Goal: Task Accomplishment & Management: Use online tool/utility

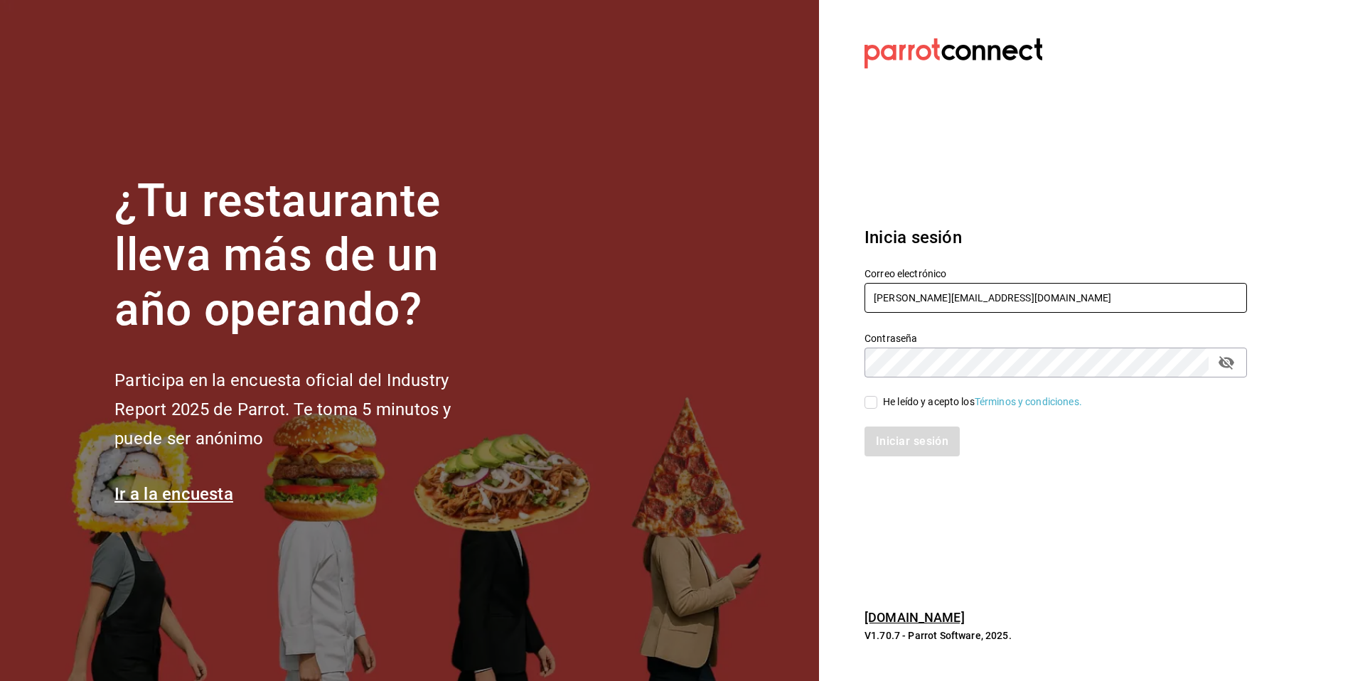
drag, startPoint x: 998, startPoint y: 297, endPoint x: 843, endPoint y: 280, distance: 155.9
click at [843, 280] on section "Datos incorrectos. Verifica que tu Correo o Contraseña estén bien escritos. Ini…" at bounding box center [1050, 340] width 462 height 681
paste input "ristina@vallarta"
type input "[PERSON_NAME][EMAIL_ADDRESS][DOMAIN_NAME]"
click at [915, 411] on div "Iniciar sesión" at bounding box center [1046, 432] width 399 height 47
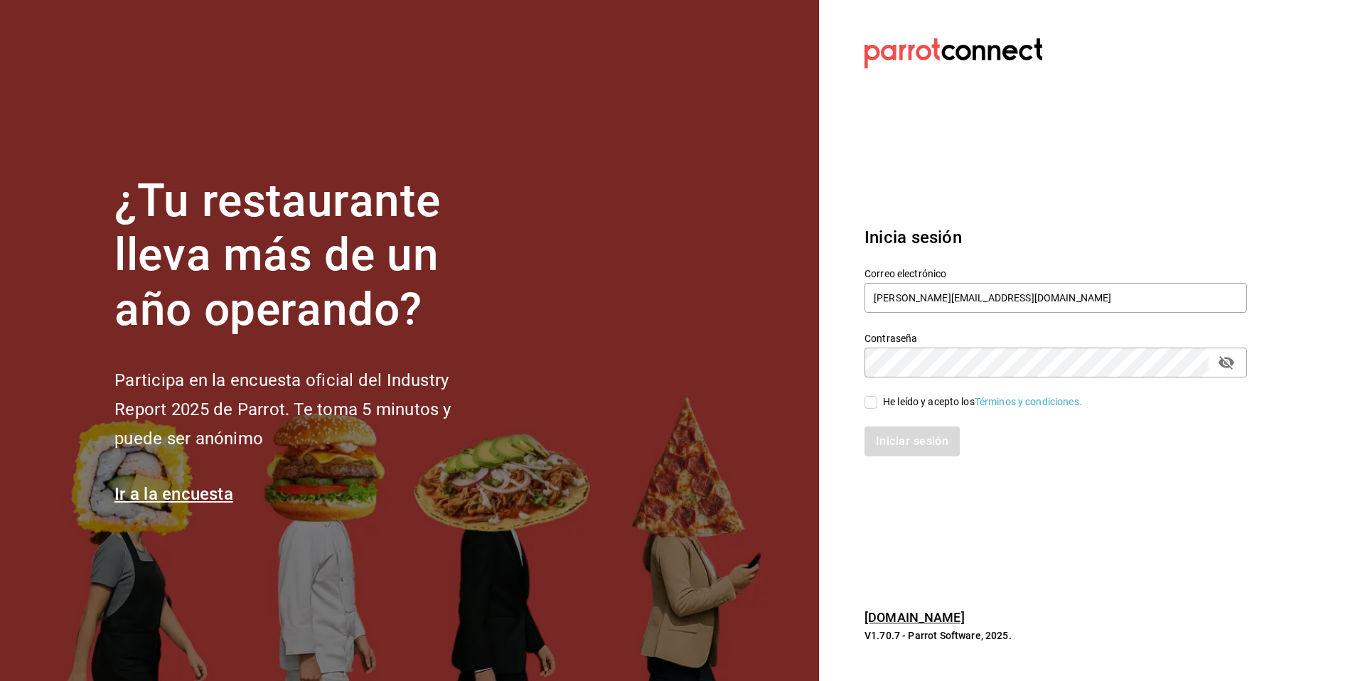
click at [915, 397] on div "He leído y acepto los Términos y condiciones." at bounding box center [982, 401] width 199 height 15
click at [877, 397] on input "He leído y acepto los Términos y condiciones." at bounding box center [870, 402] width 13 height 13
checkbox input "true"
click at [905, 442] on button "Iniciar sesión" at bounding box center [912, 441] width 97 height 30
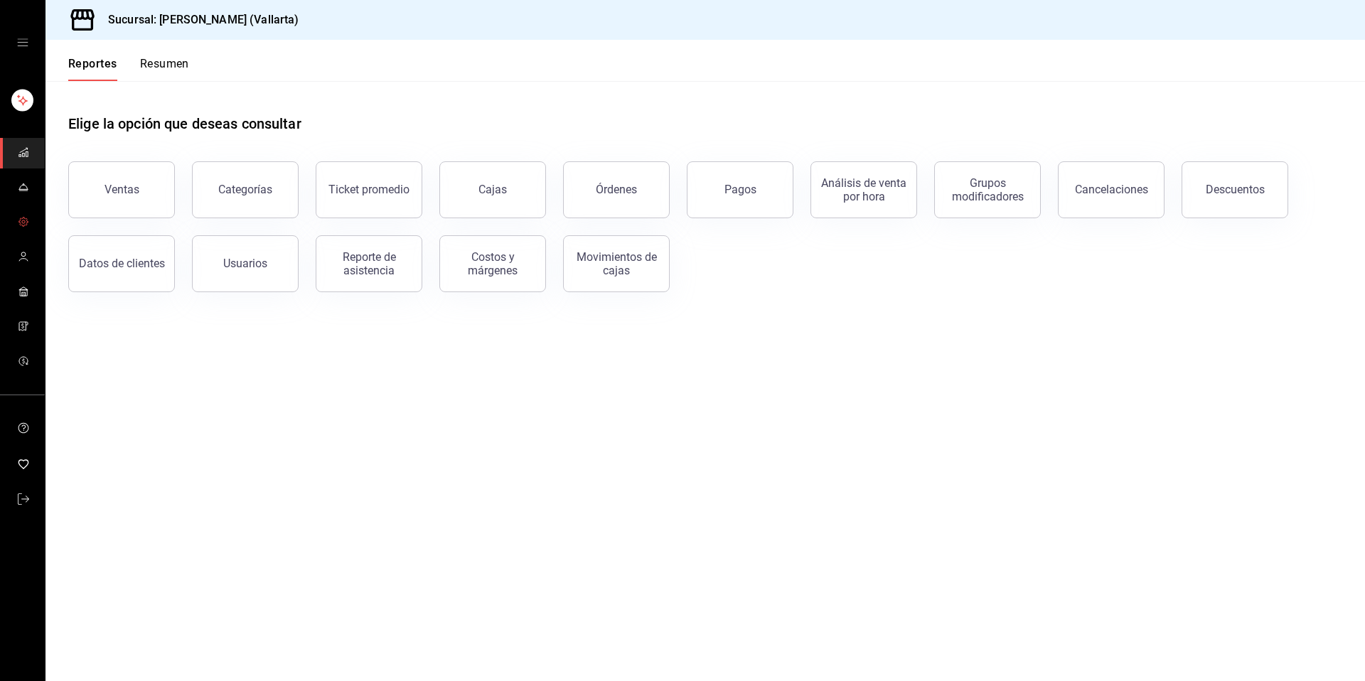
click at [28, 236] on link "mailbox folders" at bounding box center [22, 223] width 45 height 31
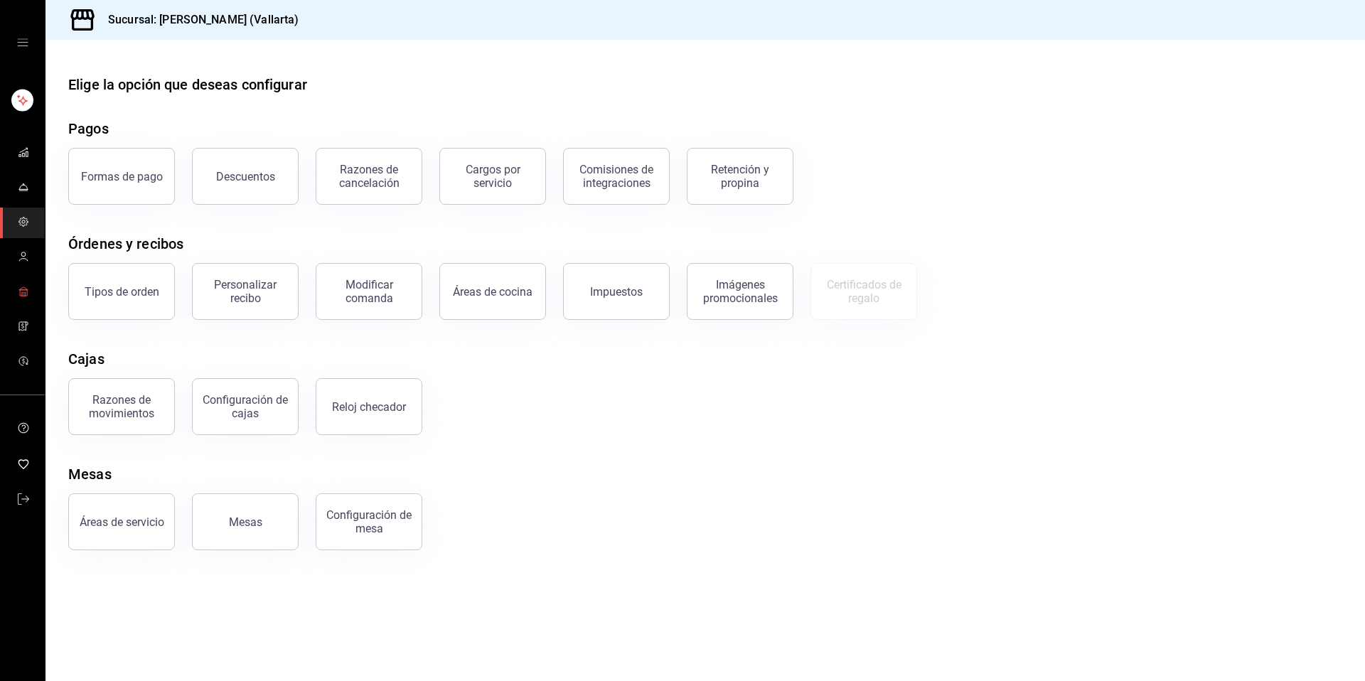
click at [35, 289] on link "mailbox folders" at bounding box center [22, 292] width 45 height 31
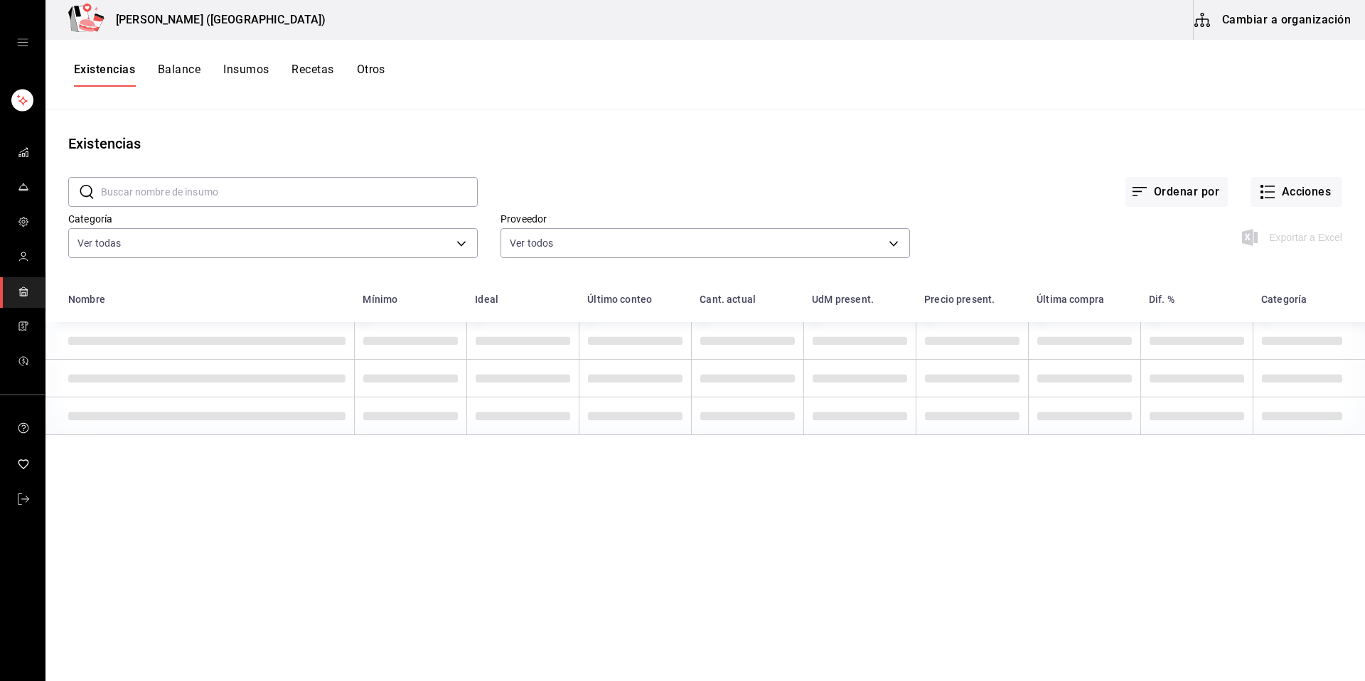
click at [1282, 20] on button "Cambiar a organización" at bounding box center [1273, 20] width 160 height 40
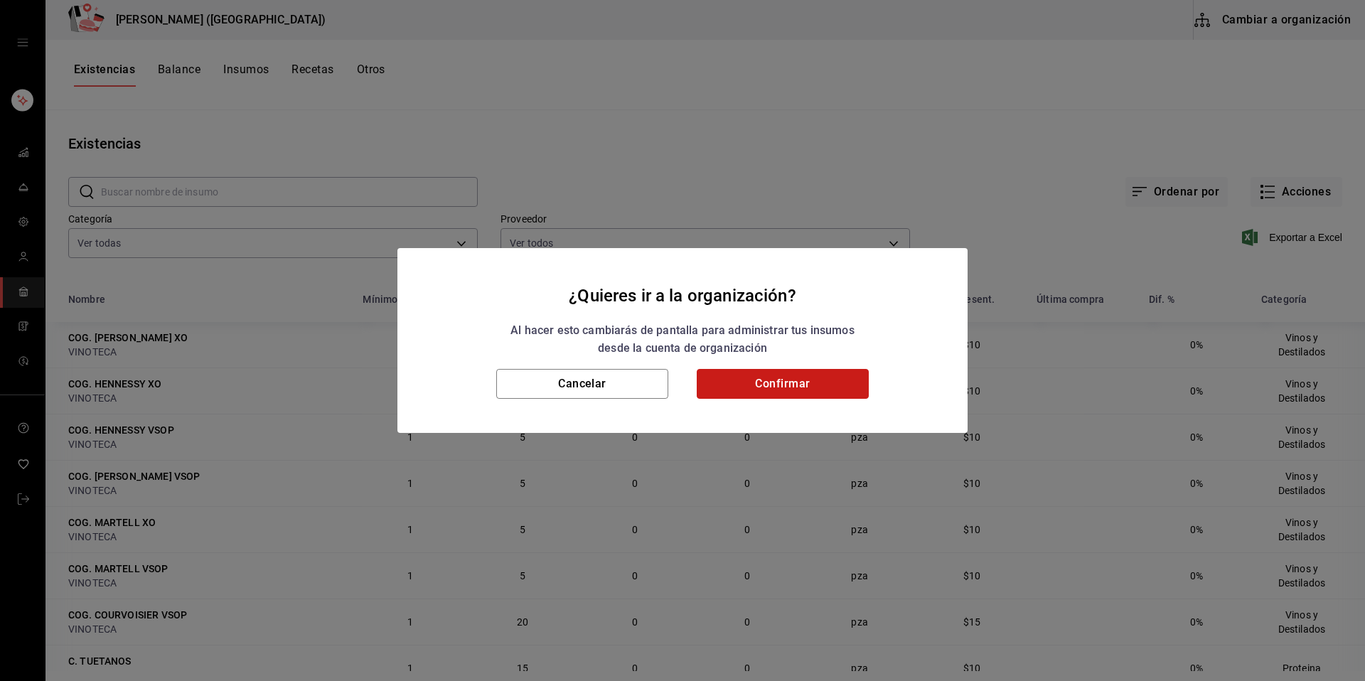
drag, startPoint x: 770, startPoint y: 374, endPoint x: 621, endPoint y: 336, distance: 154.6
click at [772, 374] on button "Confirmar" at bounding box center [783, 384] width 172 height 30
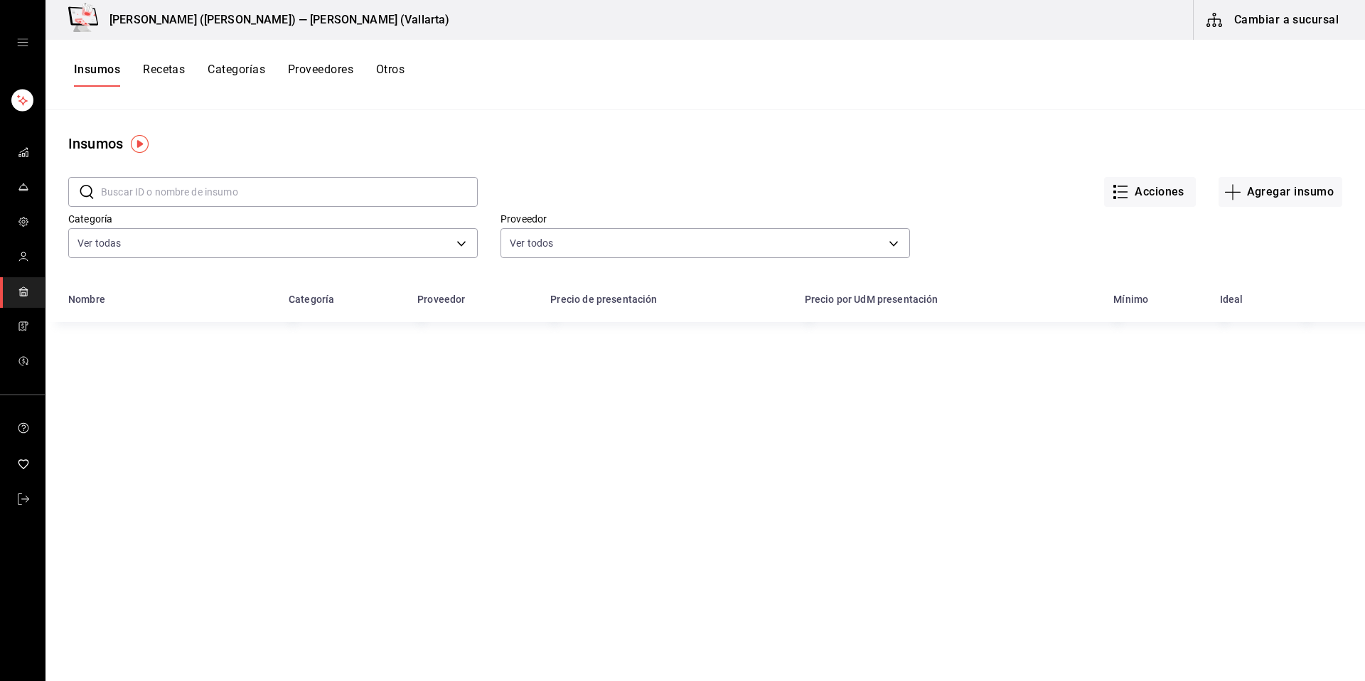
click at [175, 58] on div "Insumos Recetas Categorías Proveedores Otros" at bounding box center [704, 75] width 1319 height 70
click at [163, 78] on button "Recetas" at bounding box center [164, 75] width 42 height 24
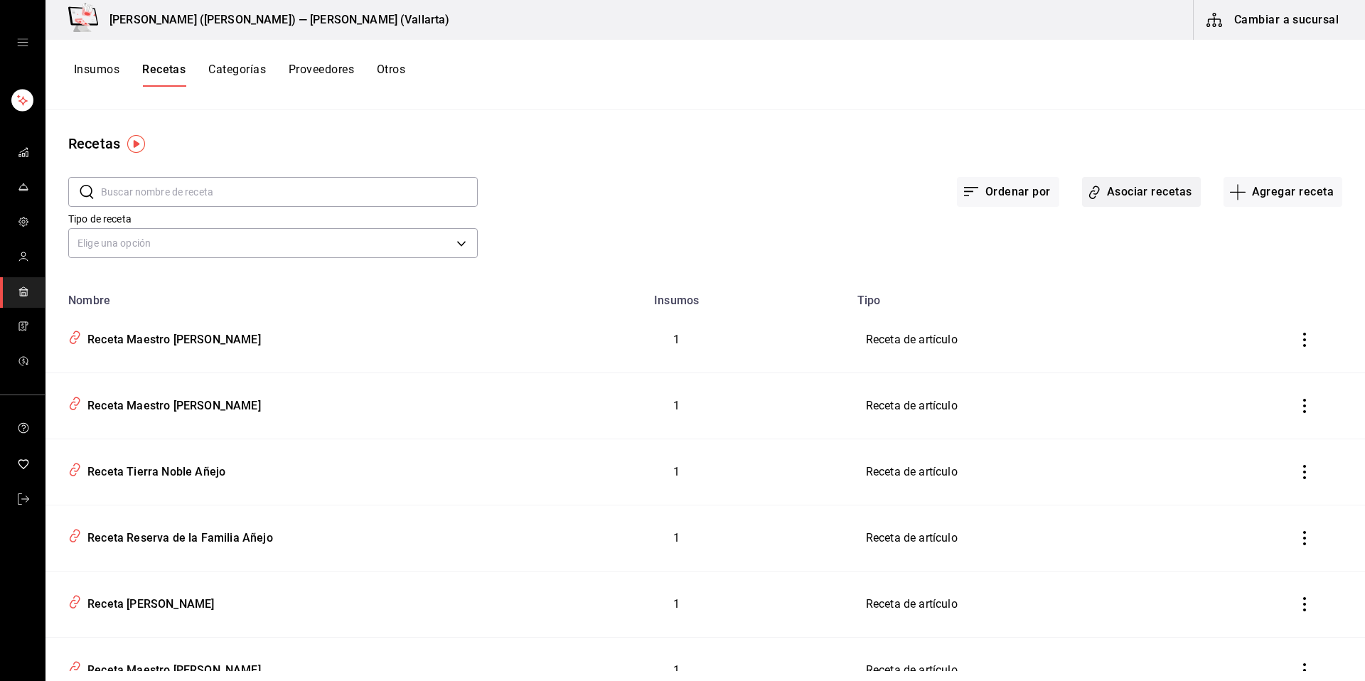
click at [1128, 195] on button "Asociar recetas" at bounding box center [1141, 192] width 119 height 30
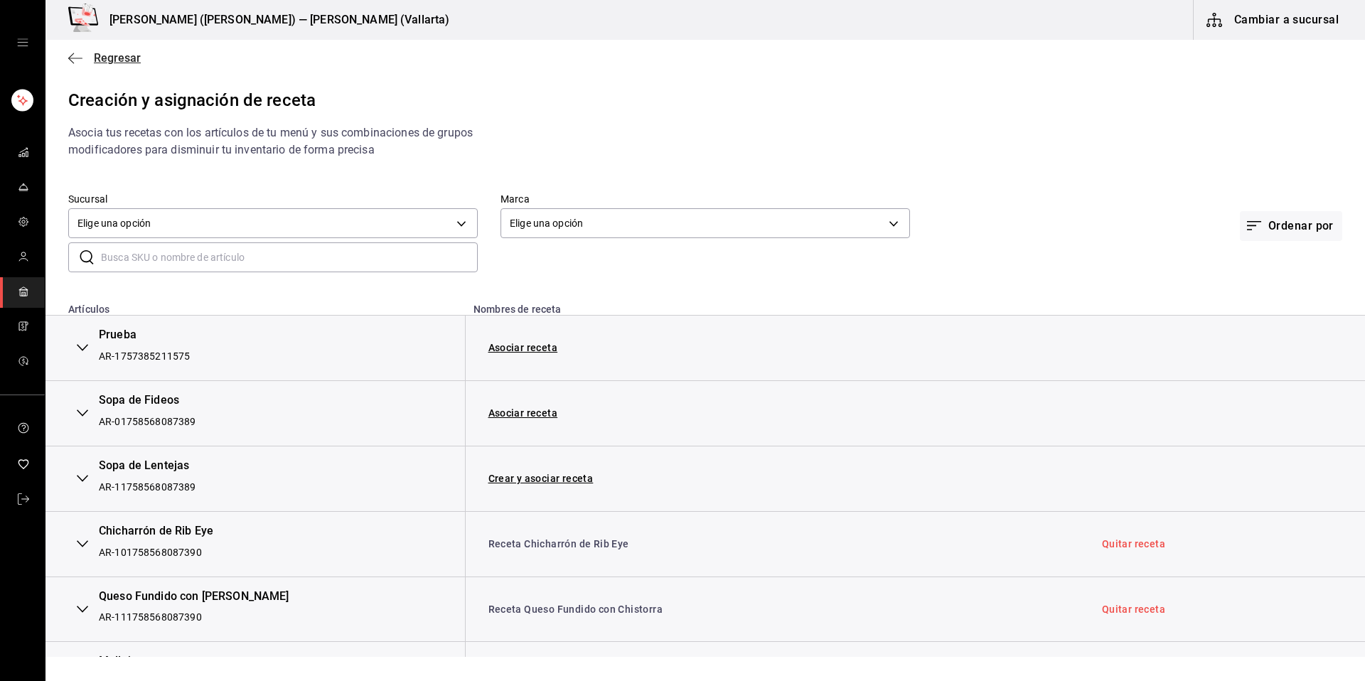
click at [117, 63] on span "Regresar" at bounding box center [117, 58] width 47 height 14
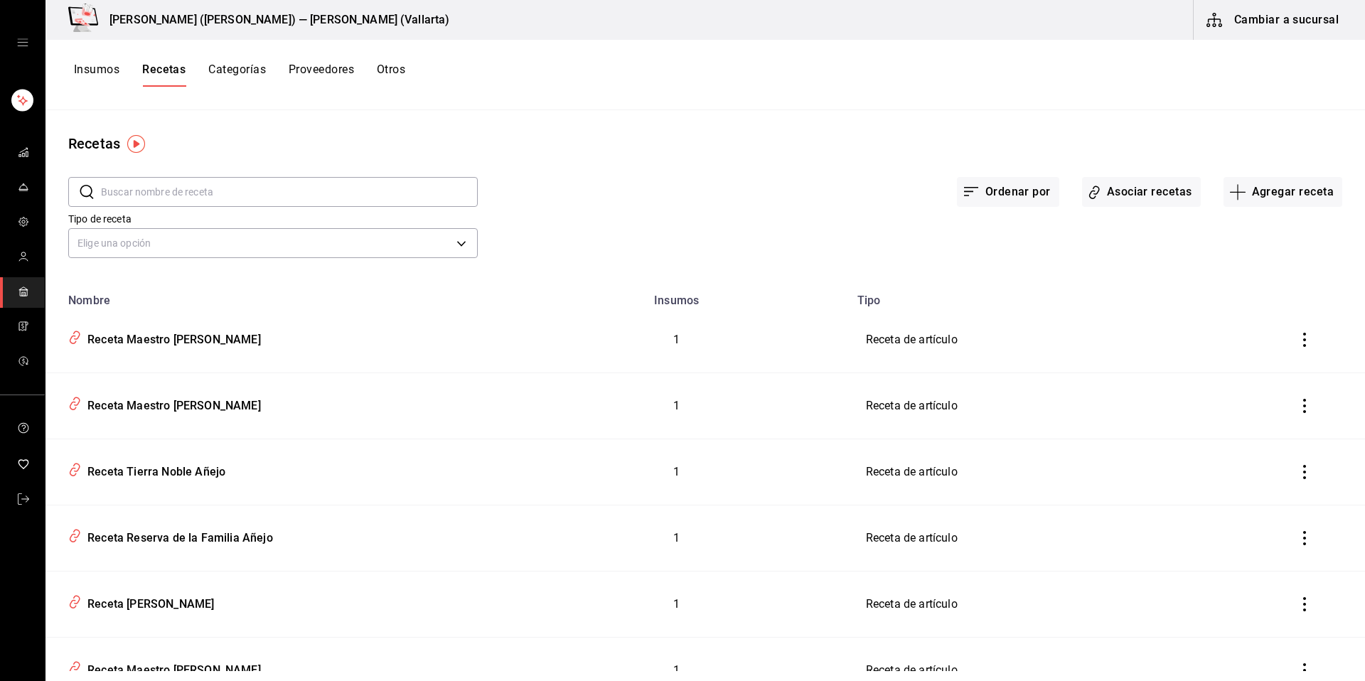
click at [236, 74] on button "Categorías" at bounding box center [237, 75] width 58 height 24
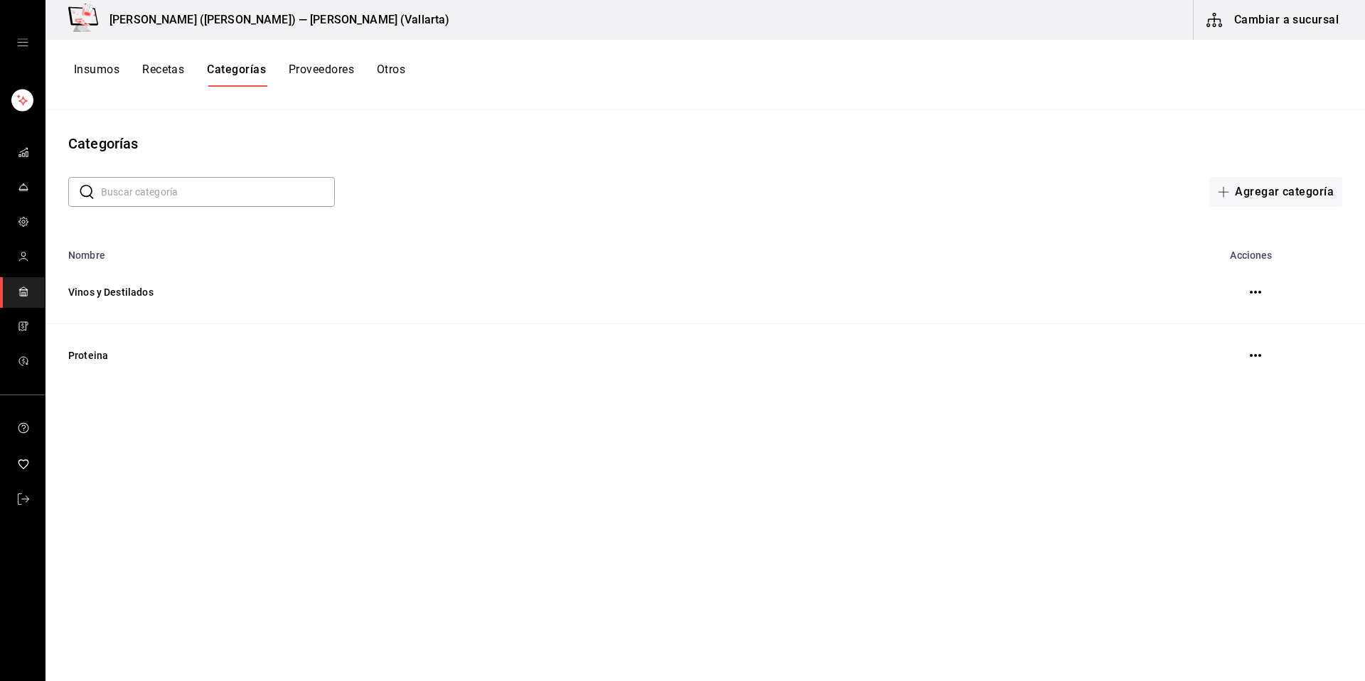
click at [159, 71] on button "Recetas" at bounding box center [163, 75] width 42 height 24
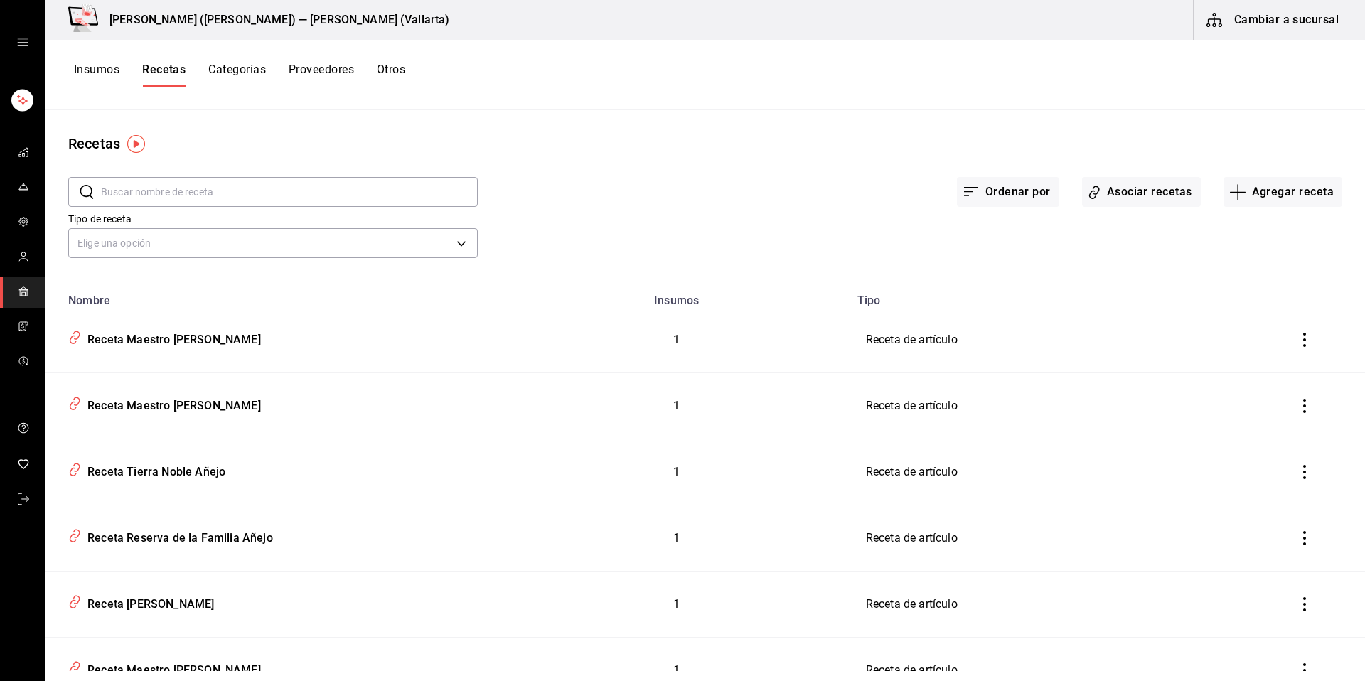
click at [1240, 22] on button "Cambiar a sucursal" at bounding box center [1273, 20] width 160 height 40
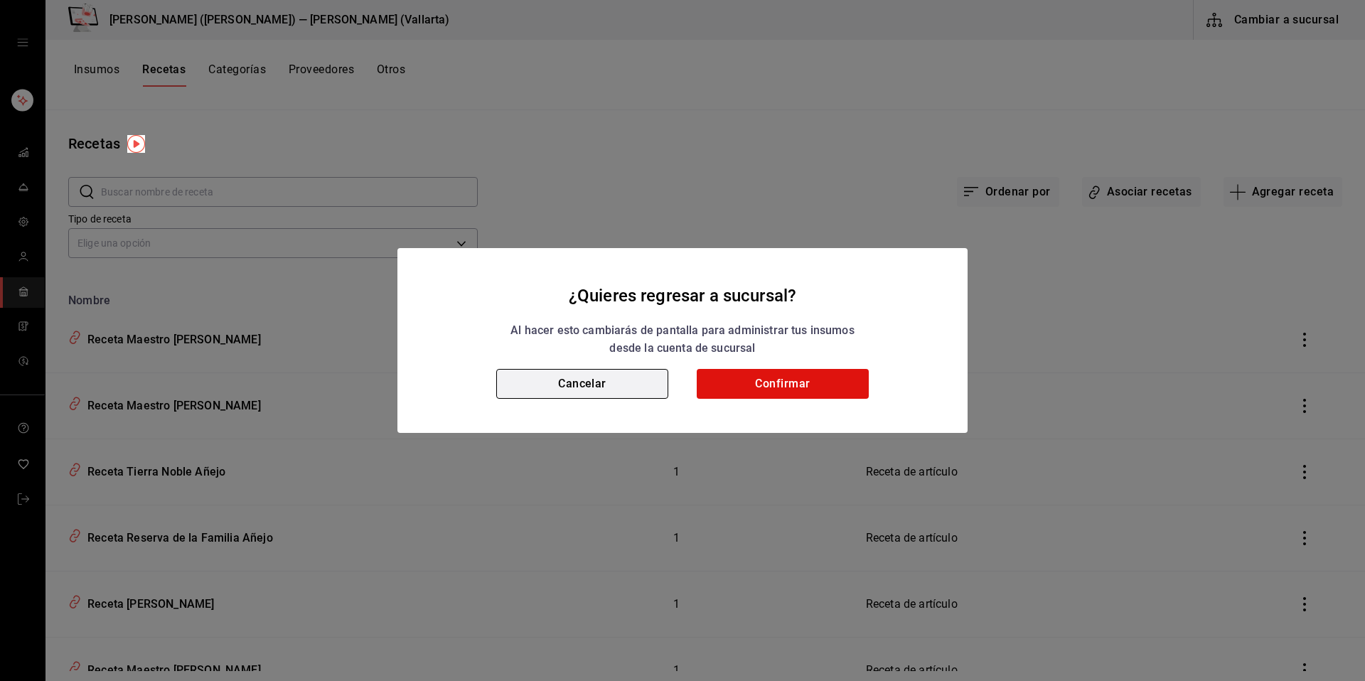
click at [568, 372] on button "Cancelar" at bounding box center [582, 384] width 172 height 30
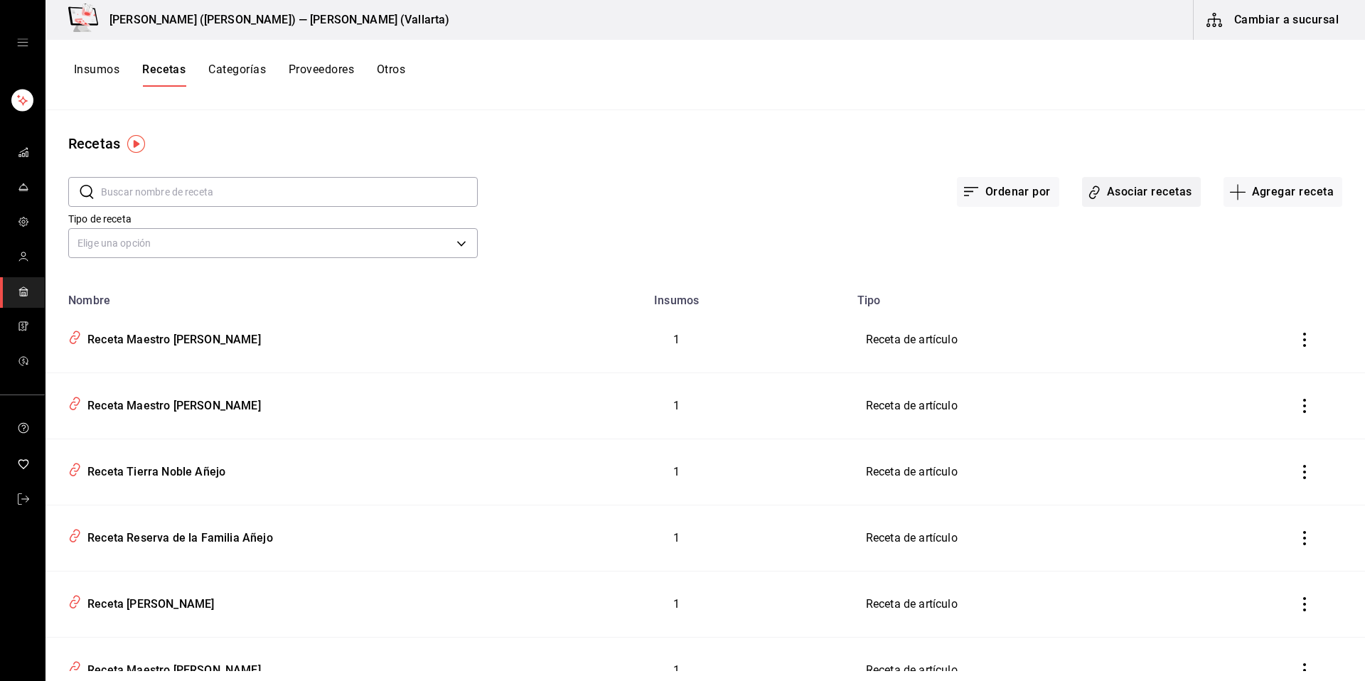
click at [1132, 202] on button "Asociar recetas" at bounding box center [1141, 192] width 119 height 30
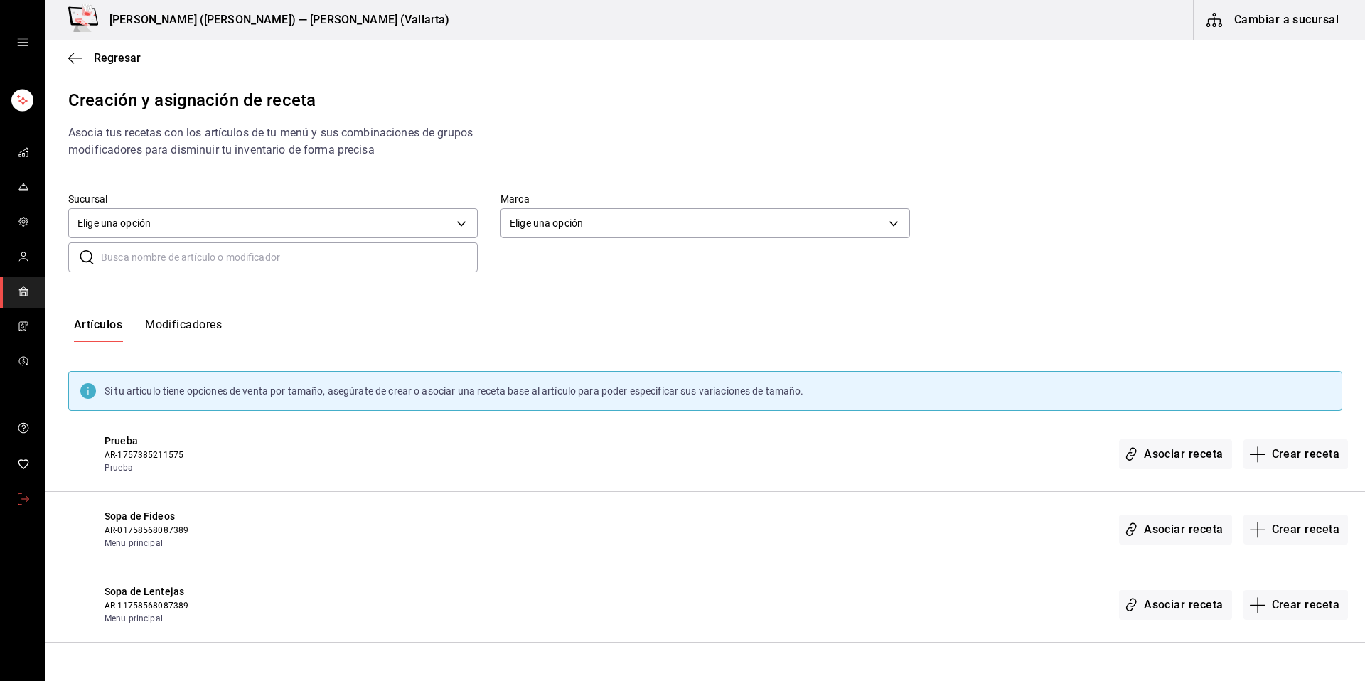
click at [33, 498] on link "mailbox folders" at bounding box center [22, 500] width 45 height 31
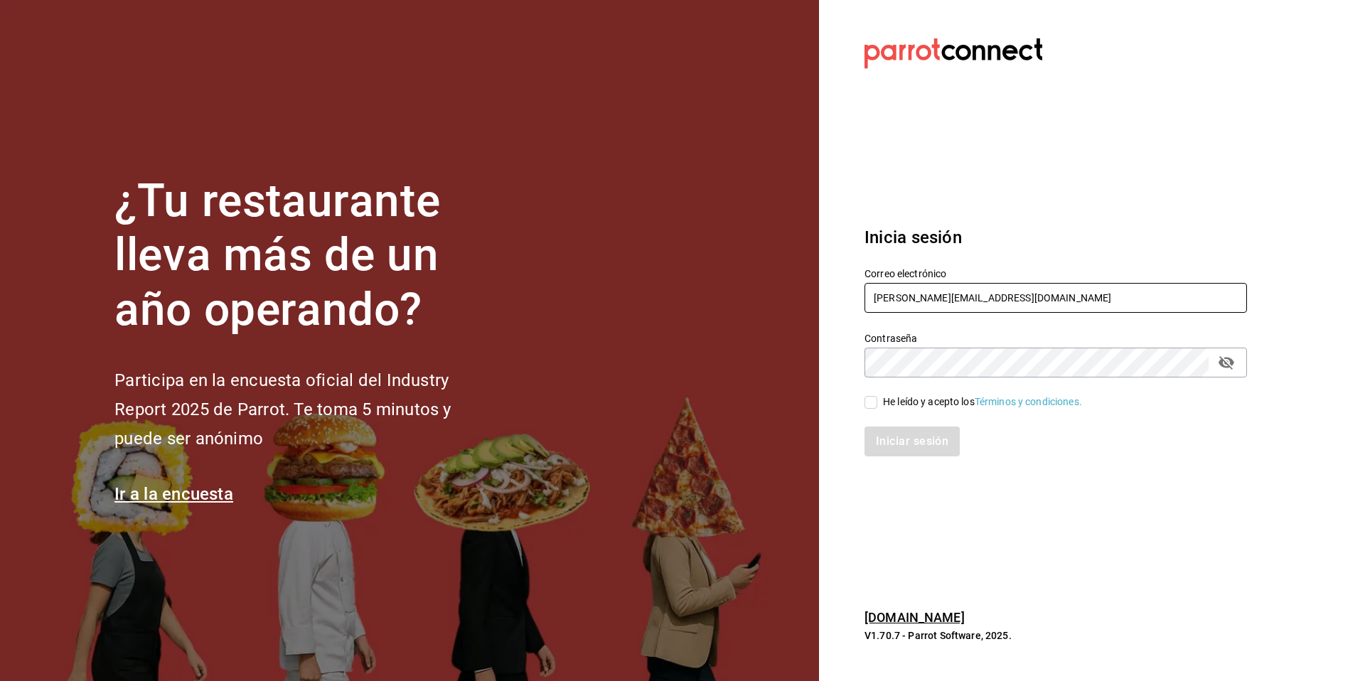
click at [1022, 304] on input "[PERSON_NAME][EMAIL_ADDRESS][DOMAIN_NAME]" at bounding box center [1055, 298] width 382 height 30
drag, startPoint x: 1022, startPoint y: 304, endPoint x: 849, endPoint y: 291, distance: 173.2
click at [849, 291] on div "Correo electrónico cafasso@juarez.com" at bounding box center [1046, 282] width 399 height 65
type input "multiuser@javi.com"
click at [884, 400] on div "He leído y acepto los Términos y condiciones." at bounding box center [982, 401] width 199 height 15
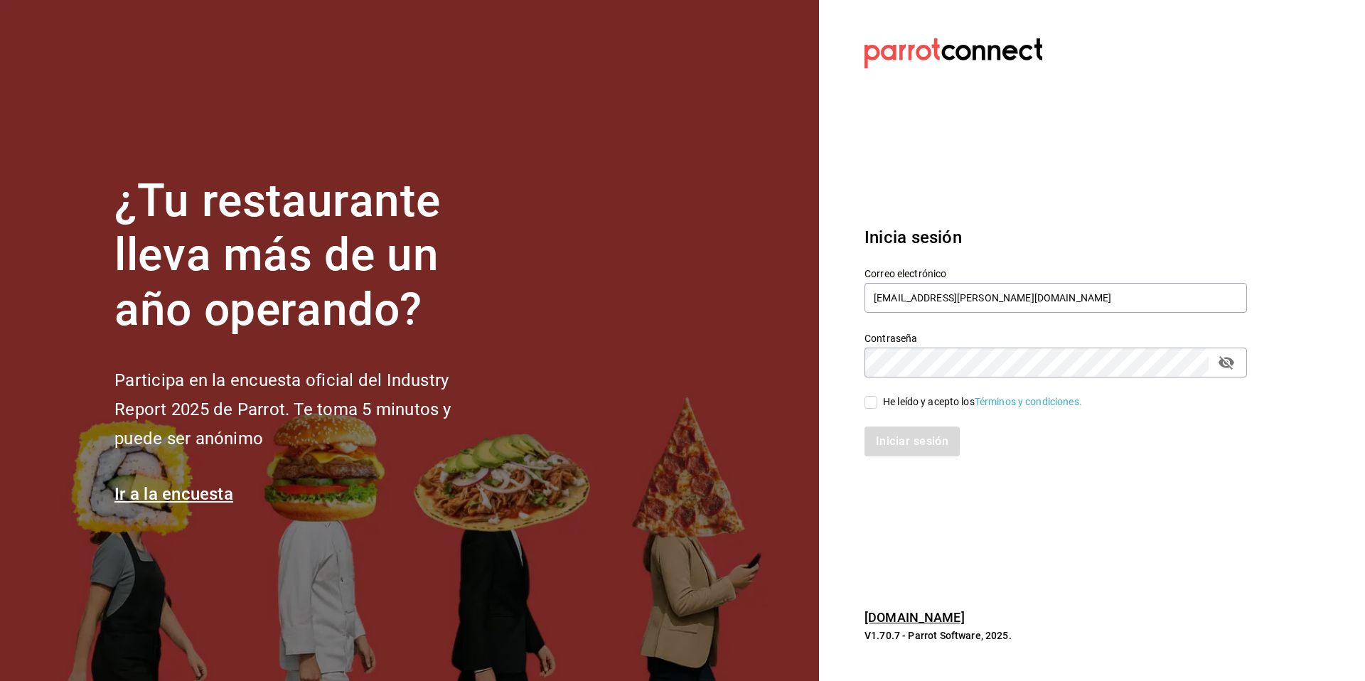
click at [877, 400] on input "He leído y acepto los Términos y condiciones." at bounding box center [870, 402] width 13 height 13
checkbox input "true"
click at [888, 434] on button "Iniciar sesión" at bounding box center [912, 441] width 97 height 30
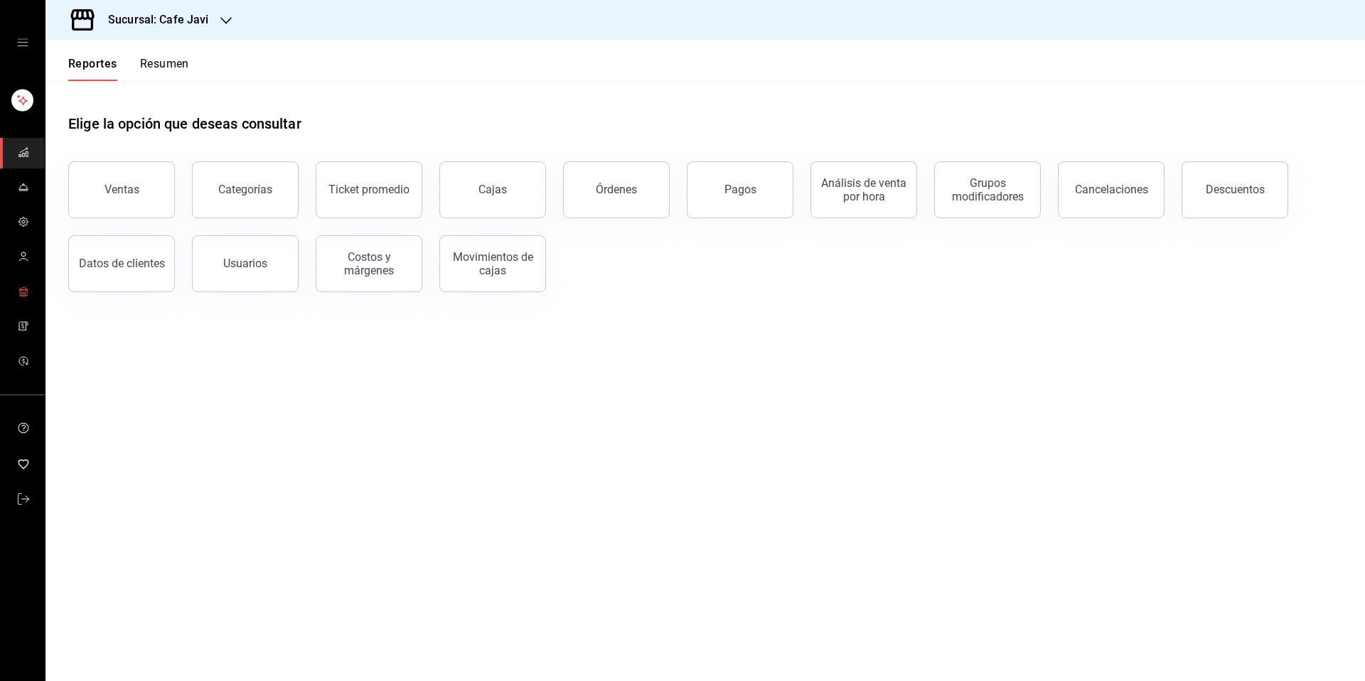
click at [16, 299] on link "mailbox folders" at bounding box center [22, 292] width 45 height 31
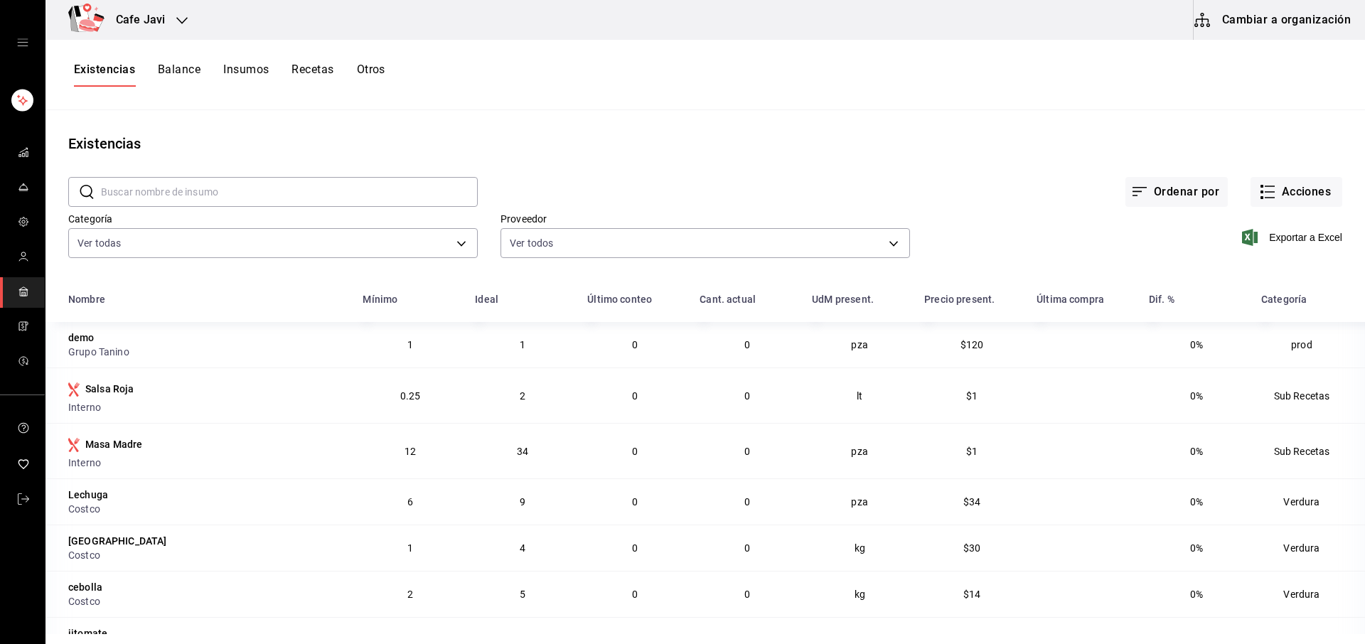
click at [18, 45] on icon "open drawer" at bounding box center [22, 42] width 11 height 11
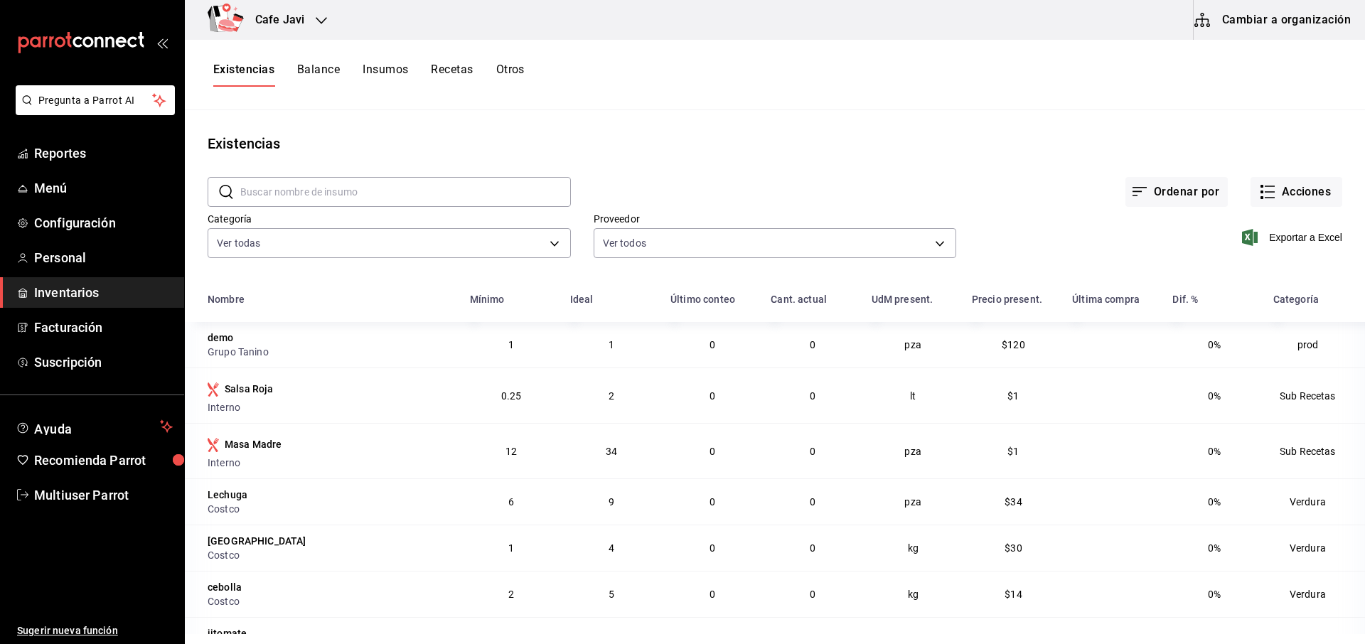
click at [163, 43] on icon "open_drawer_menu" at bounding box center [165, 43] width 6 height 11
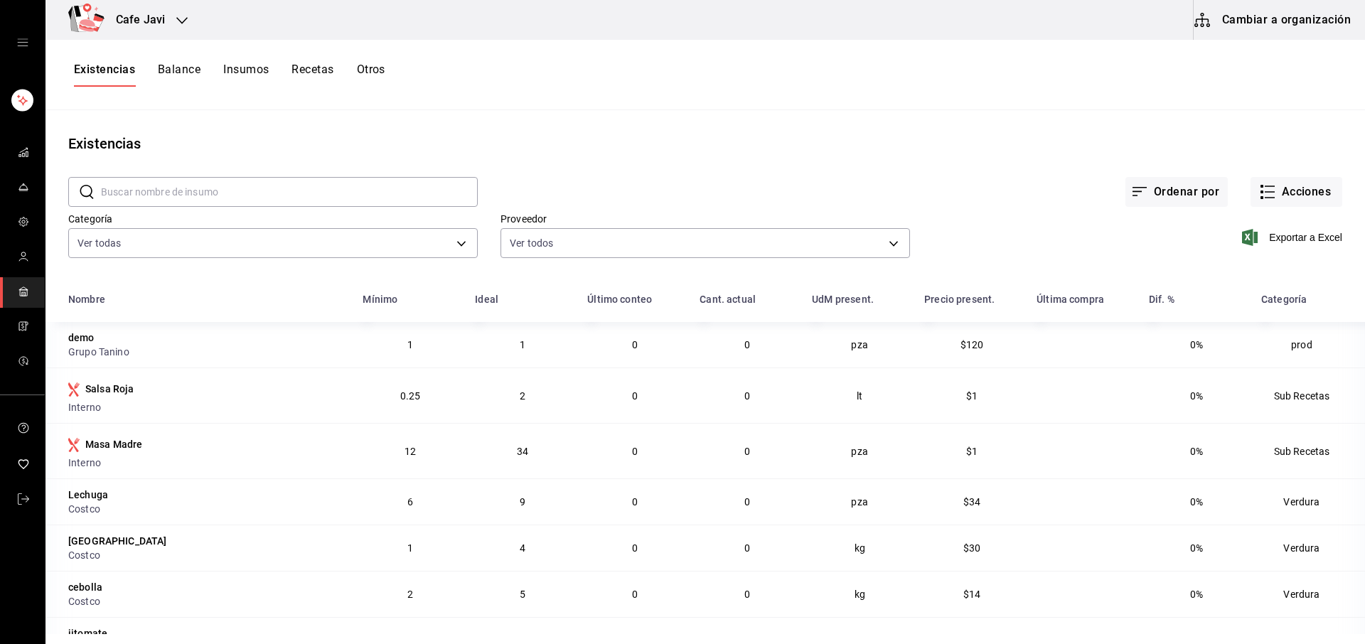
click at [1287, 19] on button "Cambiar a organización" at bounding box center [1273, 20] width 160 height 40
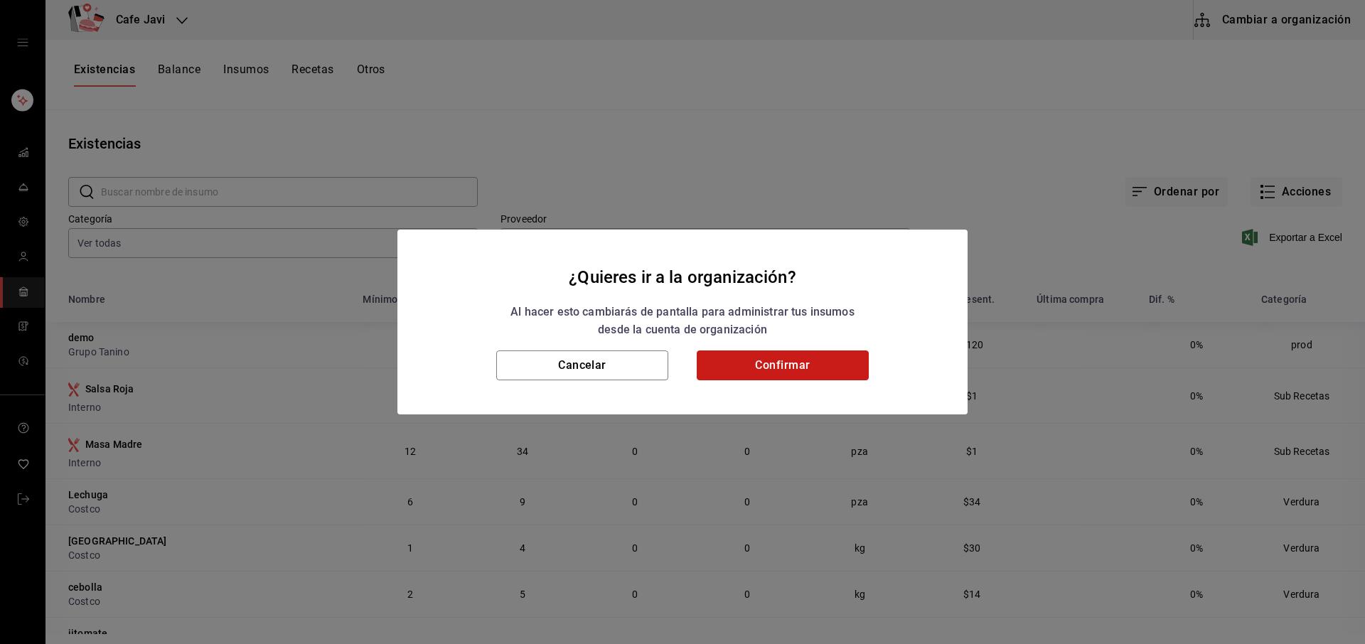
click at [822, 370] on button "Confirmar" at bounding box center [783, 365] width 172 height 30
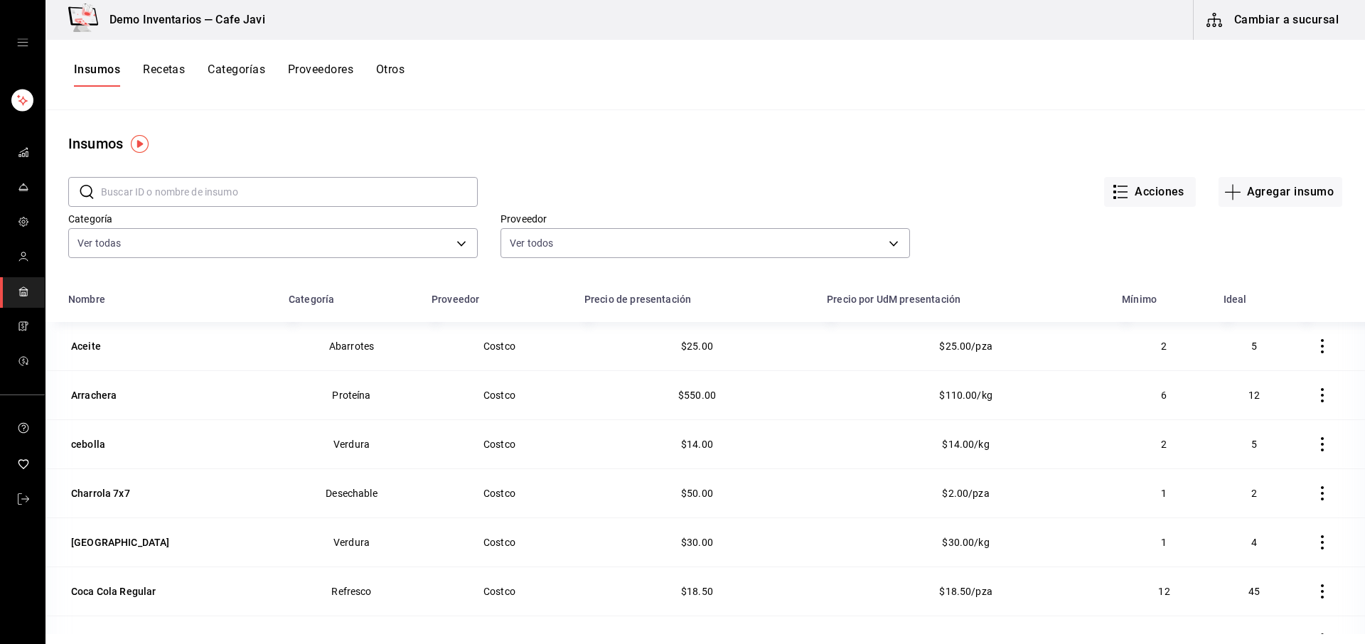
click at [159, 70] on button "Recetas" at bounding box center [164, 75] width 42 height 24
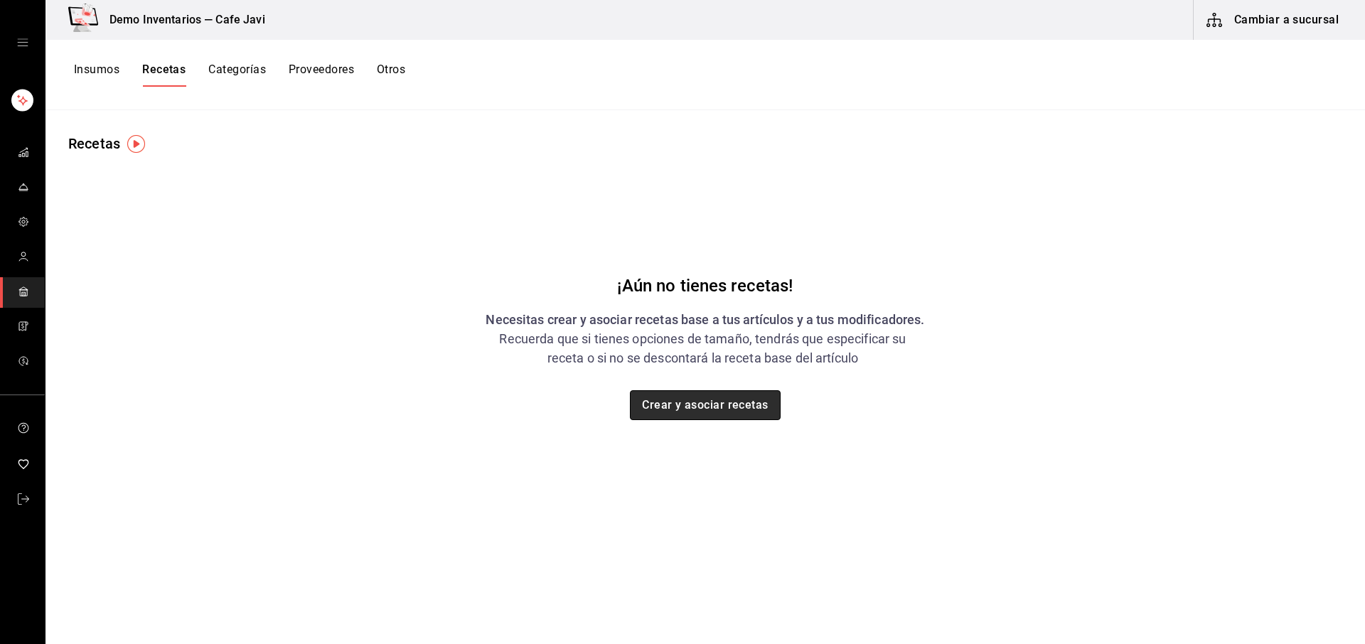
click at [700, 407] on button "Crear y asociar recetas" at bounding box center [705, 405] width 151 height 30
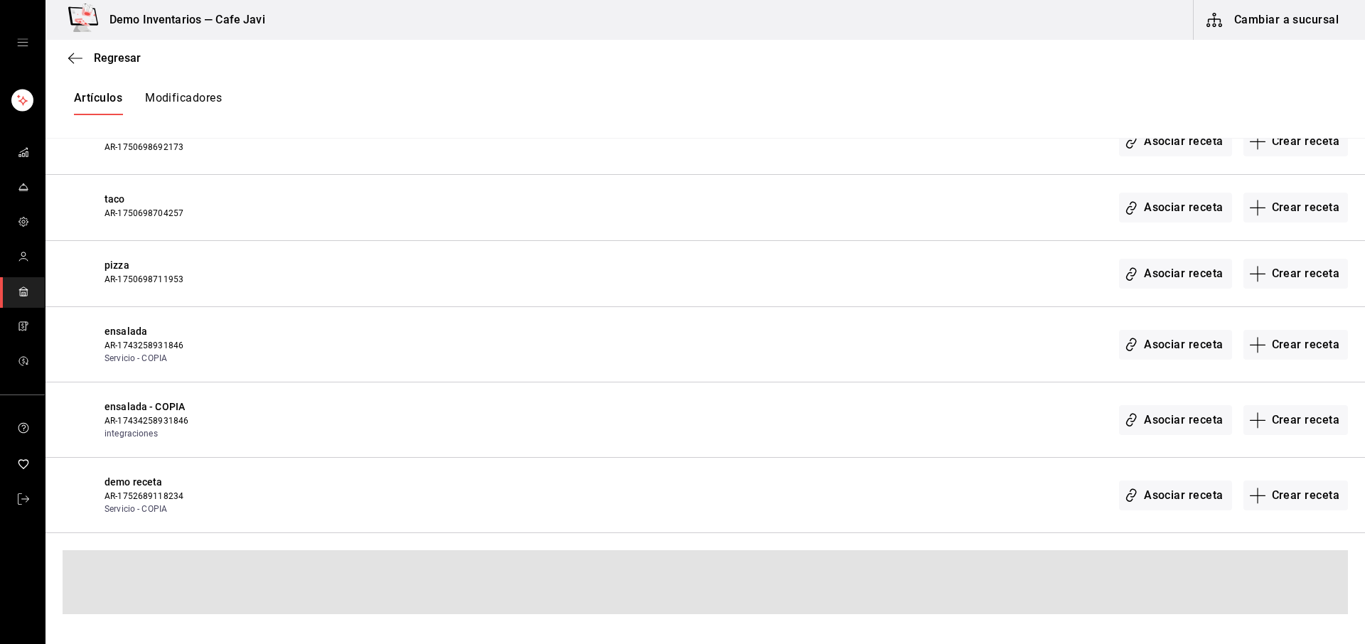
scroll to position [815, 0]
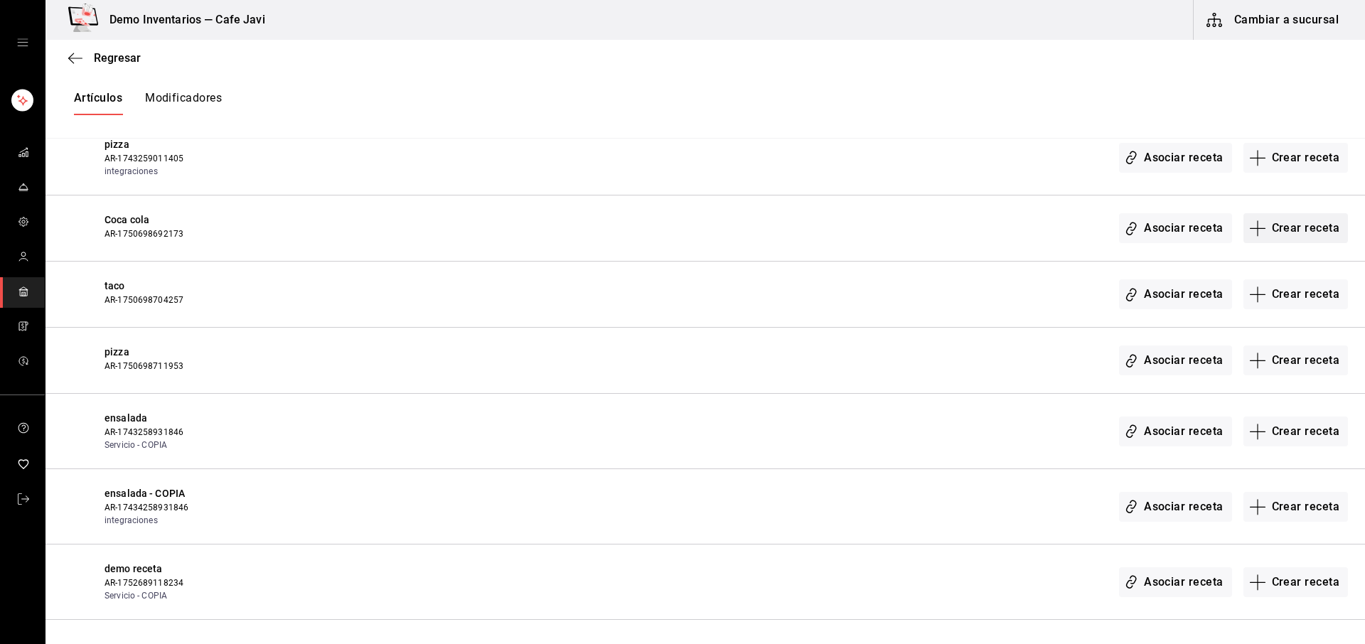
click at [1290, 227] on button "Crear receta" at bounding box center [1295, 228] width 105 height 30
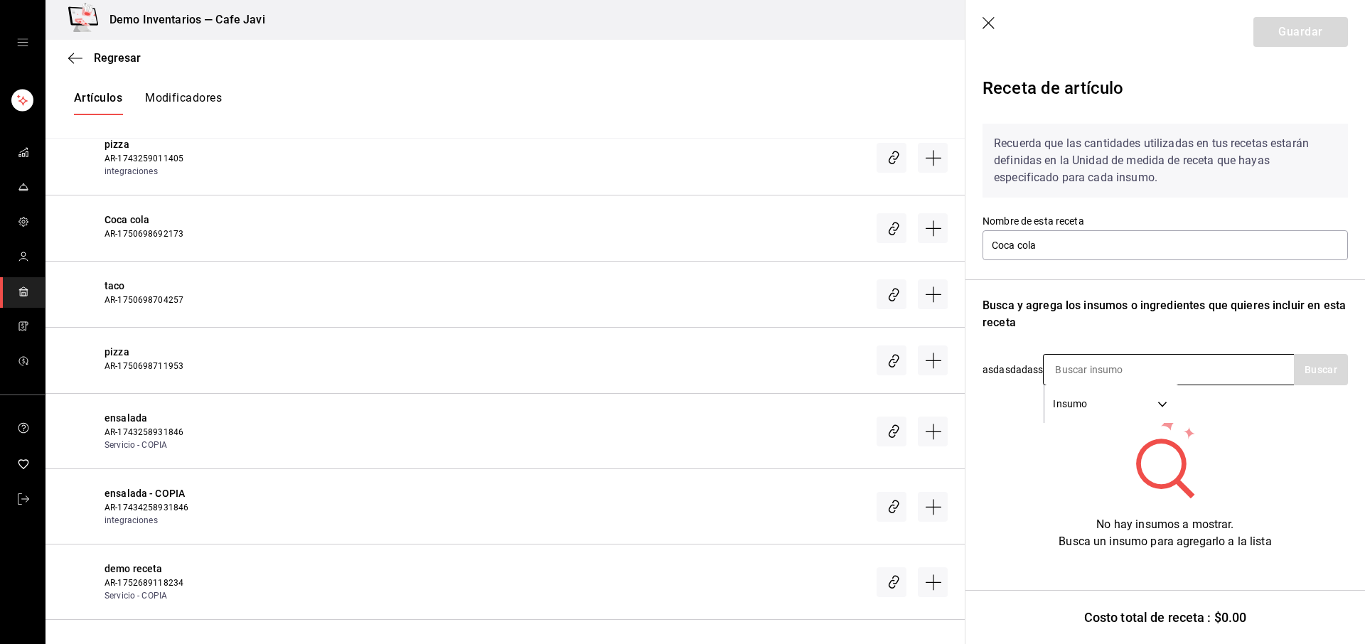
click at [1133, 367] on input at bounding box center [1114, 370] width 142 height 30
type input "coca"
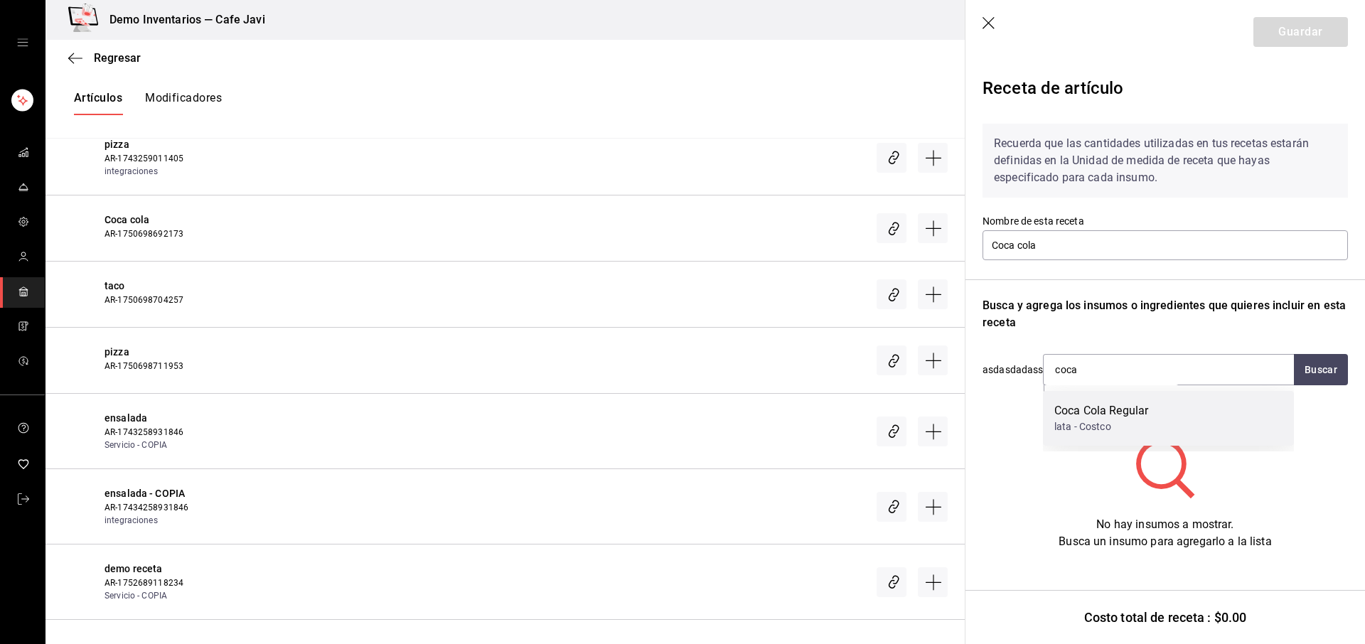
click at [1119, 405] on div "Coca Cola Regular" at bounding box center [1101, 410] width 94 height 17
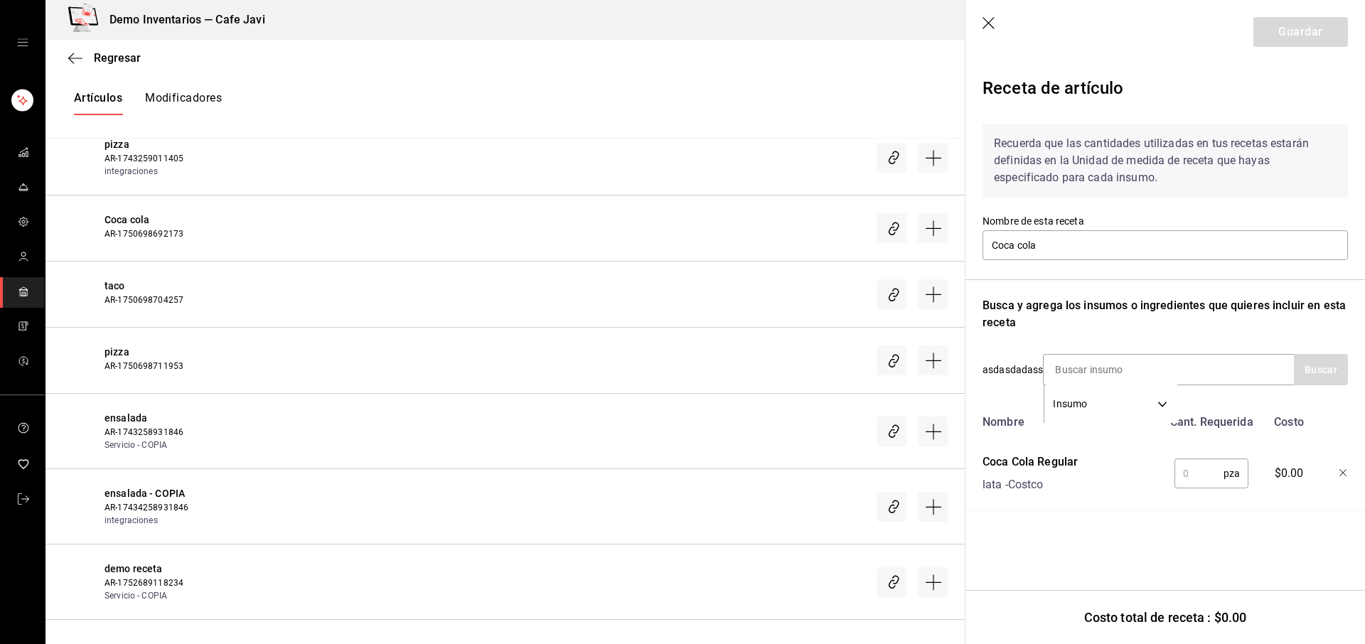
click at [1198, 477] on input "text" at bounding box center [1198, 473] width 49 height 28
type input "1"
click at [1320, 36] on button "Guardar" at bounding box center [1300, 32] width 95 height 30
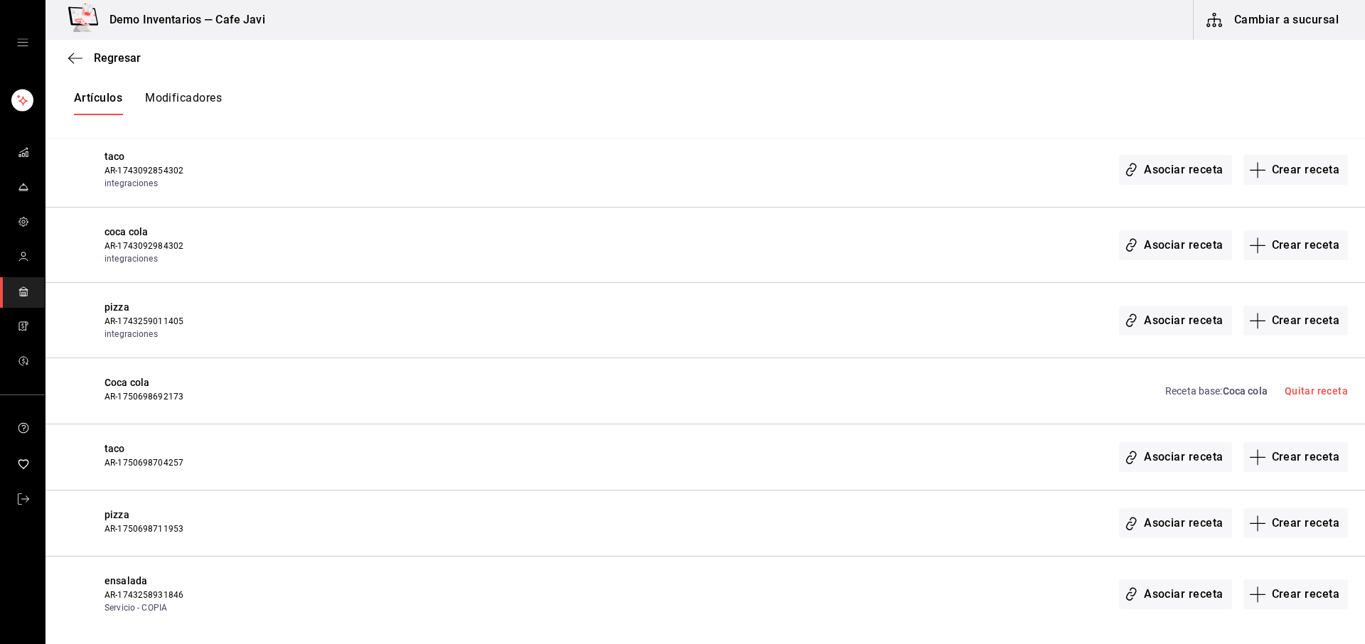
scroll to position [649, 0]
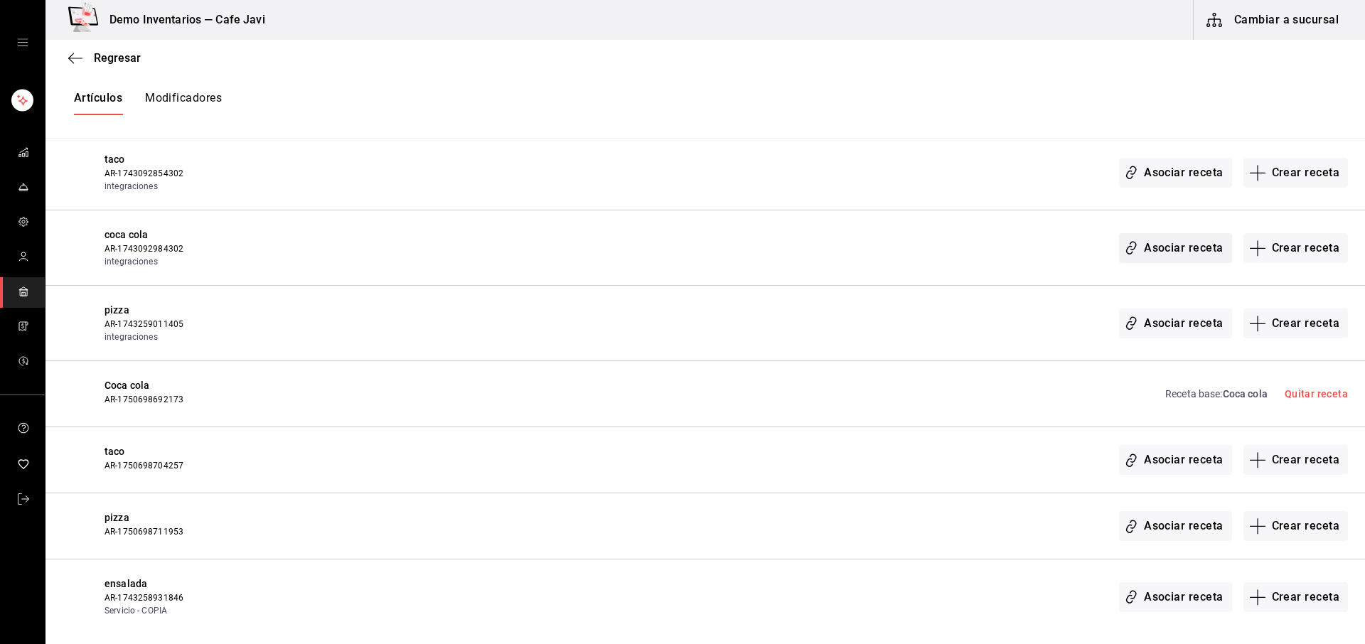
click at [1150, 253] on button "Asociar receta" at bounding box center [1175, 248] width 112 height 30
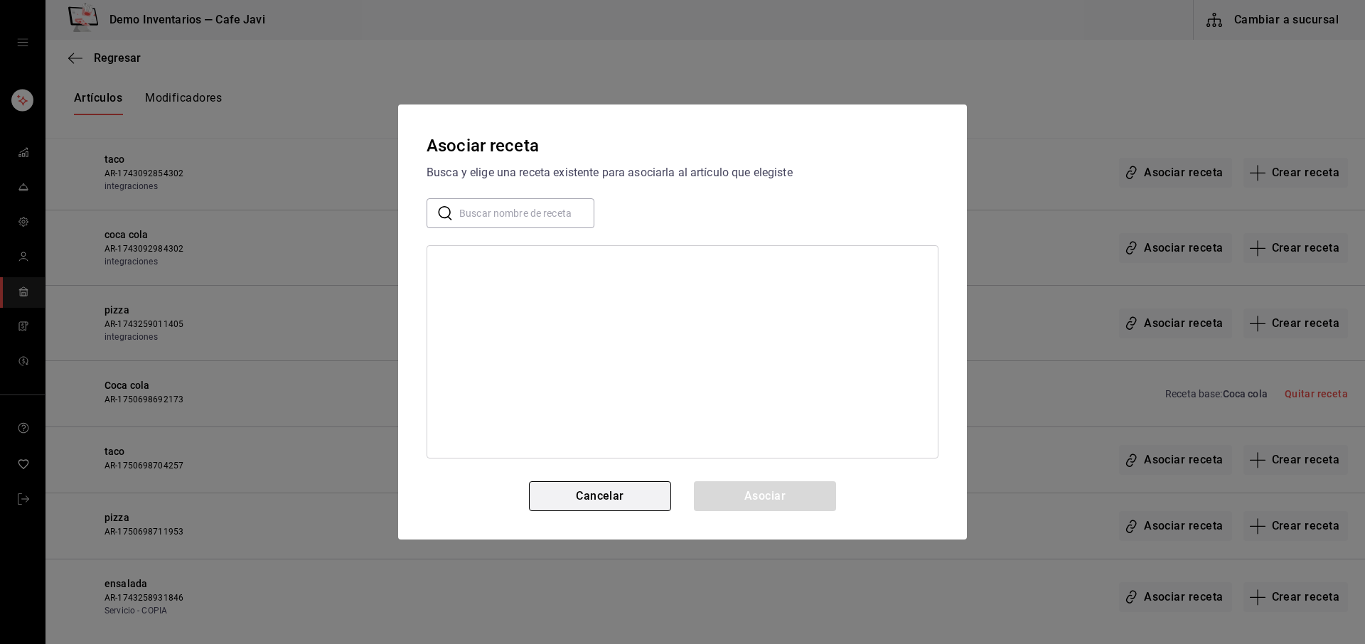
click at [606, 497] on button "Cancelar" at bounding box center [600, 496] width 142 height 30
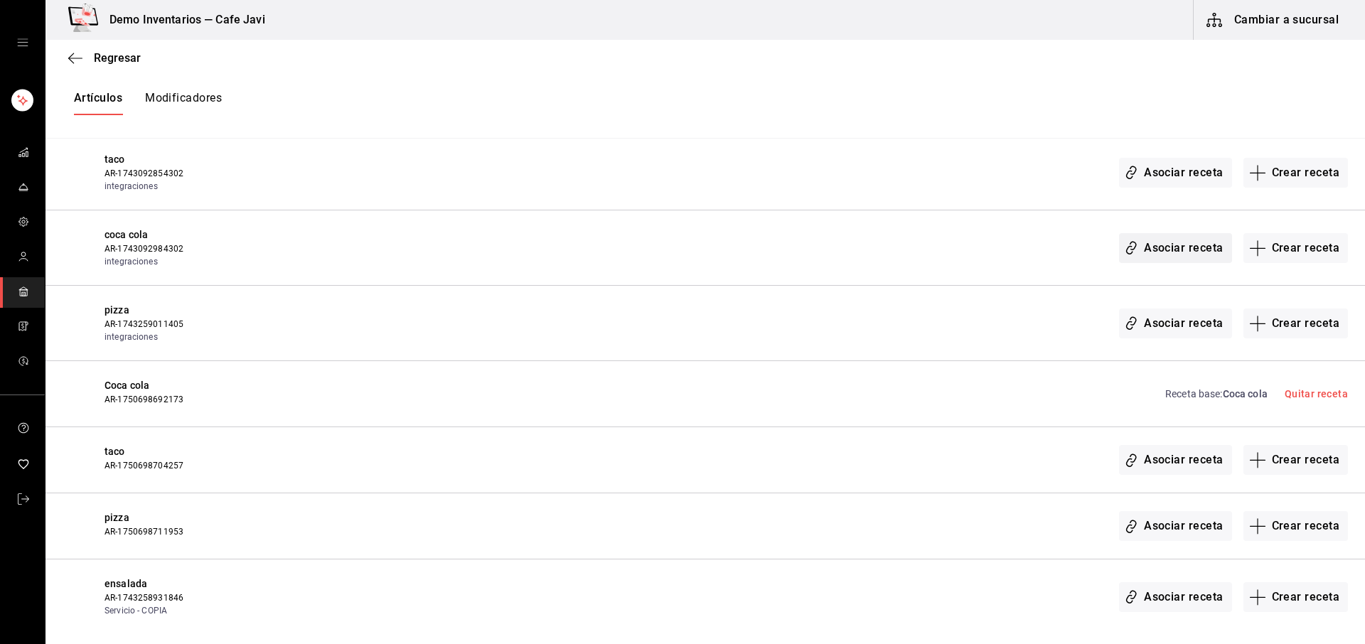
click at [1156, 247] on button "Asociar receta" at bounding box center [1175, 248] width 112 height 30
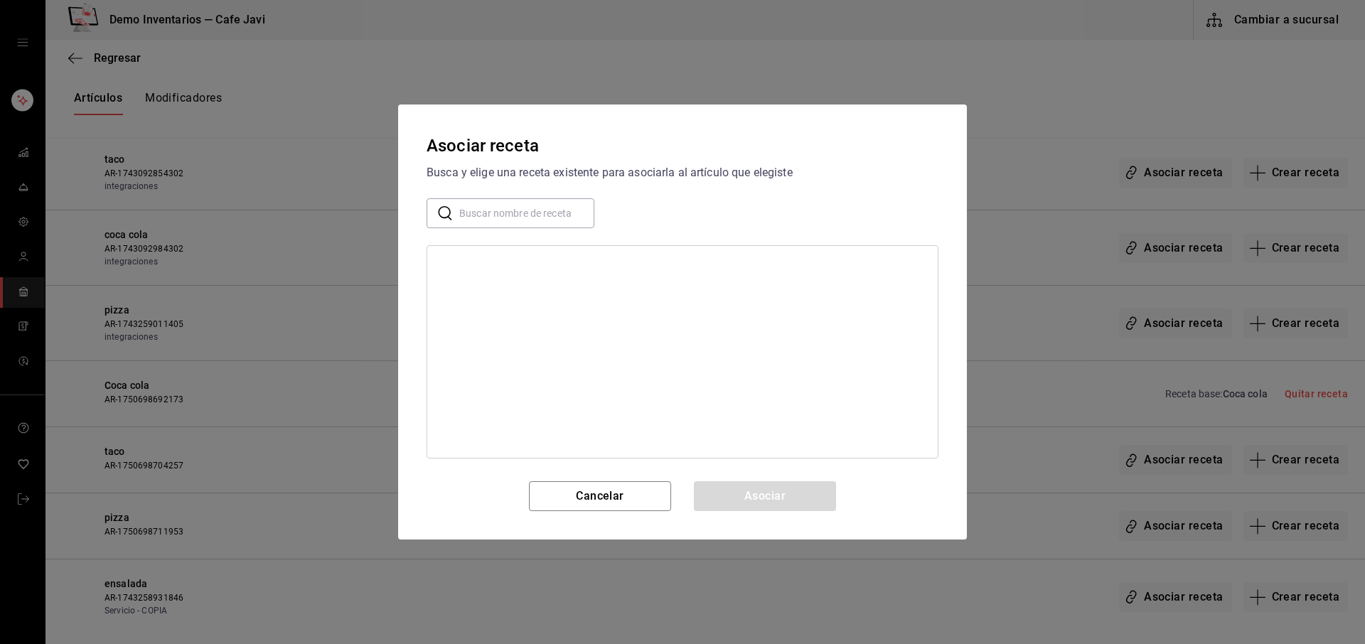
click at [533, 219] on input "text" at bounding box center [526, 213] width 135 height 28
type input "coca"
click at [476, 264] on div "Coca cola" at bounding box center [461, 264] width 44 height 15
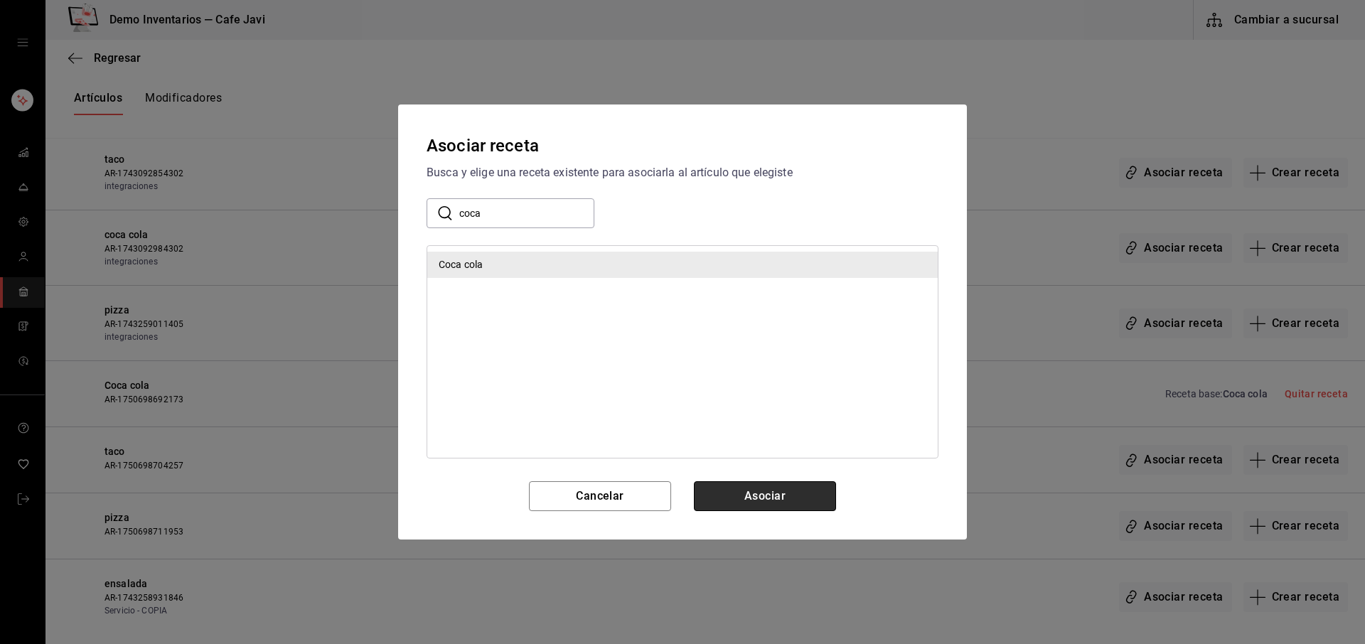
click at [761, 488] on button "Asociar" at bounding box center [765, 496] width 142 height 30
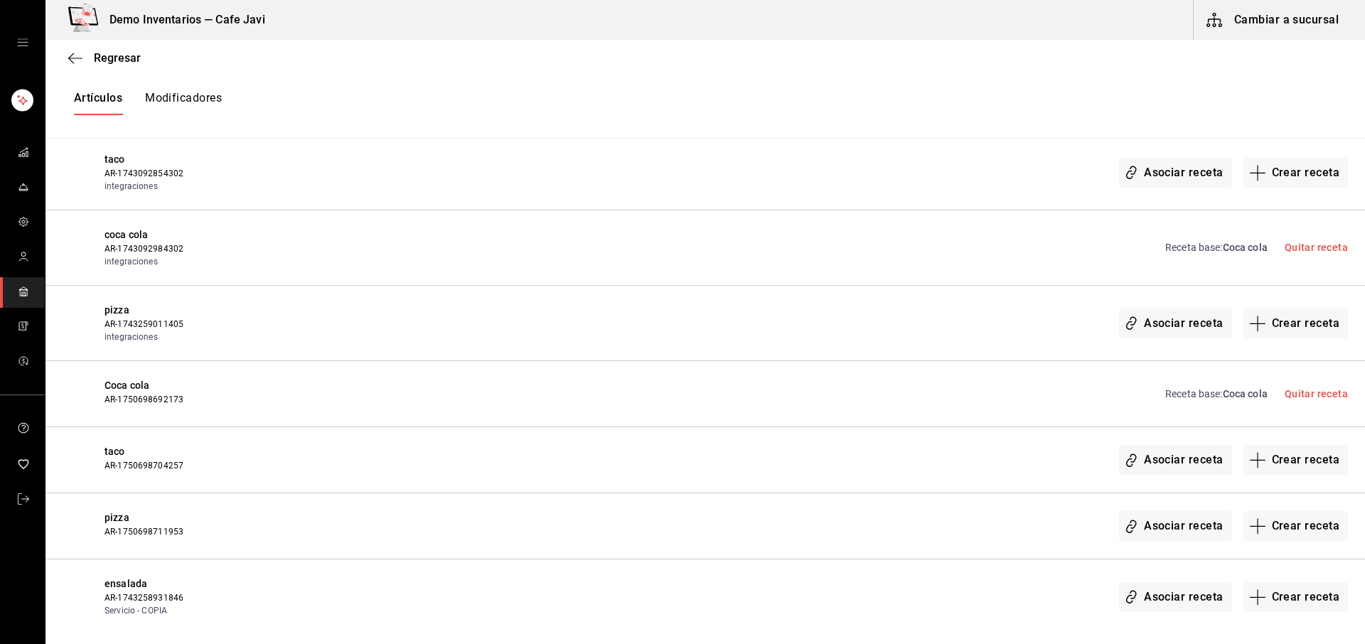
click at [1186, 249] on link "Receta base : Coca cola" at bounding box center [1216, 247] width 102 height 15
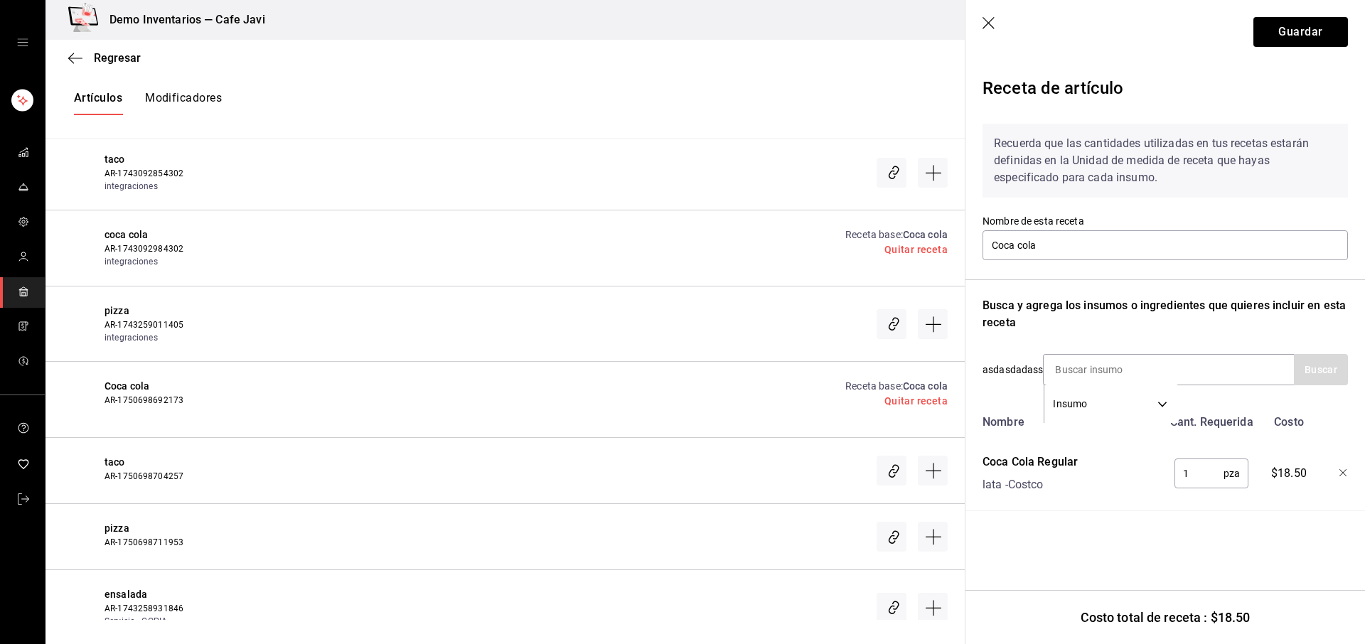
click at [1208, 463] on input "1" at bounding box center [1198, 473] width 49 height 28
type input "2"
click at [1317, 42] on button "Guardar" at bounding box center [1300, 32] width 95 height 30
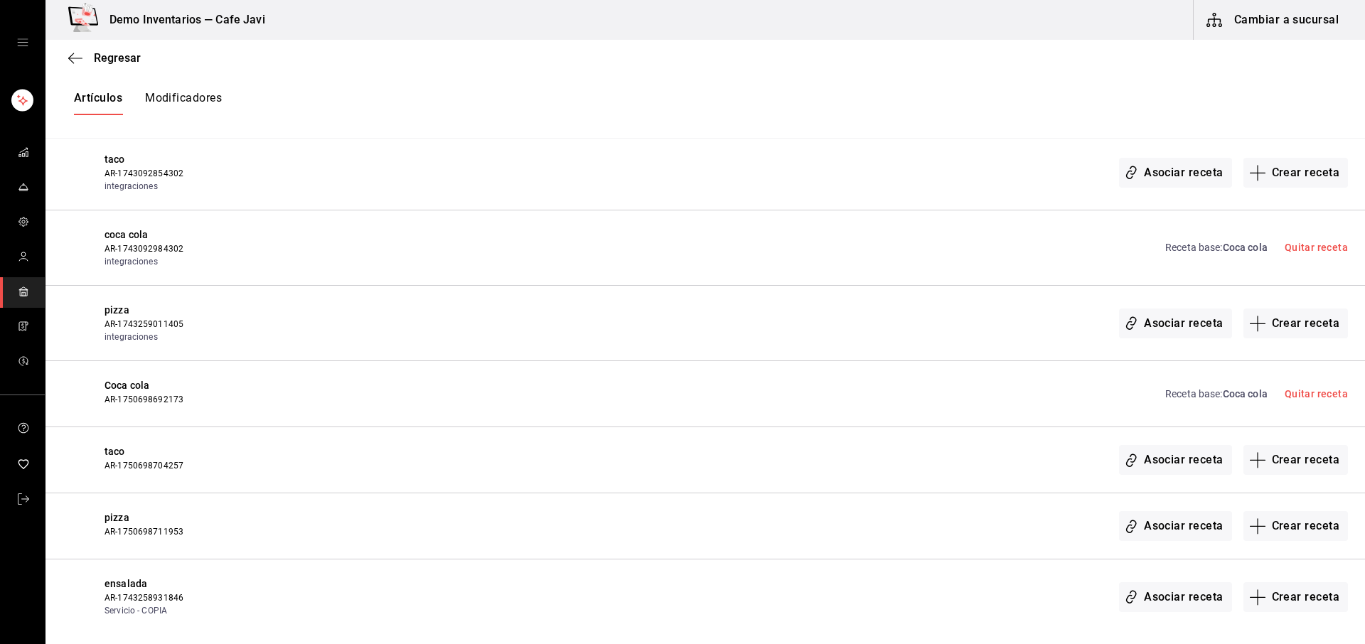
click at [1206, 400] on link "Receta base : Coca cola" at bounding box center [1216, 394] width 102 height 15
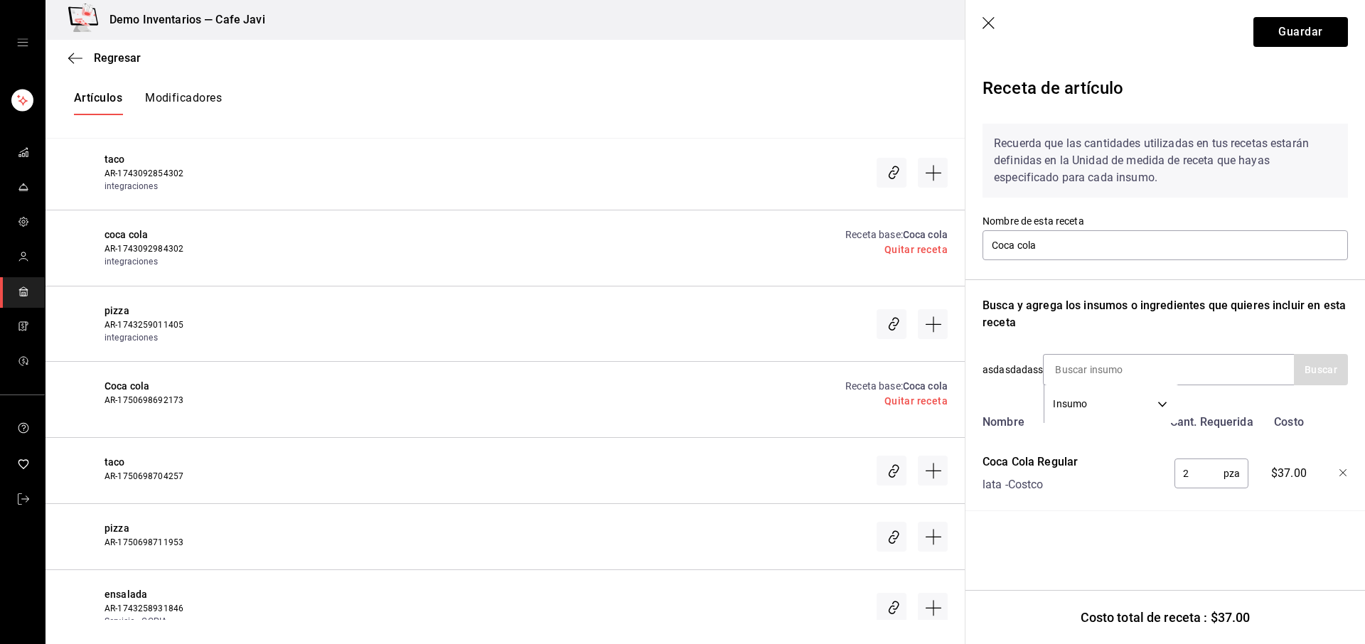
click at [992, 18] on icon "button" at bounding box center [988, 23] width 12 height 12
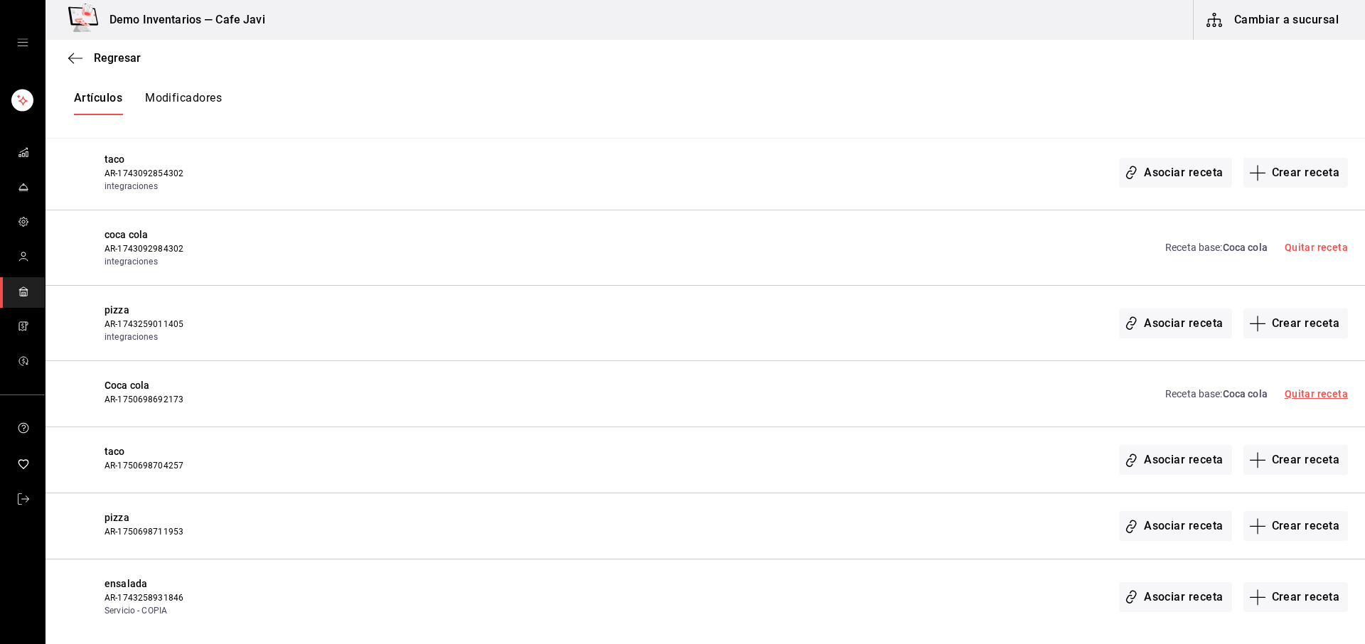
click at [1315, 399] on link "Quitar receta" at bounding box center [1315, 393] width 63 height 11
click at [1296, 399] on button "Crear receta" at bounding box center [1295, 394] width 105 height 30
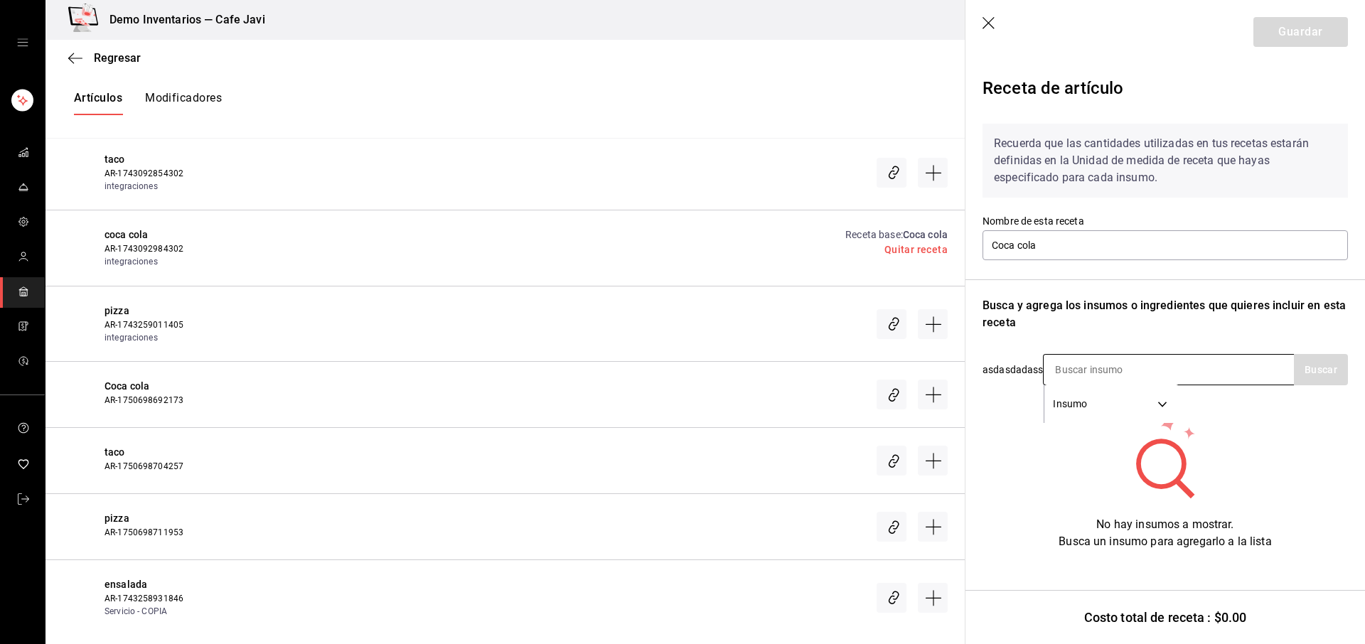
click at [1087, 369] on input at bounding box center [1114, 370] width 142 height 30
type input "coca"
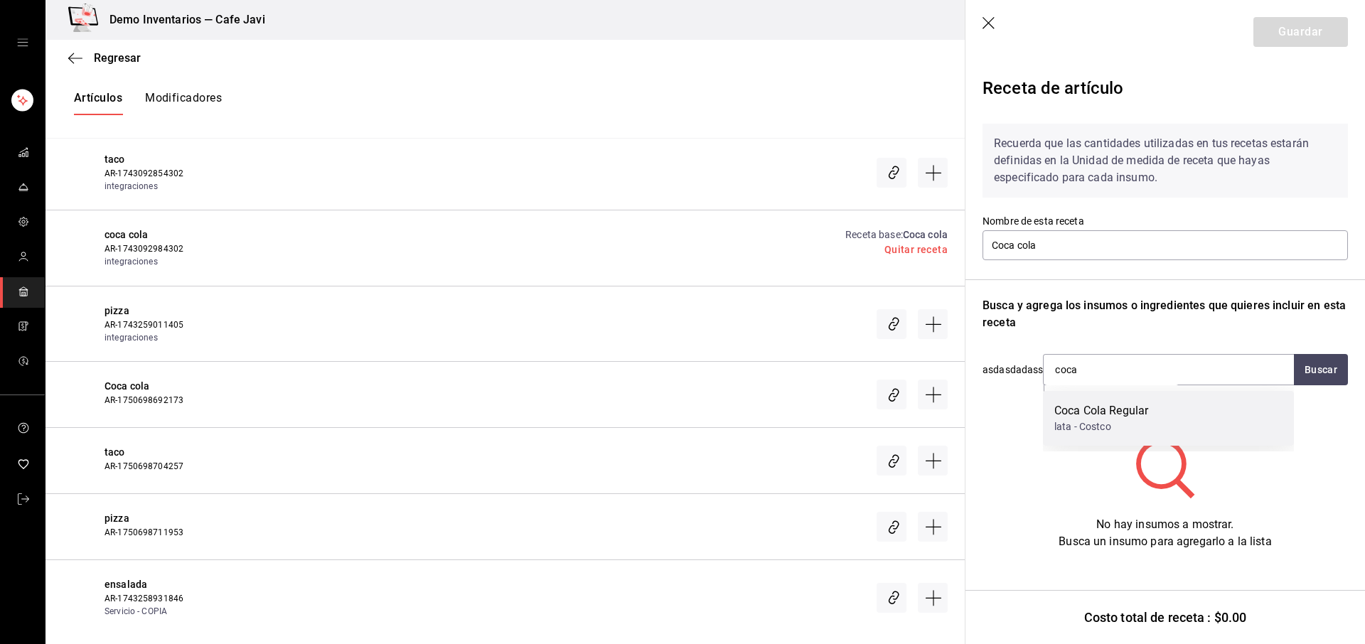
click at [1100, 419] on div "lata - Costco" at bounding box center [1101, 426] width 94 height 15
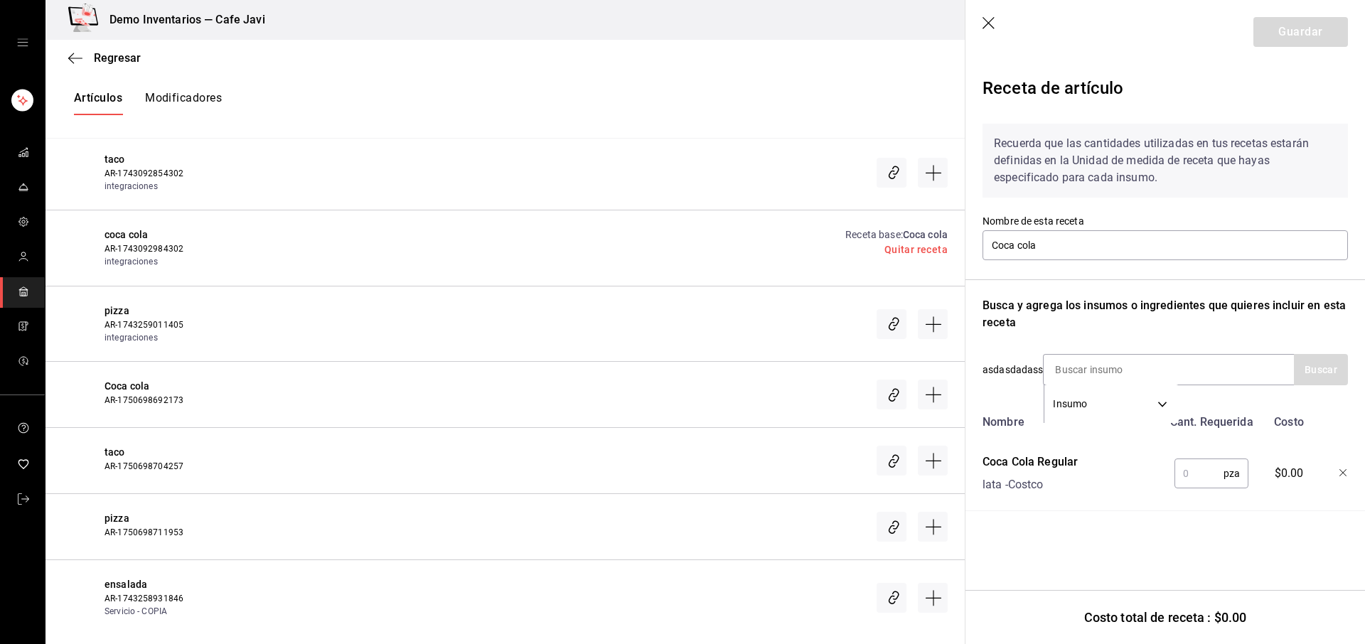
click at [1201, 466] on input "text" at bounding box center [1198, 473] width 49 height 28
type input "1"
click at [1309, 36] on button "Guardar" at bounding box center [1300, 32] width 95 height 30
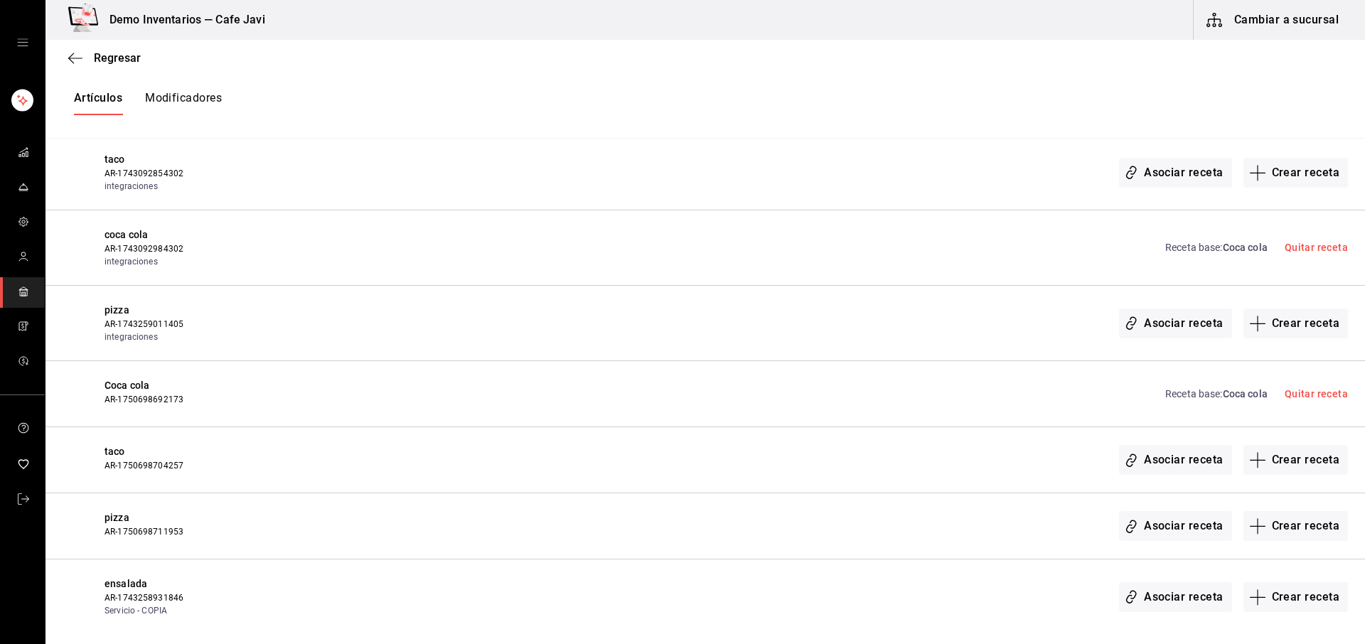
click at [1223, 249] on span "Coca cola" at bounding box center [1245, 247] width 45 height 11
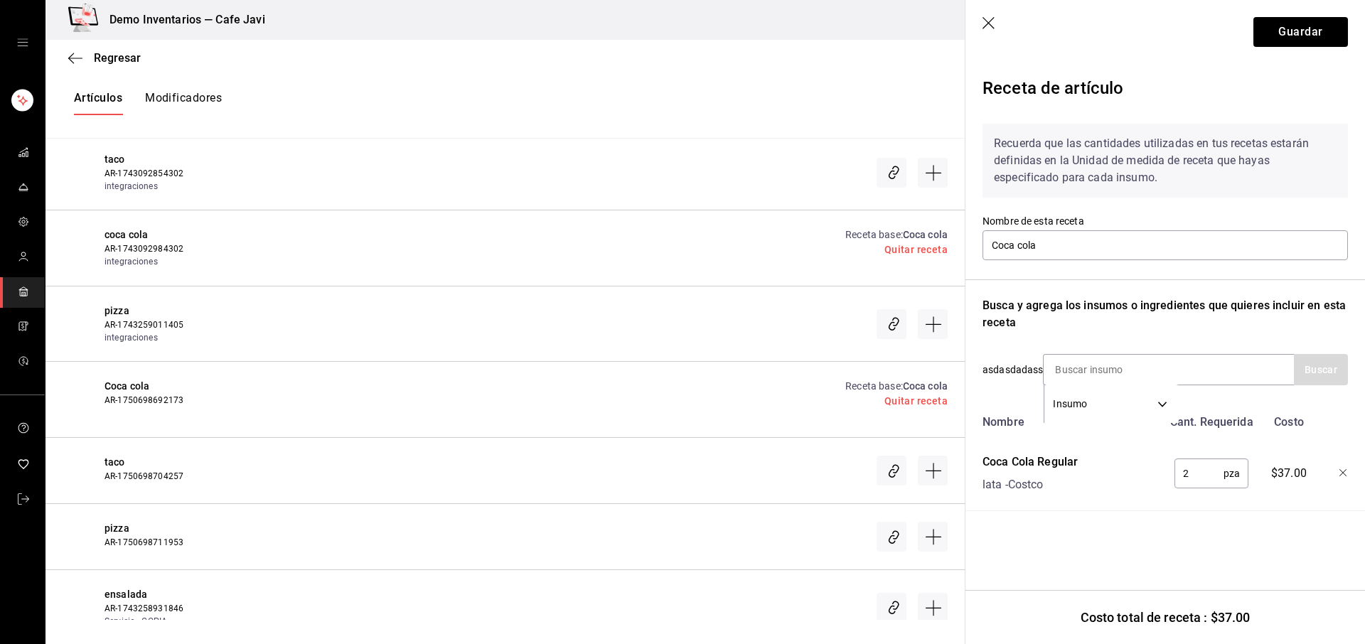
click at [989, 25] on icon "button" at bounding box center [989, 24] width 14 height 14
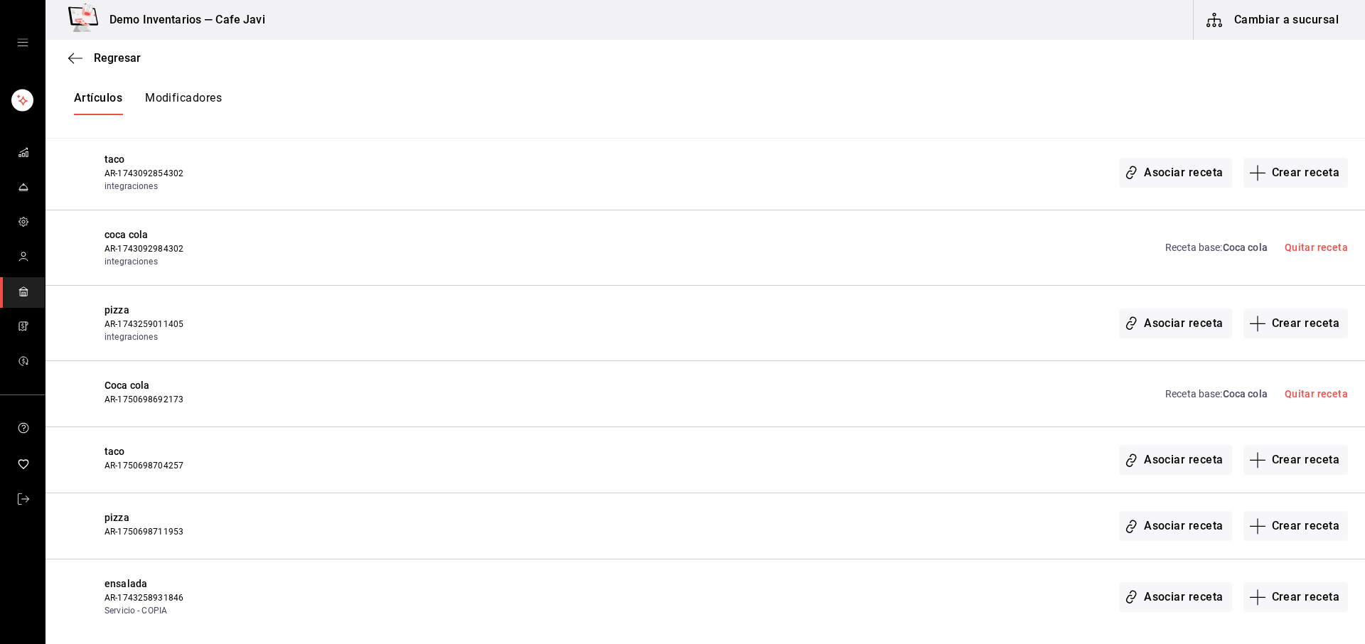
click at [1204, 388] on link "Receta base : Coca cola" at bounding box center [1216, 394] width 102 height 15
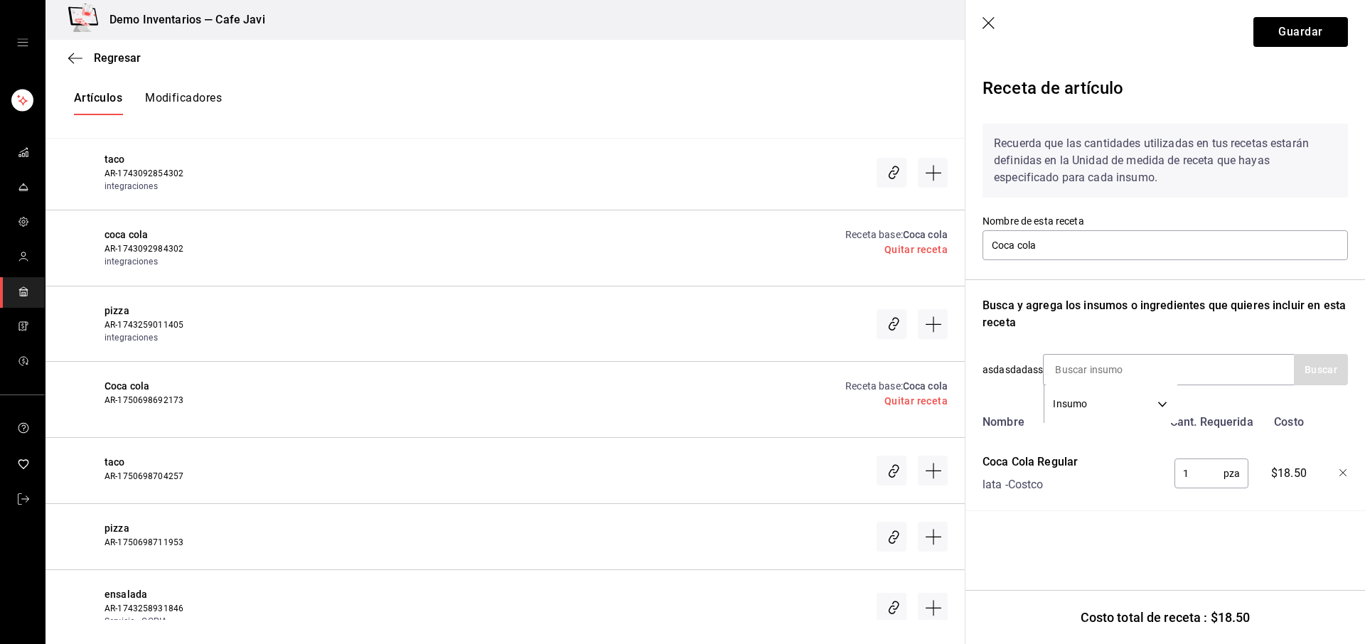
click at [995, 21] on icon "button" at bounding box center [989, 24] width 14 height 14
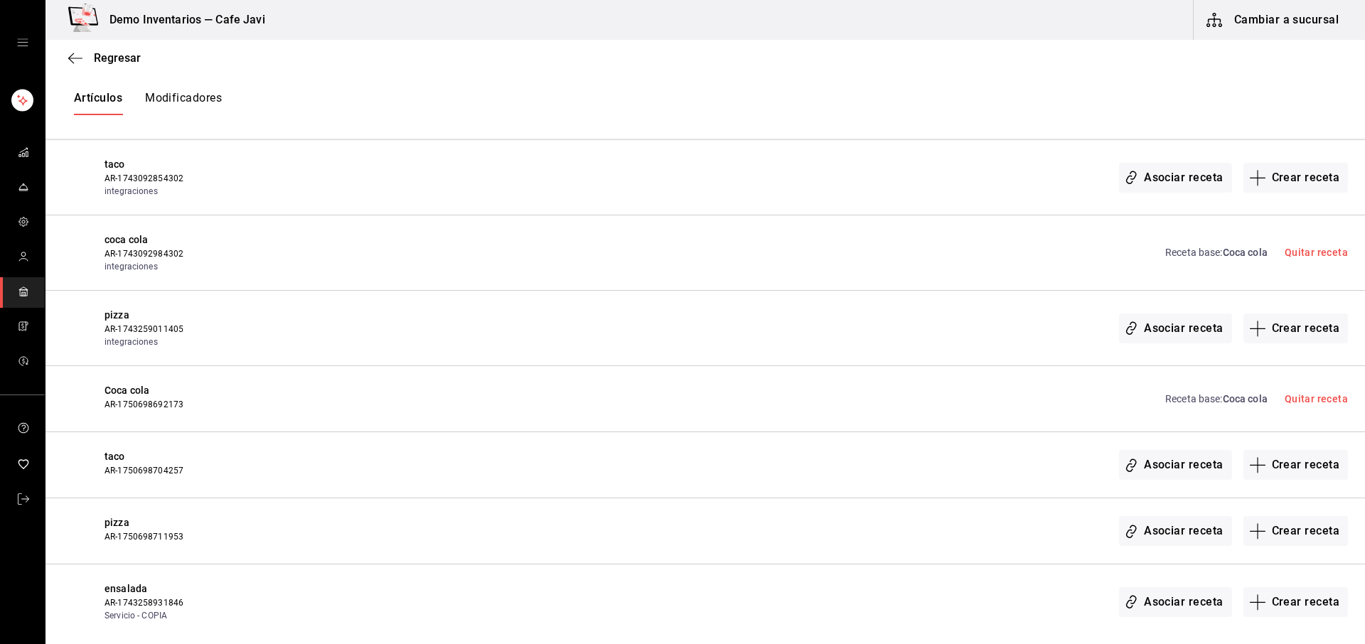
scroll to position [643, 0]
click at [24, 188] on icon "mailbox folders" at bounding box center [23, 186] width 11 height 11
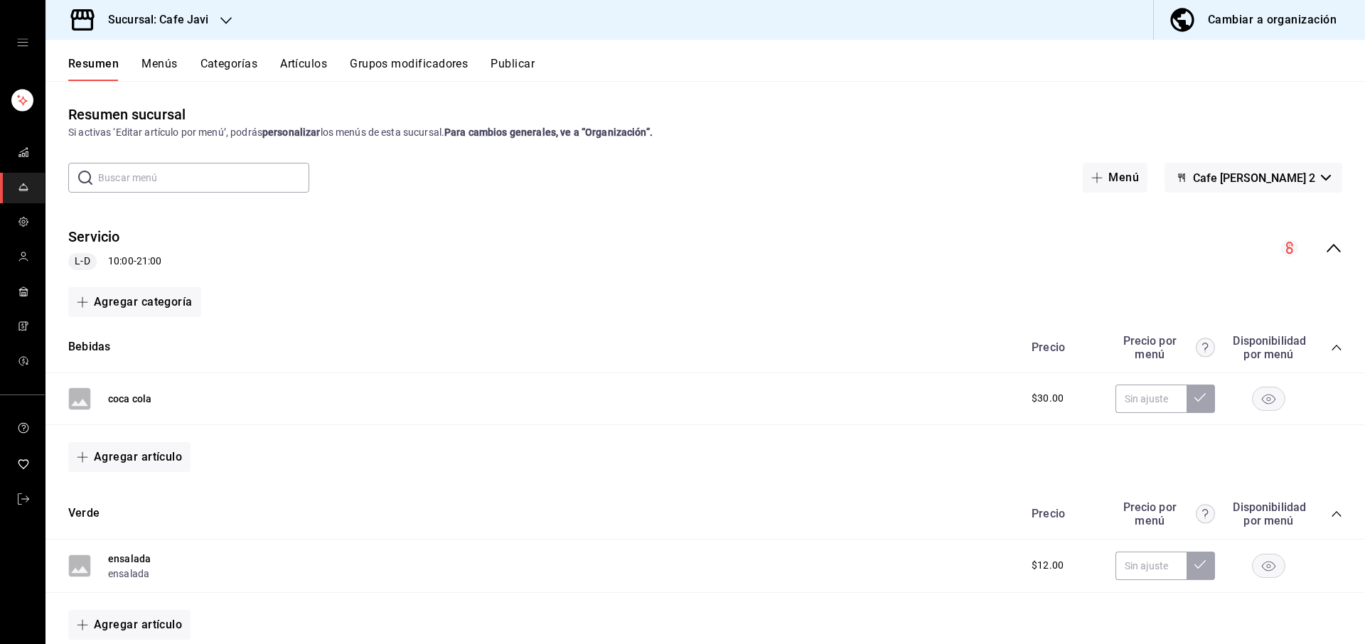
click at [159, 67] on button "Menús" at bounding box center [159, 69] width 36 height 24
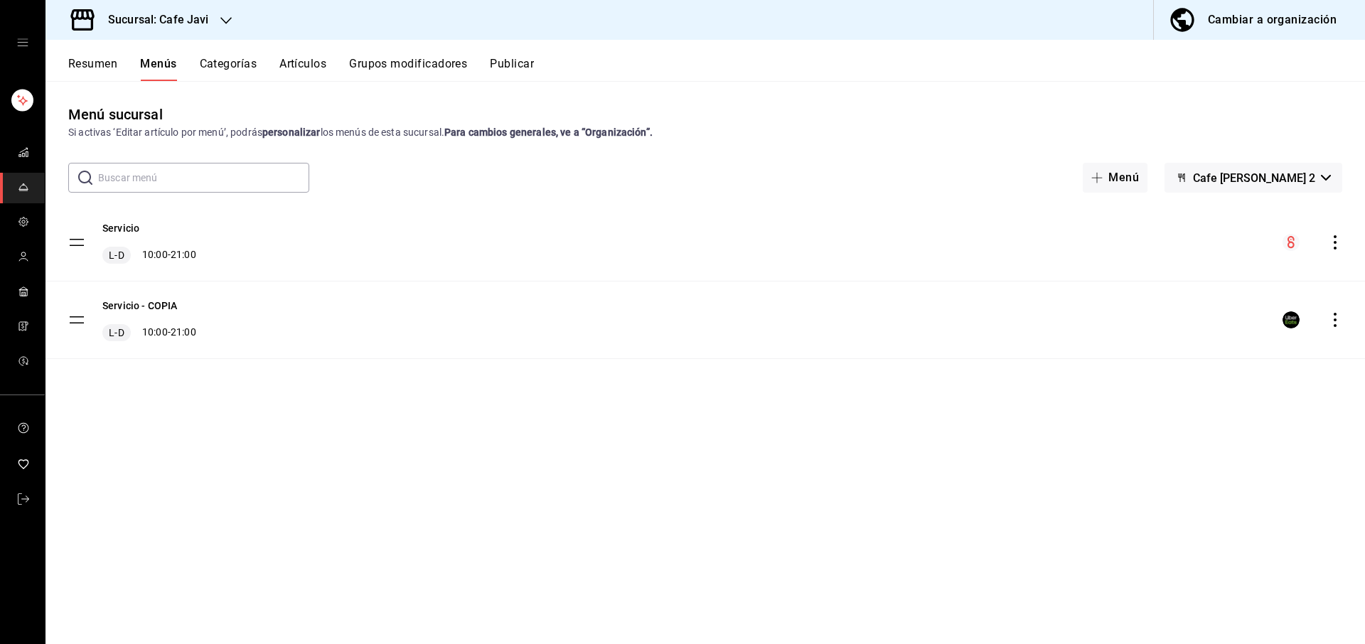
click at [1338, 242] on icon "actions" at bounding box center [1335, 242] width 14 height 14
click at [1167, 335] on span "Previsualizar" at bounding box center [1222, 333] width 173 height 15
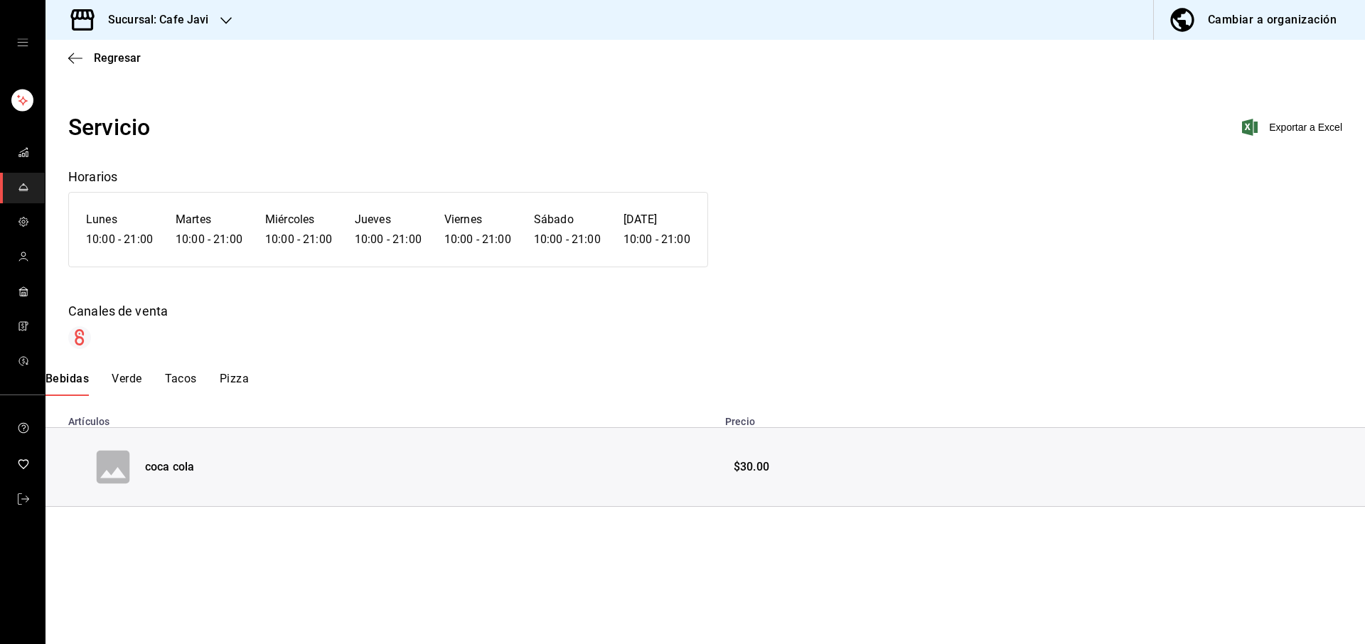
click at [129, 382] on button "Verde" at bounding box center [127, 384] width 30 height 24
click at [171, 378] on button "Tacos" at bounding box center [182, 384] width 32 height 24
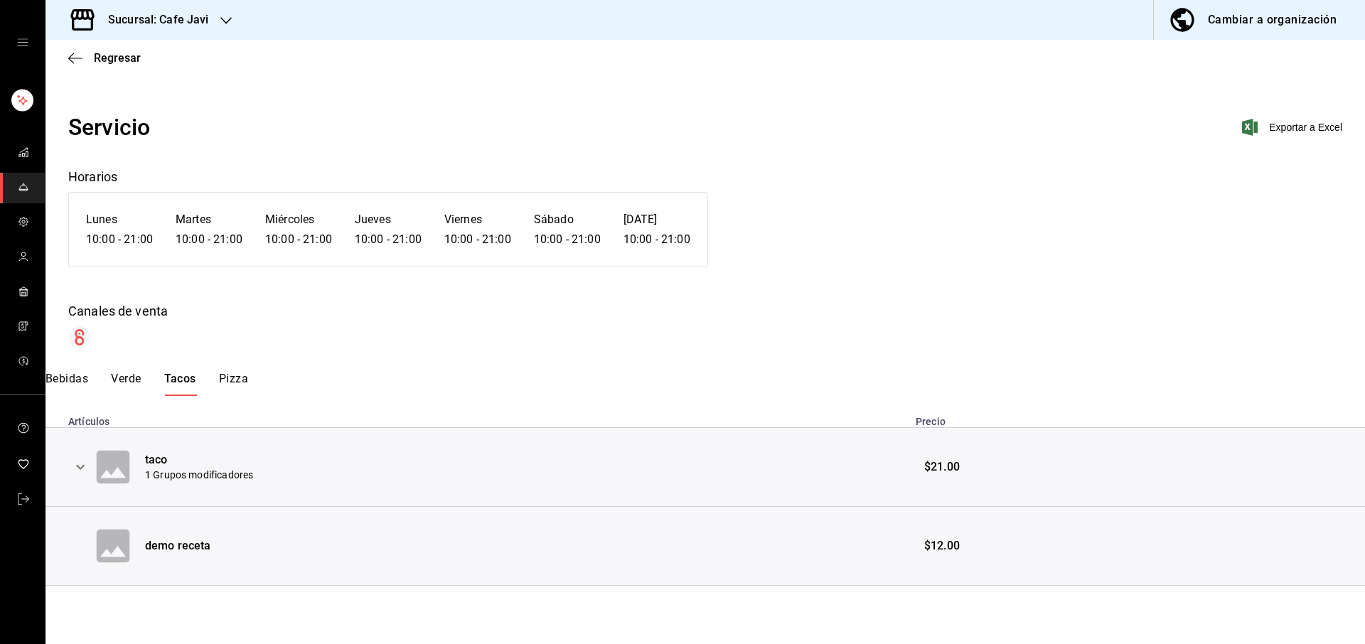
click at [242, 380] on button "Pizza" at bounding box center [233, 384] width 29 height 24
click at [77, 473] on icon "expand row" at bounding box center [80, 466] width 17 height 17
click at [150, 547] on button "expand row" at bounding box center [157, 538] width 24 height 24
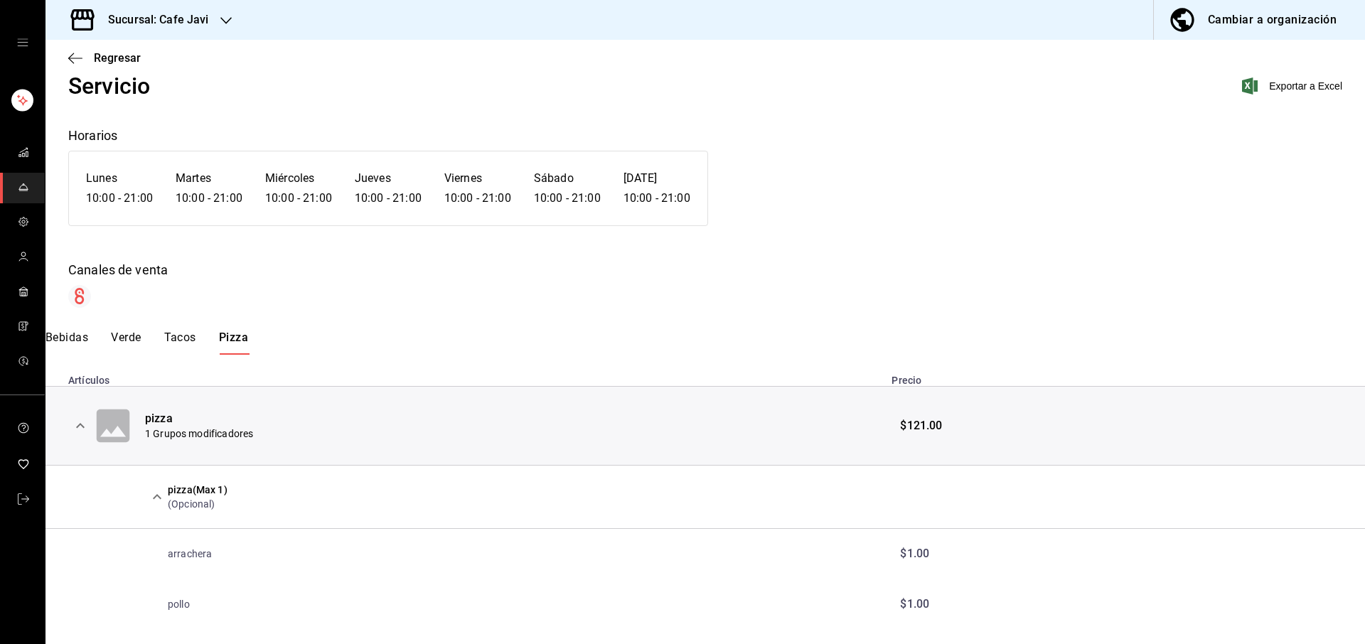
scroll to position [58, 0]
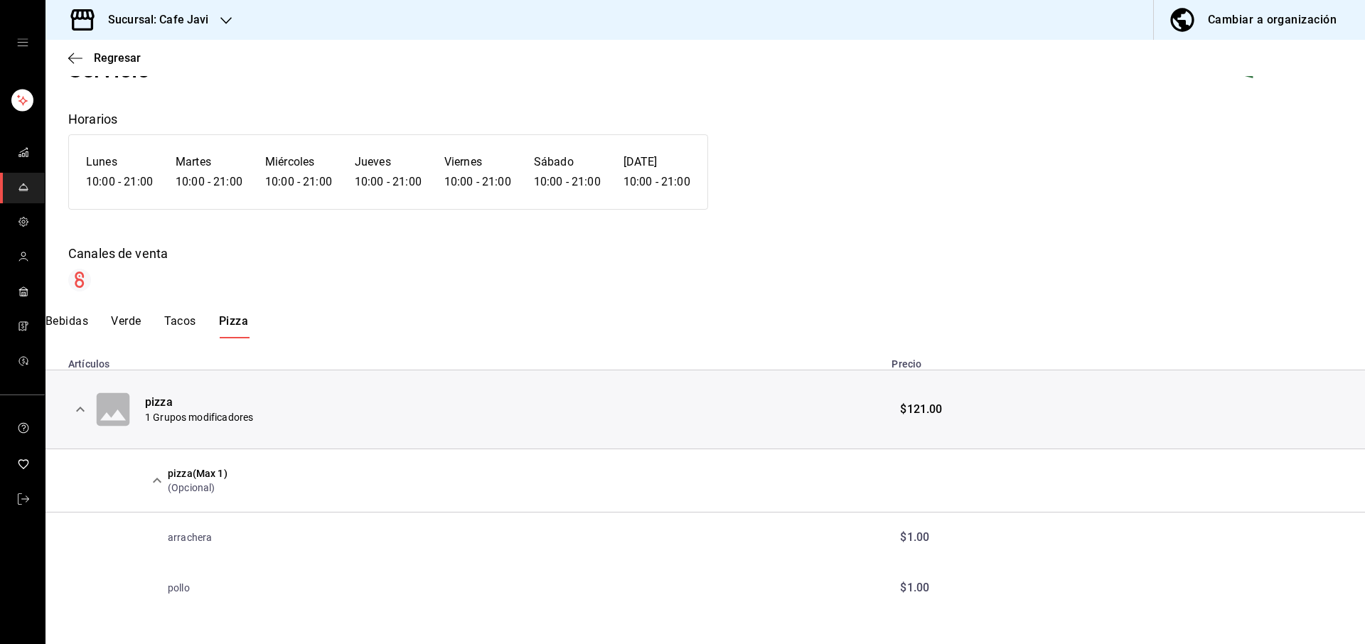
click at [191, 318] on button "Tacos" at bounding box center [180, 326] width 32 height 24
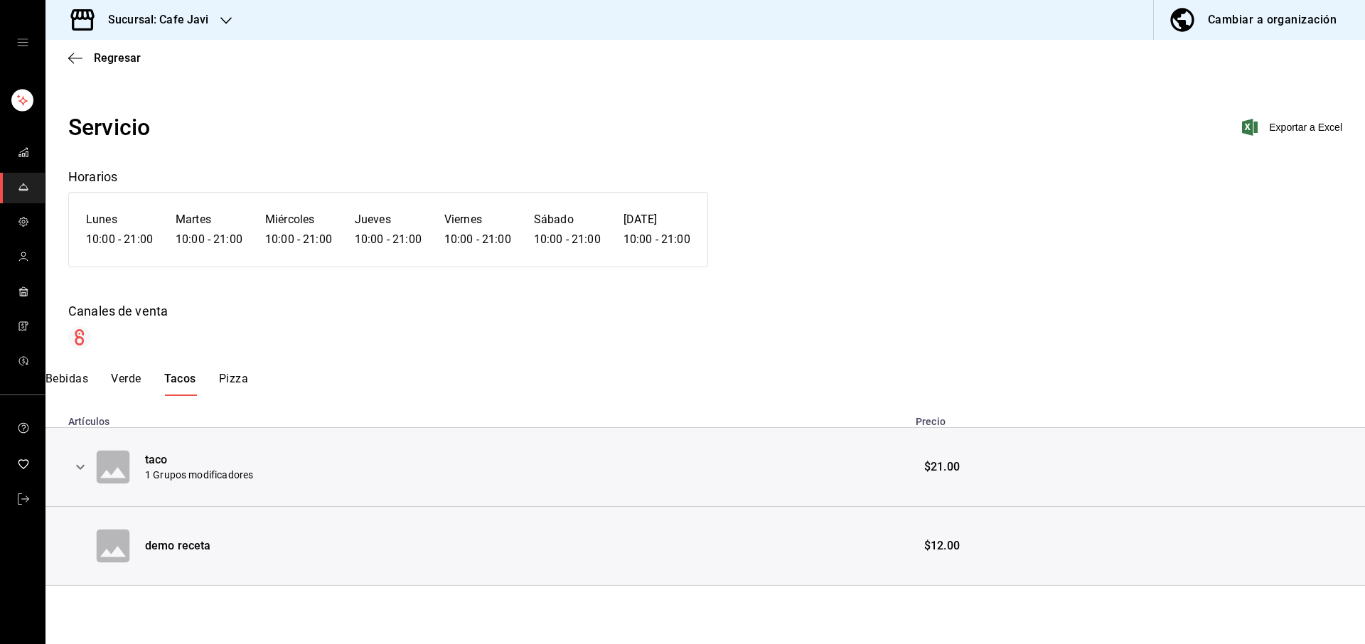
click at [82, 463] on icon "expand row" at bounding box center [80, 466] width 17 height 17
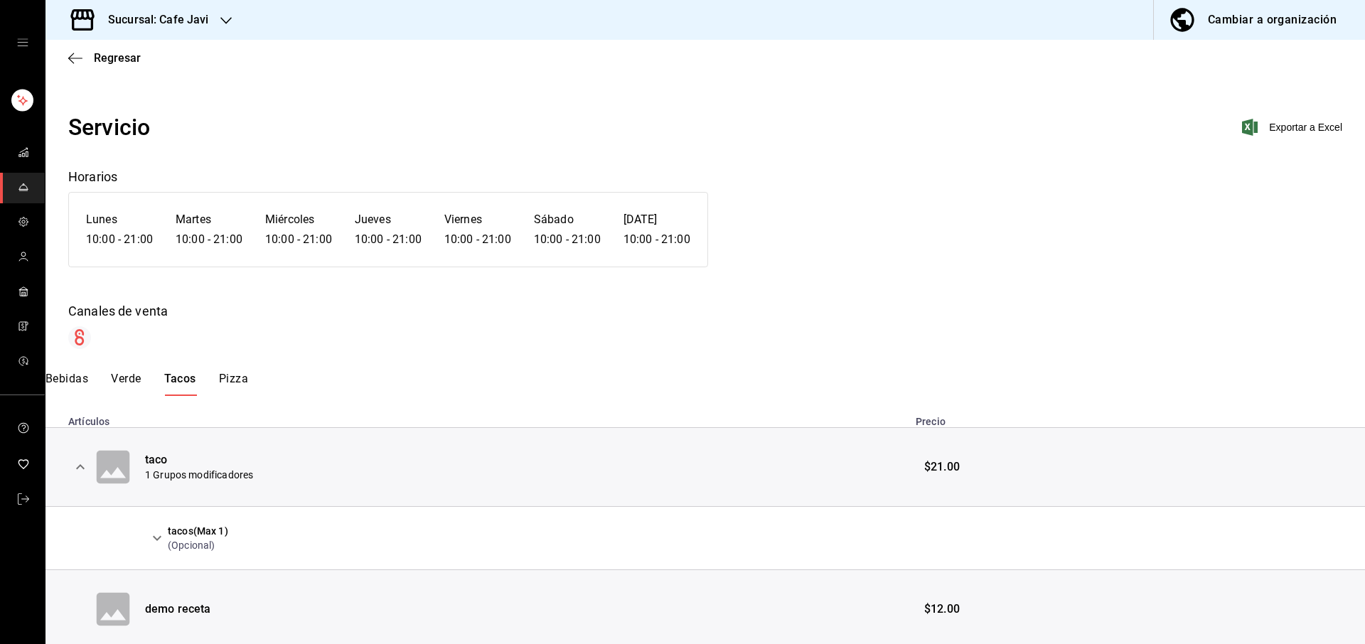
click at [153, 532] on icon "expand row" at bounding box center [157, 538] width 17 height 17
click at [134, 382] on button "Verde" at bounding box center [126, 384] width 30 height 24
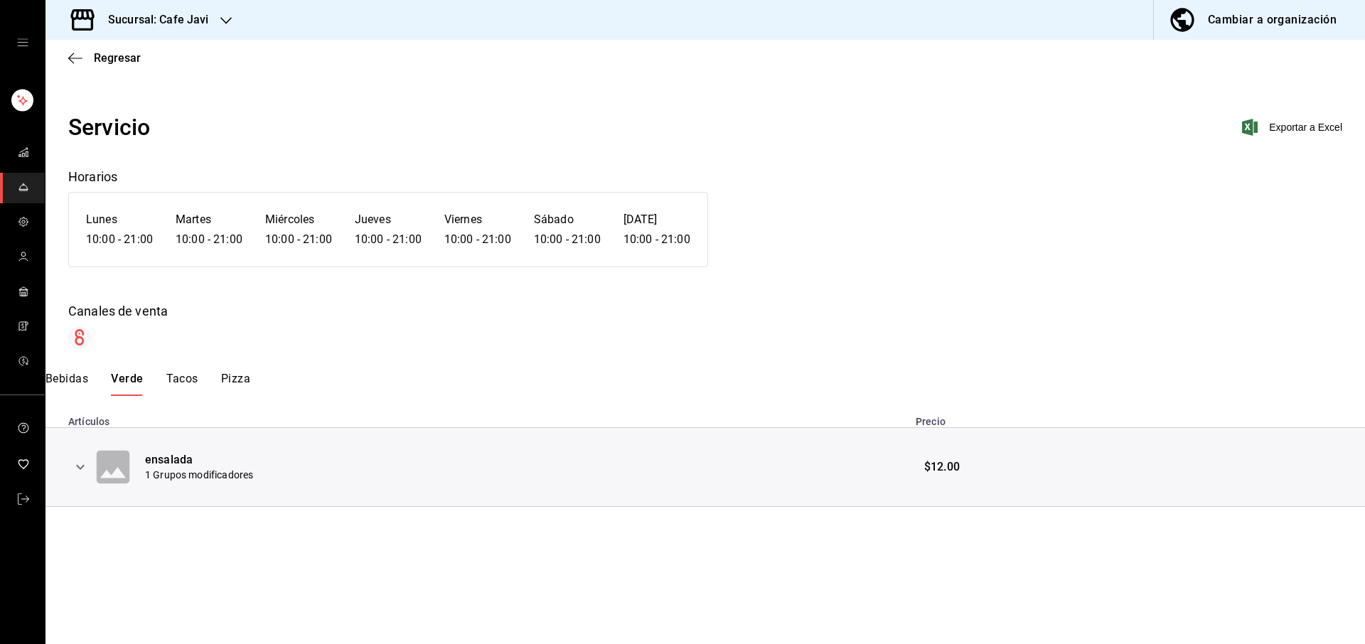
click at [75, 465] on icon "expand row" at bounding box center [80, 466] width 17 height 17
click at [149, 537] on icon "expand row" at bounding box center [157, 538] width 17 height 17
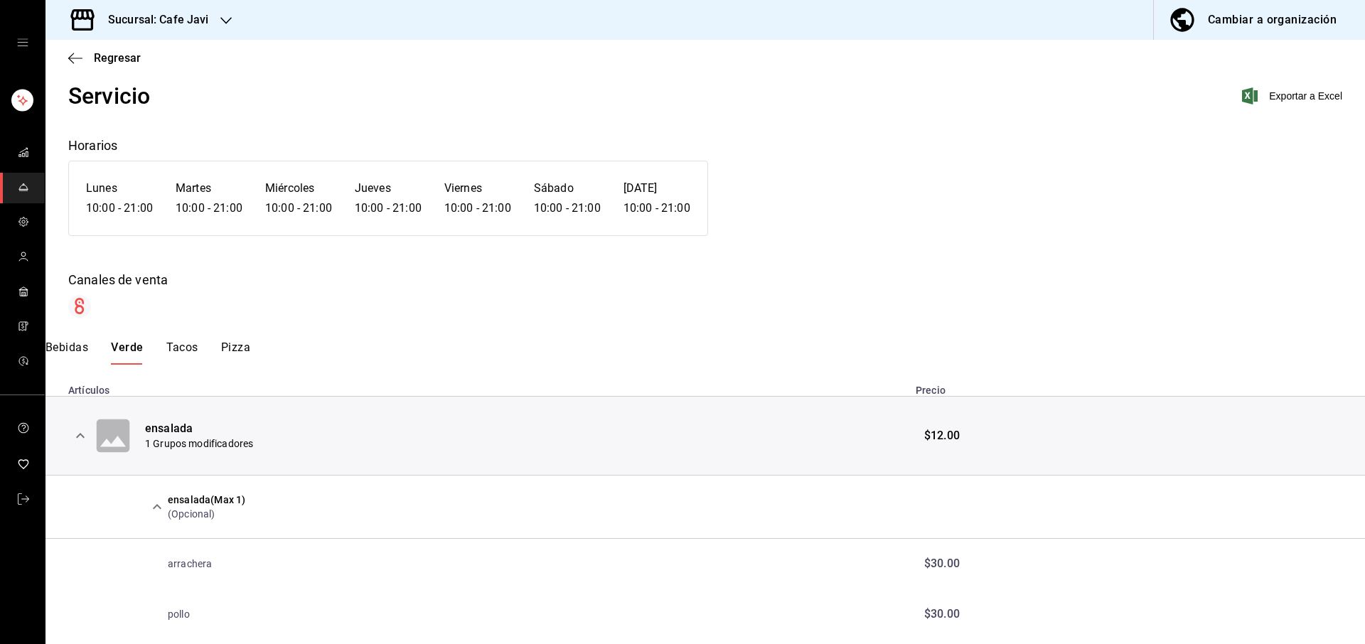
scroll to position [42, 0]
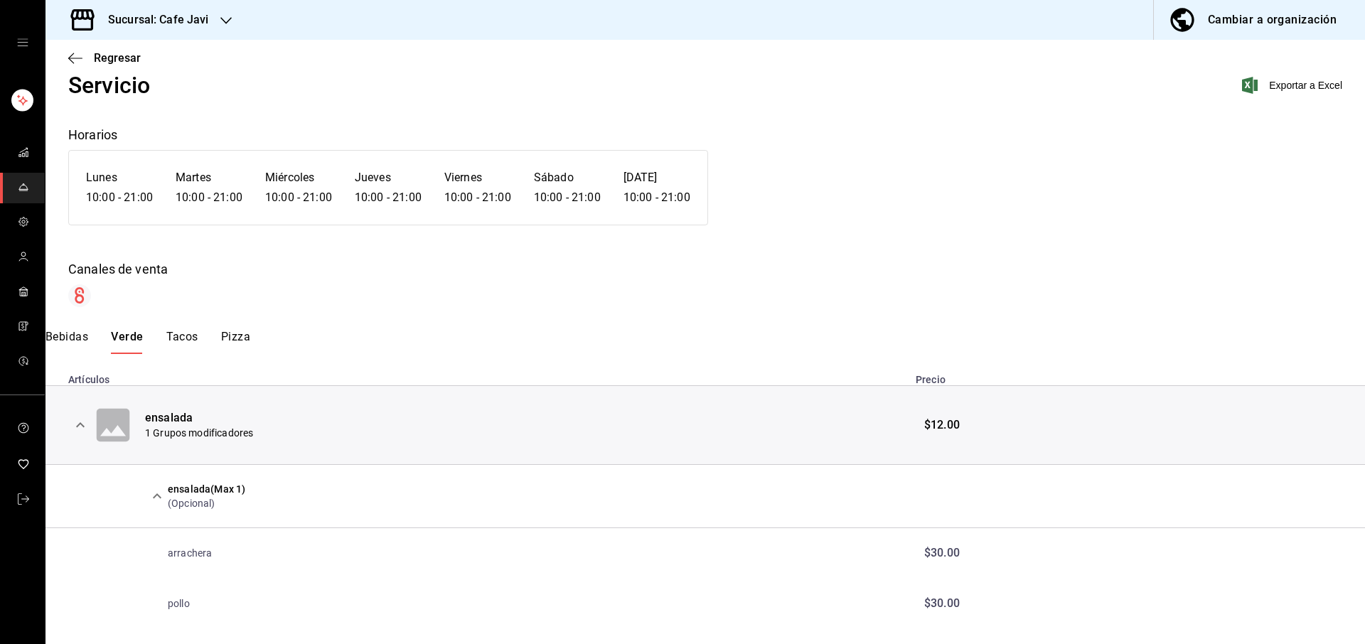
click at [21, 188] on icon "mailbox folders" at bounding box center [23, 186] width 11 height 11
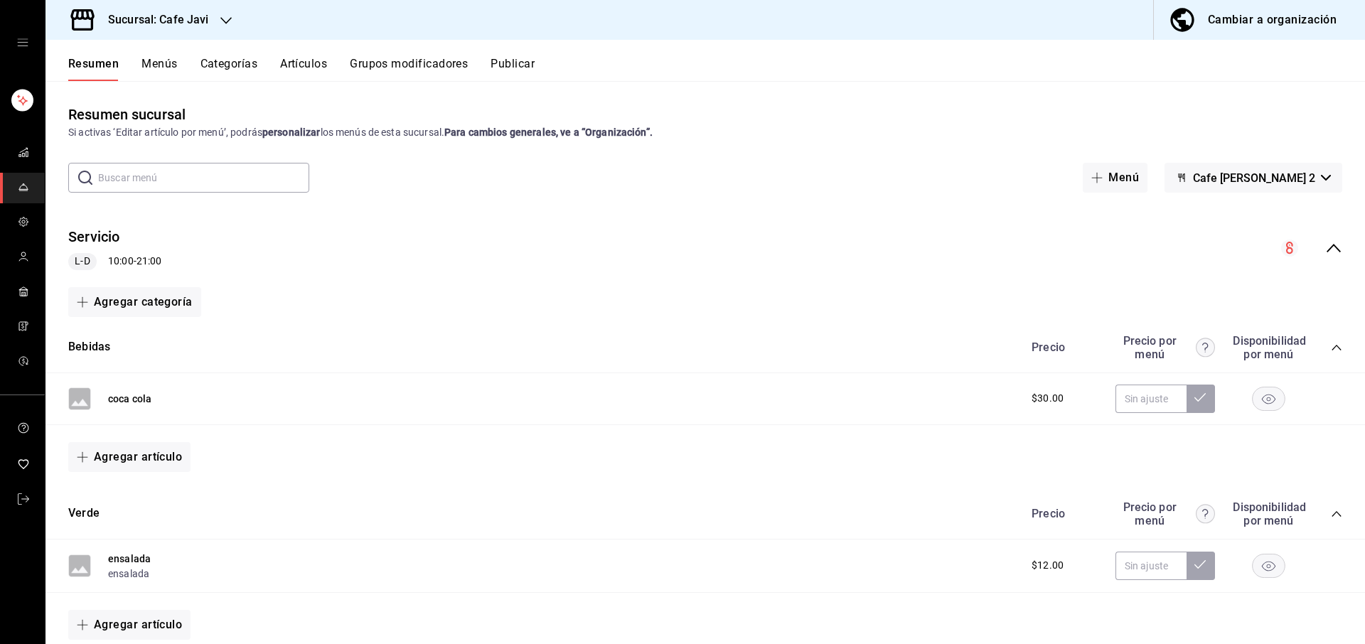
click at [415, 65] on button "Grupos modificadores" at bounding box center [409, 69] width 118 height 24
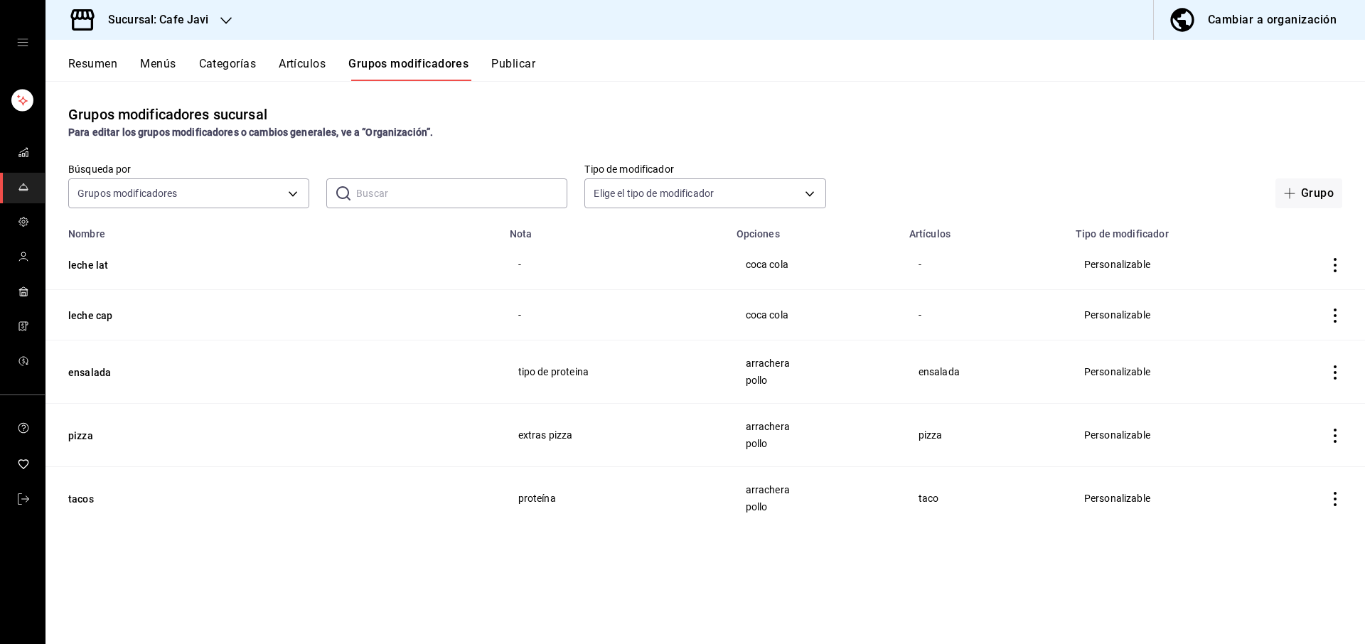
click at [304, 65] on button "Artículos" at bounding box center [302, 69] width 47 height 24
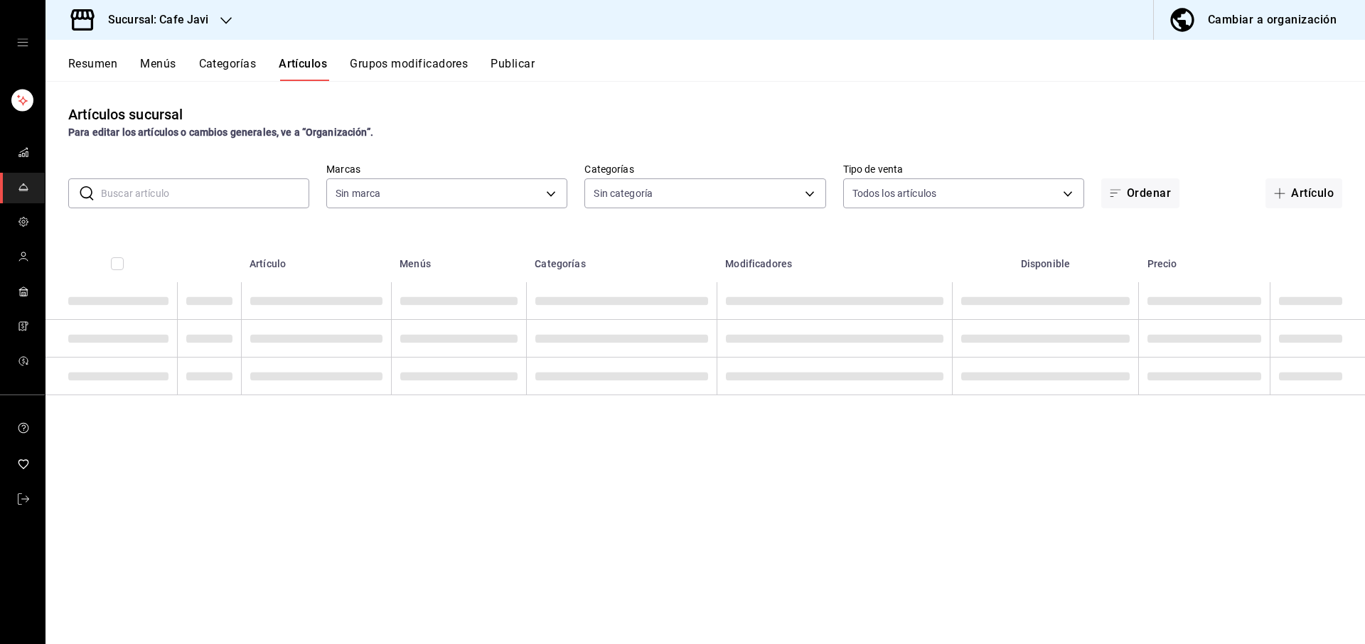
type input "76c069c3-bcff-435d-a94b-648ec5996950,401dc347-6996-41f4-a021-20cbf7befbe1"
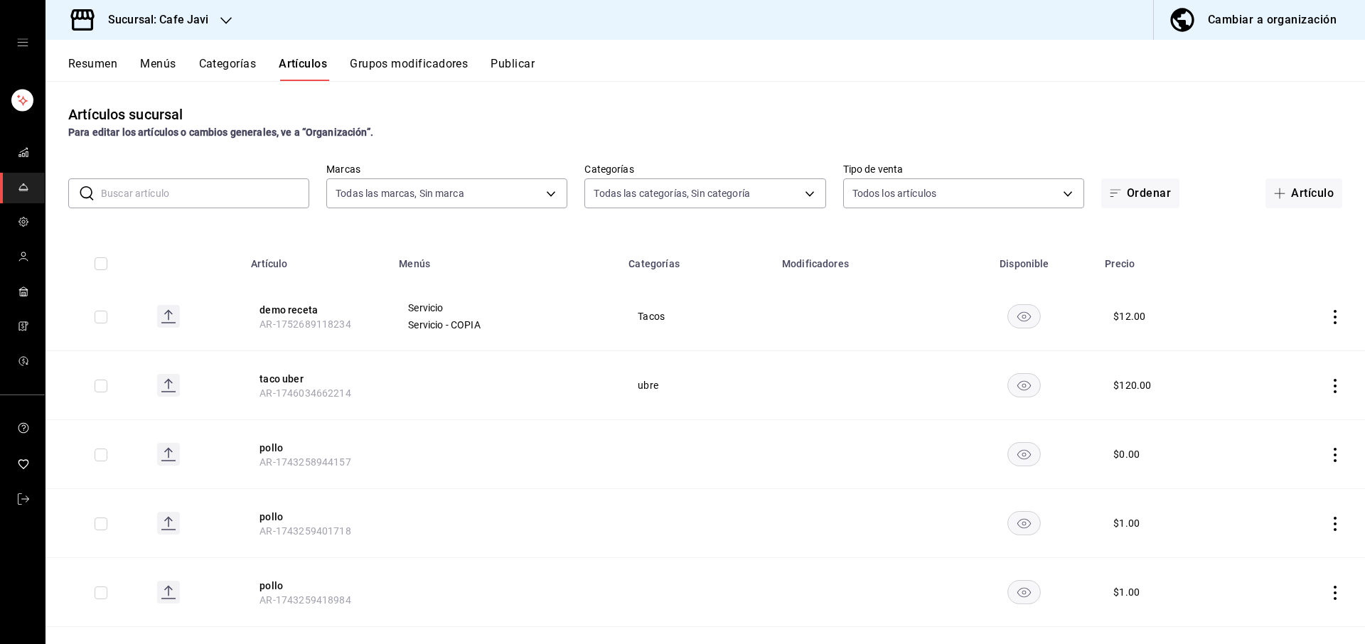
type input "11f3a654-a9e7-4b8a-8131-6030cf7c39be,3c86d482-fe83-4593-ae78-d33094e98e9d,48b14…"
click at [223, 195] on input "text" at bounding box center [205, 193] width 208 height 28
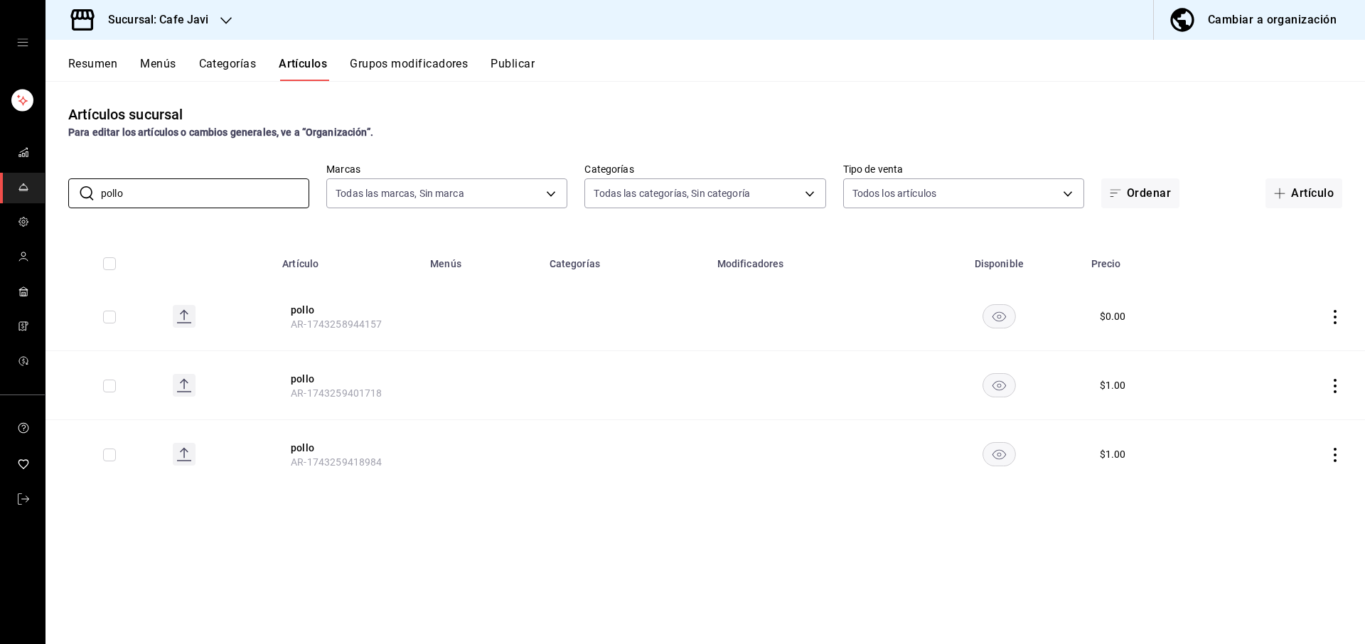
type input "pollo"
click at [25, 289] on icon "mailbox folders" at bounding box center [22, 288] width 9 height 3
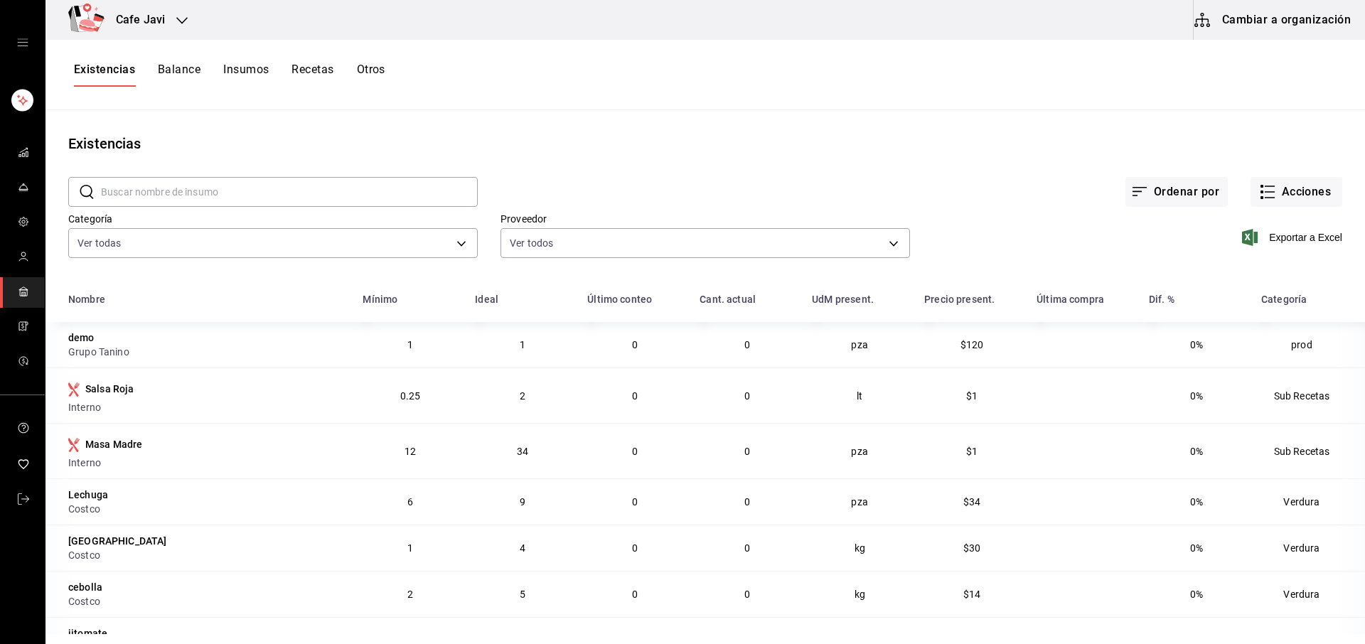
click at [1311, 31] on button "Cambiar a organización" at bounding box center [1273, 20] width 160 height 40
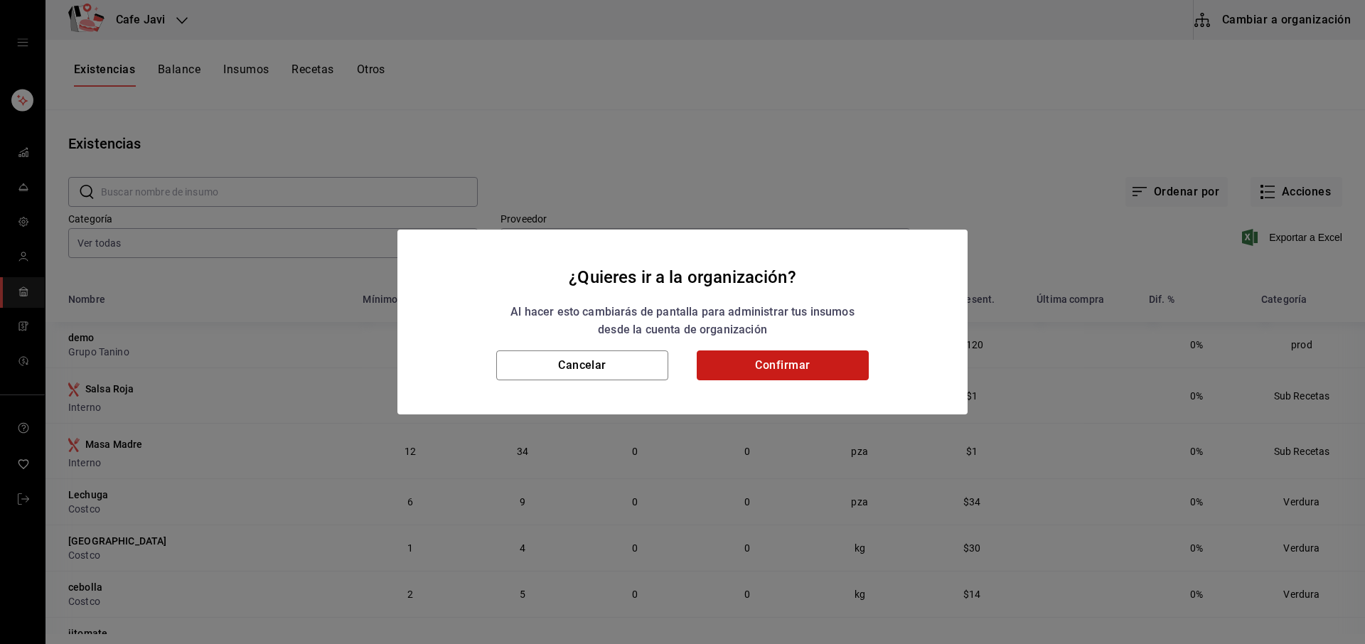
click at [788, 372] on button "Confirmar" at bounding box center [783, 365] width 172 height 30
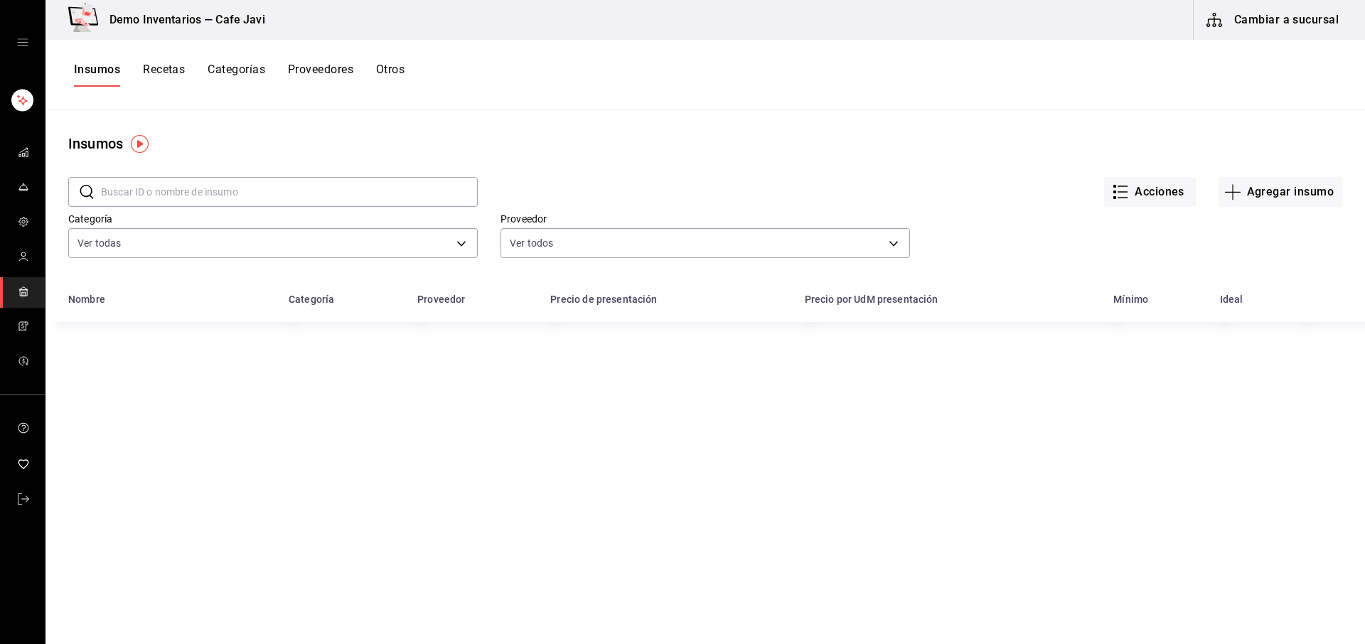
click at [170, 76] on button "Recetas" at bounding box center [164, 75] width 42 height 24
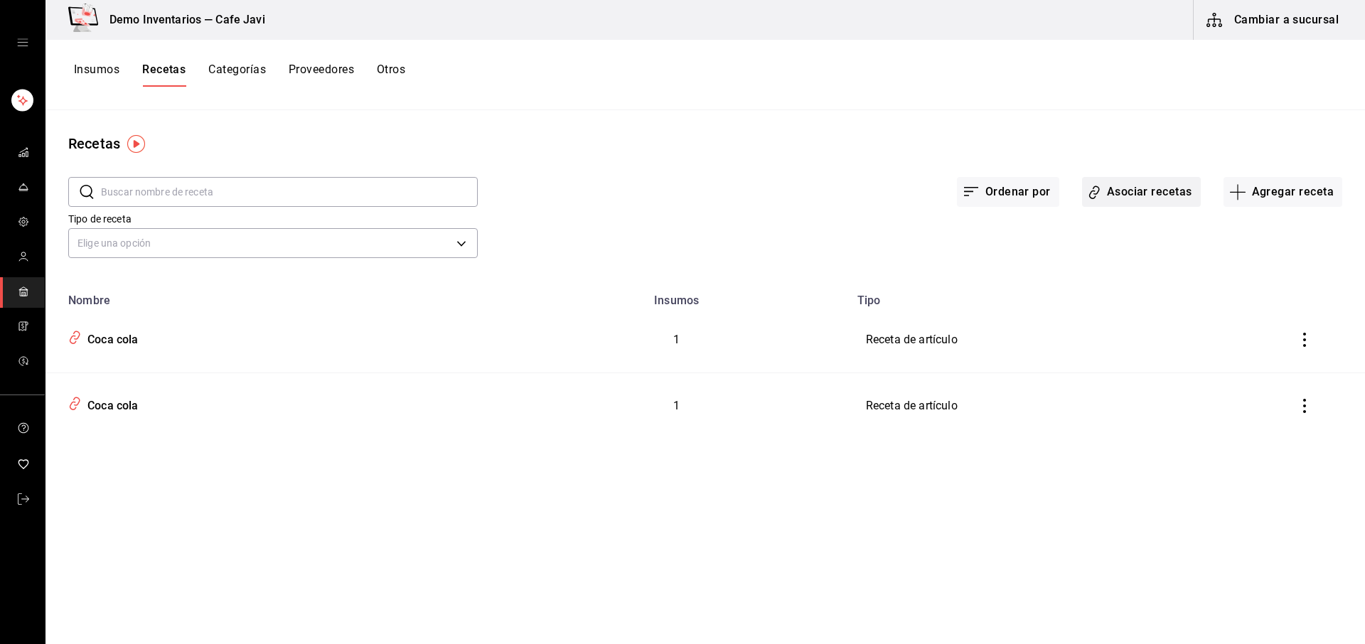
click at [1148, 193] on button "Asociar recetas" at bounding box center [1141, 192] width 119 height 30
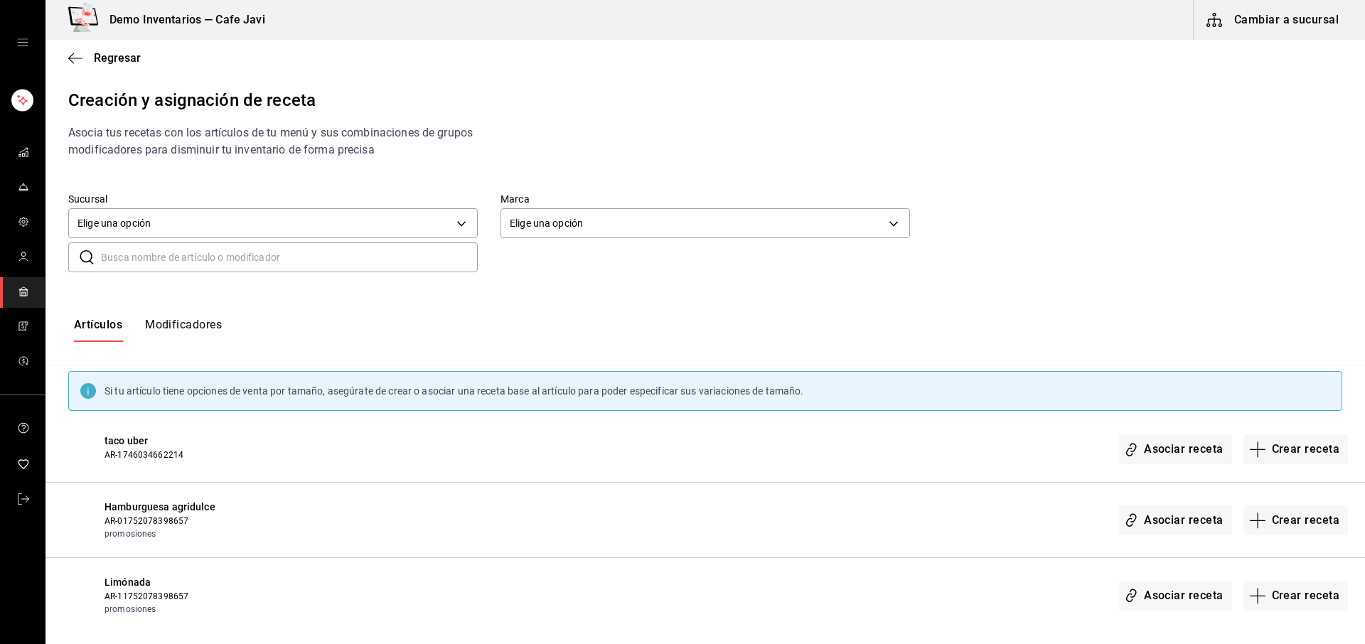
click at [186, 259] on input "text" at bounding box center [289, 257] width 377 height 28
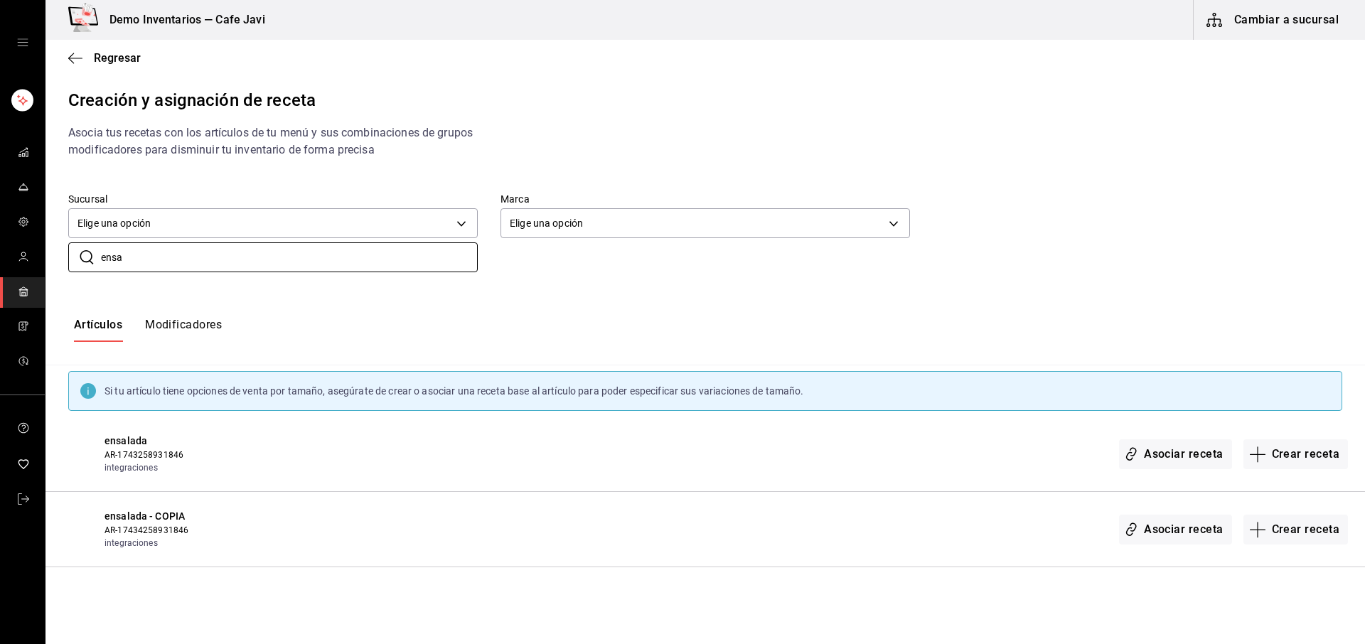
type input "ensa"
click at [1302, 455] on button "Crear receta" at bounding box center [1295, 454] width 105 height 30
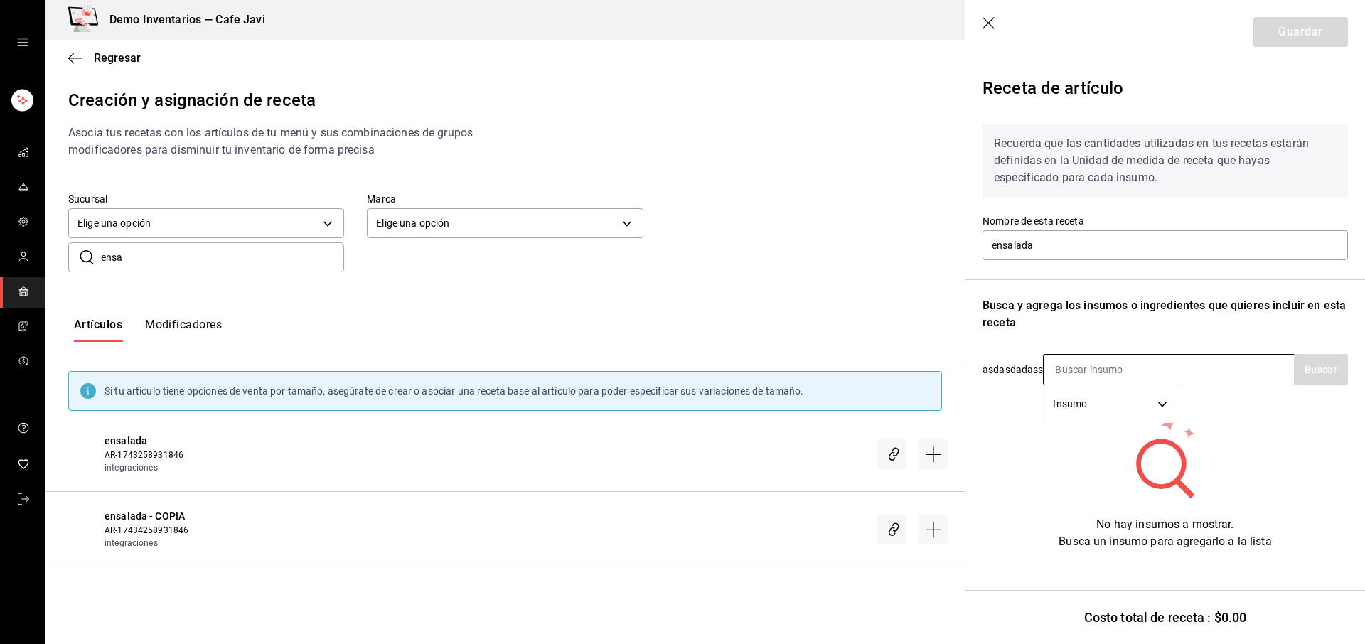
click at [1139, 378] on input at bounding box center [1114, 370] width 142 height 30
type input "lec"
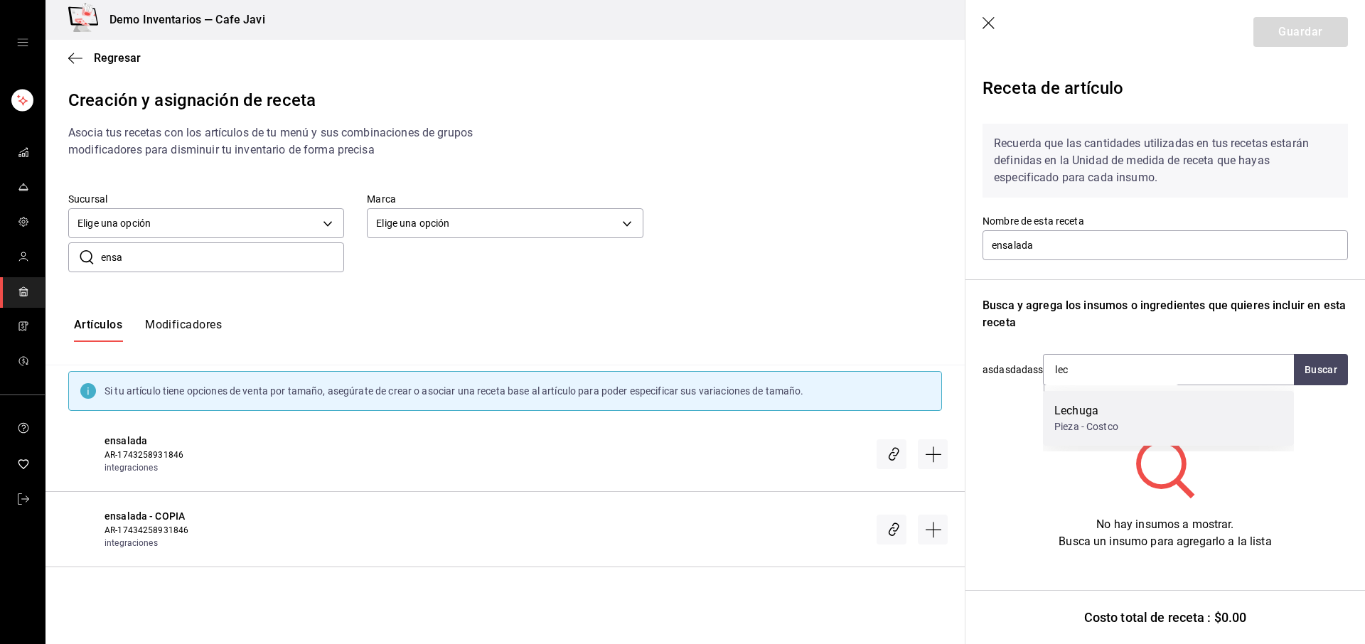
click at [1075, 426] on div "Pieza - Costco" at bounding box center [1086, 426] width 64 height 15
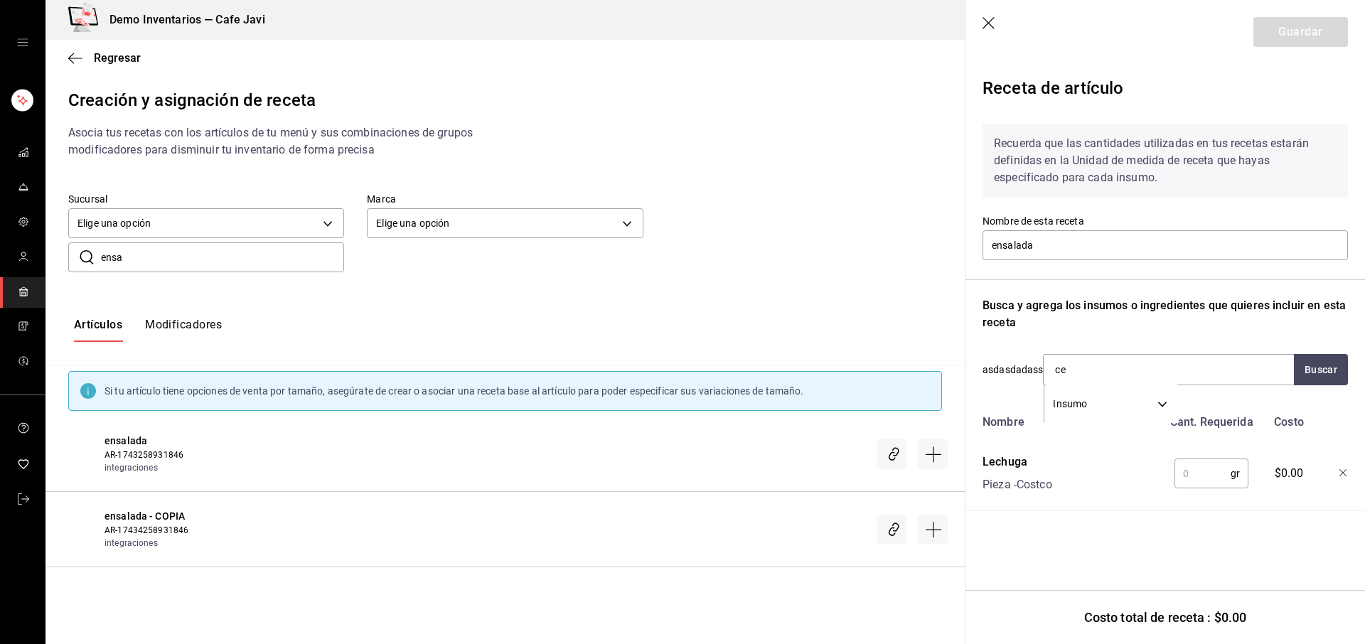
type input "ceb"
click at [1070, 430] on div "Red - Costco" at bounding box center [1082, 426] width 57 height 15
type input "jit"
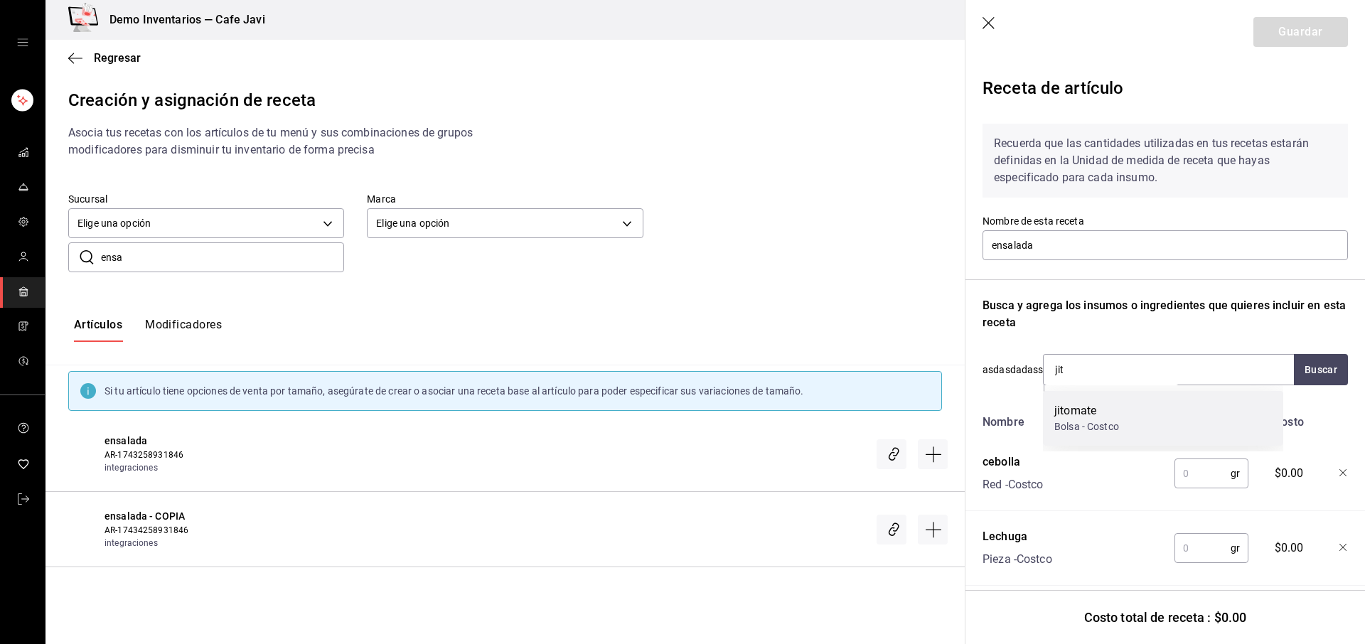
click at [1088, 400] on div "jitomate Bolsa - Costco" at bounding box center [1163, 418] width 240 height 55
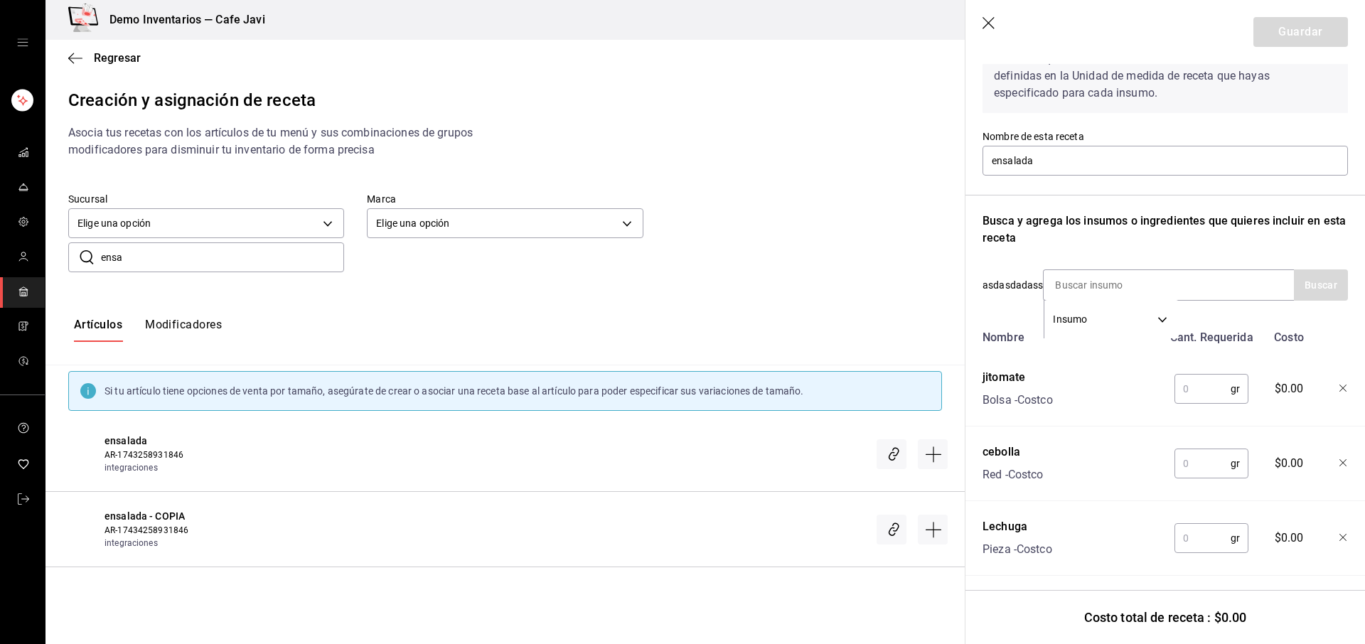
scroll to position [101, 0]
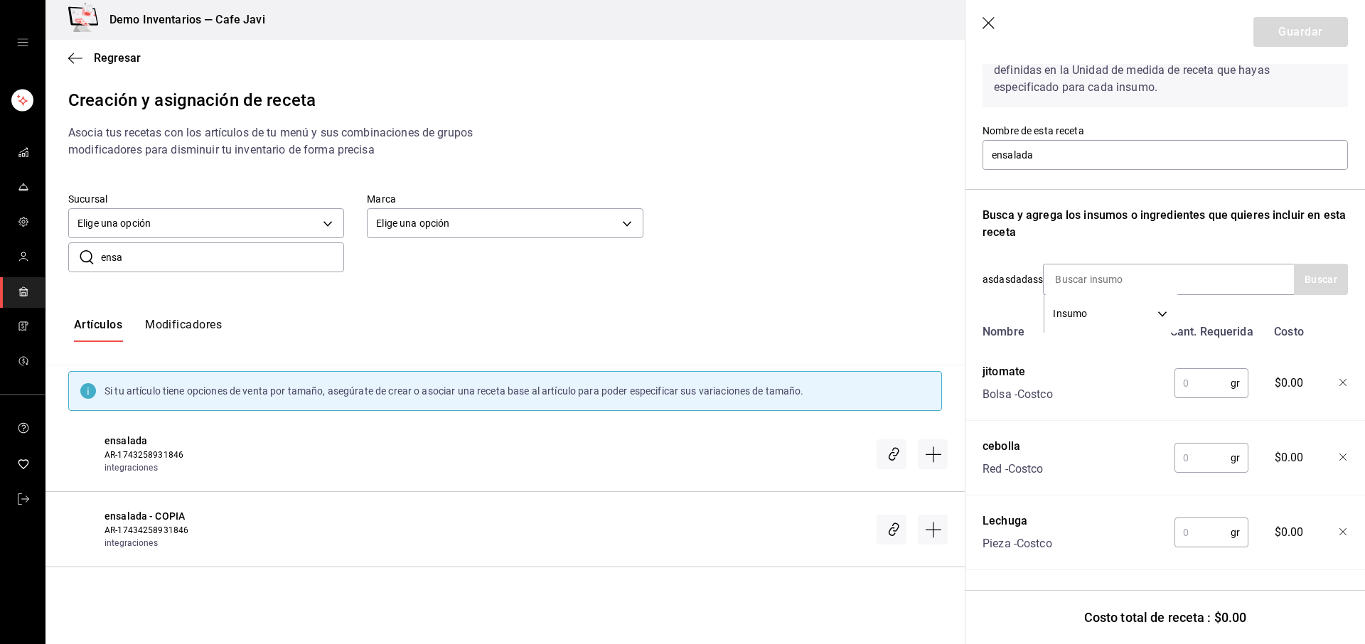
click at [1193, 380] on input "text" at bounding box center [1202, 383] width 56 height 28
type input "120"
click at [1208, 453] on input "text" at bounding box center [1202, 458] width 56 height 28
type input "2"
click at [1193, 451] on input "30" at bounding box center [1202, 458] width 56 height 28
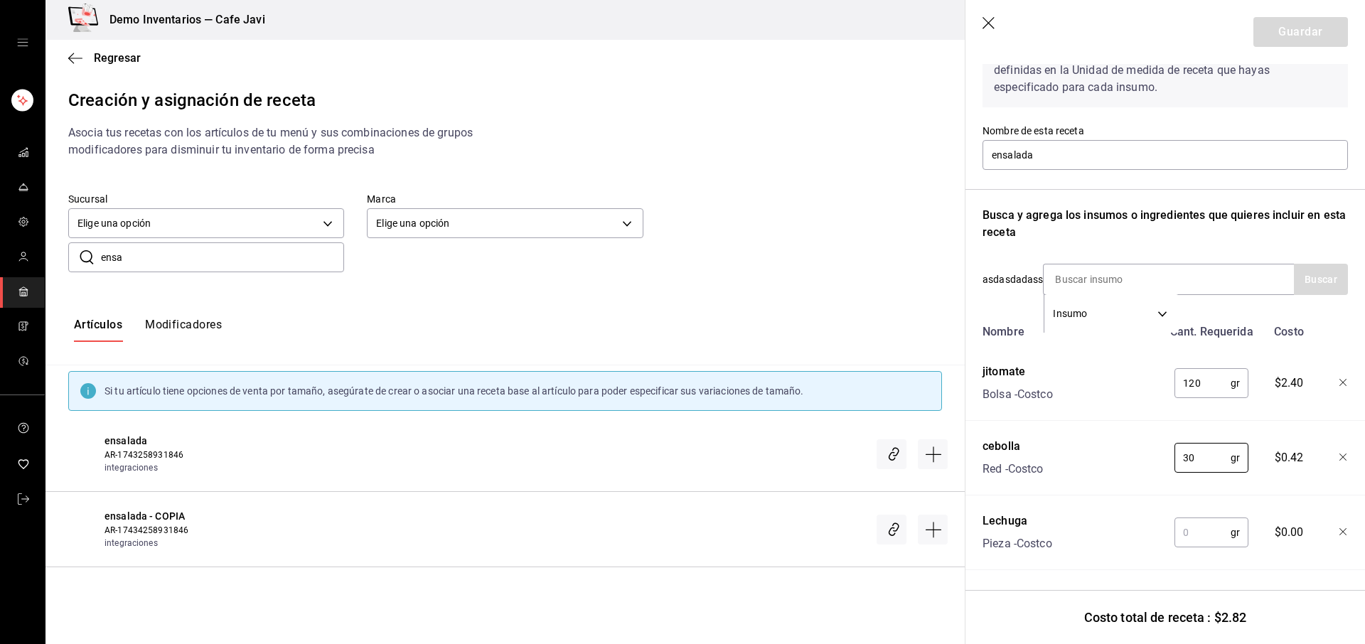
type input "30"
click at [1184, 518] on input "text" at bounding box center [1202, 532] width 56 height 28
type input "120"
click at [1195, 374] on input "120" at bounding box center [1202, 383] width 56 height 28
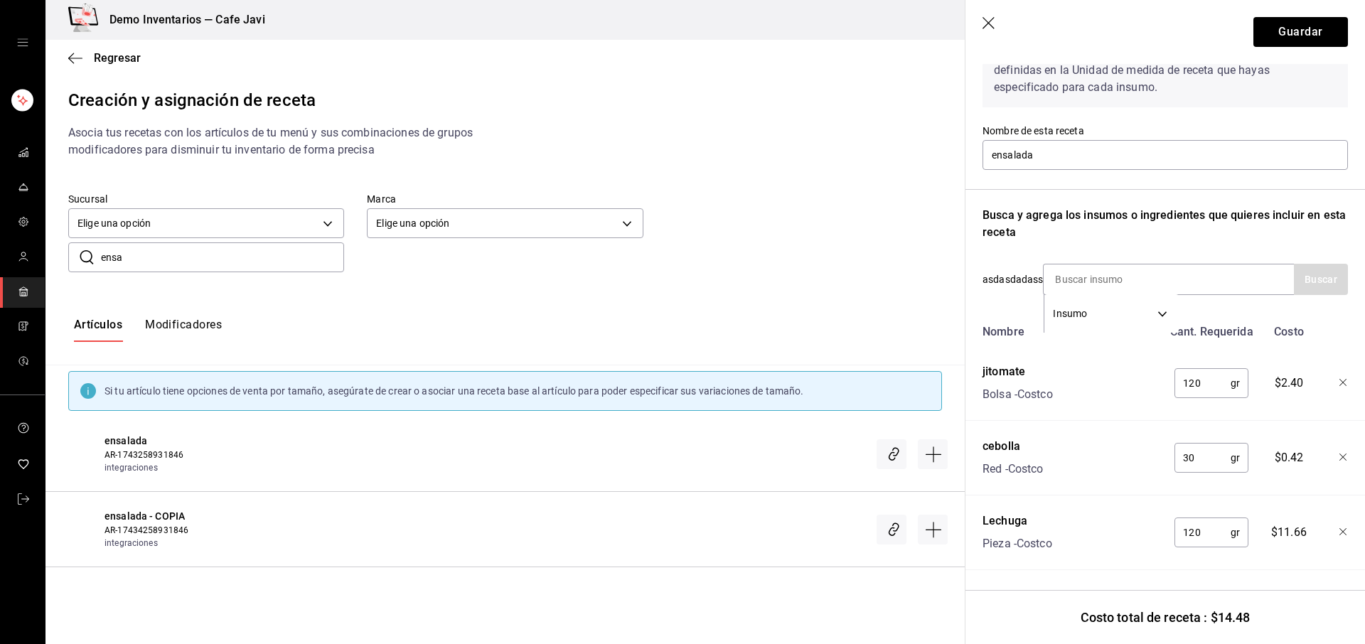
click at [1195, 374] on input "120" at bounding box center [1202, 383] width 56 height 28
type input "30"
click at [1208, 448] on input "30" at bounding box center [1202, 458] width 56 height 28
type input "10"
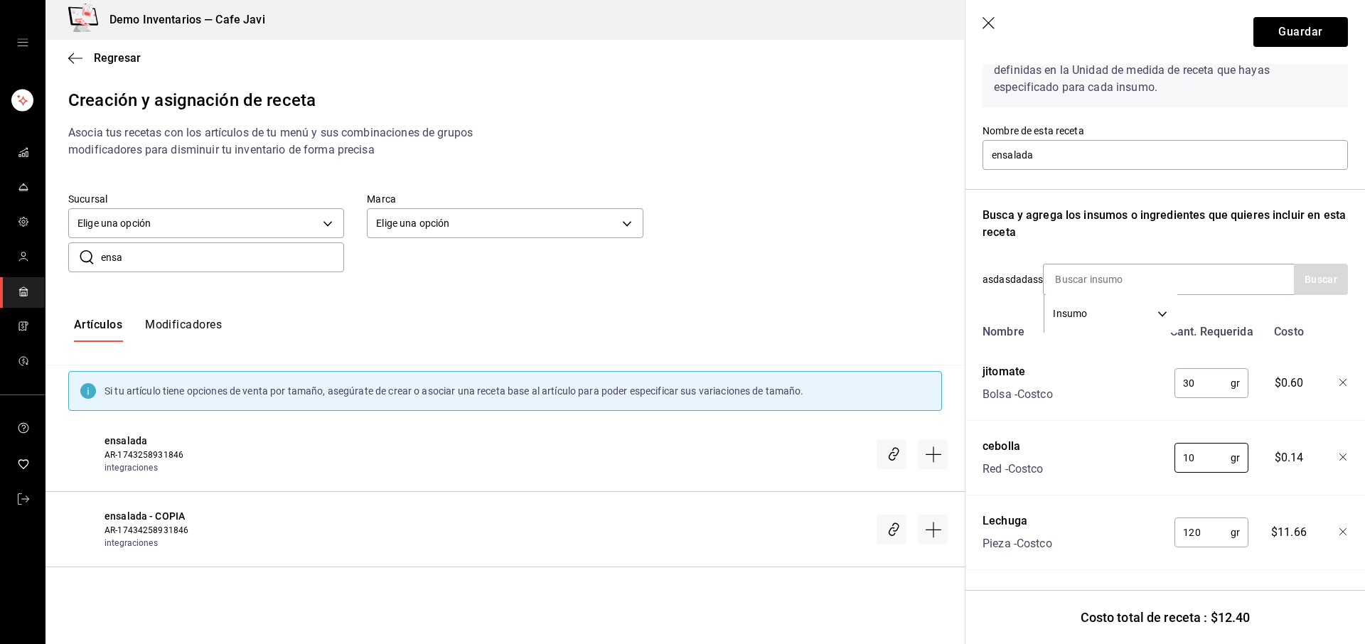
click at [1075, 460] on div "cebolla Red - Costco" at bounding box center [1070, 454] width 186 height 45
click at [1310, 33] on button "Guardar" at bounding box center [1300, 32] width 95 height 30
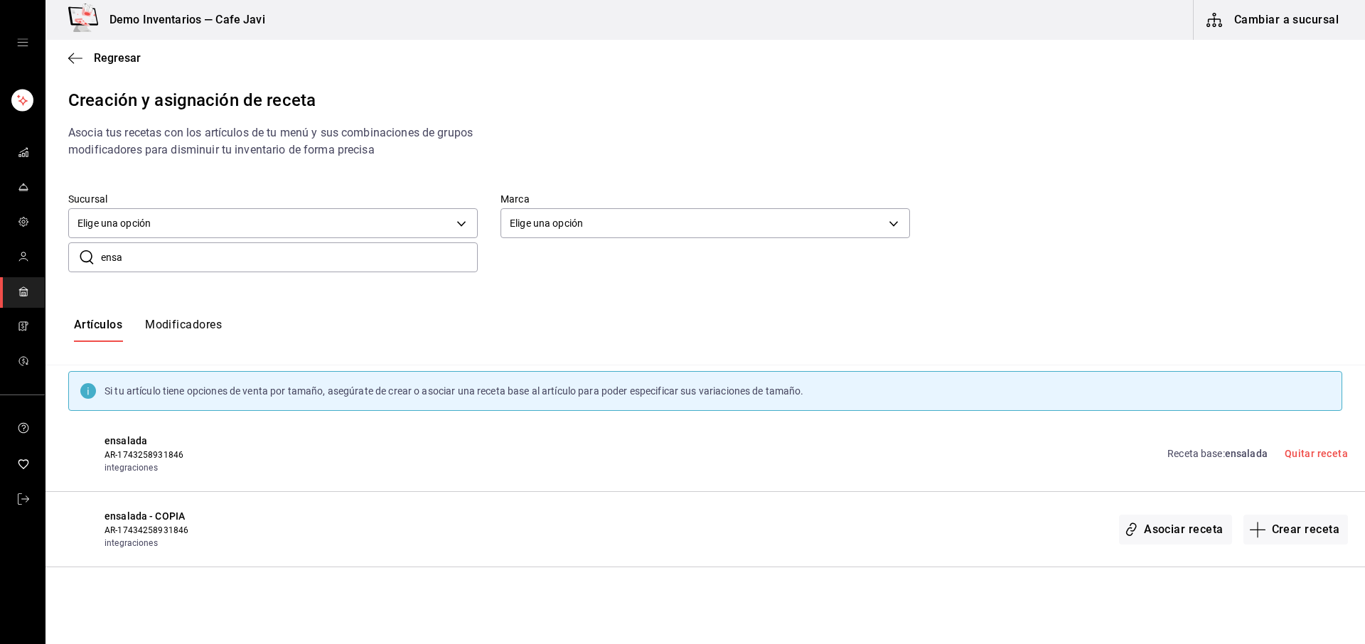
click at [206, 325] on button "Modificadores" at bounding box center [183, 330] width 77 height 24
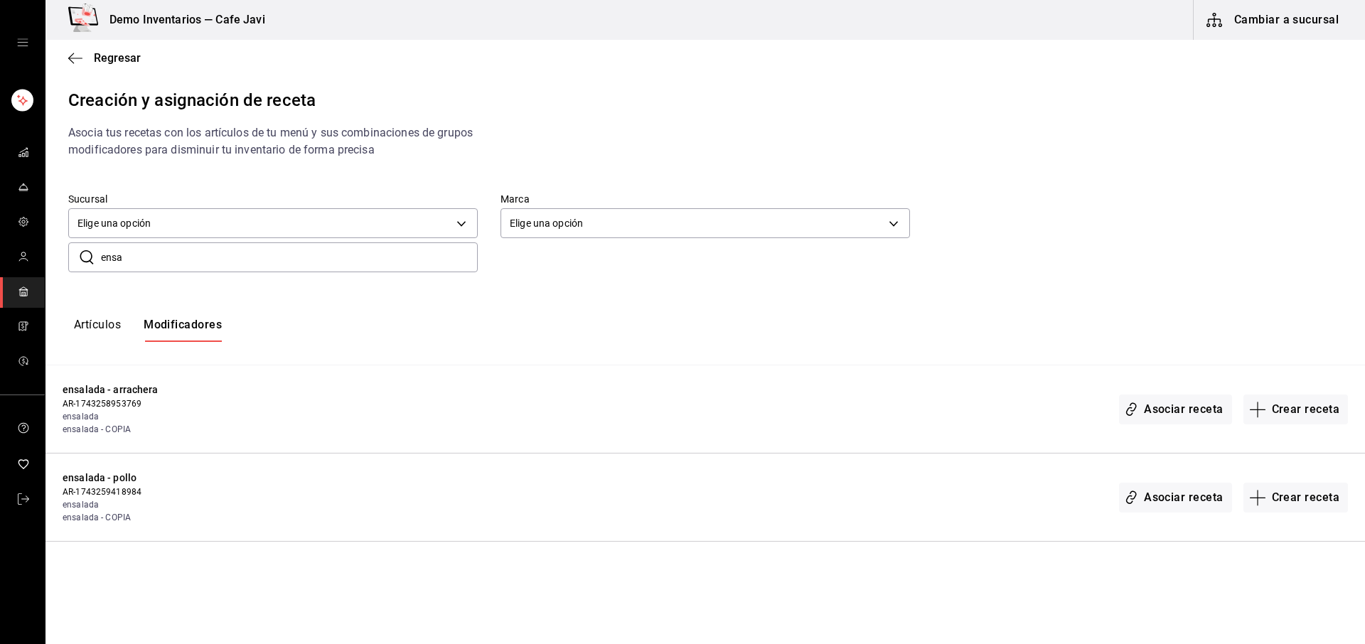
click at [170, 265] on input "ensa" at bounding box center [289, 257] width 377 height 28
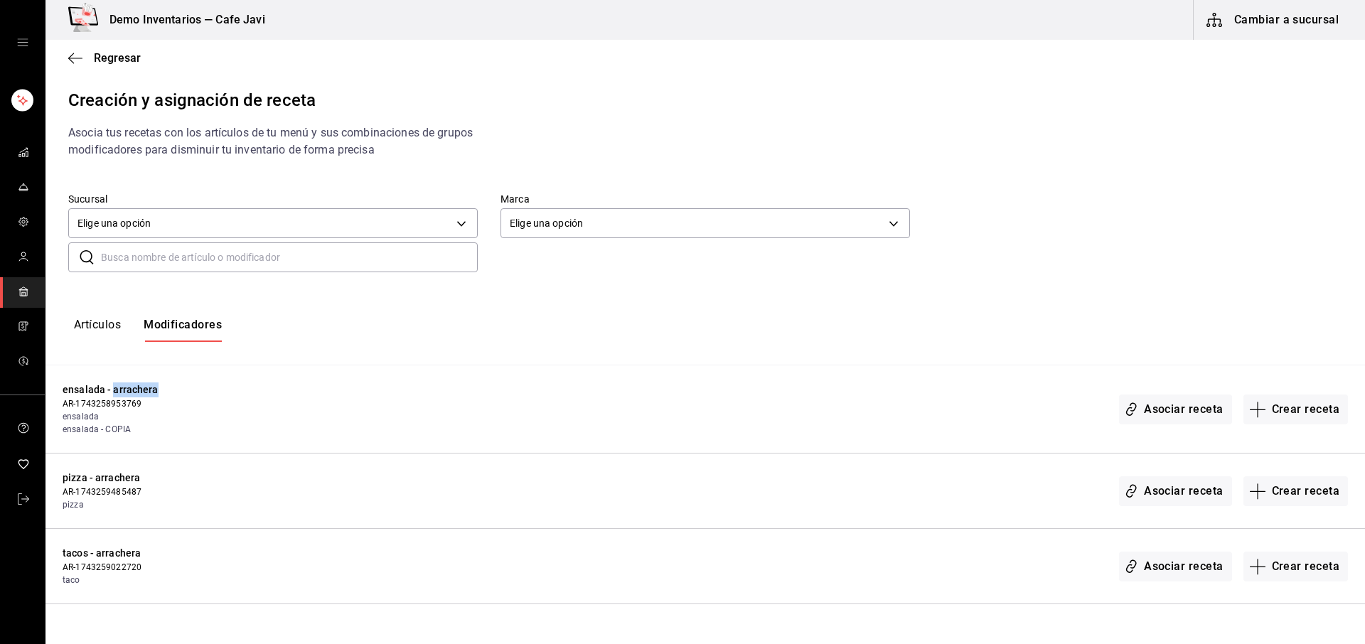
drag, startPoint x: 112, startPoint y: 392, endPoint x: 163, endPoint y: 392, distance: 51.2
click at [163, 392] on span "ensalada - arrachera" at bounding box center [205, 389] width 284 height 15
drag, startPoint x: 103, startPoint y: 398, endPoint x: 69, endPoint y: 382, distance: 37.5
click at [57, 387] on div "ensalada - arrachera AR-1743258953769 ensalada ensalada - COPIA Asociar receta …" at bounding box center [704, 409] width 1319 height 88
click at [70, 382] on span "ensalada - arrachera" at bounding box center [205, 389] width 284 height 15
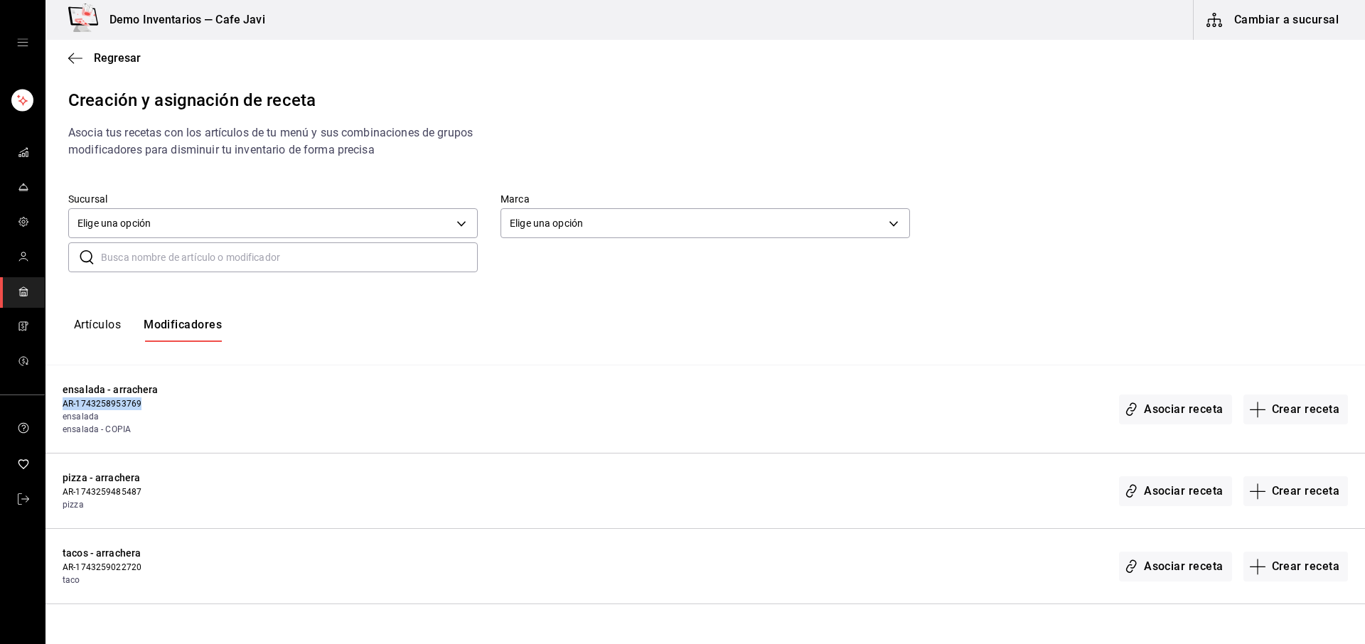
drag, startPoint x: 63, startPoint y: 404, endPoint x: 148, endPoint y: 404, distance: 85.3
click at [148, 404] on span "AR-1743258953769" at bounding box center [205, 403] width 284 height 13
click at [347, 456] on div "pizza - arrachera AR-1743259485487 pizza Asociar receta Crear receta" at bounding box center [704, 490] width 1319 height 75
click at [1281, 406] on button "Crear receta" at bounding box center [1295, 409] width 105 height 30
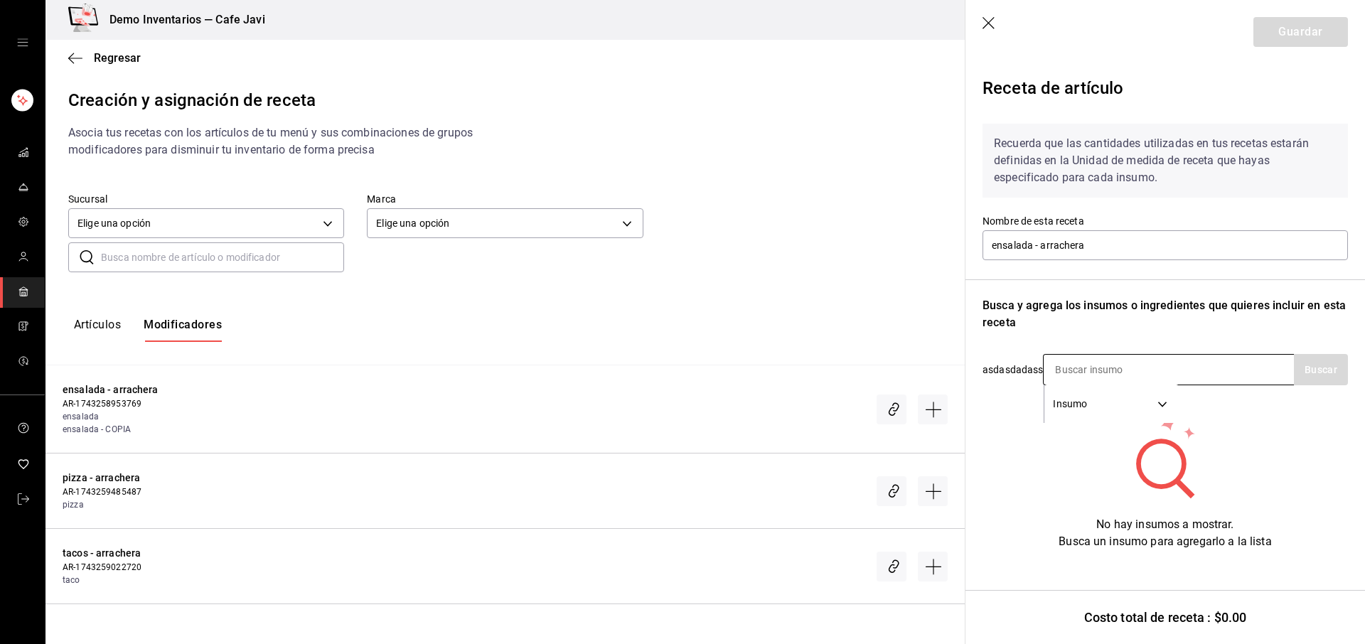
click at [1196, 372] on div "Insumo SUPPLY" at bounding box center [1168, 369] width 251 height 31
click at [1233, 397] on div "Recuerda que las cantidades utilizadas en tus recetas estarán definidas en la U…" at bounding box center [1164, 331] width 365 height 438
click at [1233, 385] on div "Insumo SUPPLY" at bounding box center [1168, 369] width 251 height 31
click at [1240, 429] on div "No hay insumos a mostrar. Busca un insumo para agregarlo a la lista" at bounding box center [1164, 482] width 365 height 136
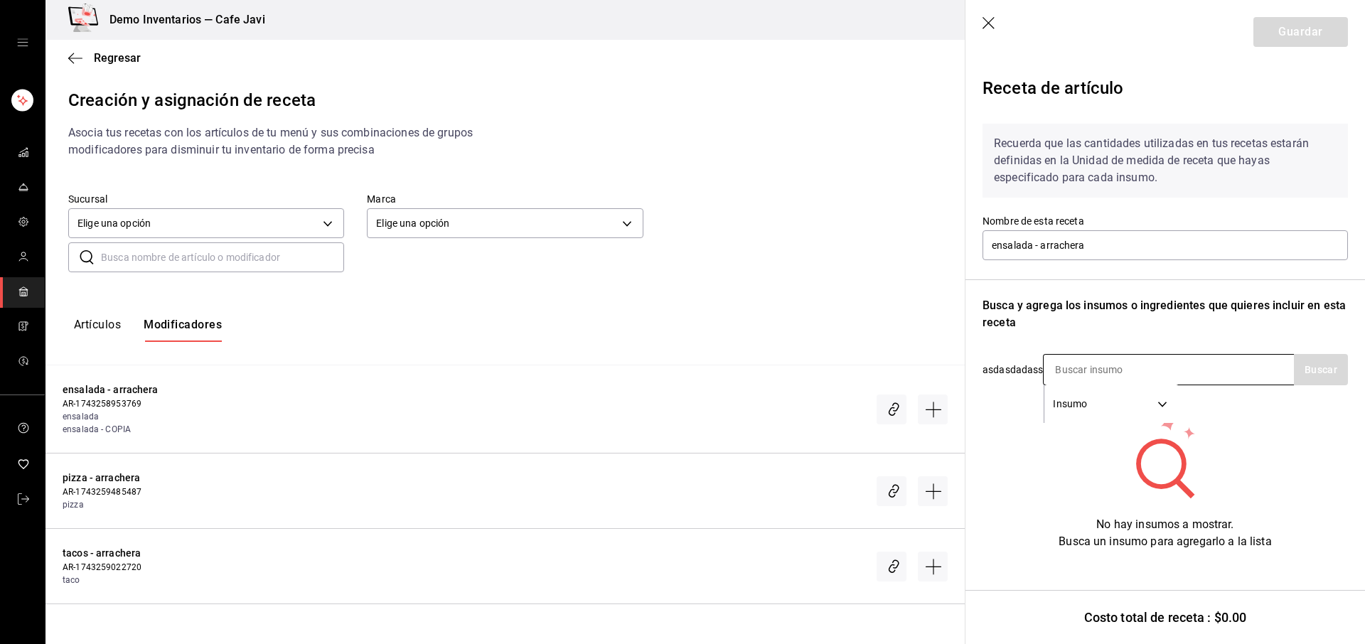
click at [1060, 365] on input at bounding box center [1114, 370] width 142 height 30
type input "arra"
click at [1316, 365] on button "Buscar" at bounding box center [1321, 369] width 54 height 31
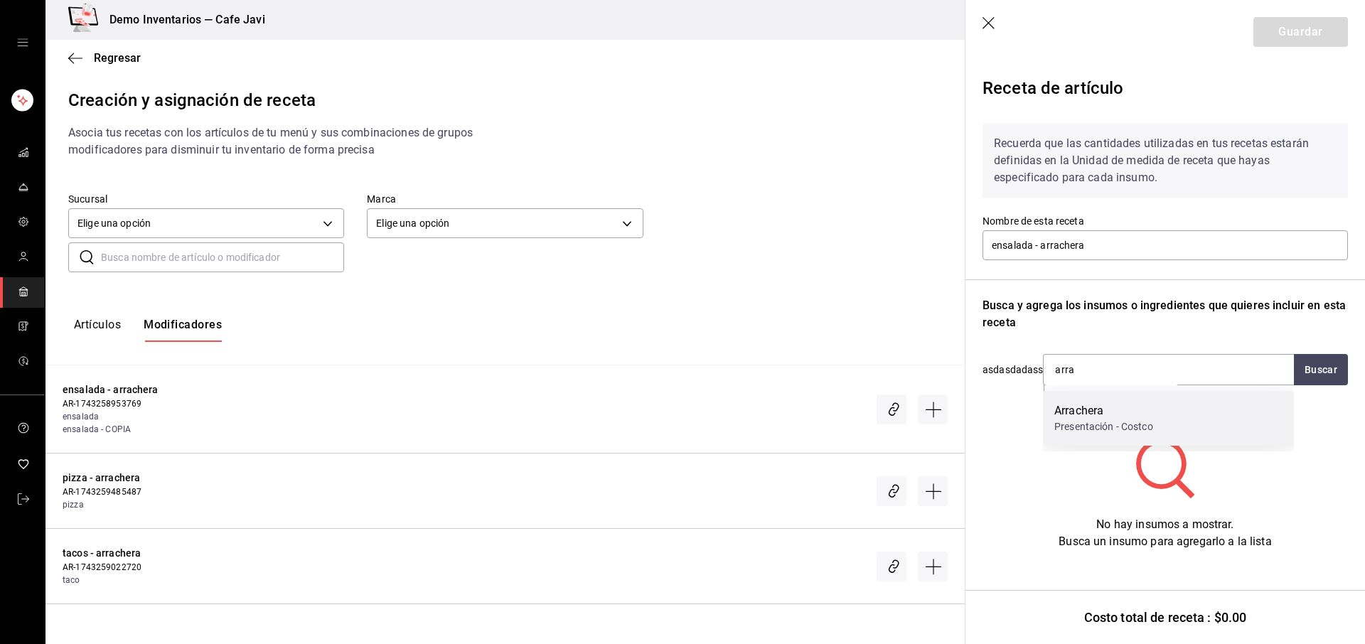
click at [1095, 421] on div "Presentación - Costco" at bounding box center [1103, 426] width 99 height 15
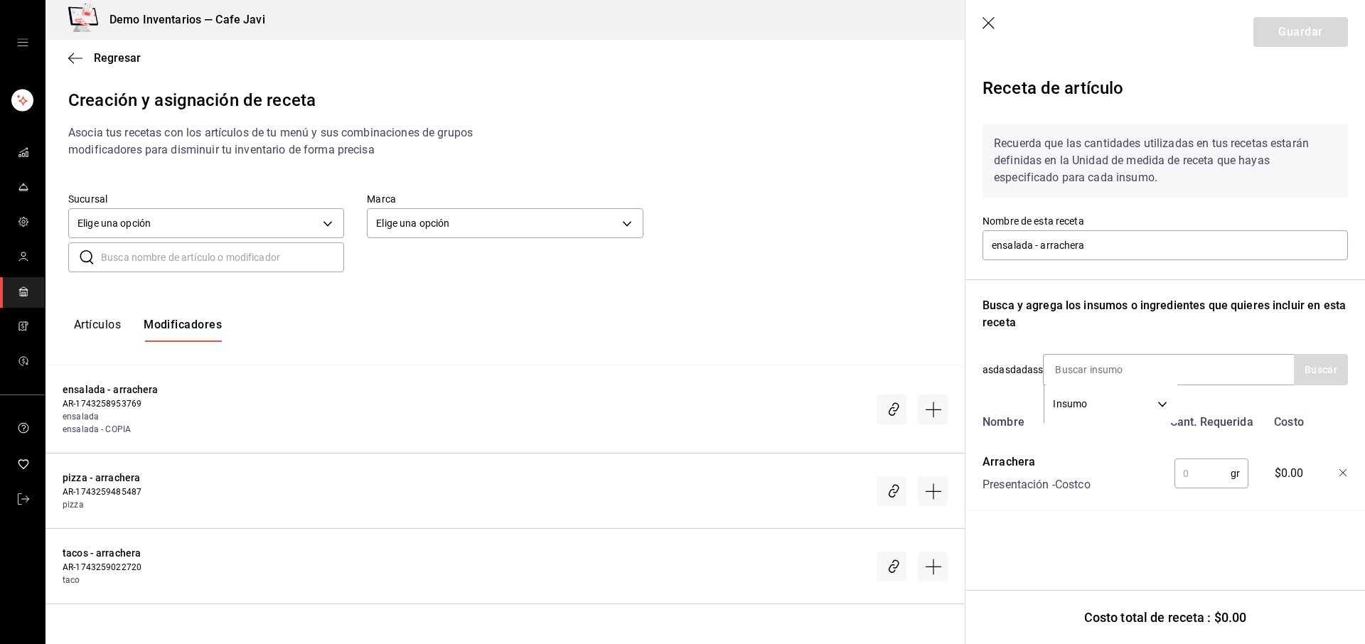
click at [1196, 485] on input "text" at bounding box center [1202, 473] width 56 height 28
type input "50"
click at [1287, 31] on button "Guardar" at bounding box center [1300, 32] width 95 height 30
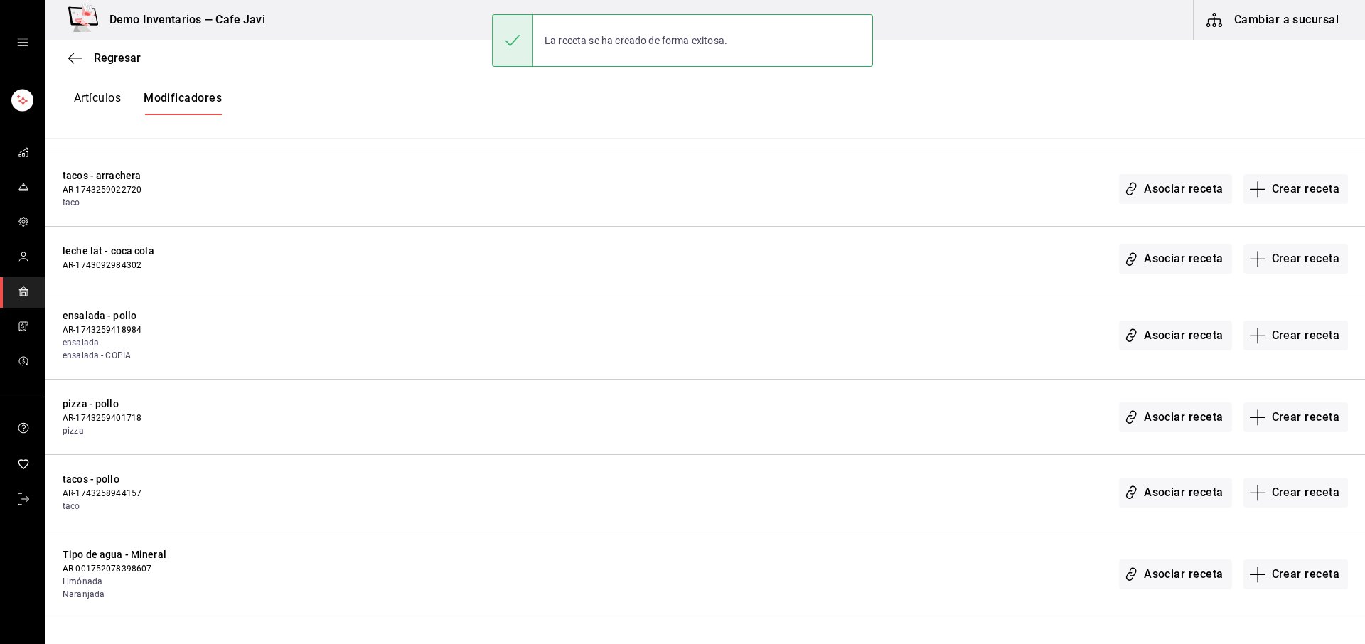
scroll to position [402, 0]
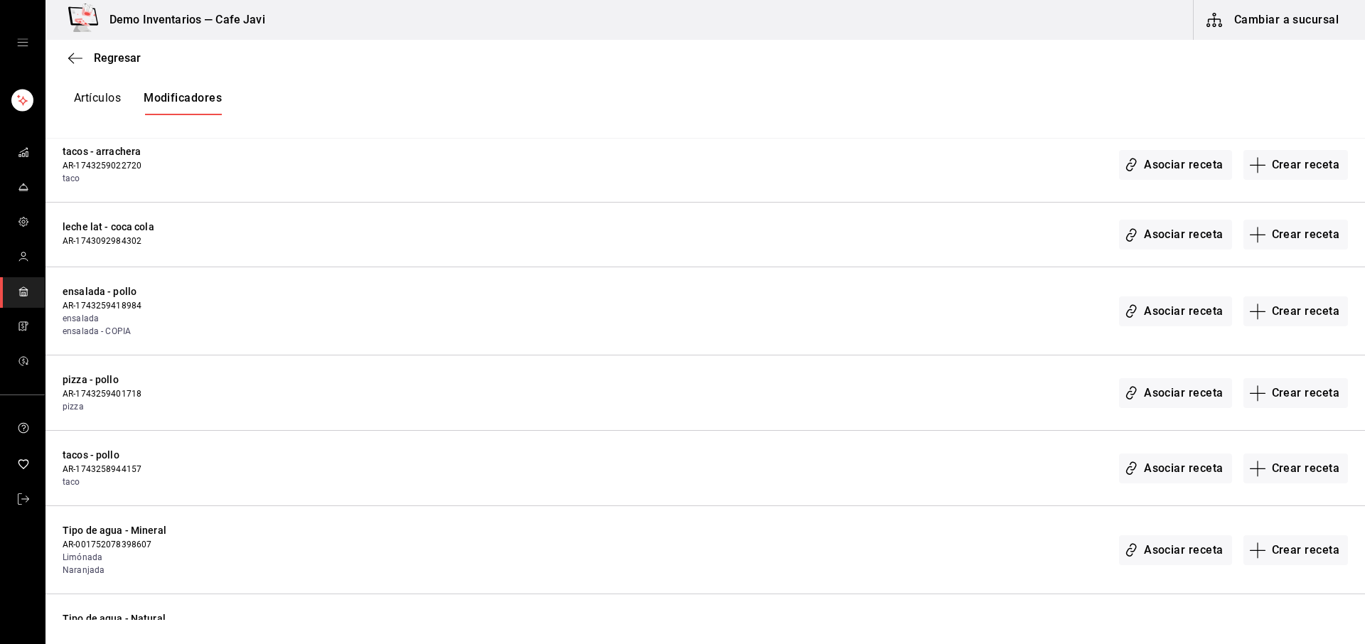
click at [1270, 319] on button "Crear receta" at bounding box center [1295, 311] width 105 height 30
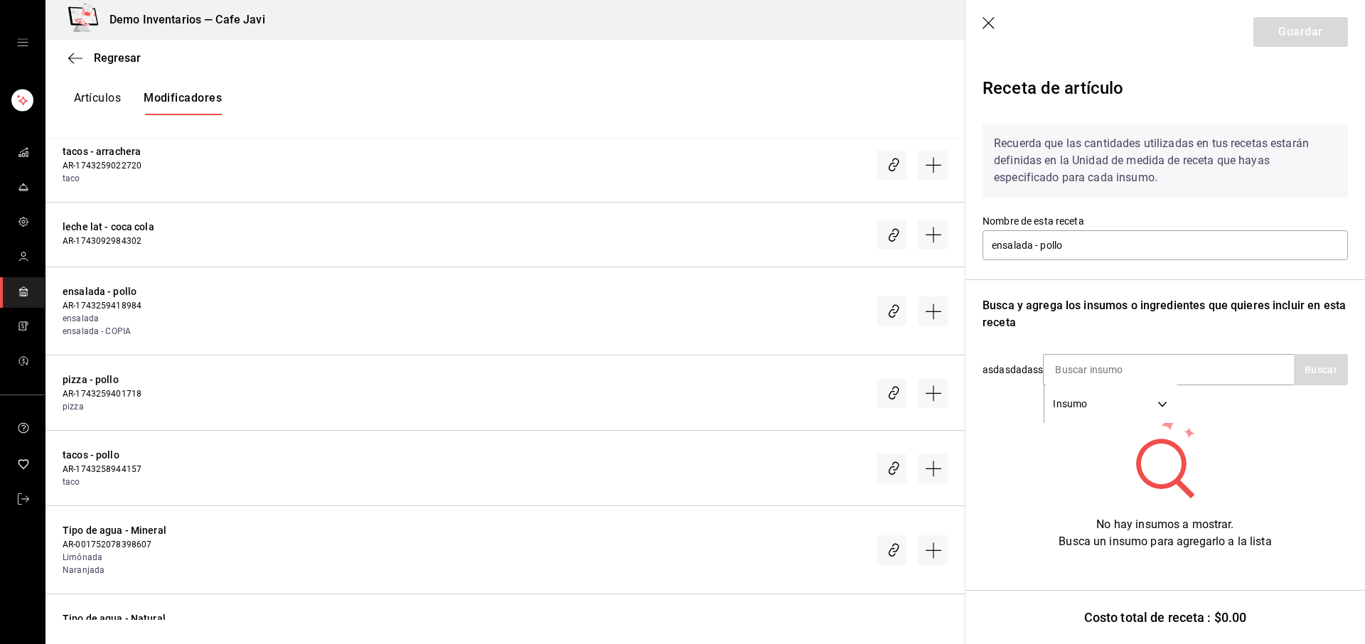
click at [1090, 351] on div "Recuerda que las cantidades utilizadas en tus recetas estarán definidas en la U…" at bounding box center [1164, 331] width 365 height 438
click at [1085, 372] on input at bounding box center [1114, 370] width 142 height 30
type input "pollo"
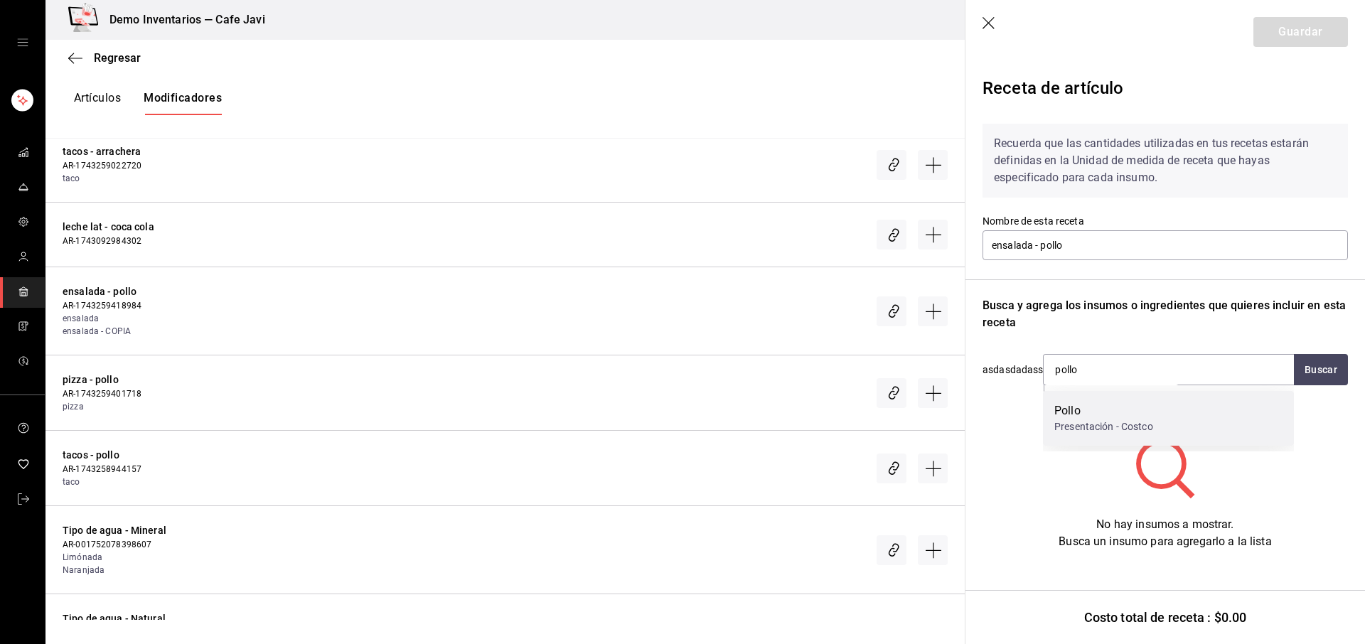
click at [1117, 426] on div "Presentación - Costco" at bounding box center [1103, 426] width 99 height 15
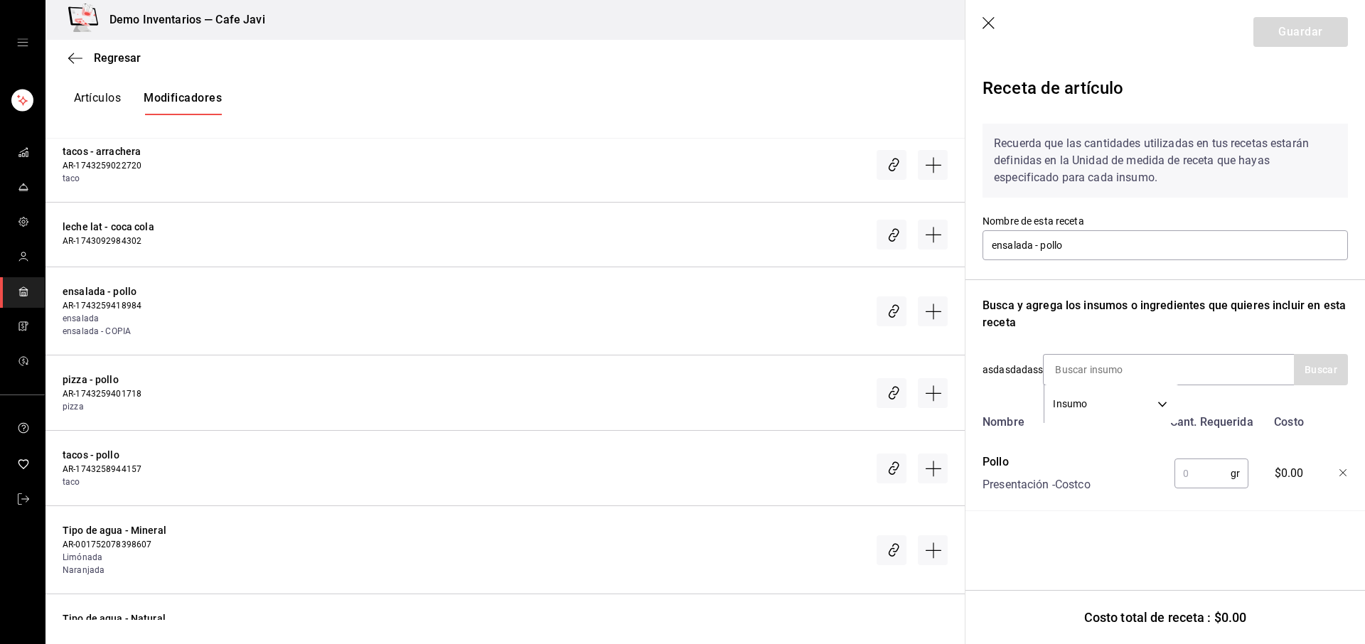
click at [1214, 473] on input "text" at bounding box center [1202, 473] width 56 height 28
type input "50"
click at [1289, 39] on button "Guardar" at bounding box center [1300, 32] width 95 height 30
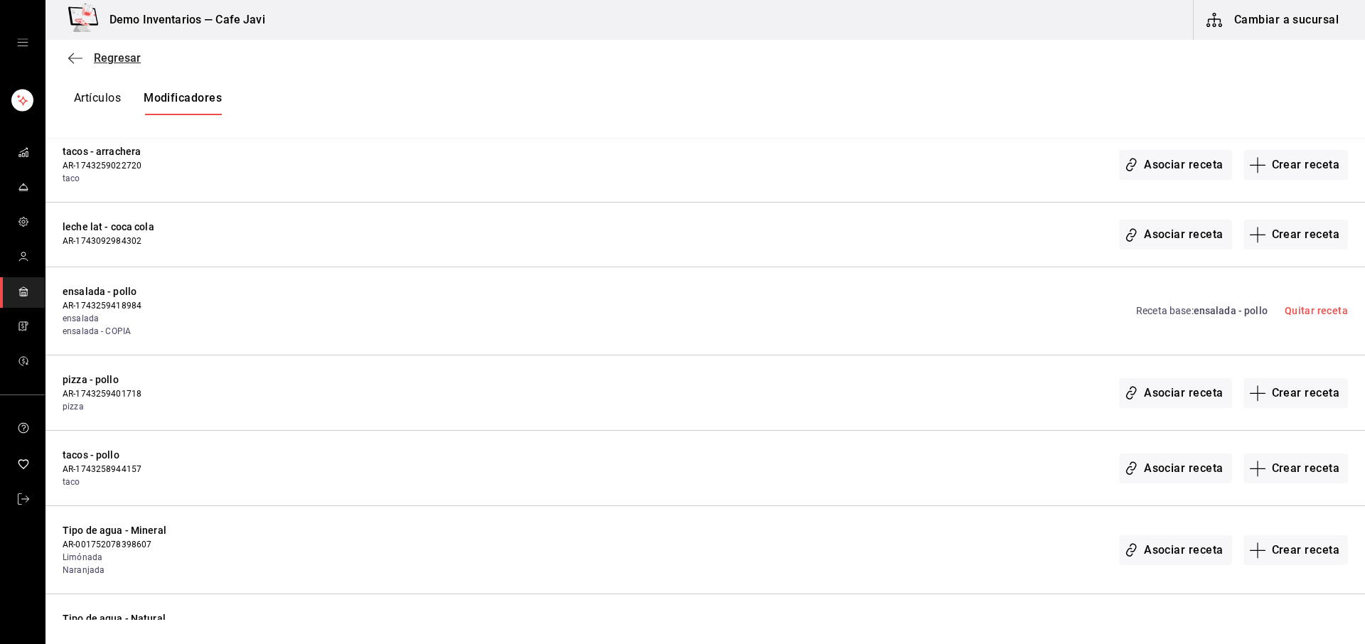
click at [95, 57] on span "Regresar" at bounding box center [117, 58] width 47 height 14
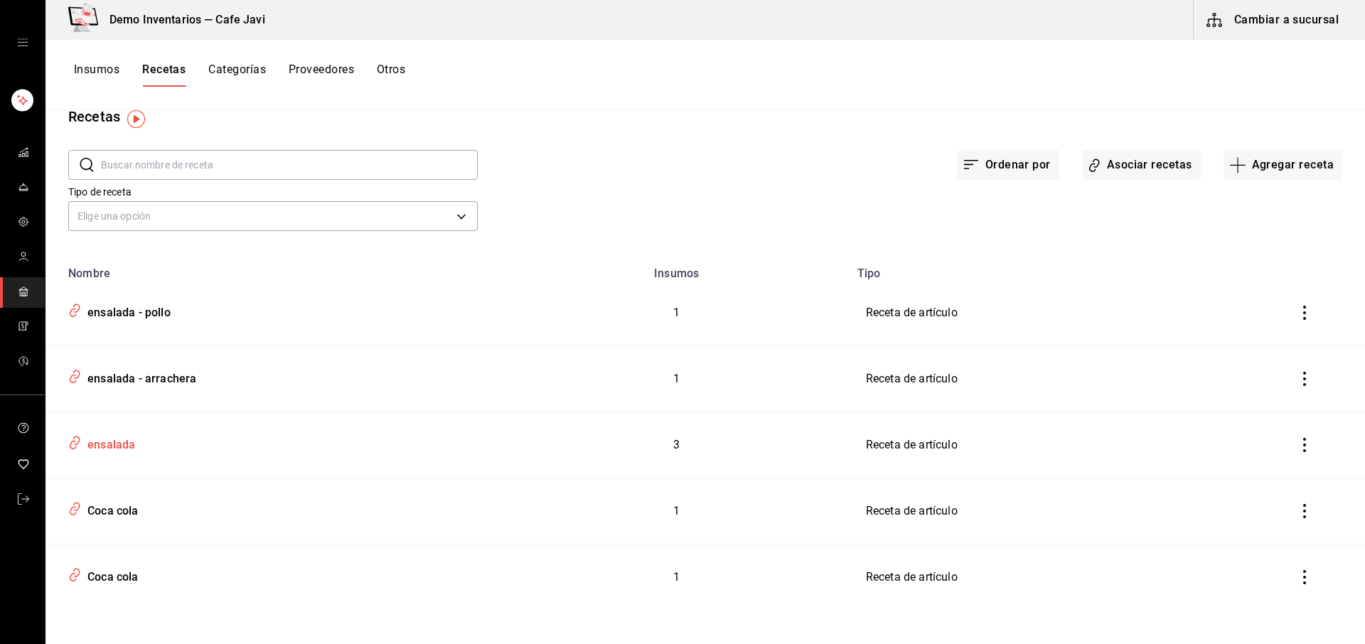
scroll to position [31, 0]
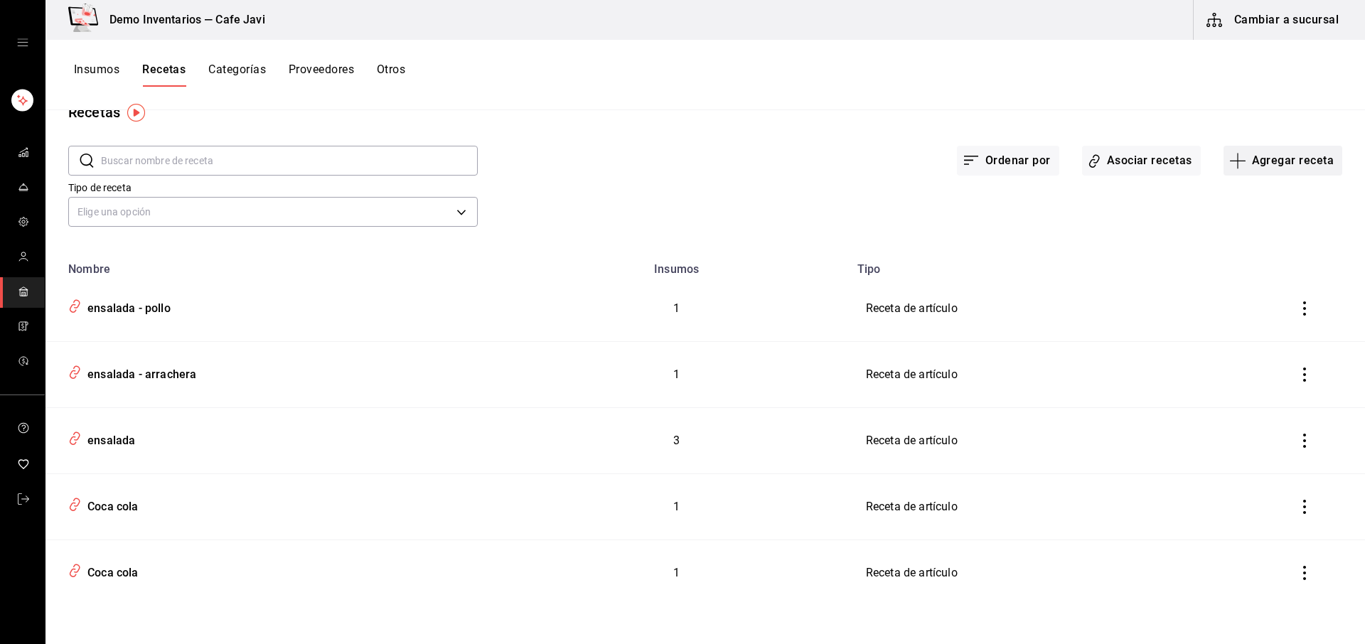
click at [1258, 157] on button "Agregar receta" at bounding box center [1282, 161] width 119 height 30
click at [1237, 237] on span "Subreceta" at bounding box center [1272, 237] width 119 height 15
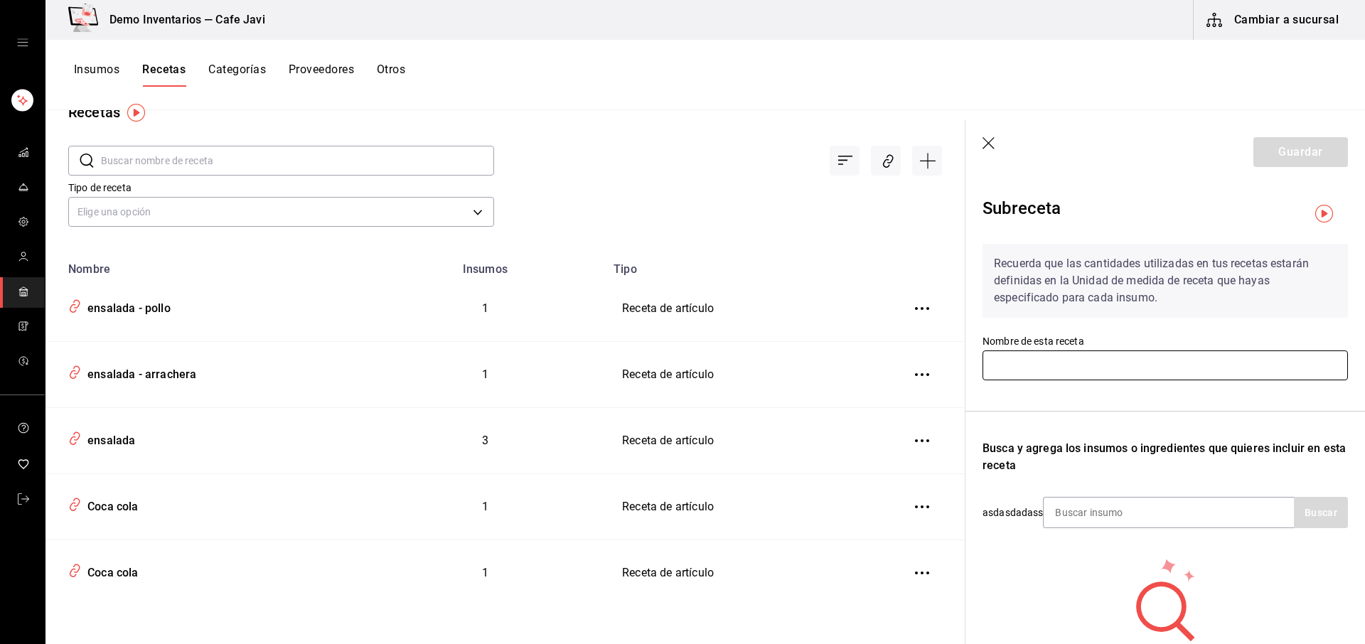
click at [1019, 367] on input "text" at bounding box center [1164, 365] width 365 height 30
type input "Para llevar"
click at [1128, 509] on input at bounding box center [1114, 513] width 142 height 30
type input "char"
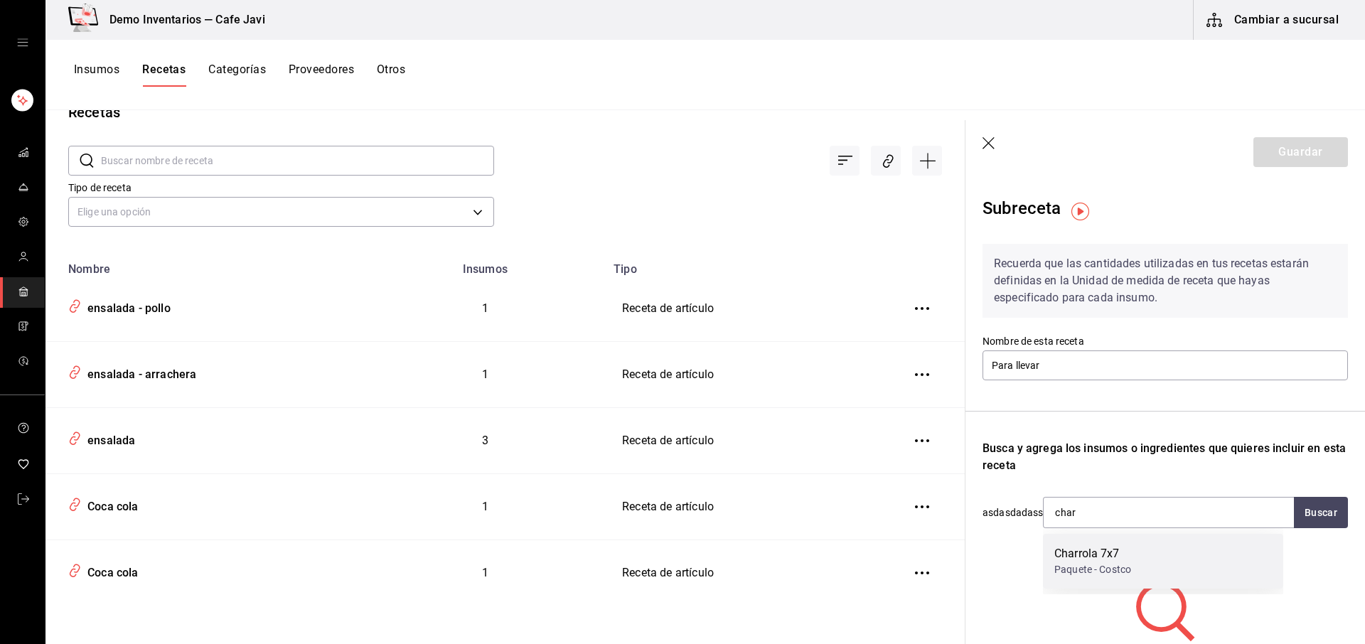
click at [1127, 545] on div "Charrola 7x7" at bounding box center [1092, 553] width 77 height 17
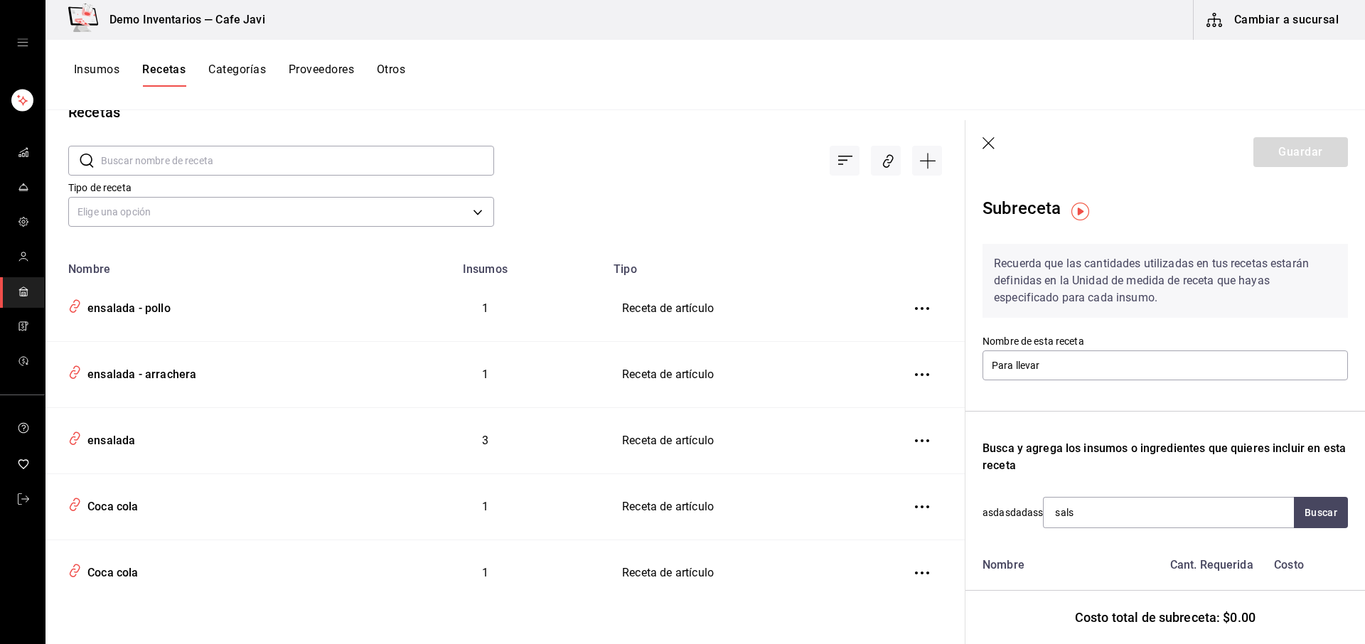
type input "salsa"
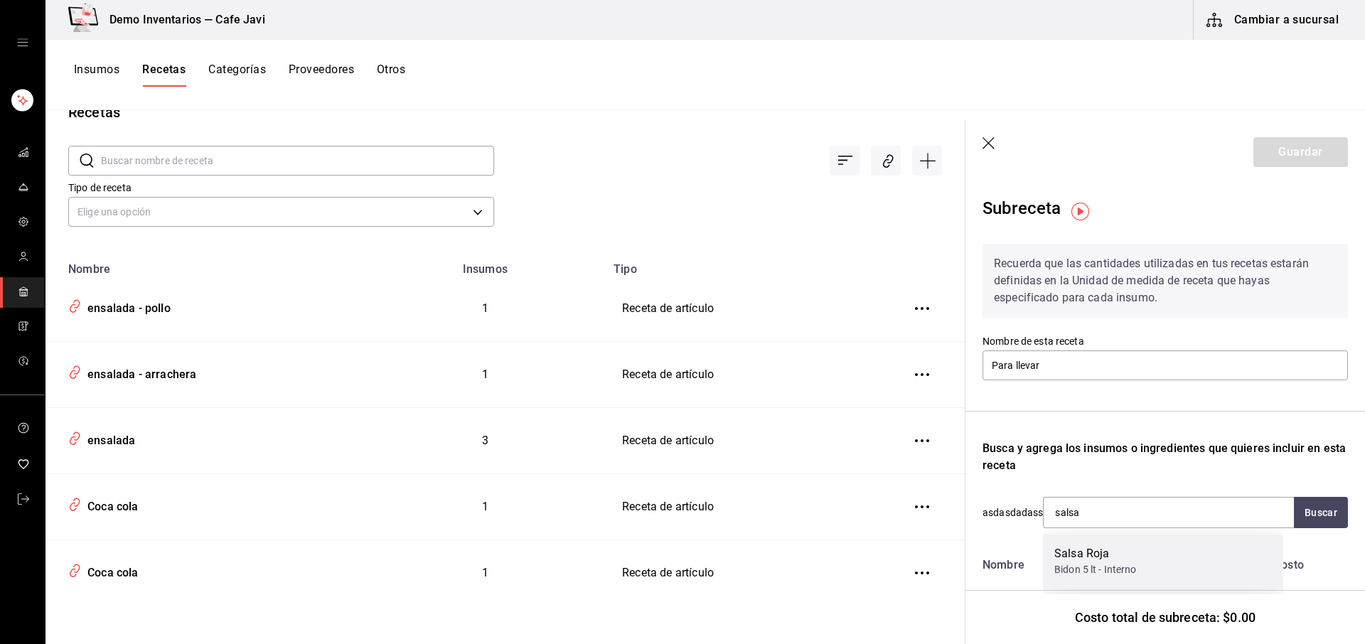
click at [1147, 551] on div "Salsa Roja Bidon 5 lt - Interno" at bounding box center [1163, 561] width 240 height 55
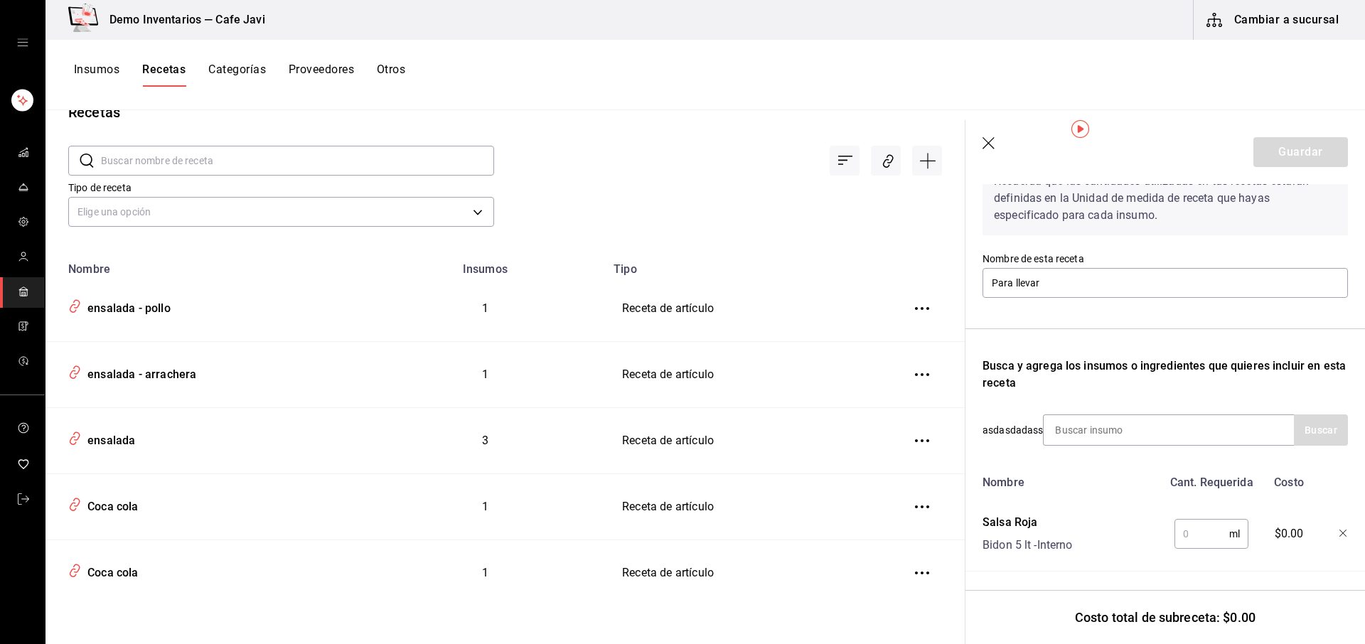
scroll to position [169, 0]
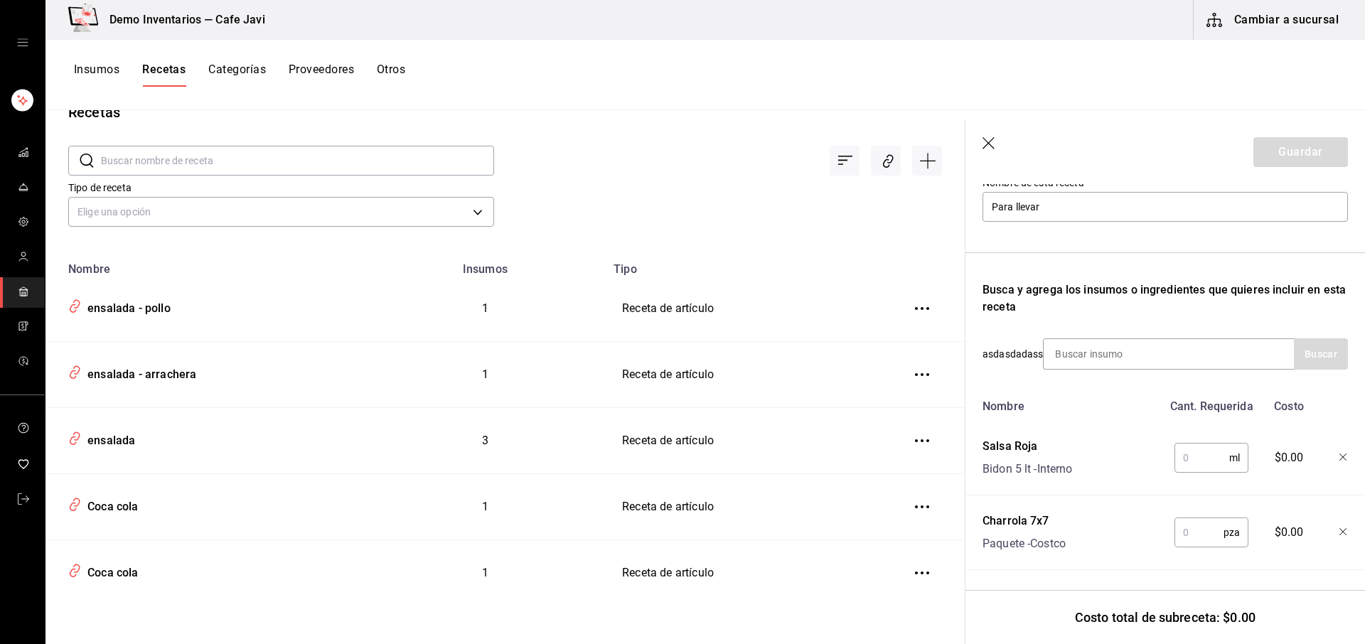
click at [1195, 453] on input "text" at bounding box center [1201, 458] width 55 height 28
type input "20"
click at [1192, 530] on input "text" at bounding box center [1198, 532] width 49 height 28
type input "1"
click at [1317, 153] on button "Guardar" at bounding box center [1300, 152] width 95 height 30
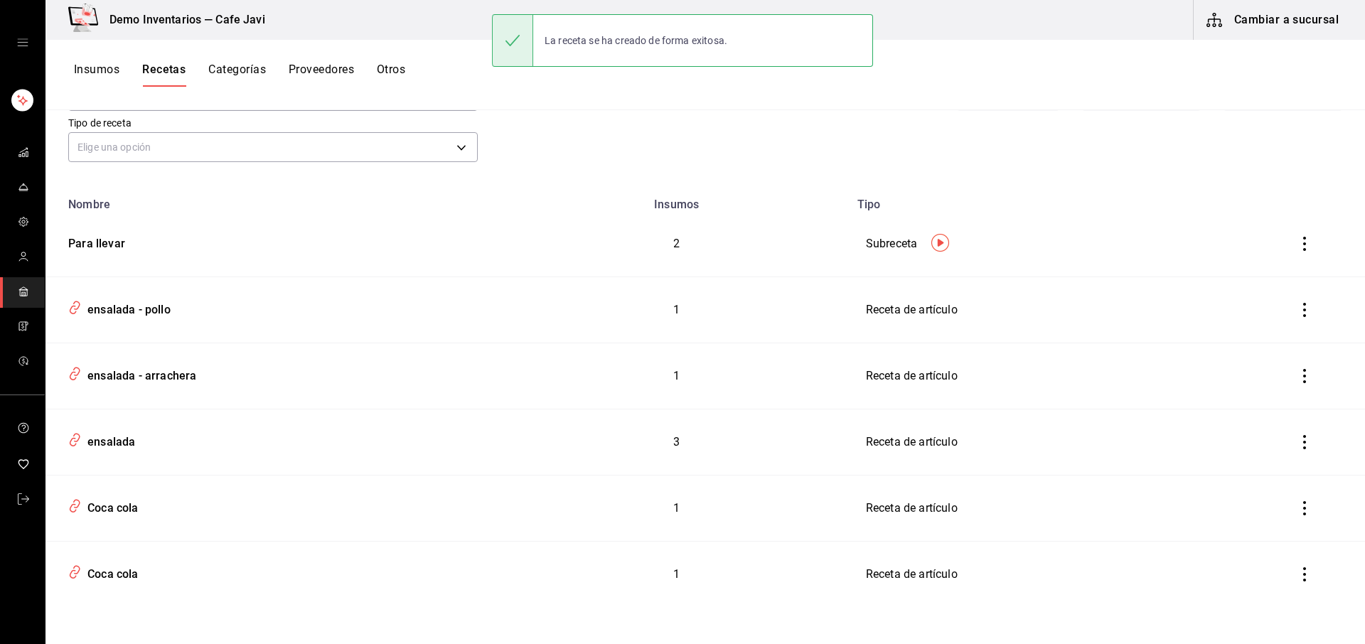
scroll to position [97, 0]
click at [122, 439] on div "ensalada" at bounding box center [108, 438] width 53 height 22
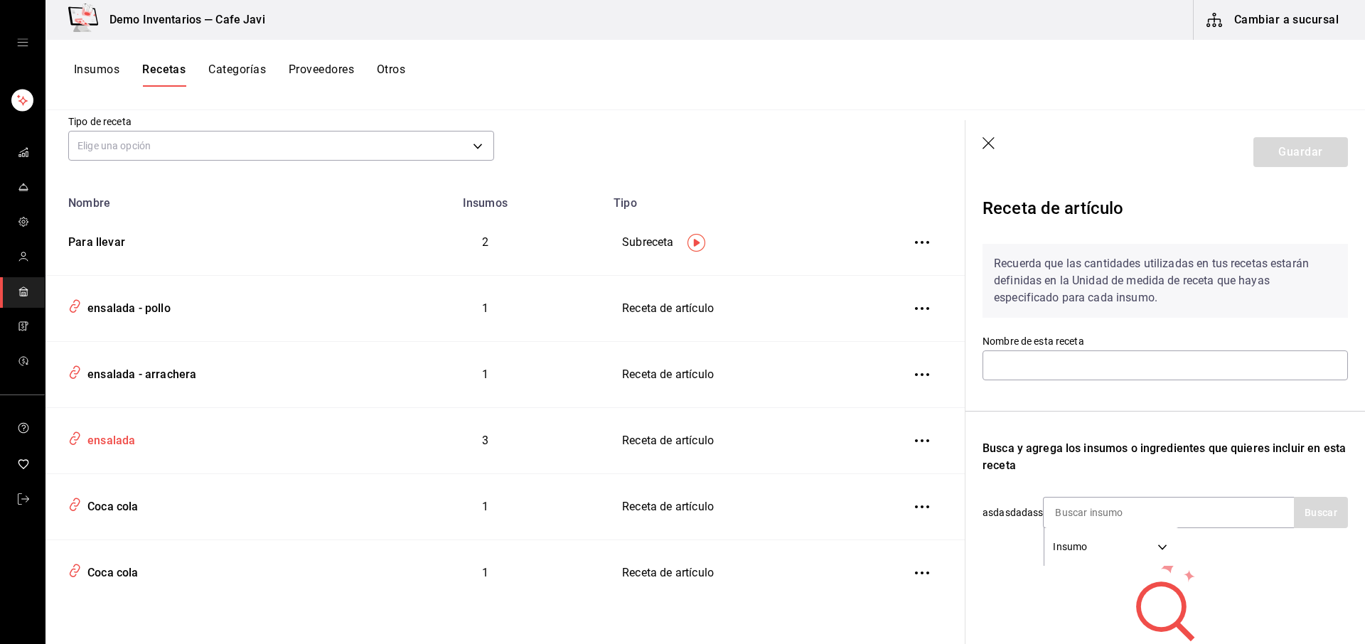
type input "ensalada"
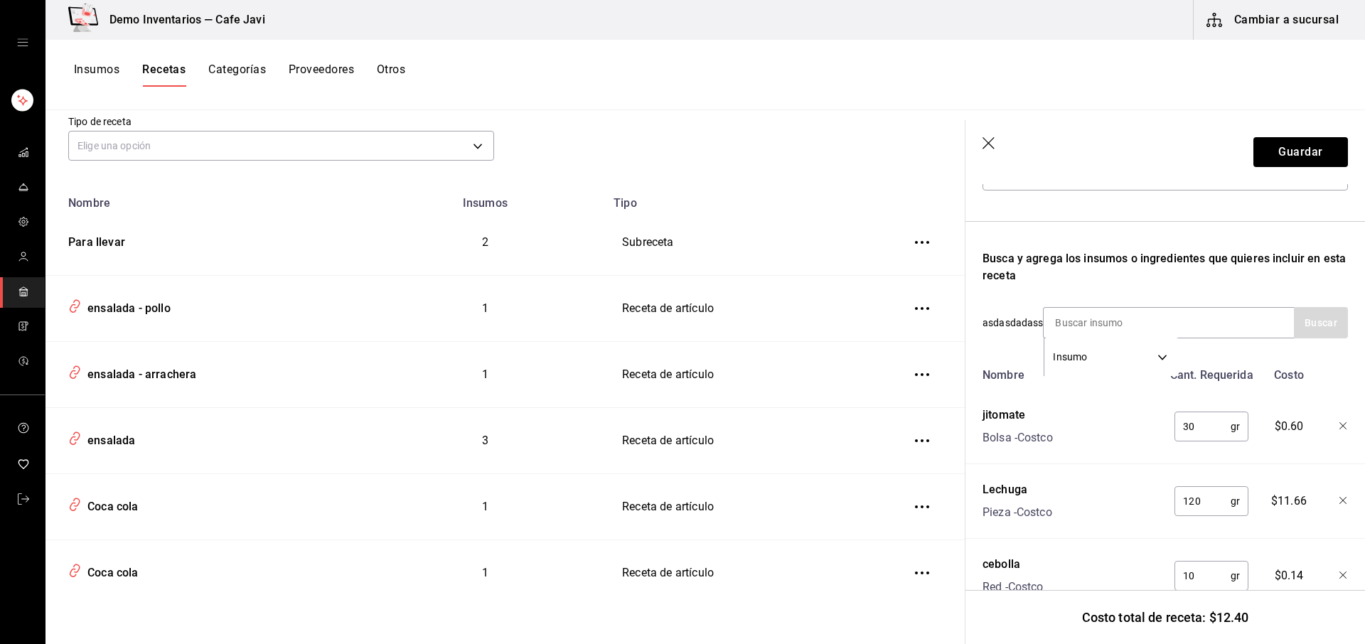
scroll to position [237, 0]
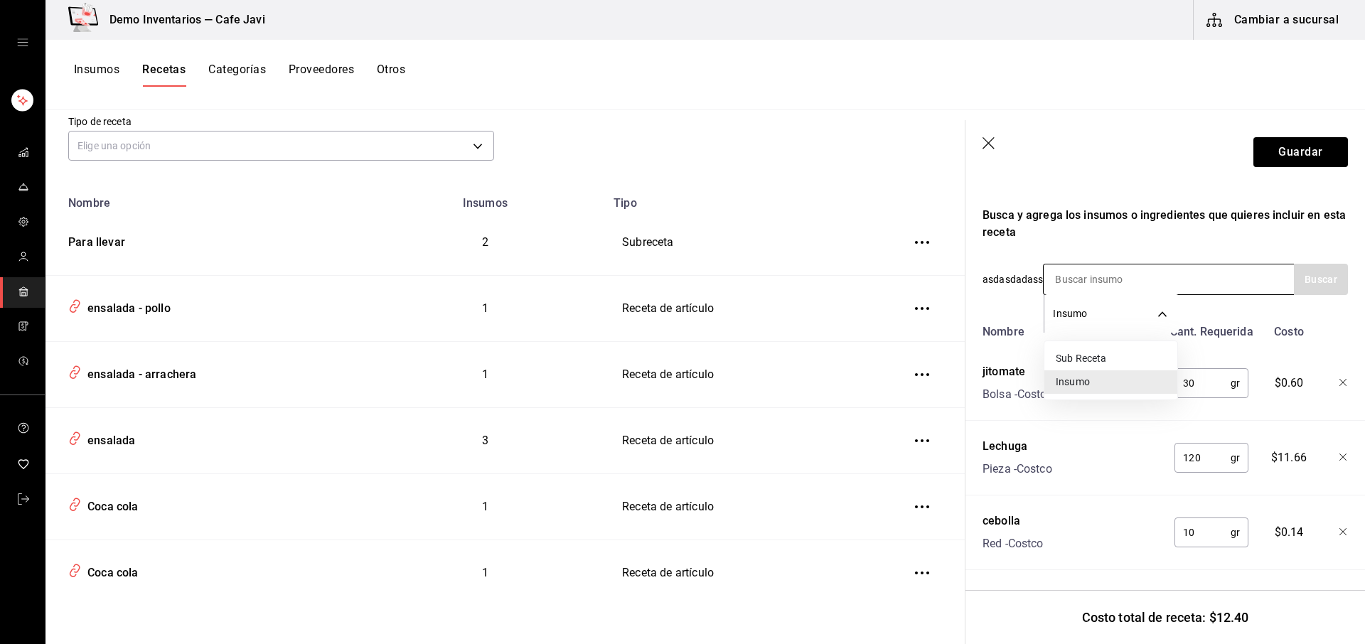
click at [1126, 306] on body "Demo Inventarios — Cafe Javi Cambiar a sucursal Insumos Recetas Categorías Prov…" at bounding box center [682, 317] width 1365 height 634
click at [1077, 357] on li "Sub Receta" at bounding box center [1110, 358] width 133 height 23
type input "SUBRECIPE"
click at [1107, 289] on input at bounding box center [1114, 279] width 142 height 30
type input "para"
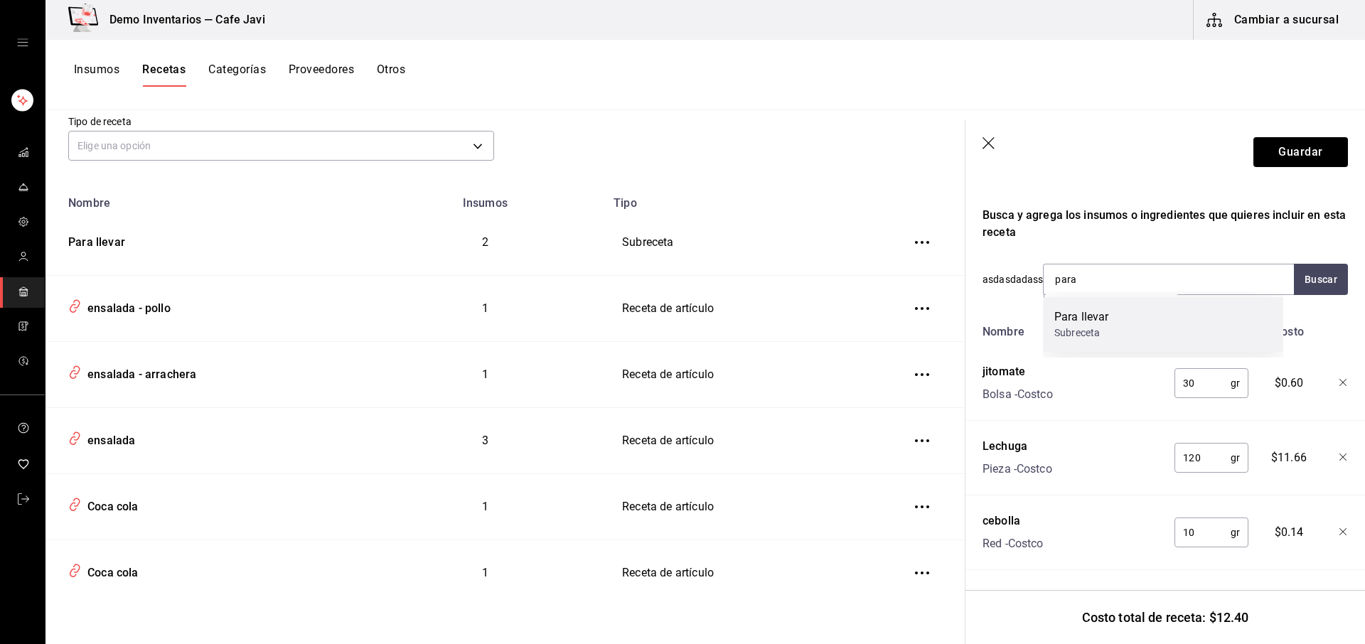
click at [1088, 315] on div "Para llevar" at bounding box center [1081, 316] width 54 height 17
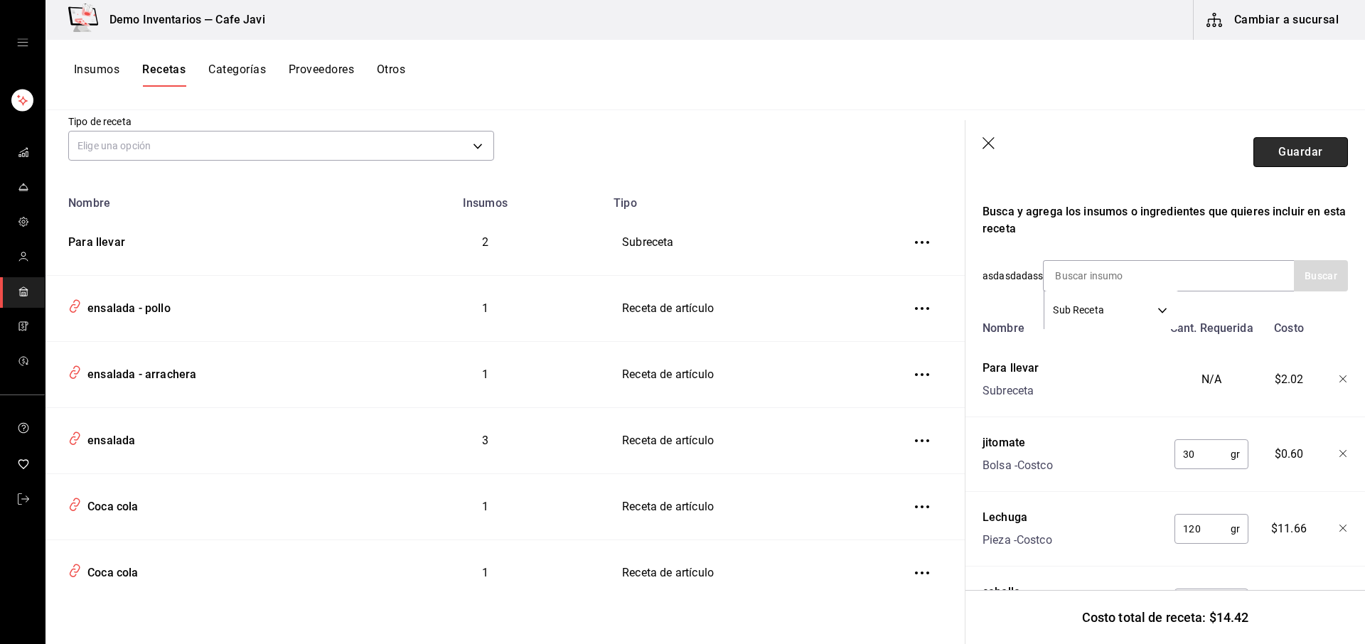
click at [1301, 152] on button "Guardar" at bounding box center [1300, 152] width 95 height 30
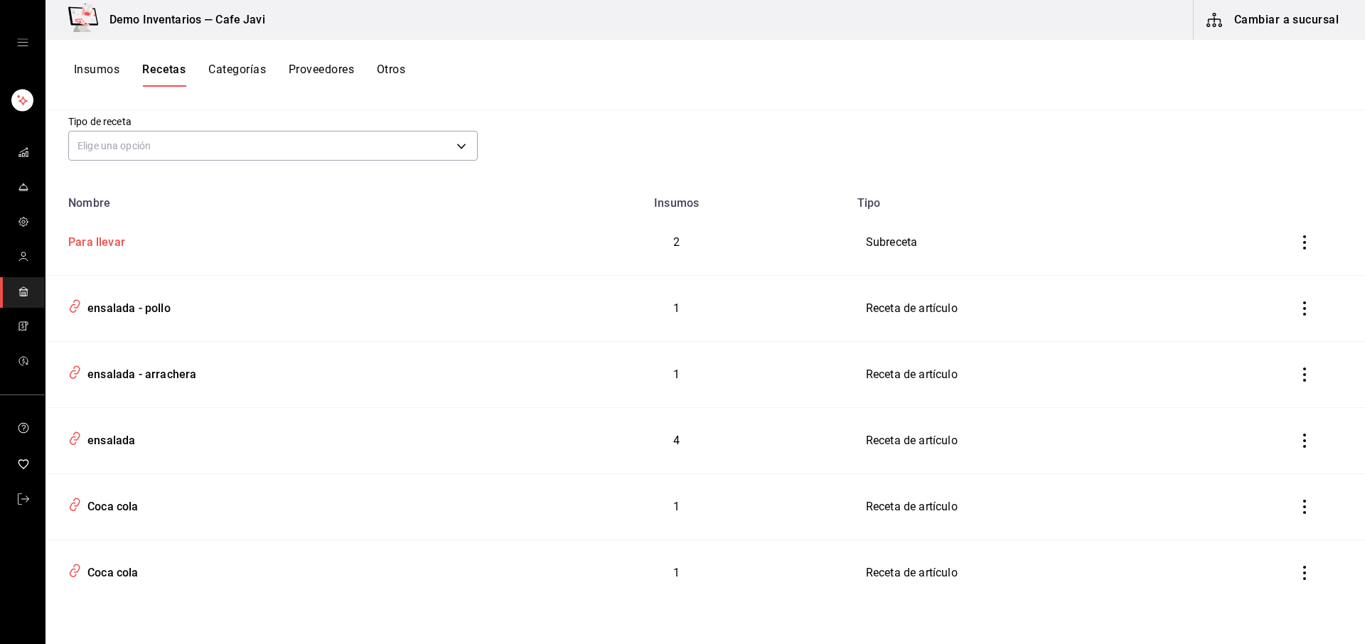
click at [94, 244] on div "Para llevar" at bounding box center [94, 240] width 63 height 22
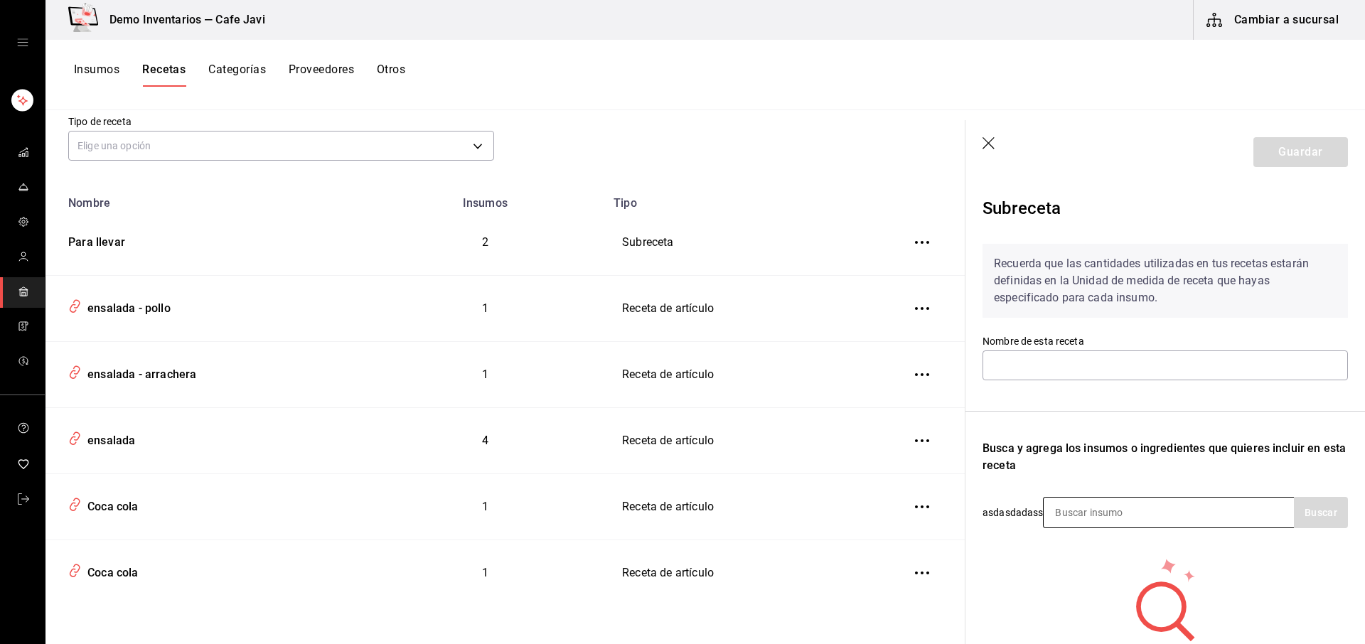
type input "Para llevar"
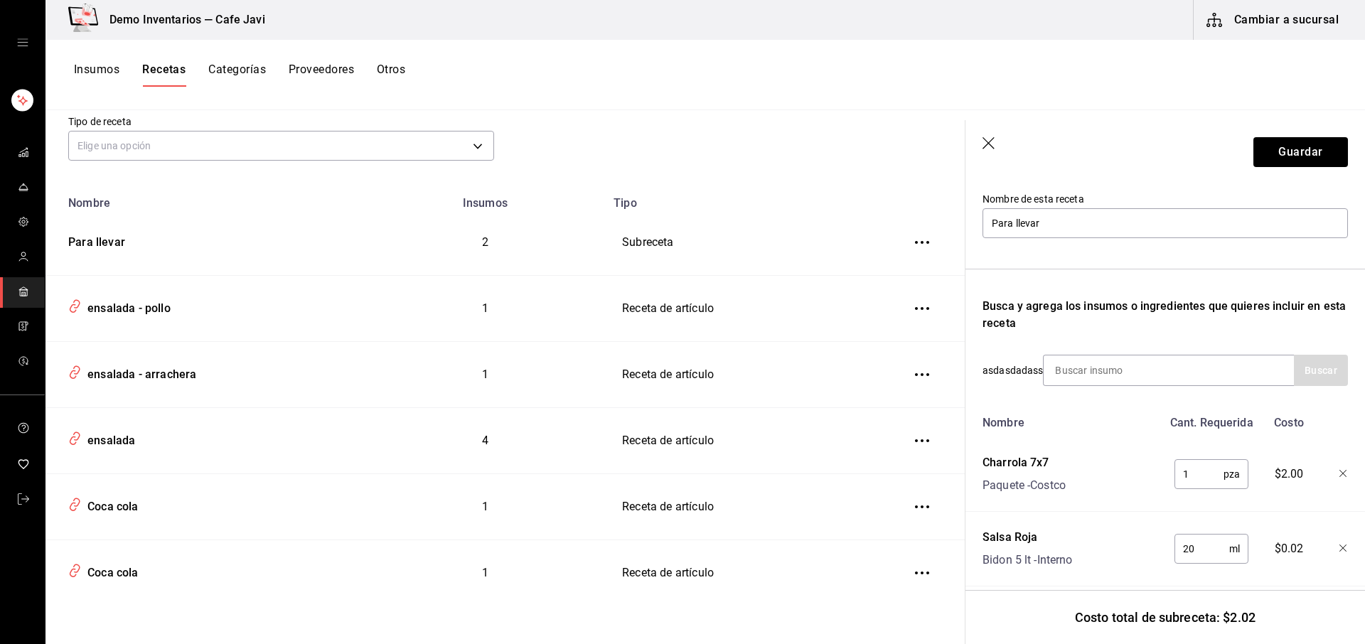
scroll to position [148, 0]
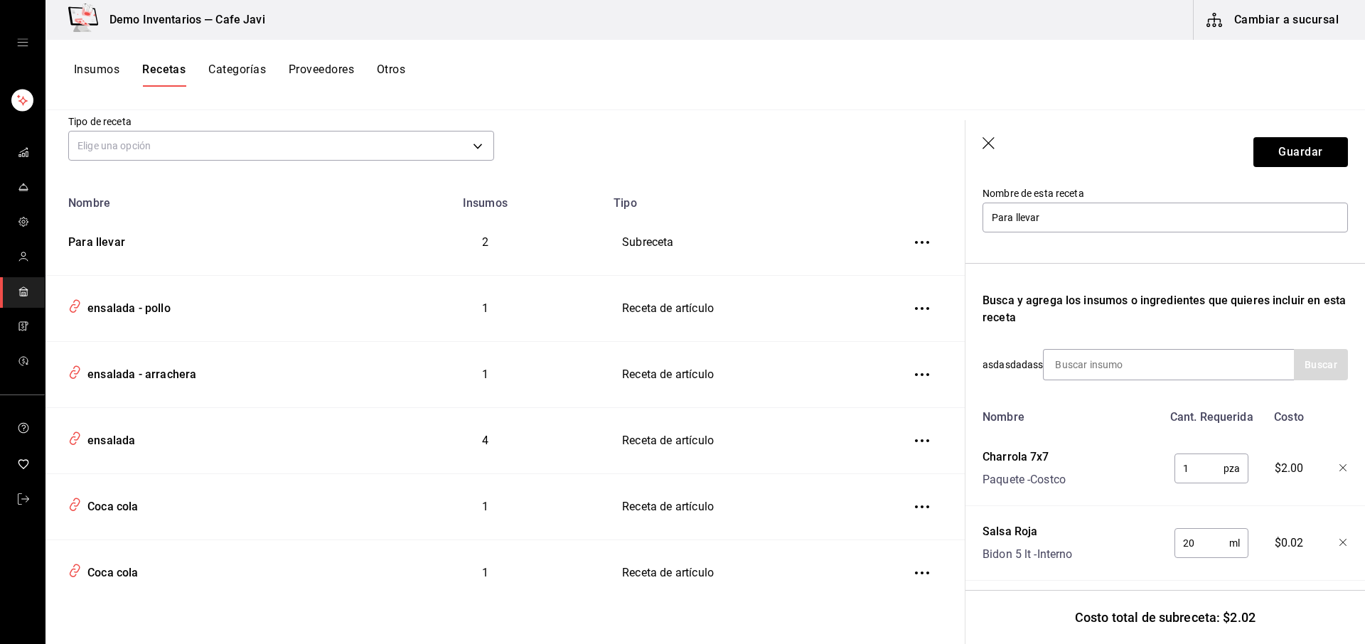
click at [1188, 473] on input "1" at bounding box center [1198, 468] width 49 height 28
type input "25"
click at [1299, 161] on button "Guardar" at bounding box center [1300, 152] width 95 height 30
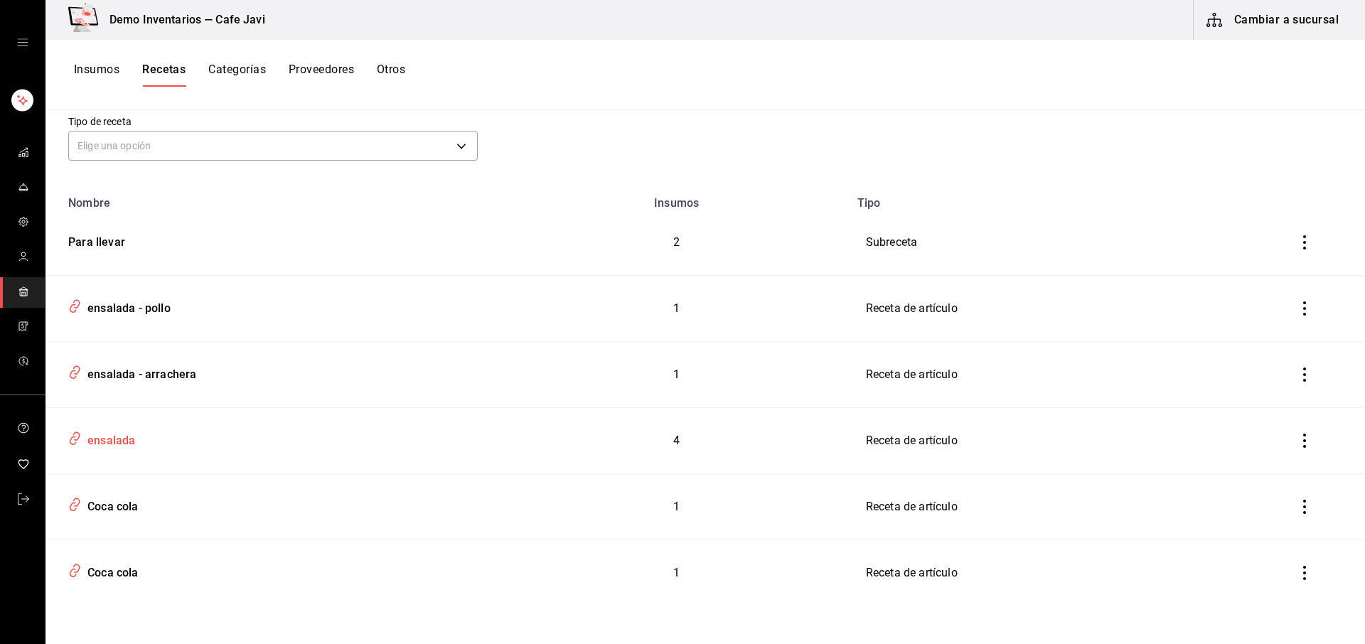
click at [107, 455] on td "ensalada" at bounding box center [274, 441] width 459 height 66
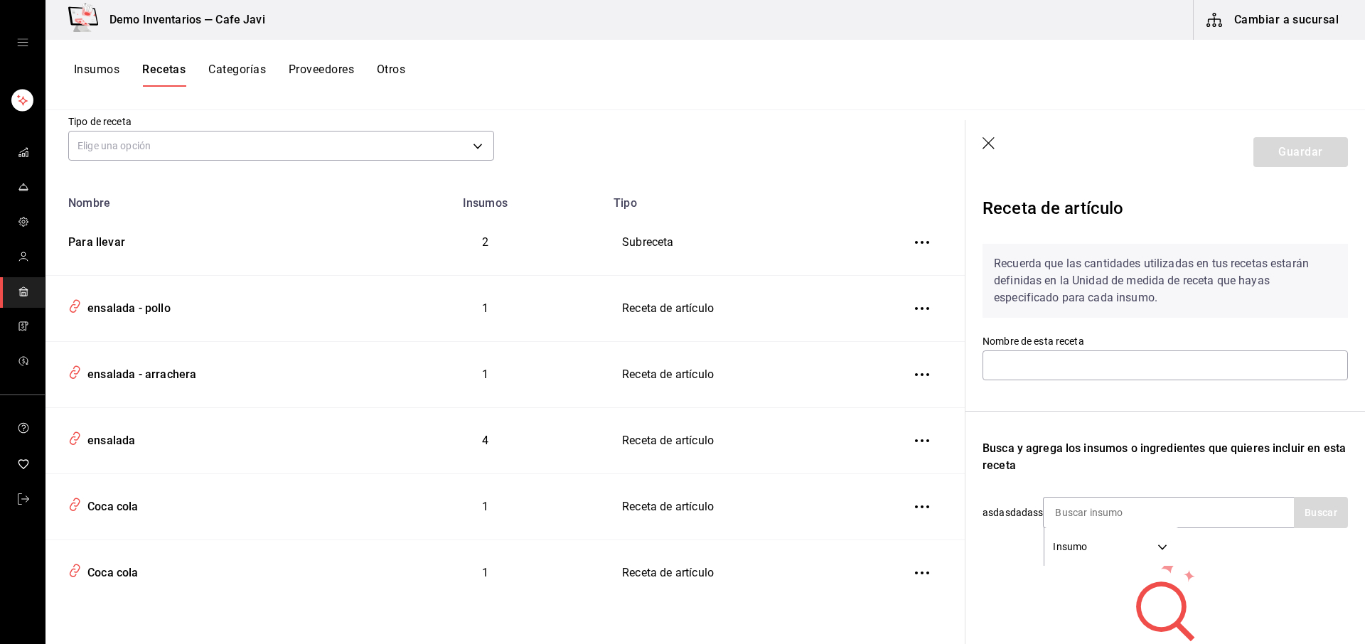
type input "ensalada"
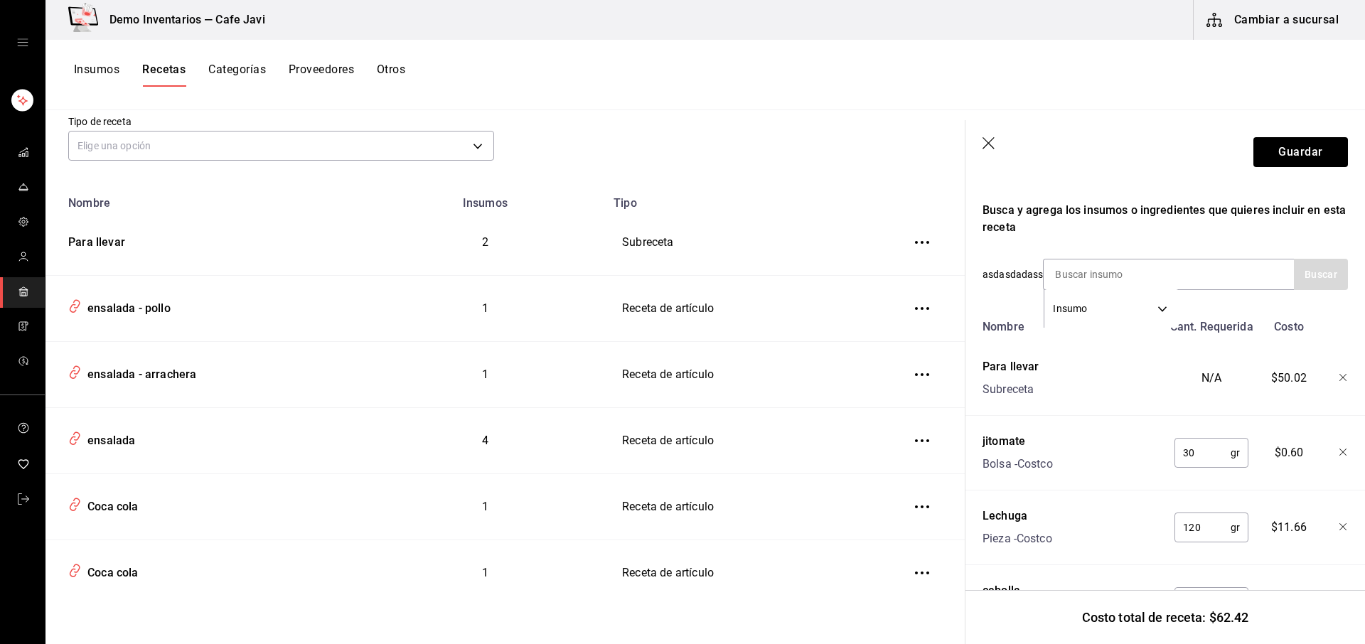
scroll to position [318, 0]
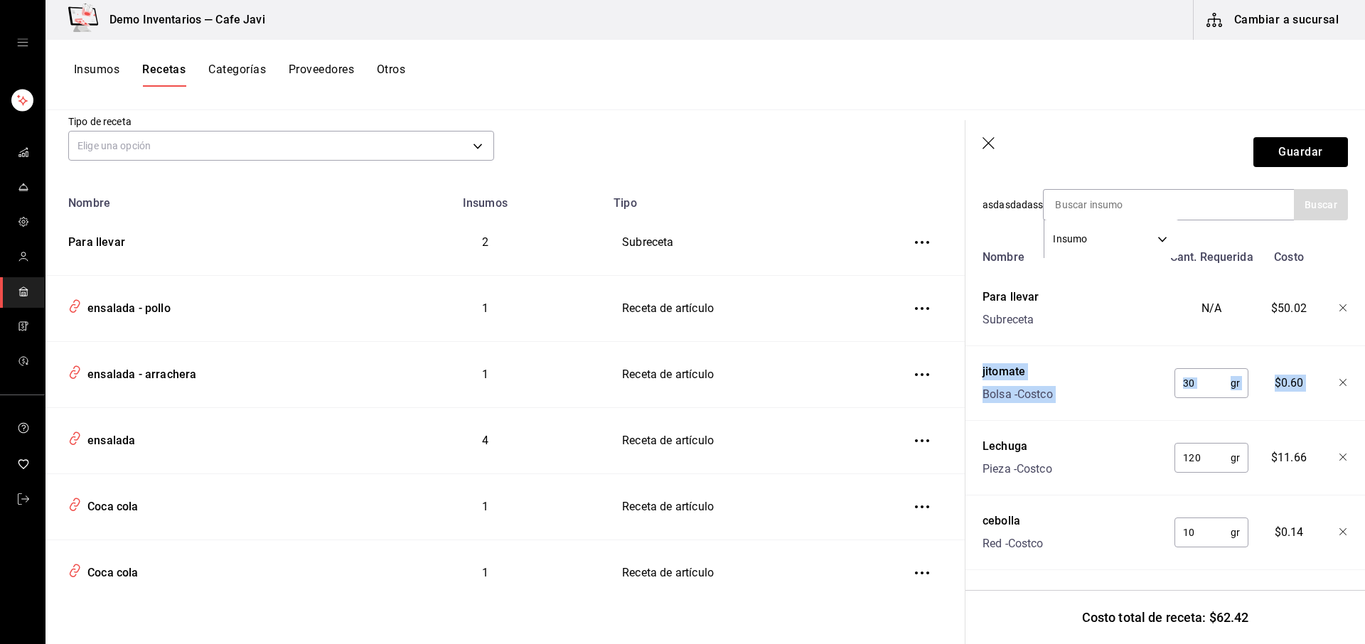
drag, startPoint x: 972, startPoint y: 353, endPoint x: 971, endPoint y: 430, distance: 77.5
click at [971, 430] on div "Receta de artículo Recuerda que las cantidades utilizadas en tus recetas estará…" at bounding box center [1164, 260] width 399 height 768
click at [979, 141] on header "Guardar" at bounding box center [1164, 152] width 399 height 64
click at [989, 140] on icon "button" at bounding box center [989, 144] width 14 height 14
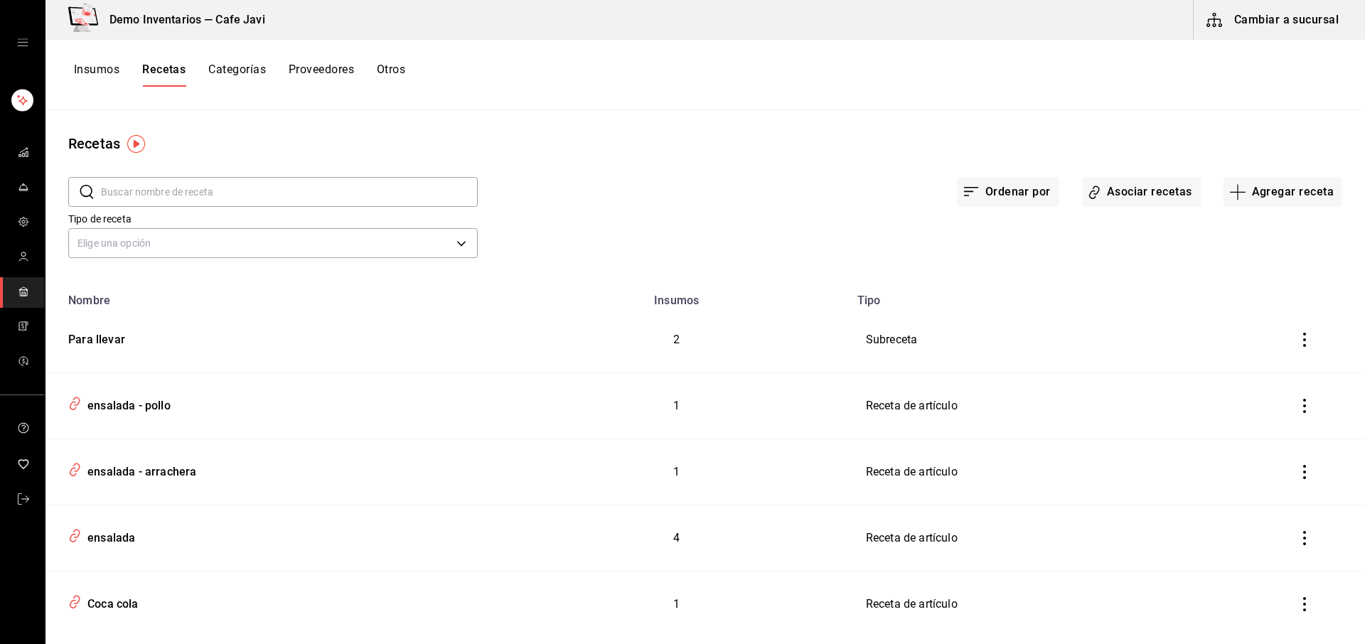
click at [90, 72] on button "Insumos" at bounding box center [96, 75] width 45 height 24
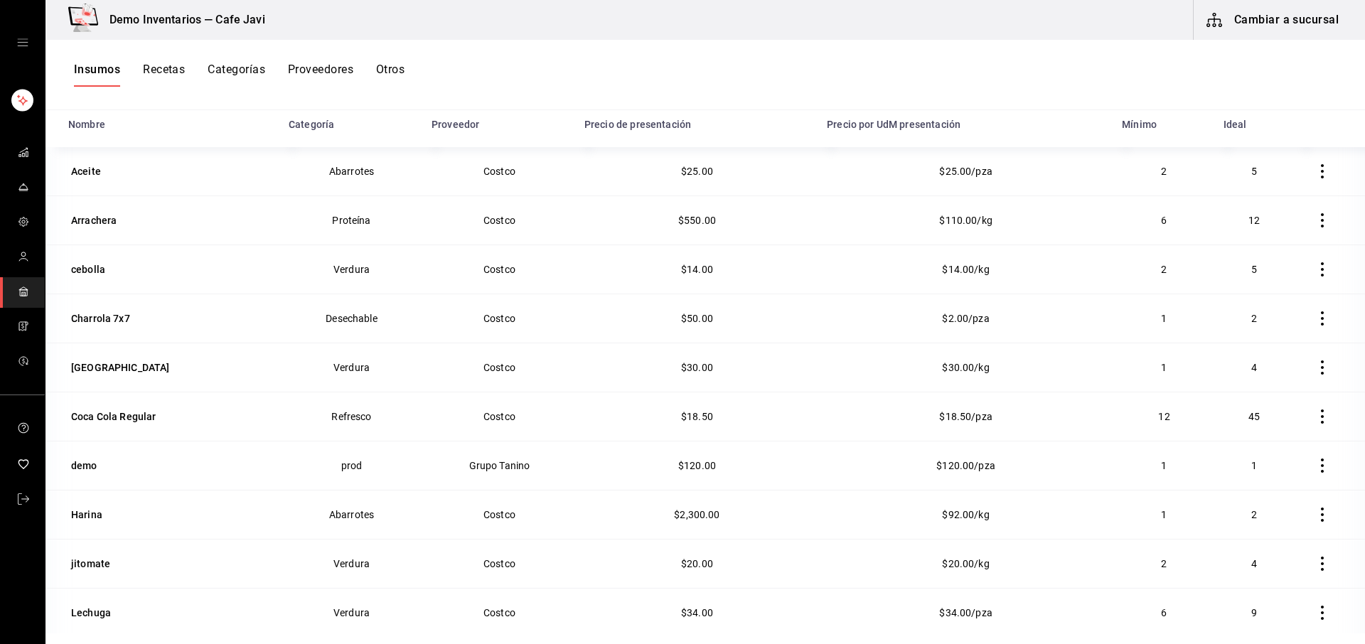
click at [151, 67] on button "Recetas" at bounding box center [164, 75] width 42 height 24
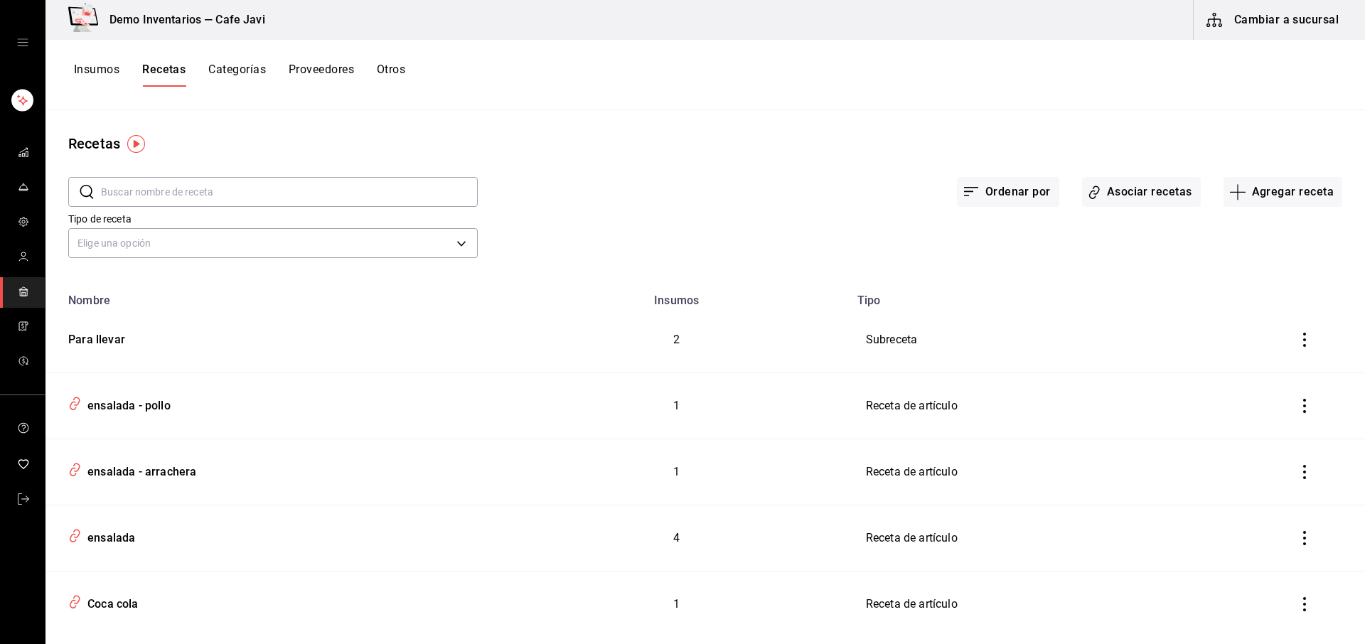
click at [92, 80] on button "Insumos" at bounding box center [96, 75] width 45 height 24
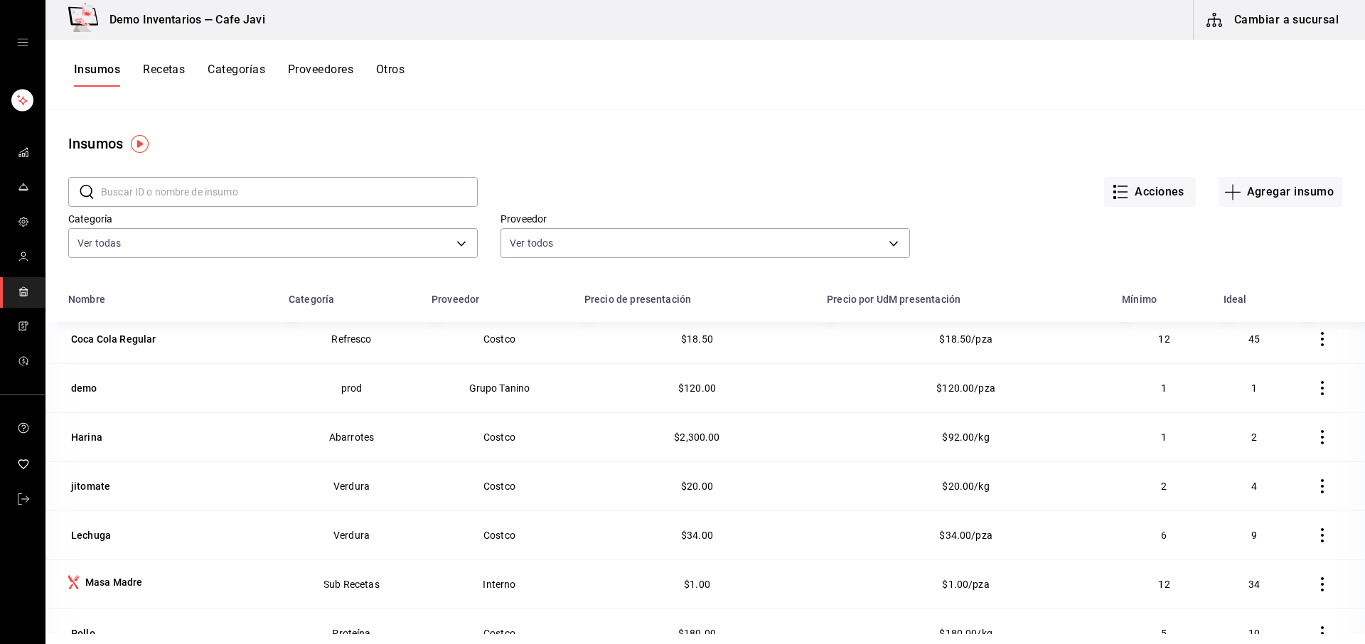
scroll to position [254, 0]
click at [132, 586] on div "Masa Madre" at bounding box center [114, 580] width 58 height 14
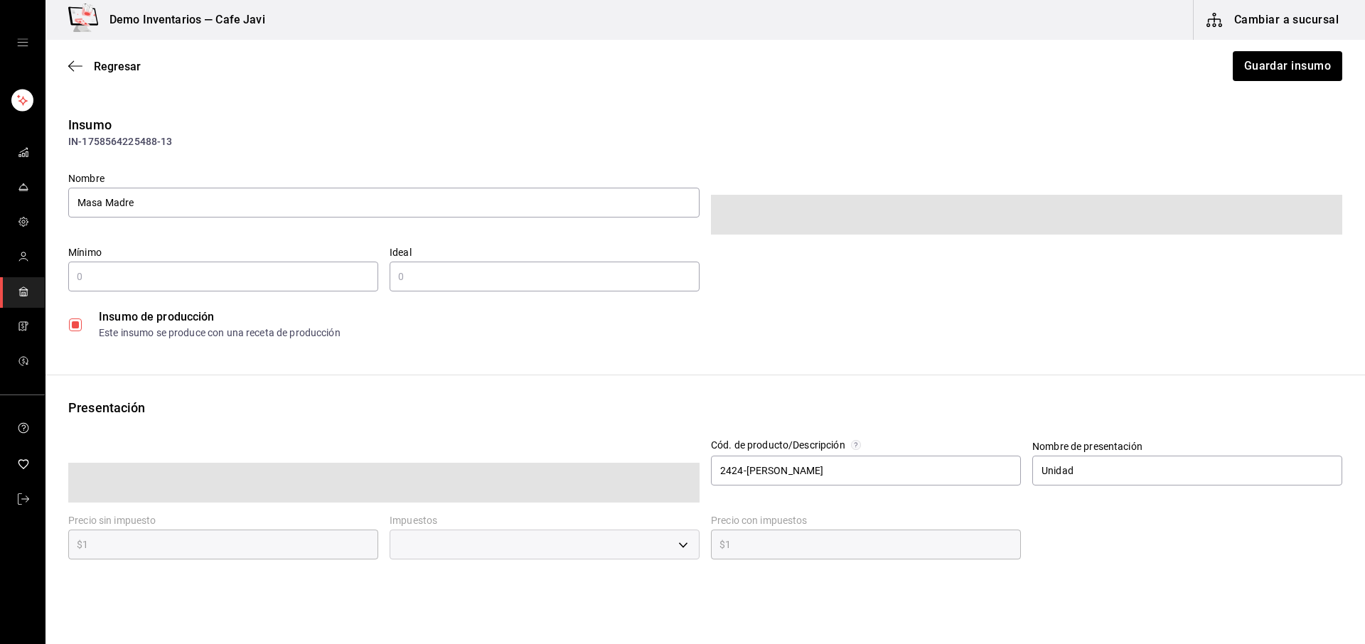
type input "12"
type input "34"
type input "1"
type input "UNIT"
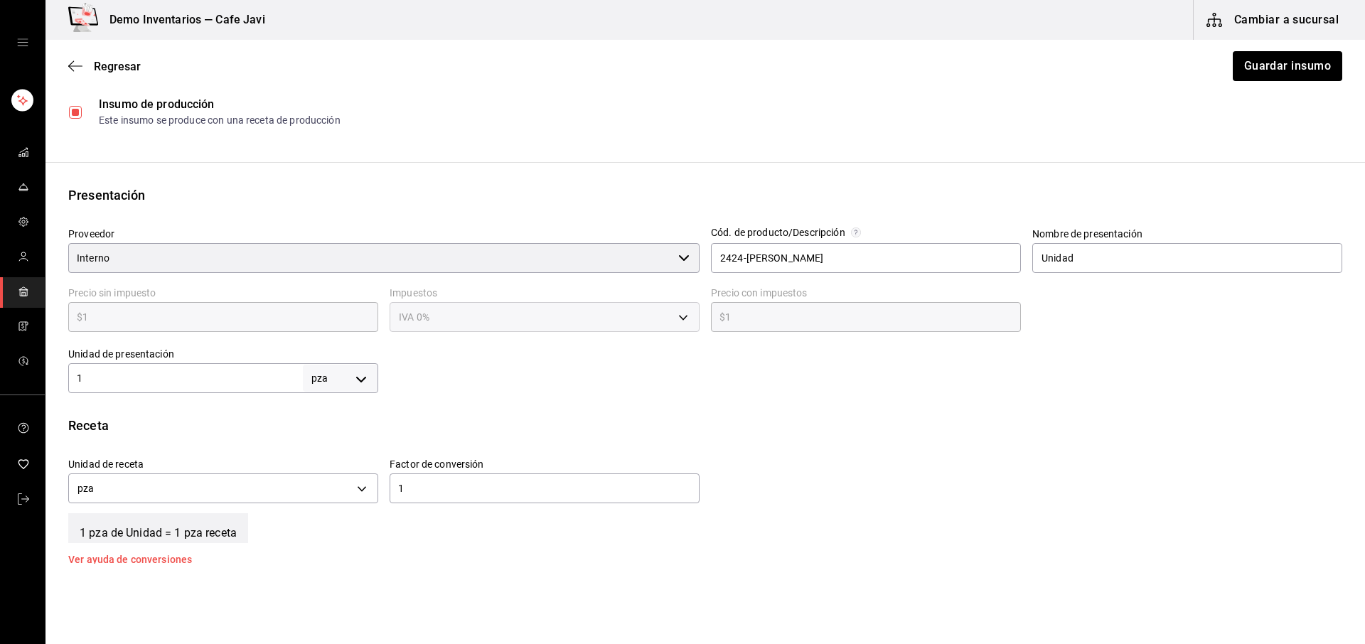
scroll to position [205, 0]
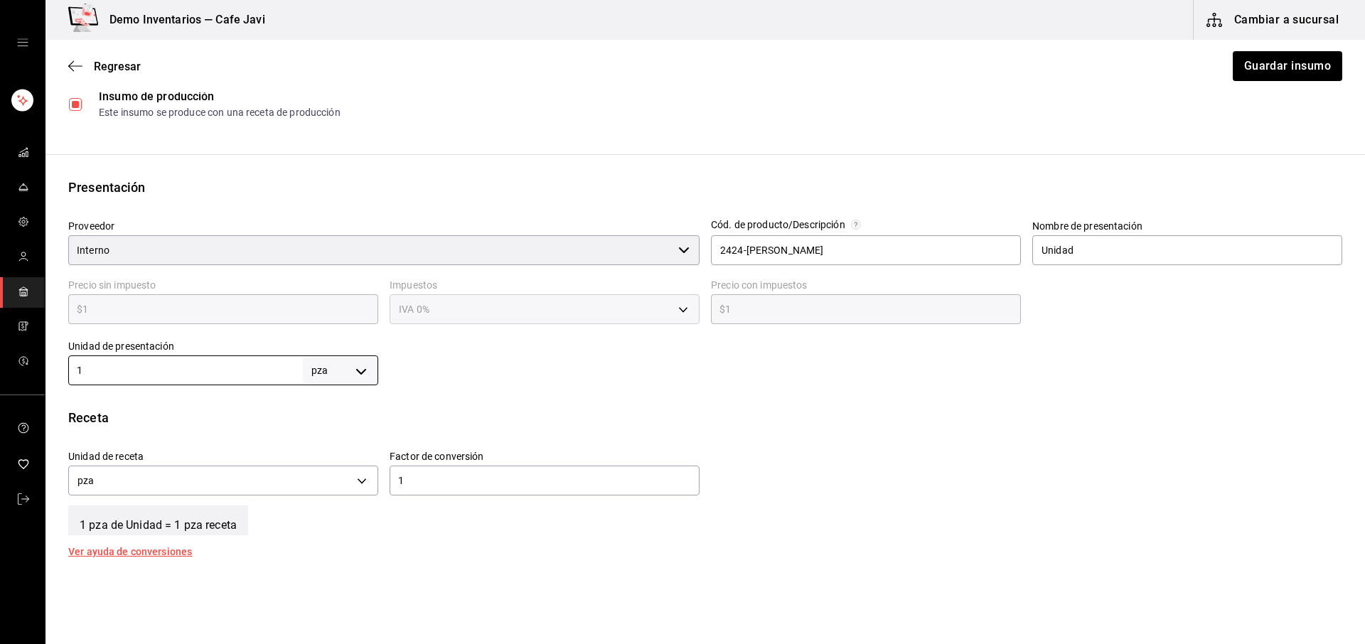
drag, startPoint x: 134, startPoint y: 361, endPoint x: 60, endPoint y: 364, distance: 74.7
click at [60, 364] on div "Unidad de presentación 1 pza UNIT ​" at bounding box center [217, 356] width 321 height 57
click at [506, 361] on div at bounding box center [860, 356] width 964 height 57
click at [97, 72] on span "Regresar" at bounding box center [117, 67] width 47 height 14
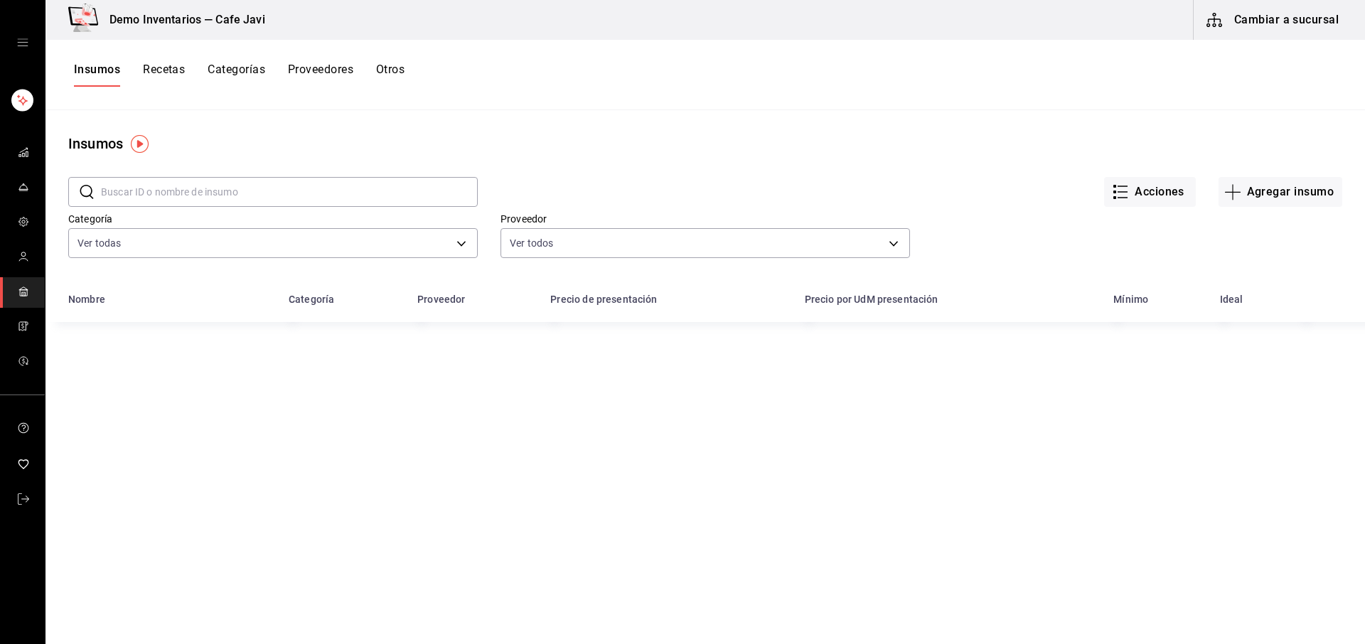
click at [173, 80] on button "Recetas" at bounding box center [164, 75] width 42 height 24
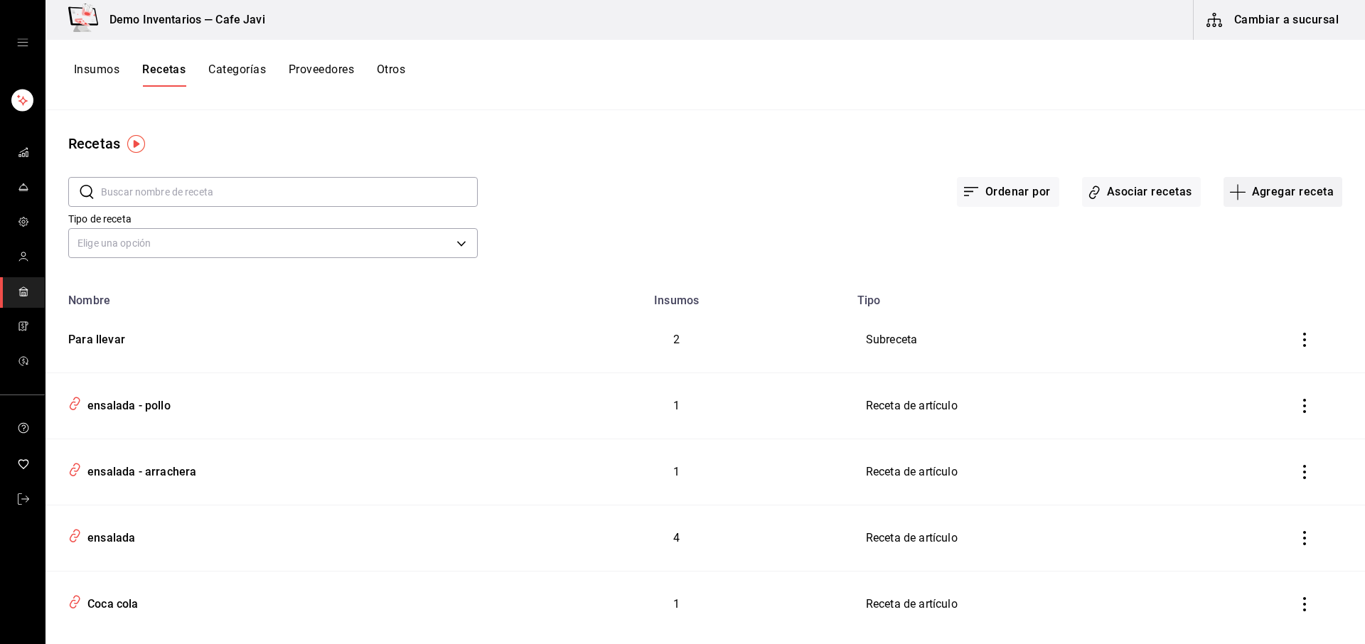
click at [1284, 199] on button "Agregar receta" at bounding box center [1282, 192] width 119 height 30
click at [1237, 308] on span "Receta de producción" at bounding box center [1272, 306] width 119 height 15
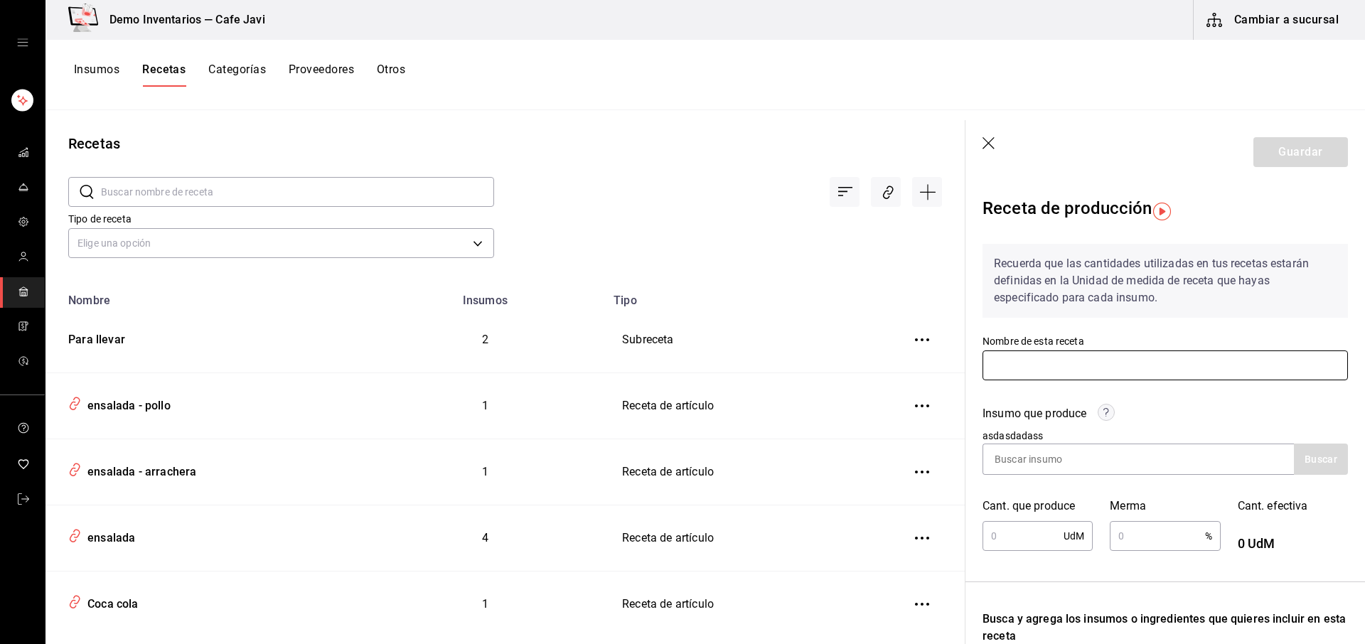
click at [1053, 357] on input "text" at bounding box center [1164, 365] width 365 height 30
type input "demo de masa"
click at [974, 400] on div "Insumo que produce asdasdadass Buscar" at bounding box center [1156, 431] width 382 height 87
click at [1028, 461] on input at bounding box center [1054, 459] width 142 height 30
type input "masa madre"
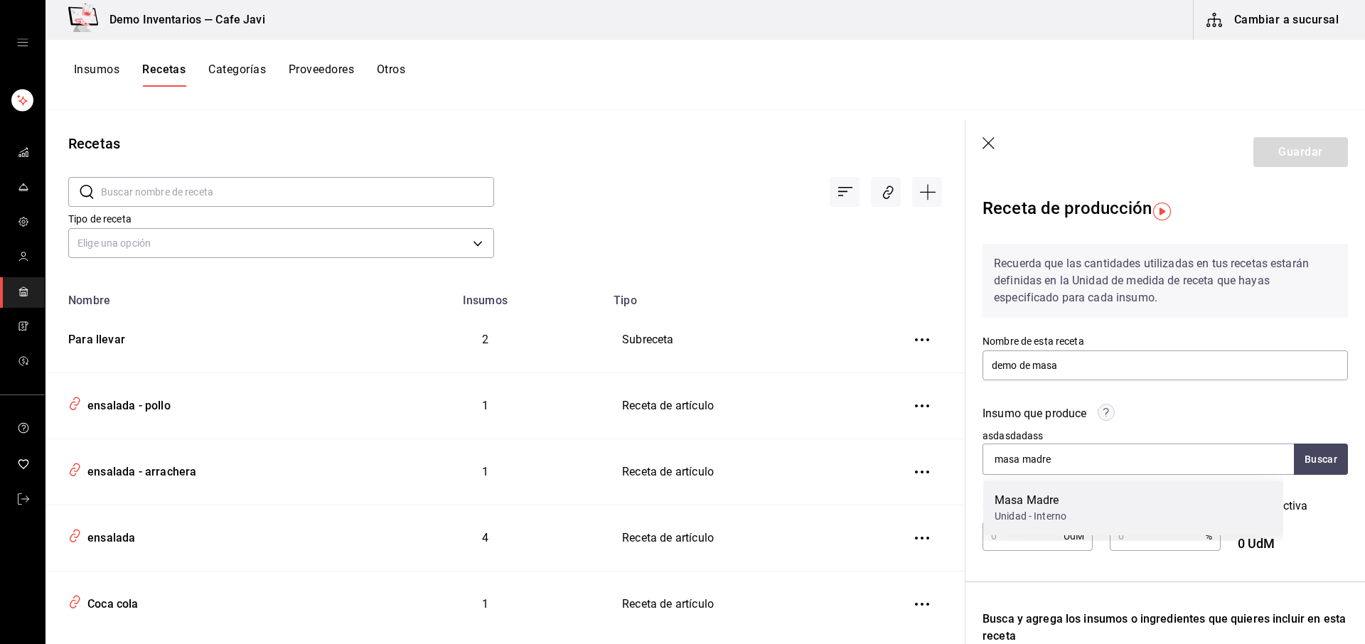
click at [1018, 513] on div "Unidad - Interno" at bounding box center [1030, 516] width 72 height 15
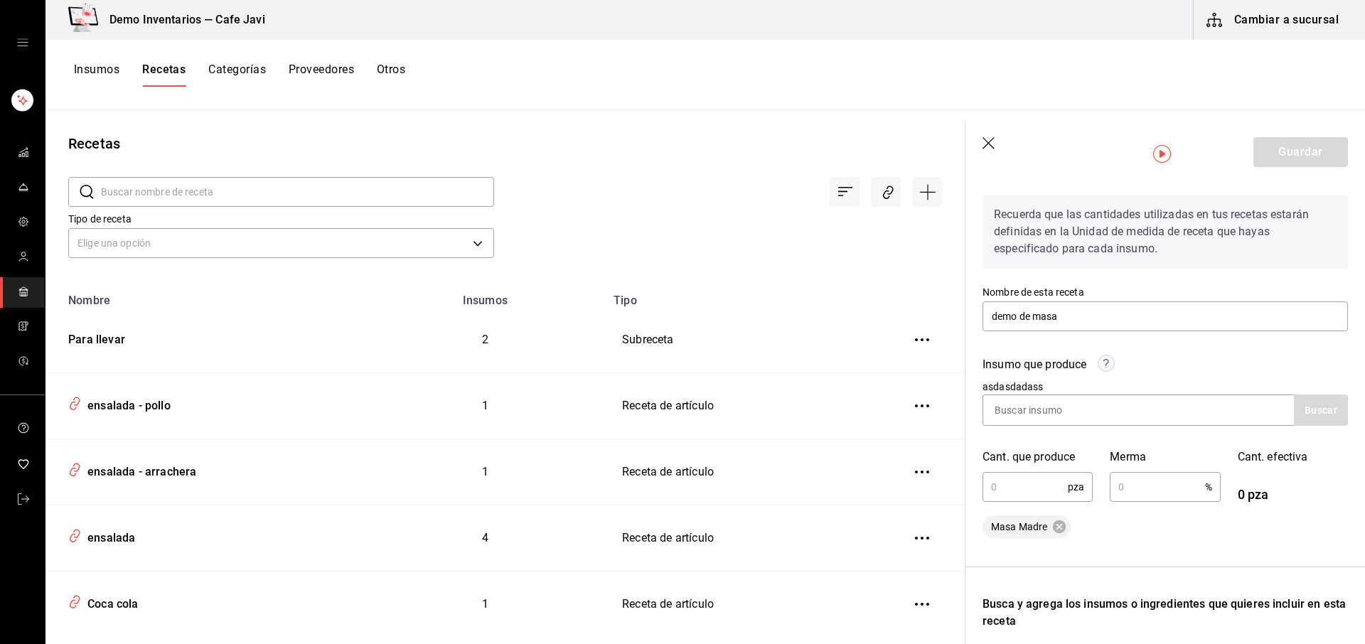
scroll to position [58, 0]
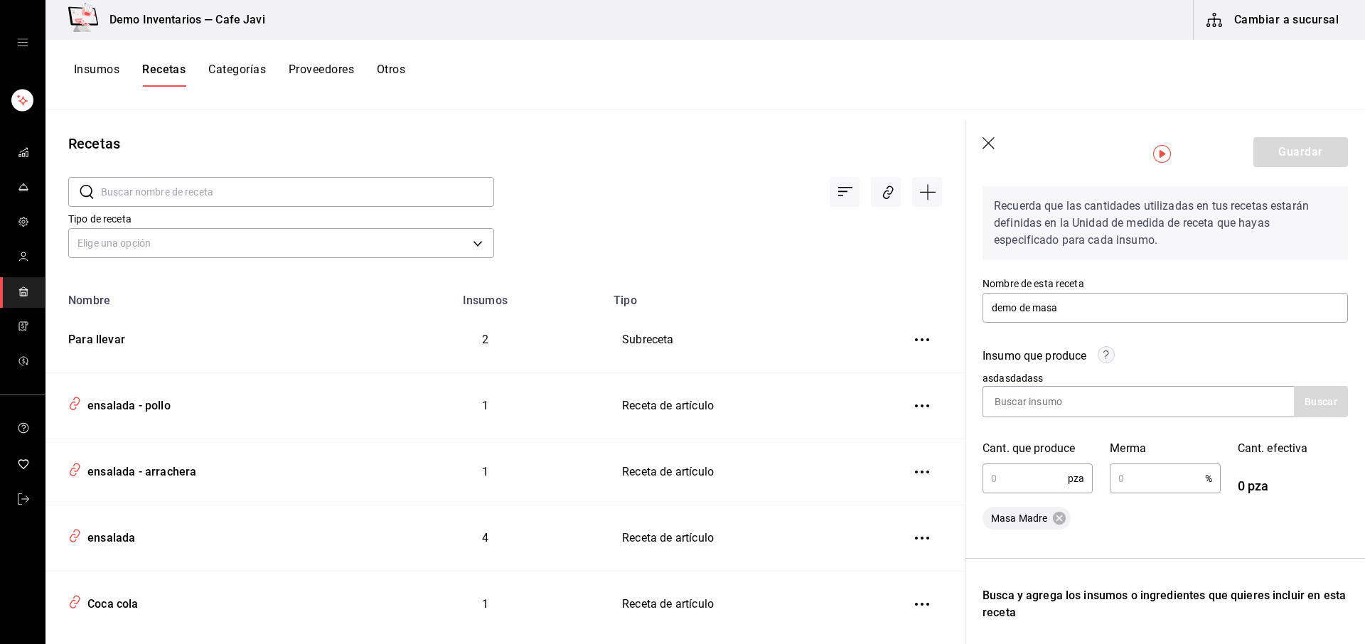
click at [1012, 483] on input "text" at bounding box center [1024, 478] width 85 height 28
type input "1"
click at [1206, 549] on div "Recuerda que las cantidades utilizadas en tus recetas estarán definidas en la U…" at bounding box center [1164, 507] width 365 height 665
click at [1010, 477] on input "1" at bounding box center [1024, 478] width 85 height 28
type input "40"
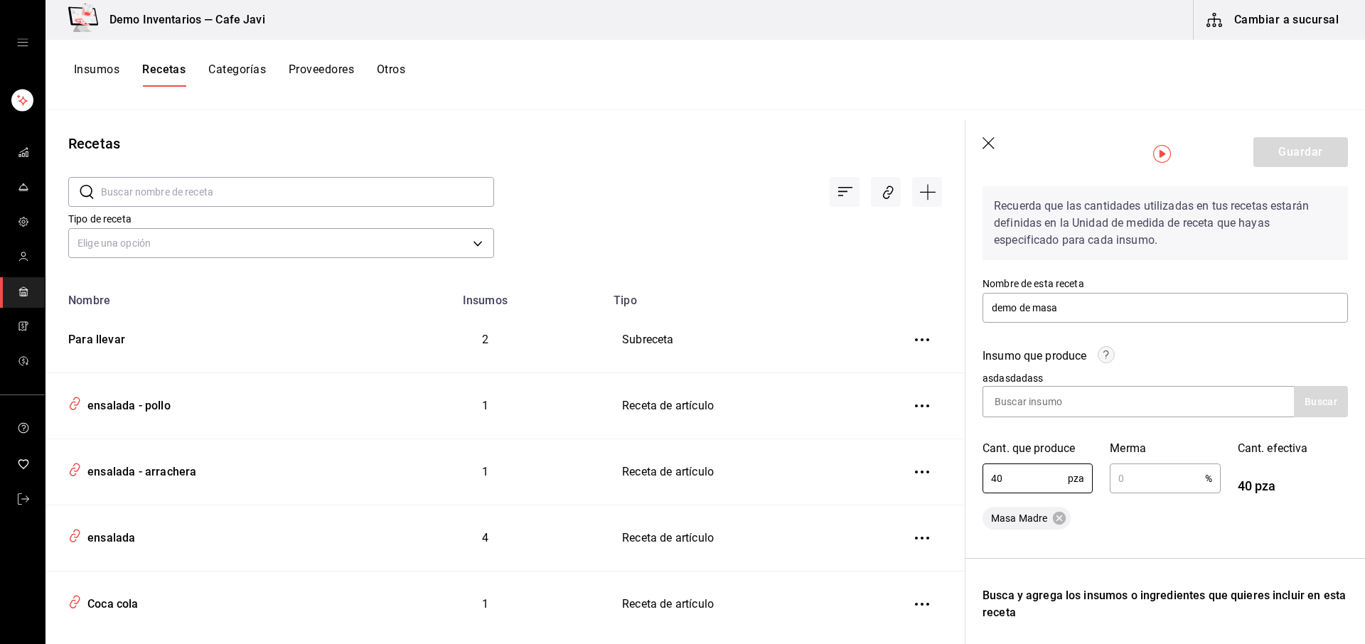
click at [1188, 572] on div "Recuerda que las cantidades utilizadas en tus recetas estarán definidas en la U…" at bounding box center [1164, 507] width 365 height 665
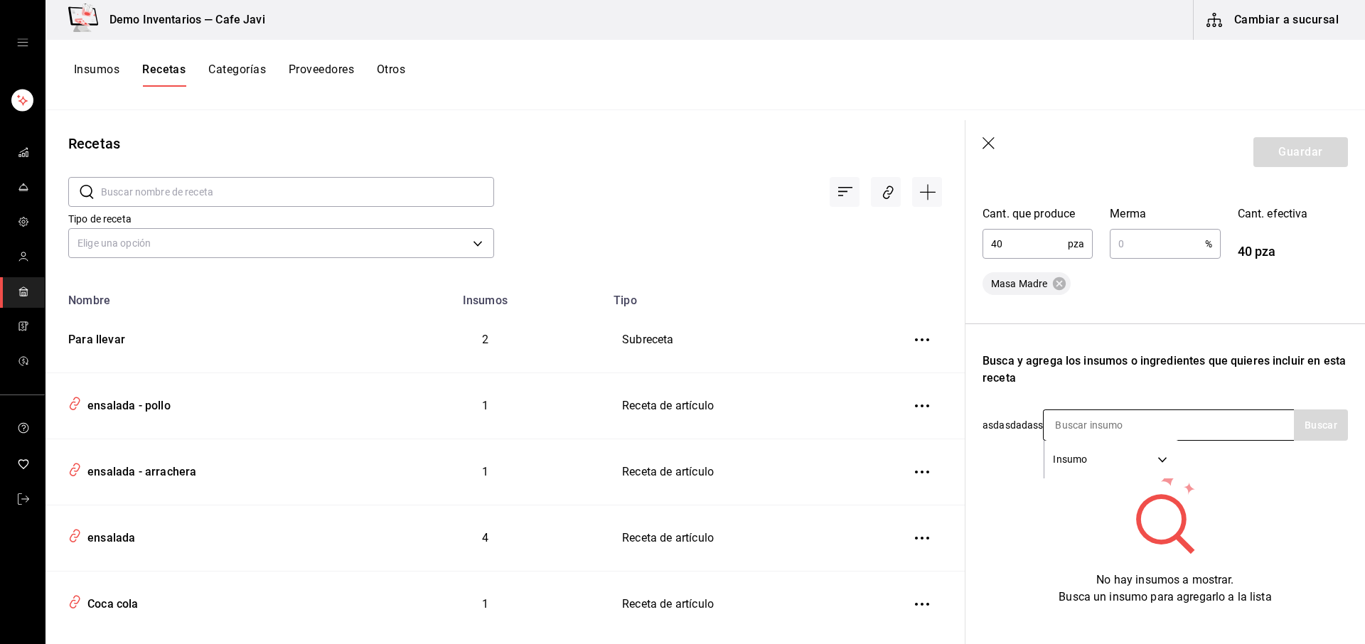
scroll to position [321, 0]
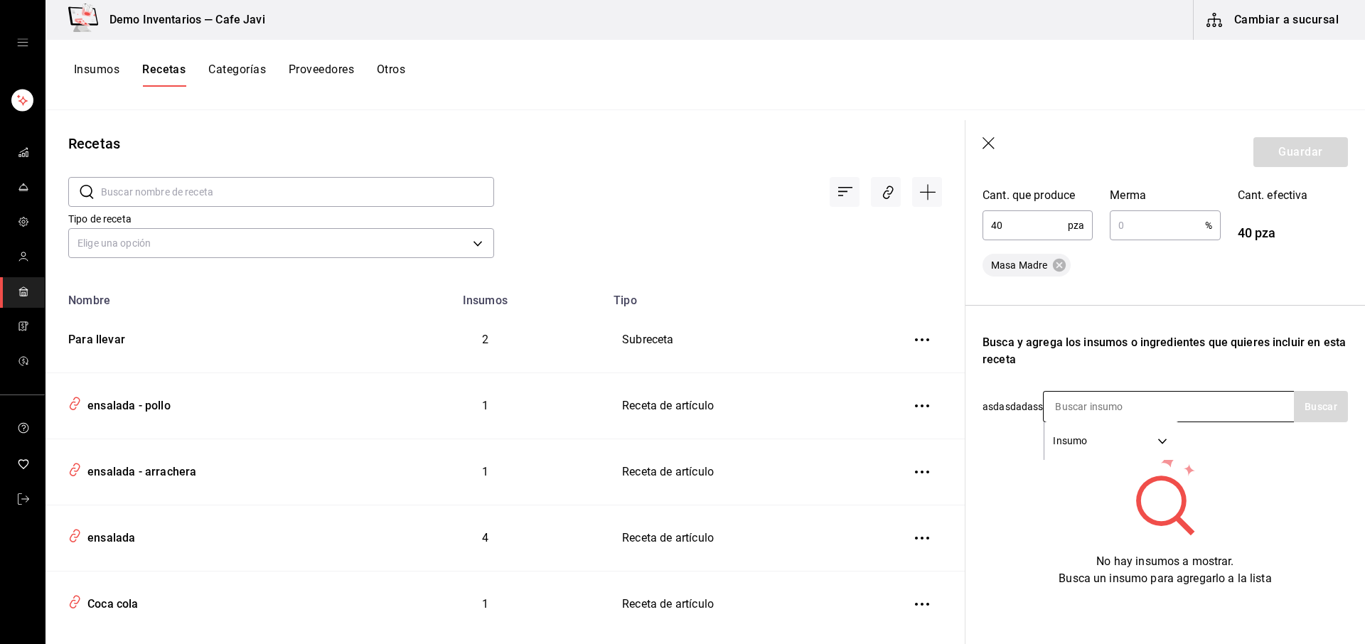
click at [1095, 398] on input at bounding box center [1114, 407] width 142 height 30
type input "harina"
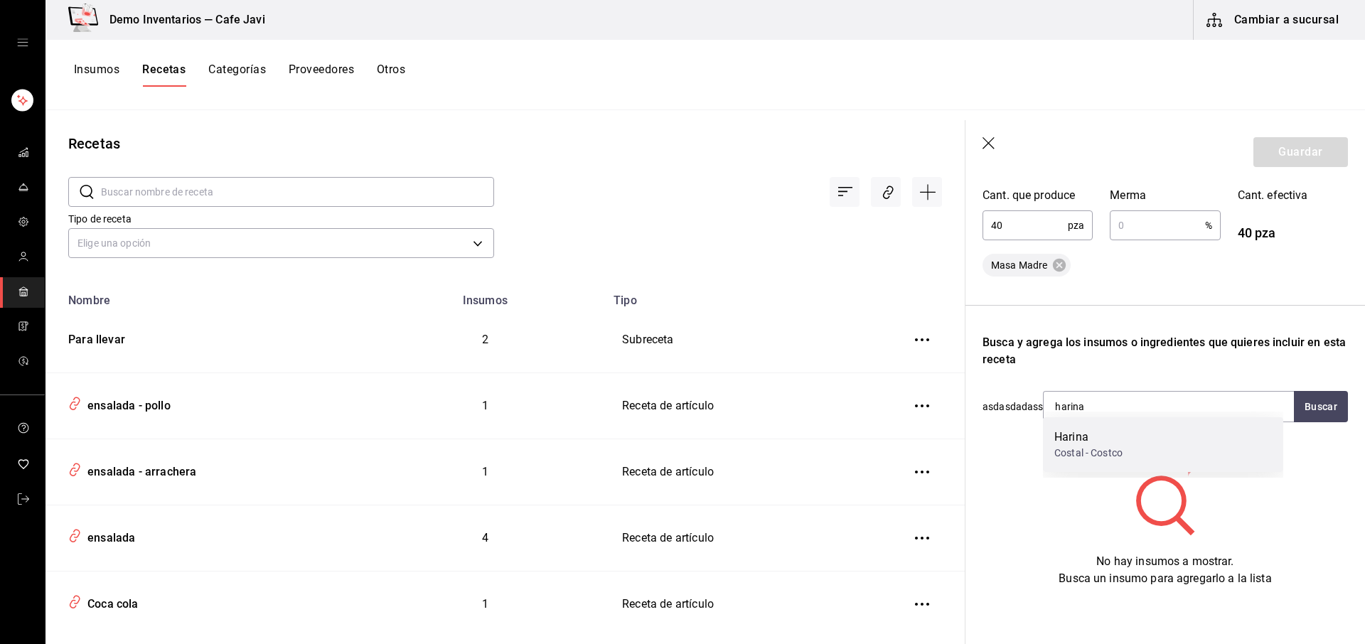
click at [1072, 430] on div "Harina" at bounding box center [1088, 437] width 68 height 17
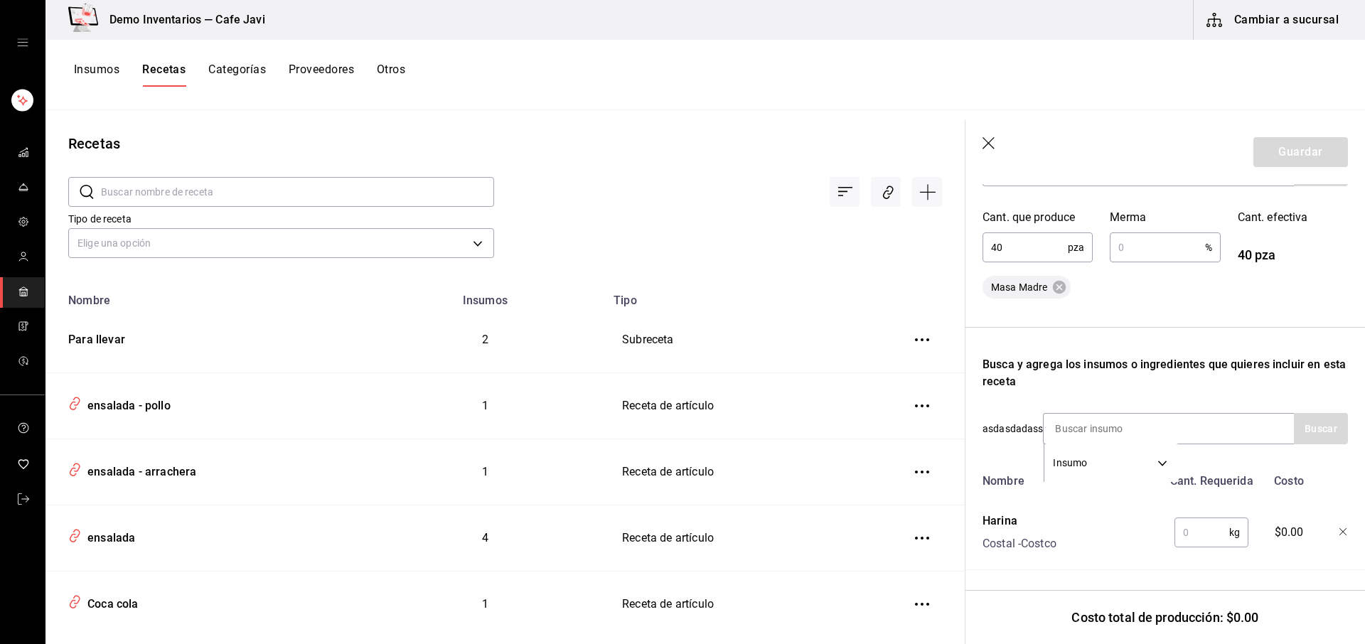
scroll to position [299, 0]
type input "ace"
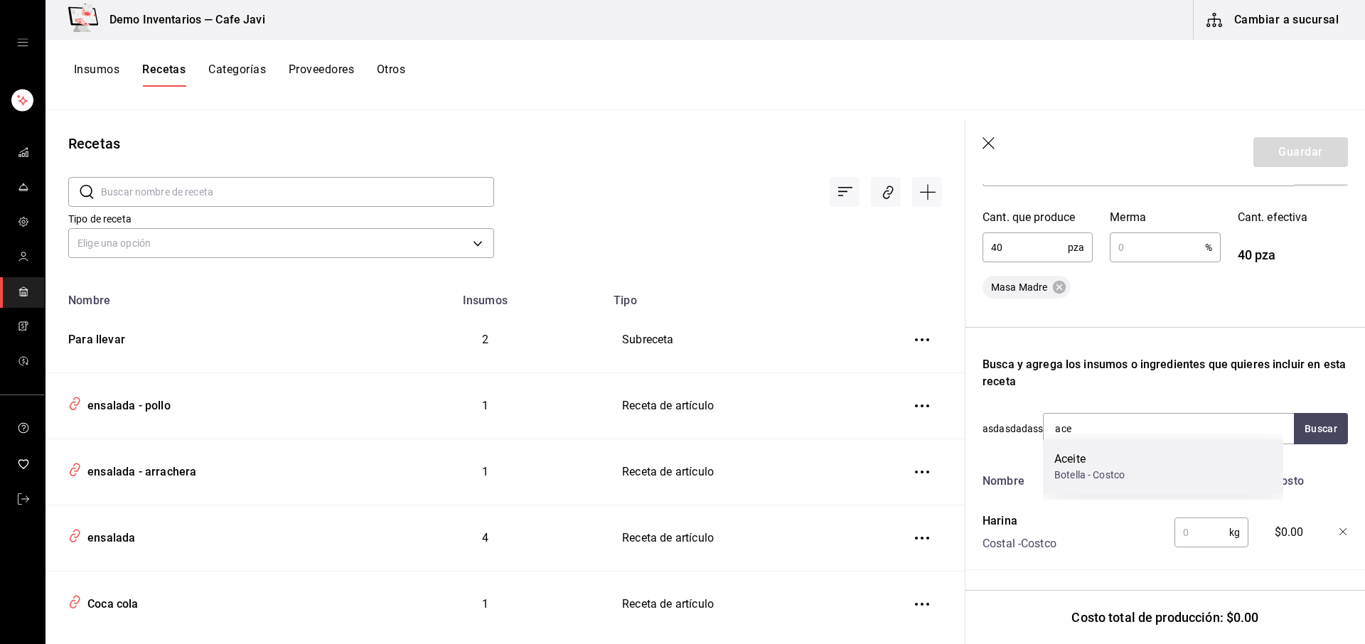
click at [1088, 475] on div "Botella - Costco" at bounding box center [1089, 475] width 70 height 15
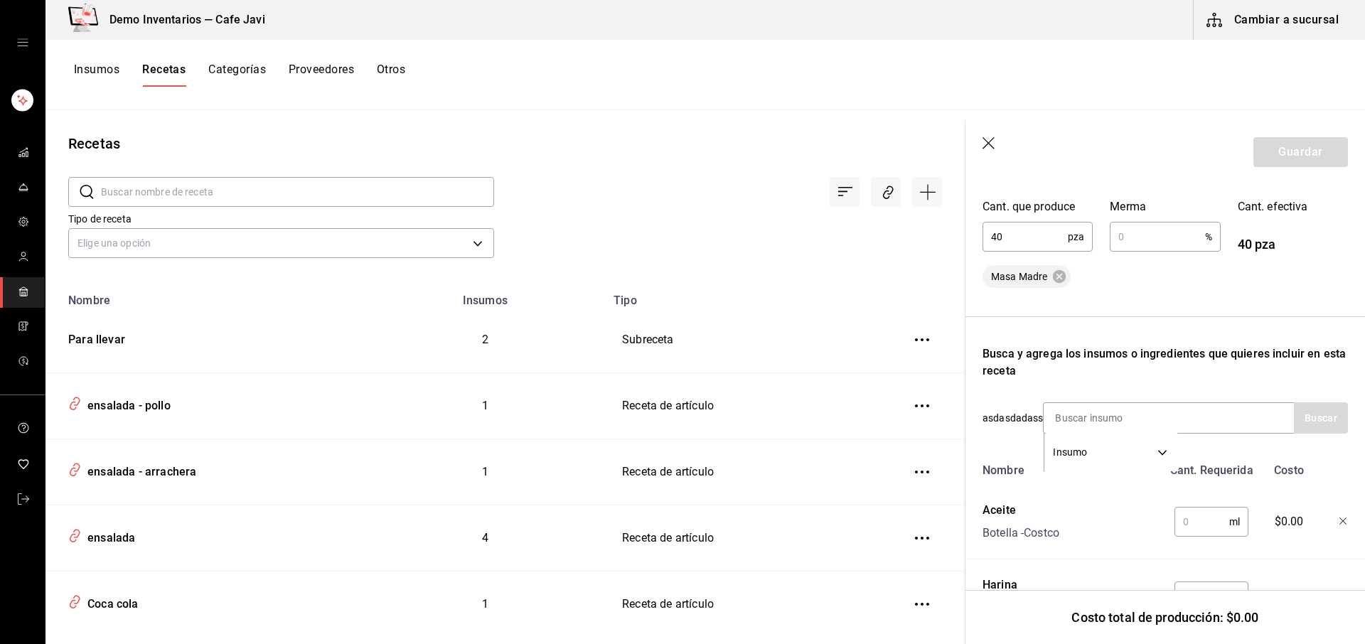
scroll to position [321, 0]
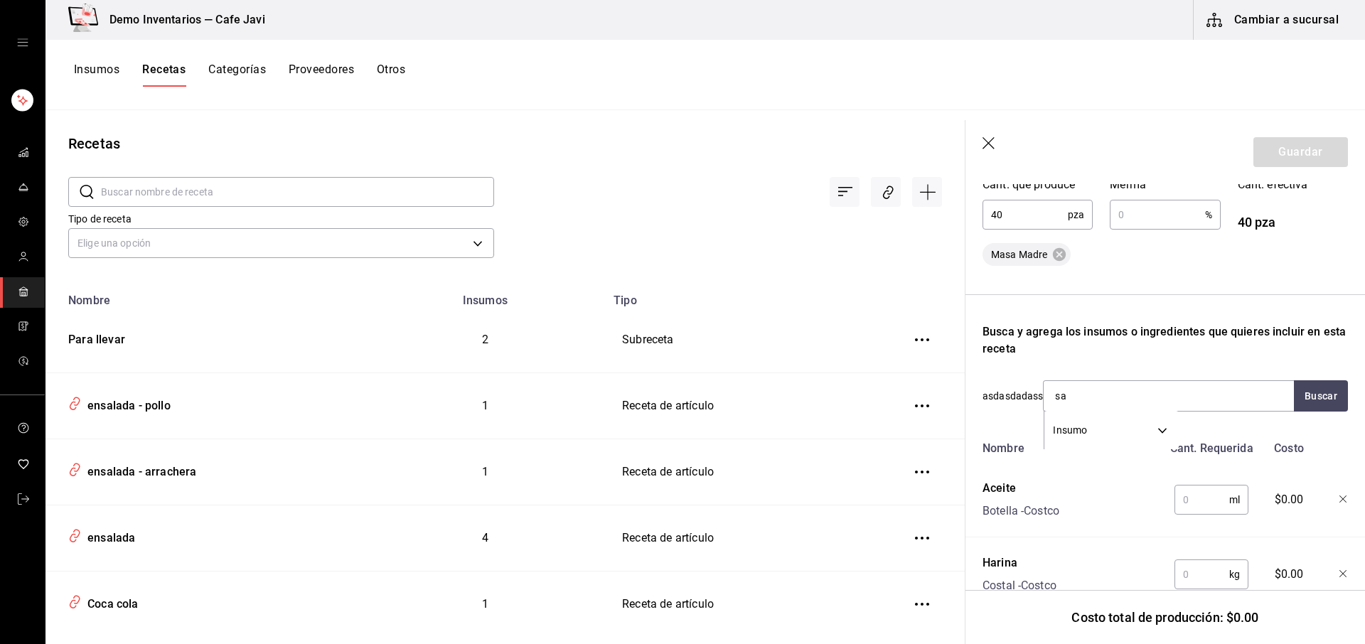
type input "sal"
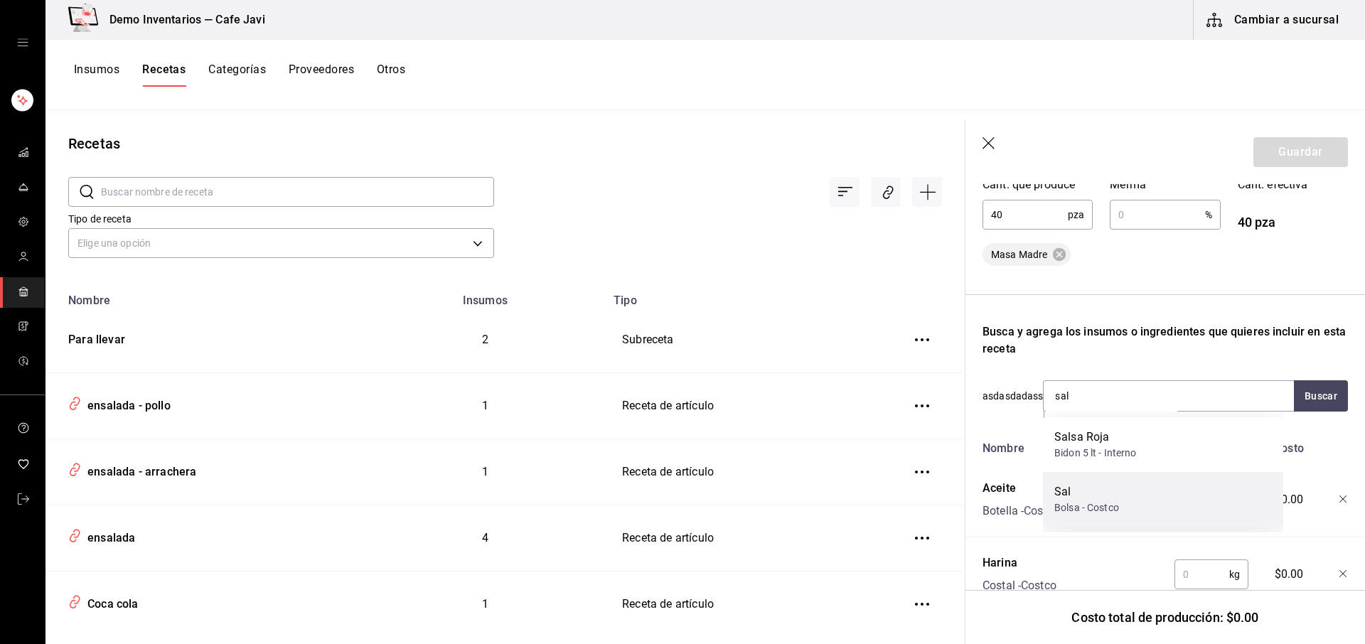
click at [1090, 500] on div "Bolsa - Costco" at bounding box center [1086, 507] width 65 height 15
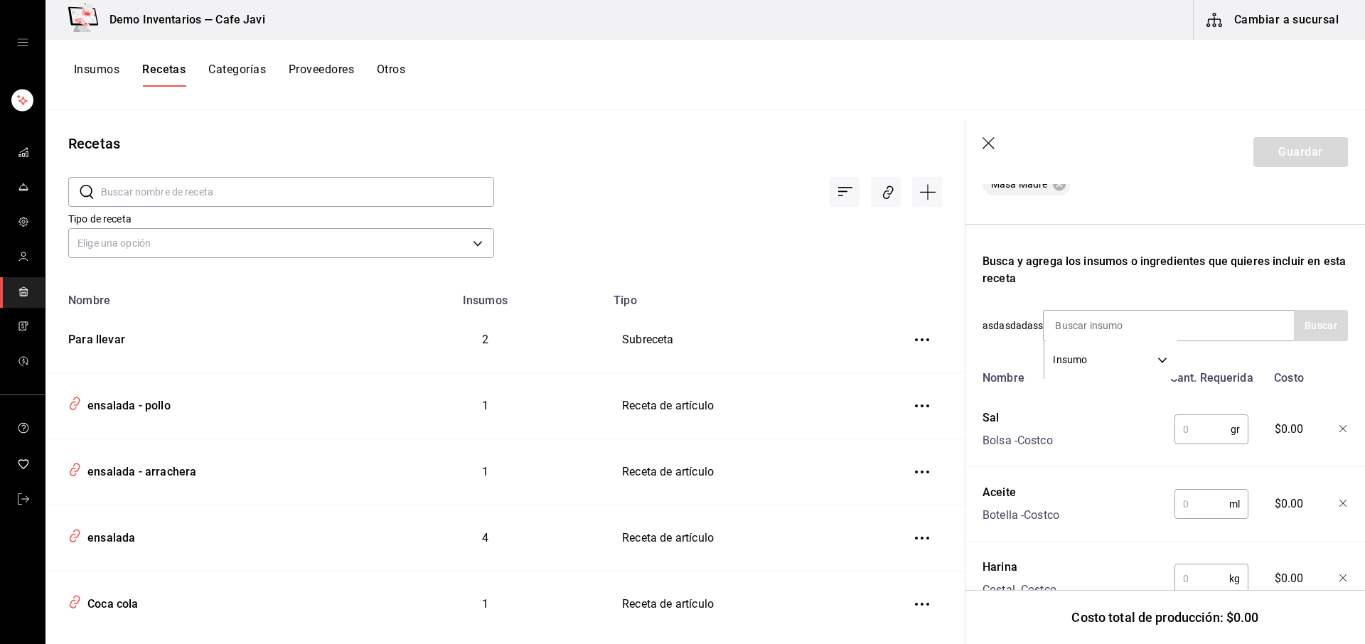
scroll to position [448, 0]
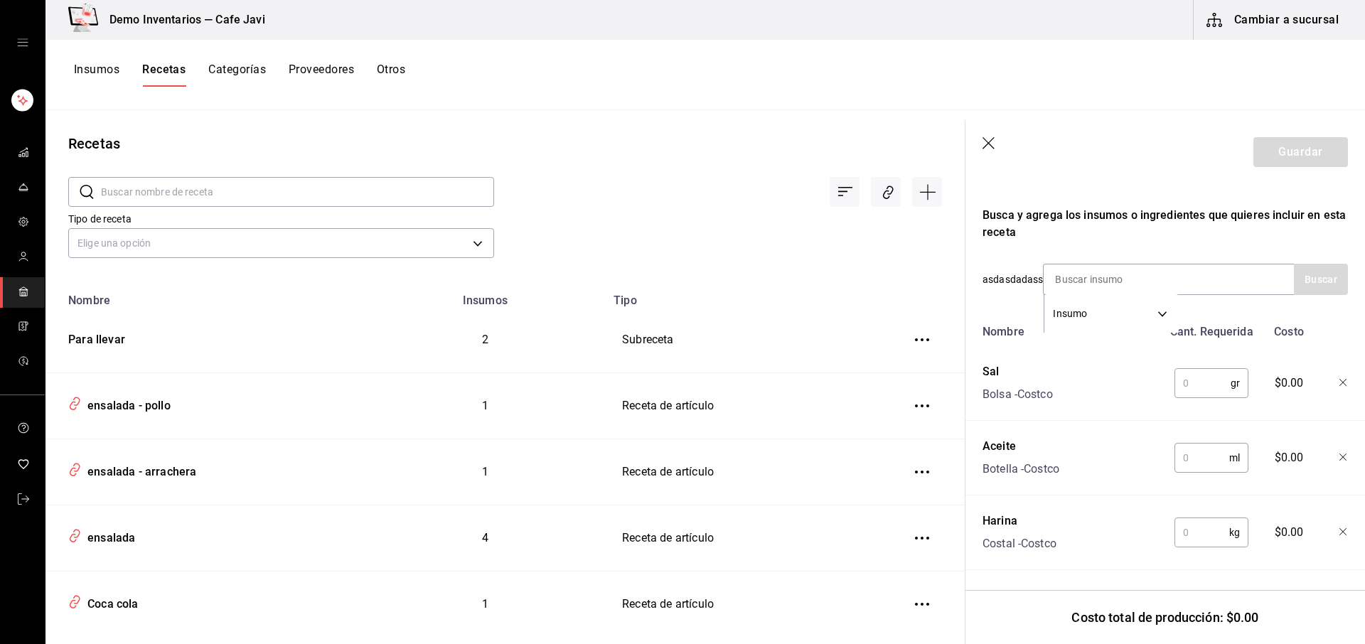
click at [1191, 372] on input "text" at bounding box center [1202, 383] width 56 height 28
type input "200"
click at [1181, 451] on input "text" at bounding box center [1201, 458] width 55 height 28
type input "300"
click at [1193, 526] on input "text" at bounding box center [1201, 532] width 55 height 28
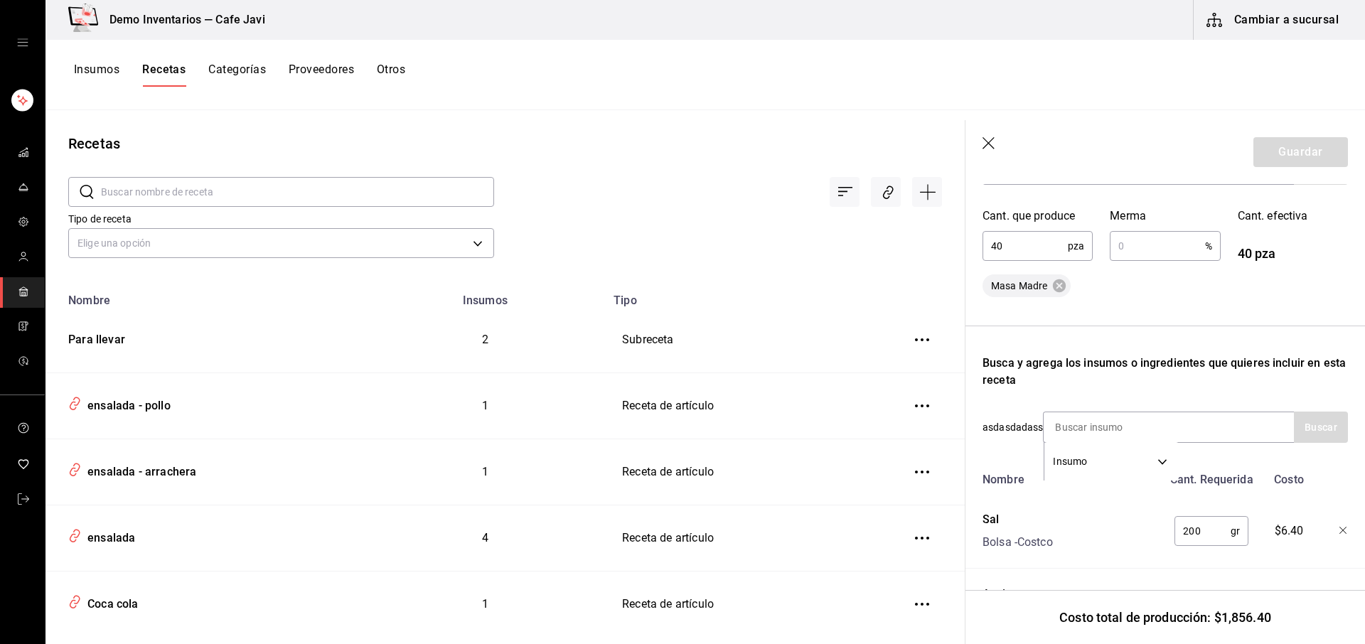
scroll to position [51, 0]
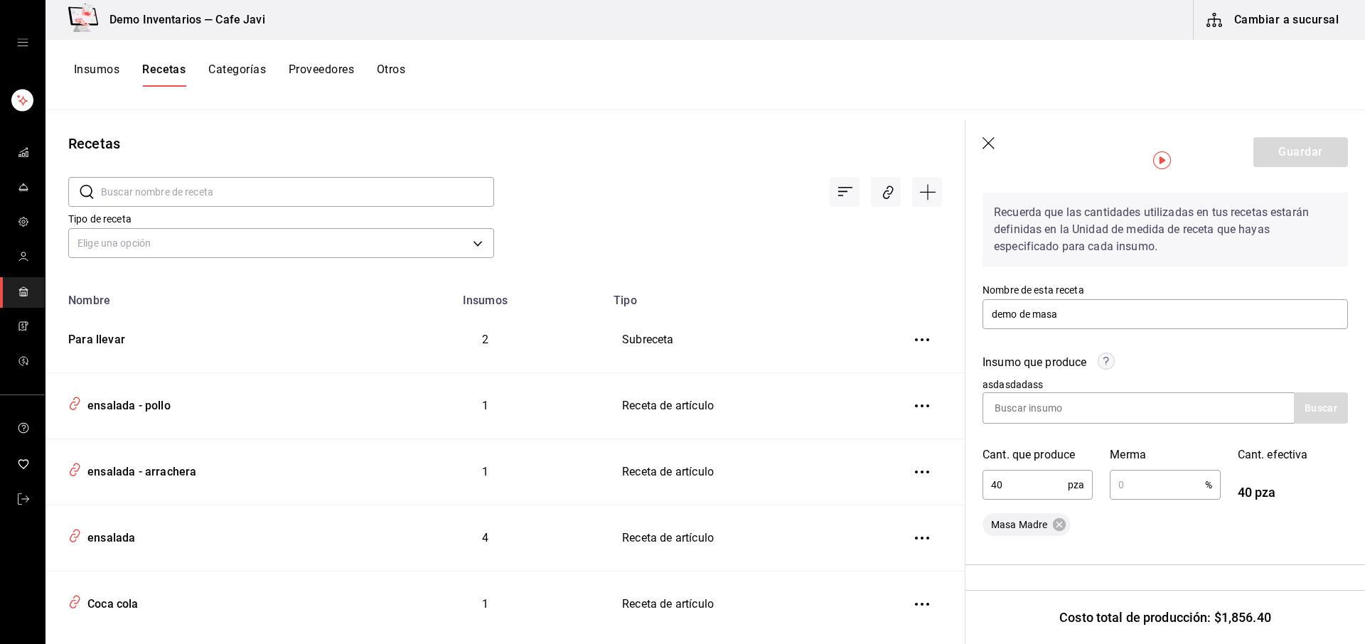
type input "20"
click at [1159, 488] on input "text" at bounding box center [1157, 485] width 95 height 28
type input "10"
click at [1154, 493] on input "10" at bounding box center [1157, 485] width 95 height 28
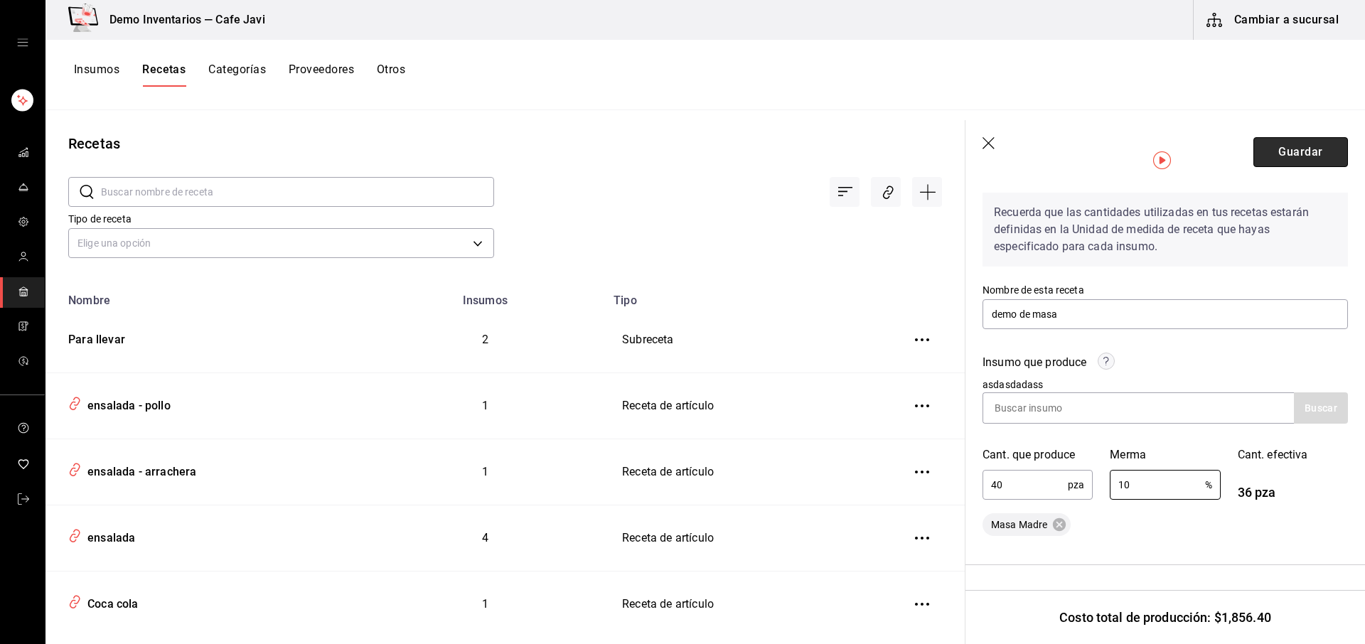
click at [1296, 149] on button "Guardar" at bounding box center [1300, 152] width 95 height 30
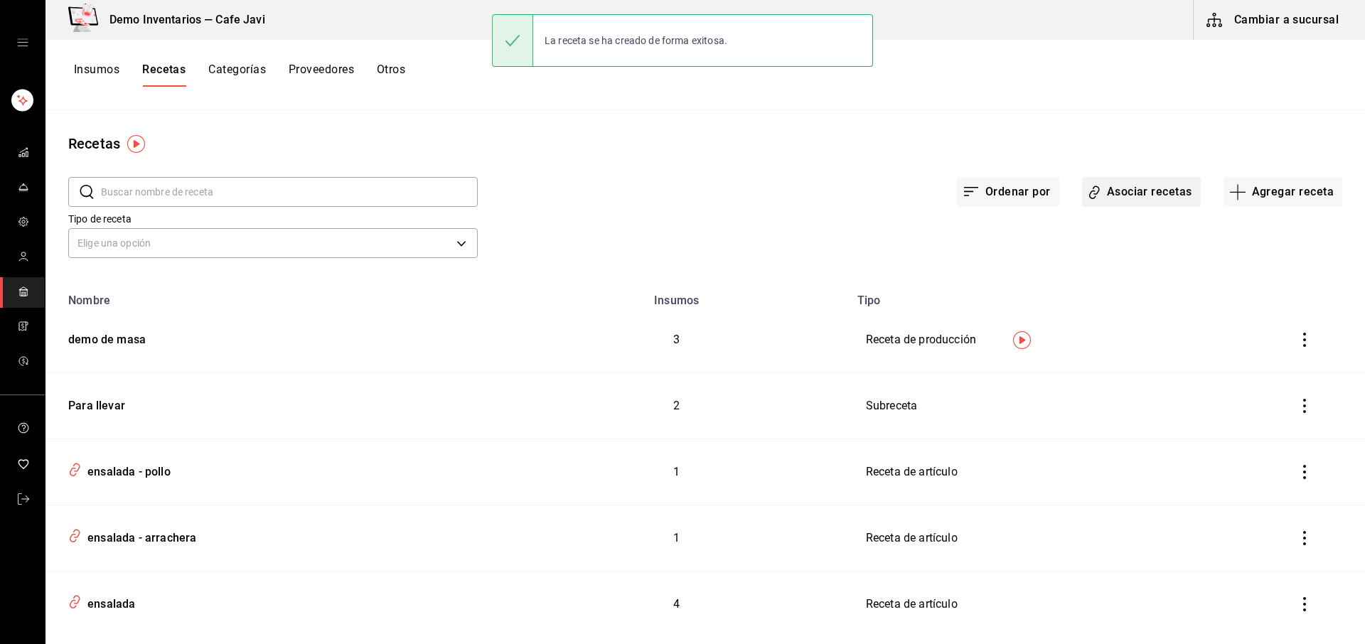
click at [1129, 188] on button "Asociar recetas" at bounding box center [1141, 192] width 119 height 30
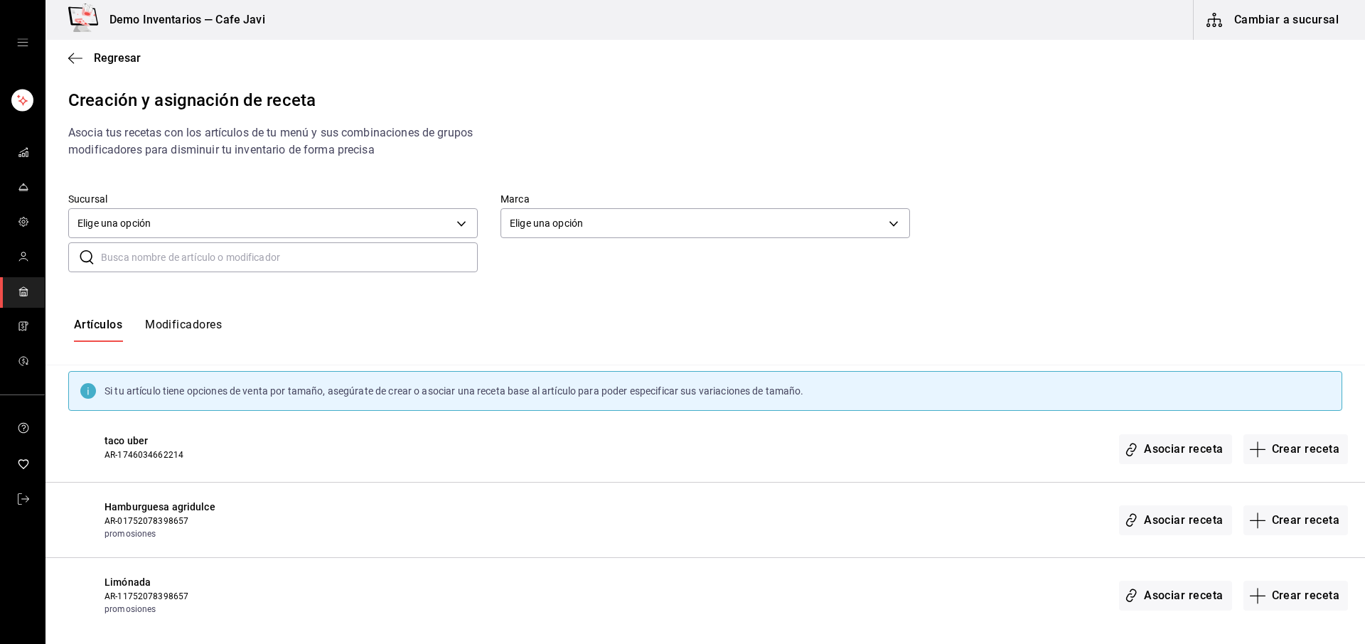
click at [184, 269] on input "text" at bounding box center [289, 257] width 377 height 28
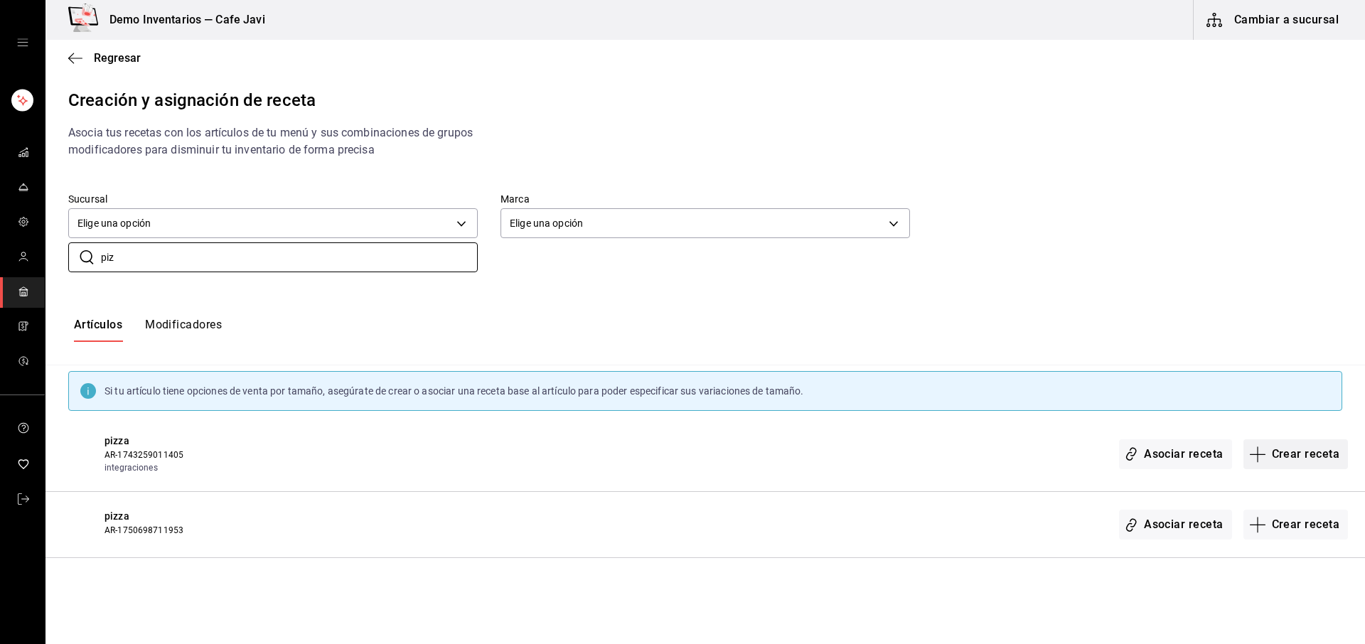
type input "piz"
click at [1287, 445] on button "Crear receta" at bounding box center [1295, 454] width 105 height 30
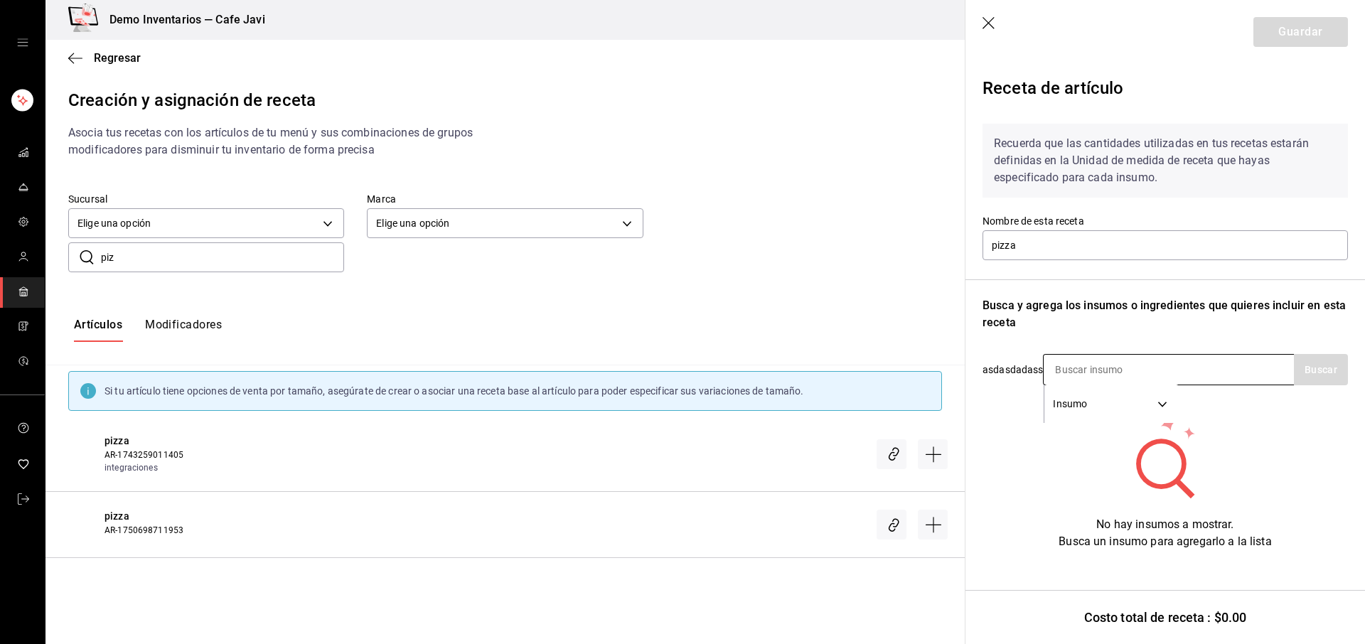
click at [1095, 372] on input at bounding box center [1114, 370] width 142 height 30
type input "masa"
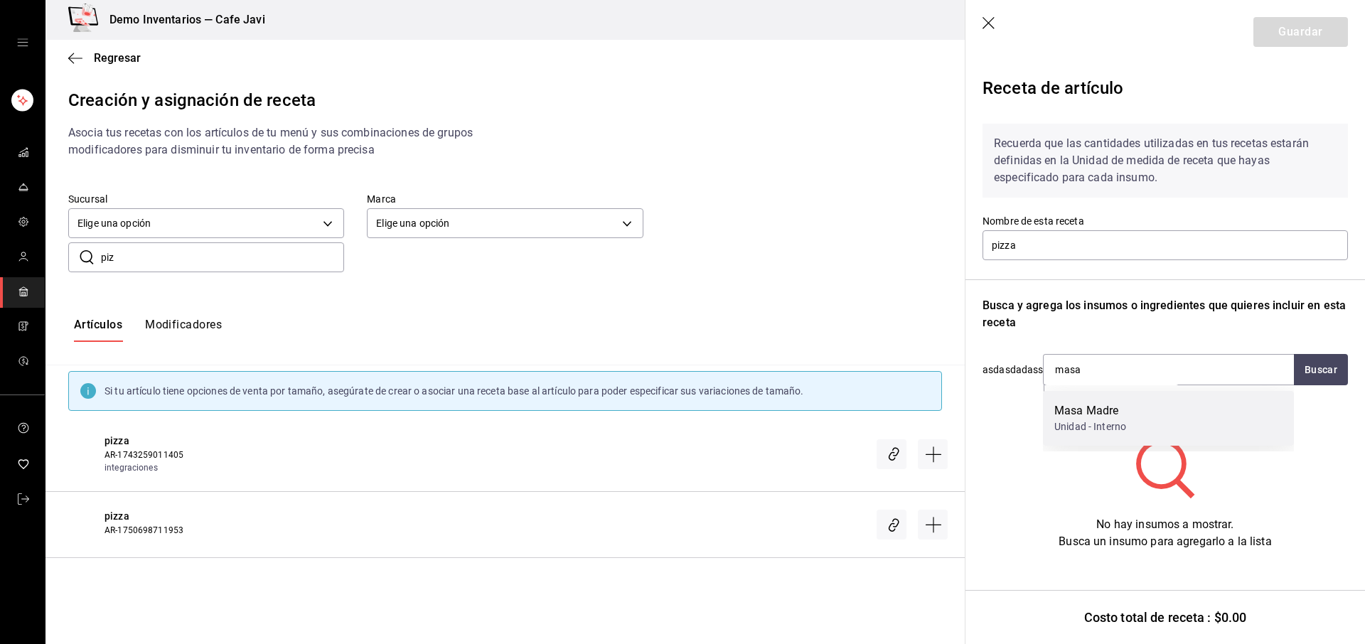
click at [1082, 410] on div "Masa Madre" at bounding box center [1090, 410] width 72 height 17
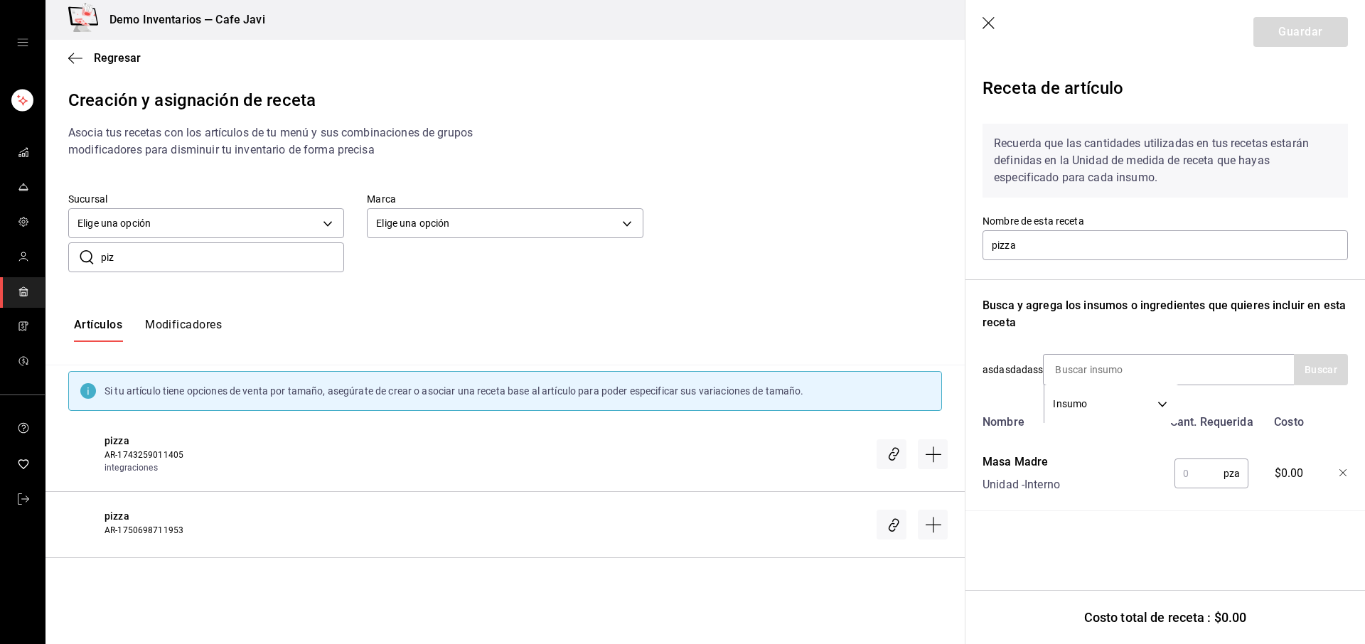
click at [1184, 477] on input "text" at bounding box center [1198, 473] width 49 height 28
type input "1"
click at [1259, 443] on div "Nombre Cant. Requerida Costo Masa Madre Unidad - Interno 1 pza ​ $46.41" at bounding box center [1164, 459] width 365 height 103
click at [1095, 372] on input at bounding box center [1114, 370] width 142 height 30
type input "ques"
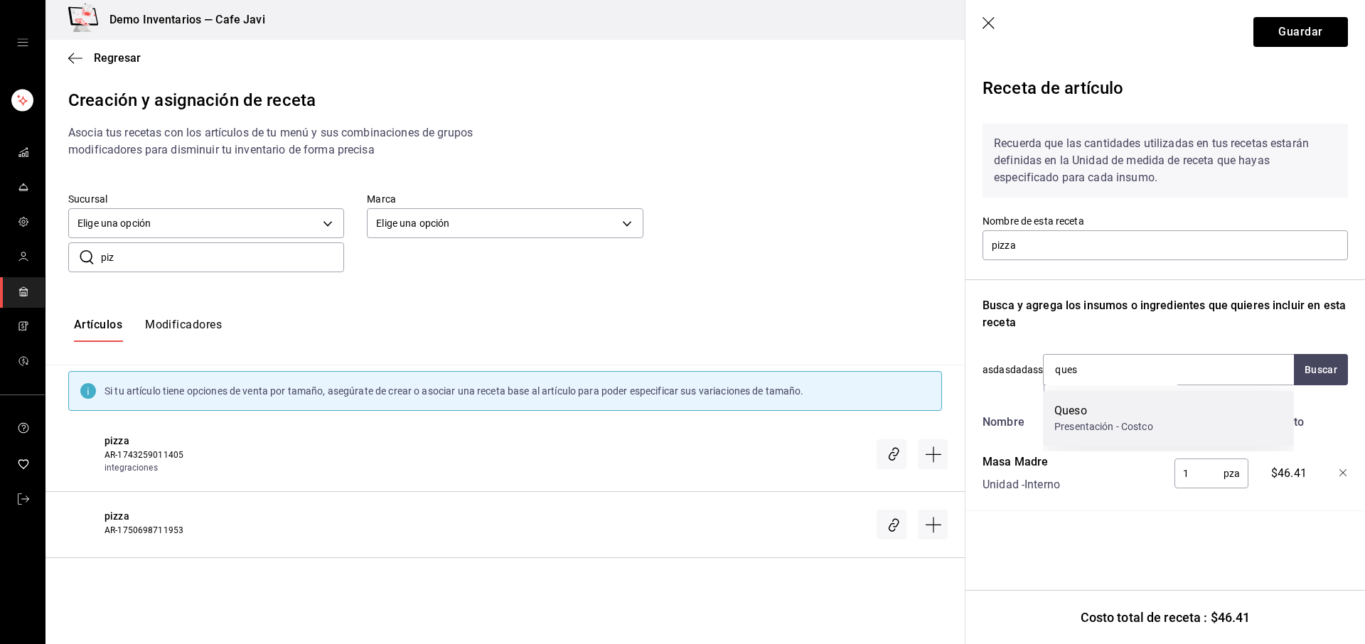
click at [1070, 414] on div "Queso" at bounding box center [1103, 410] width 99 height 17
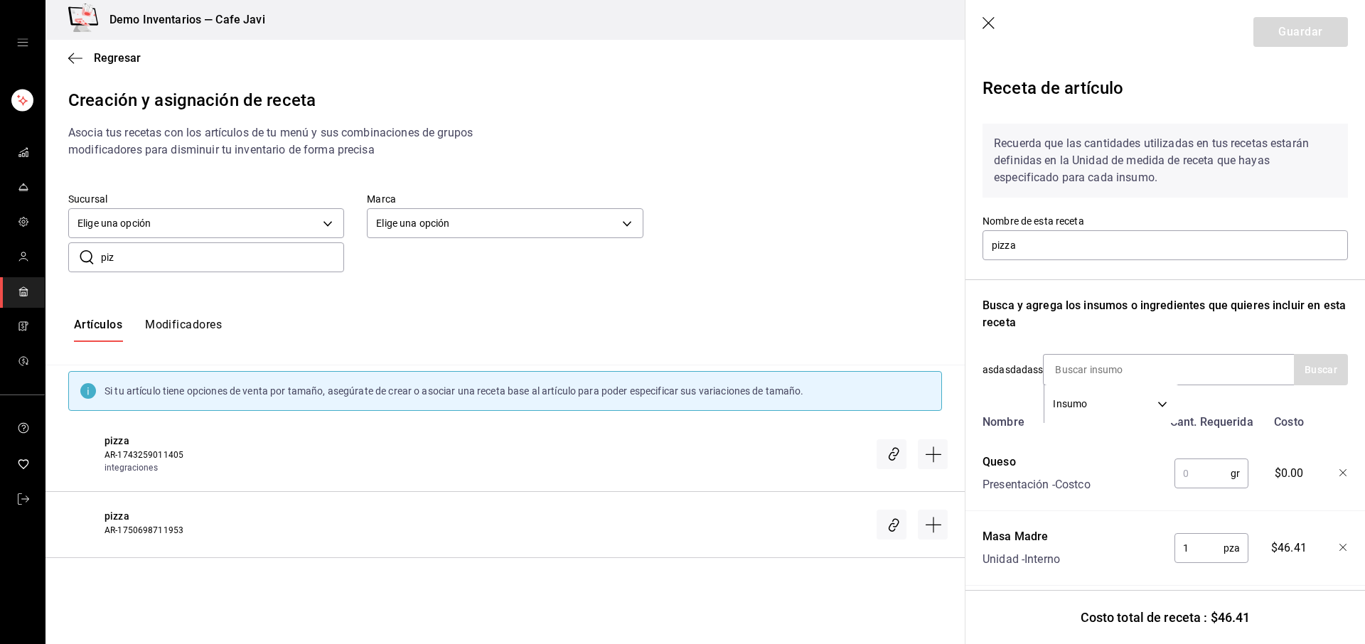
click at [1200, 487] on input "text" at bounding box center [1202, 473] width 56 height 28
type input "230"
click at [1277, 31] on button "Guardar" at bounding box center [1300, 32] width 95 height 30
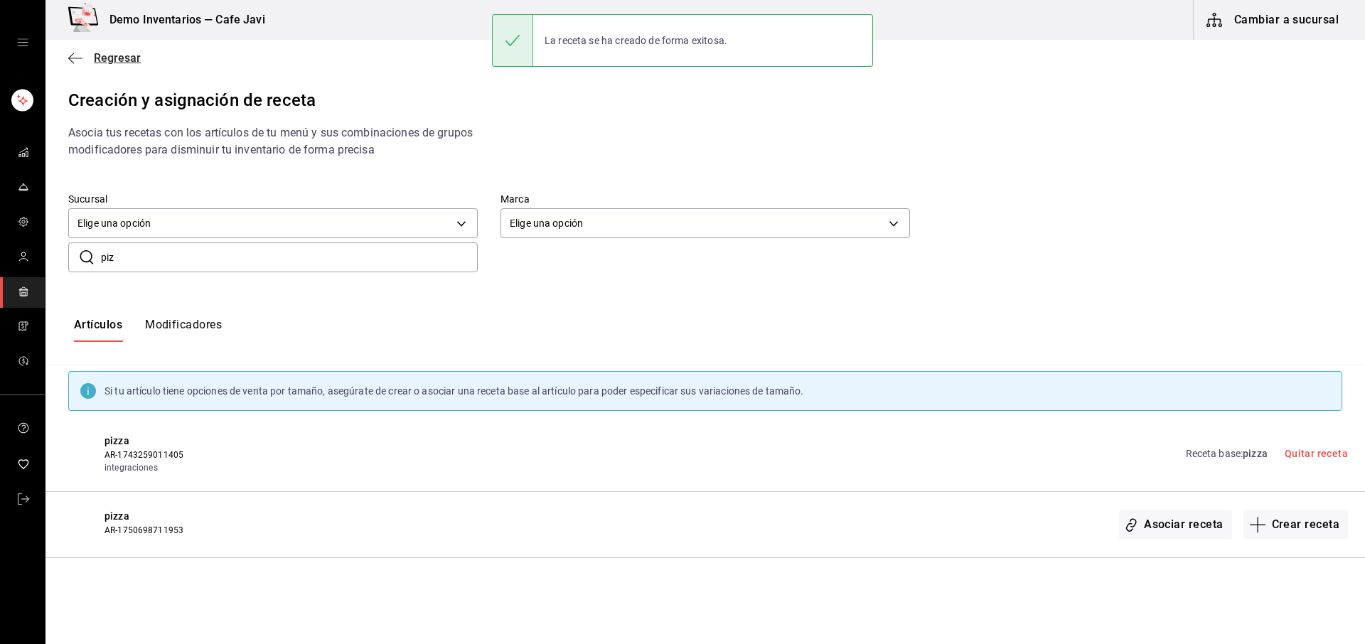
click at [102, 53] on span "Regresar" at bounding box center [117, 58] width 47 height 14
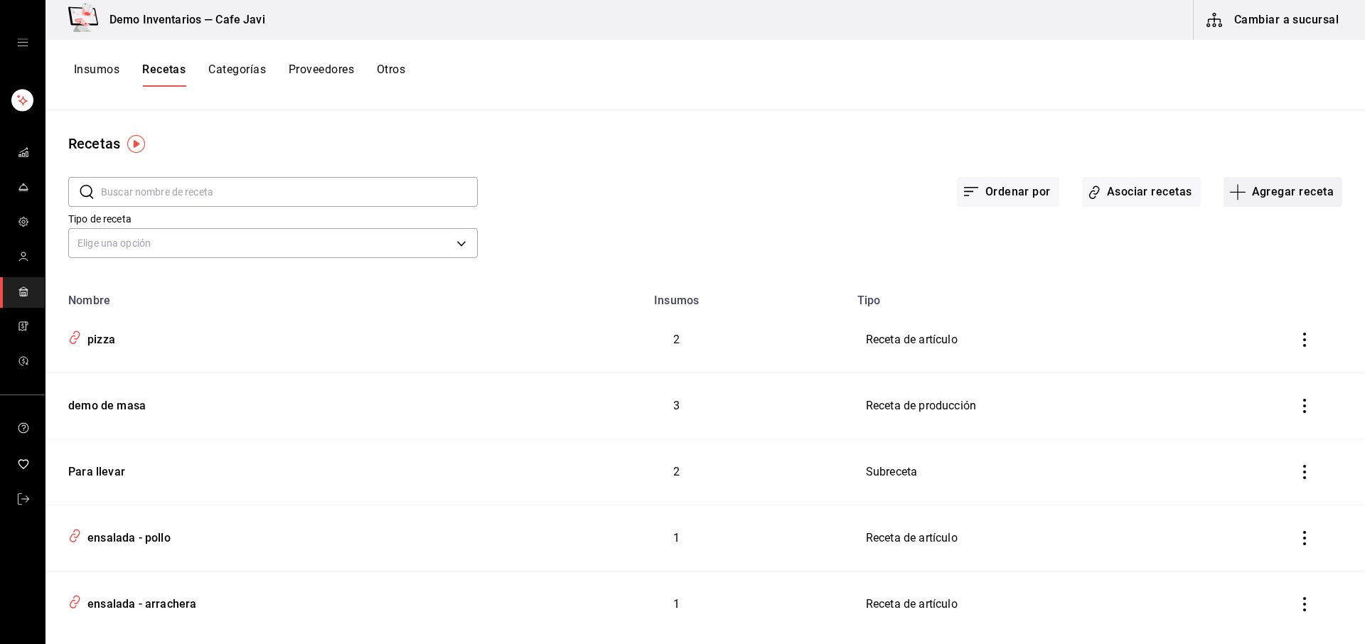
click at [1274, 197] on button "Agregar receta" at bounding box center [1282, 192] width 119 height 30
click at [1235, 235] on span "Receta" at bounding box center [1272, 231] width 119 height 15
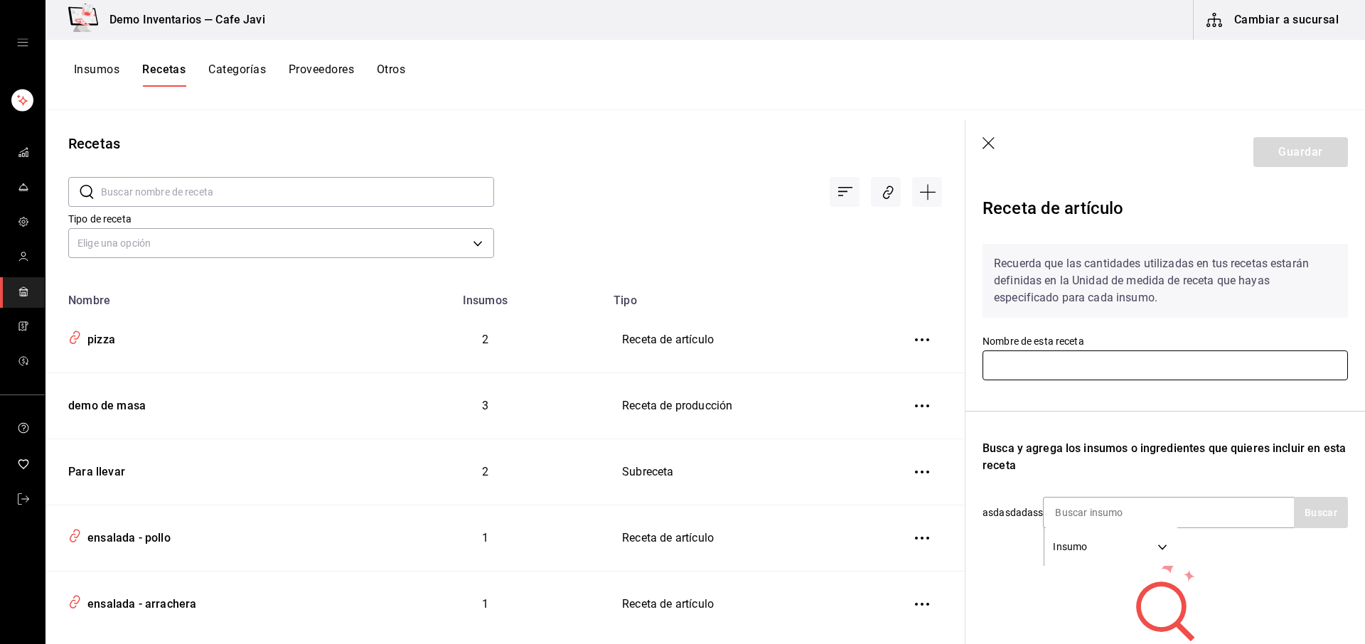
click at [1085, 368] on input "text" at bounding box center [1164, 365] width 365 height 30
type input "demo"
click at [1217, 321] on div "Recuerda que las cantidades utilizadas en tus recetas estarán definidas en la U…" at bounding box center [1164, 289] width 365 height 91
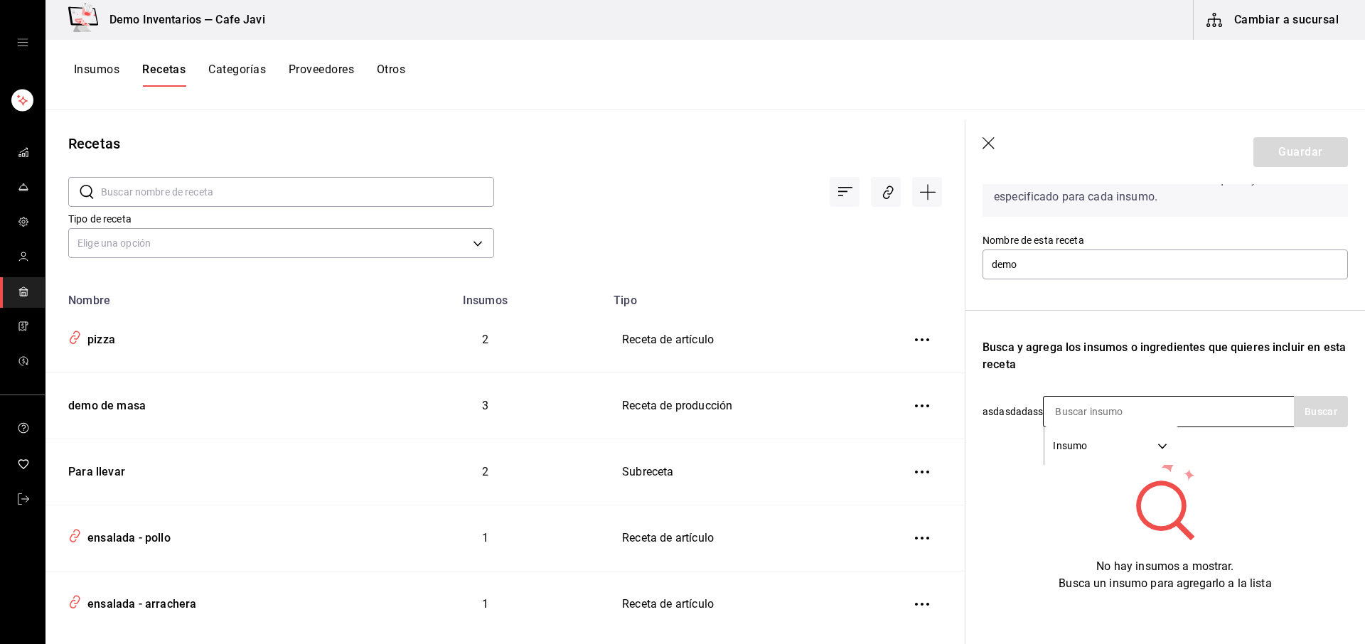
scroll to position [117, 0]
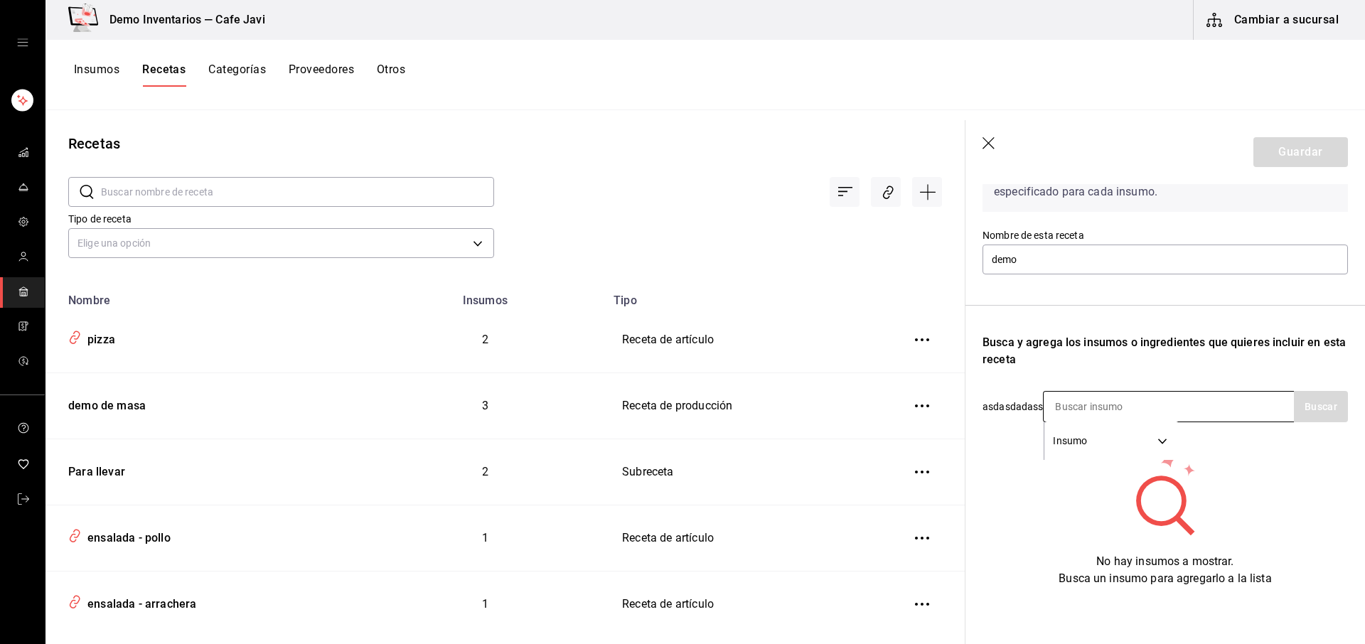
click at [1144, 394] on input at bounding box center [1114, 407] width 142 height 30
type input "arra"
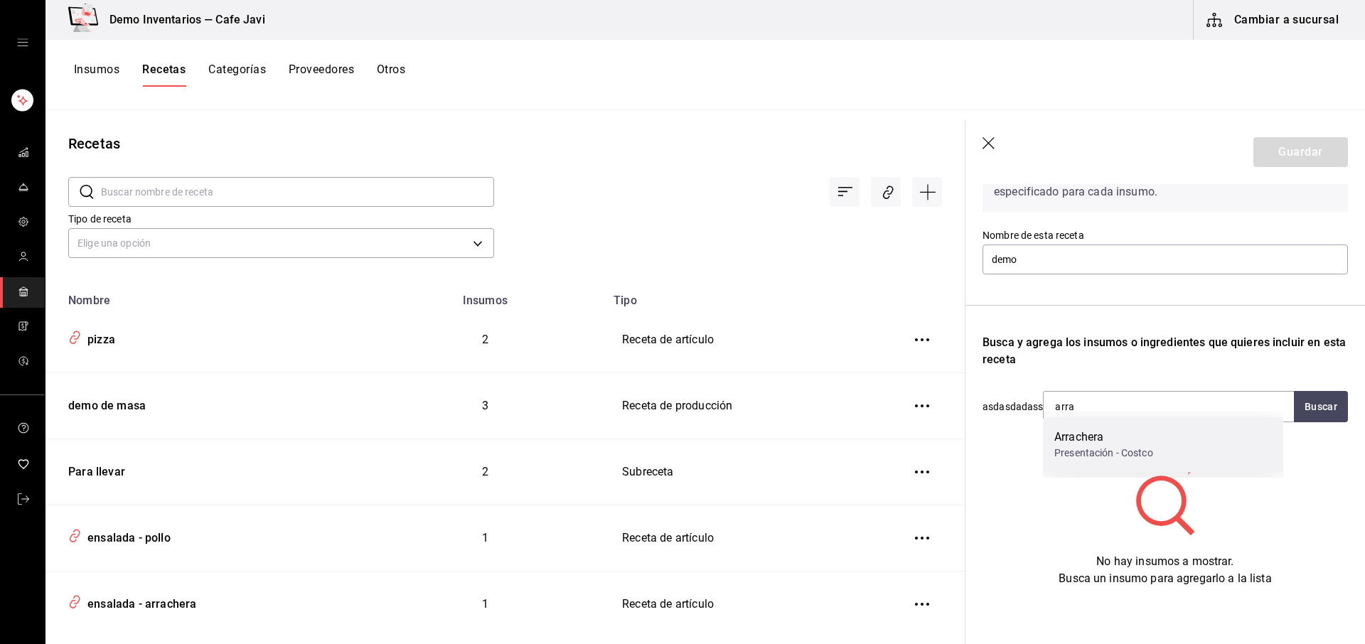
click at [1112, 447] on div "Presentación - Costco" at bounding box center [1103, 453] width 99 height 15
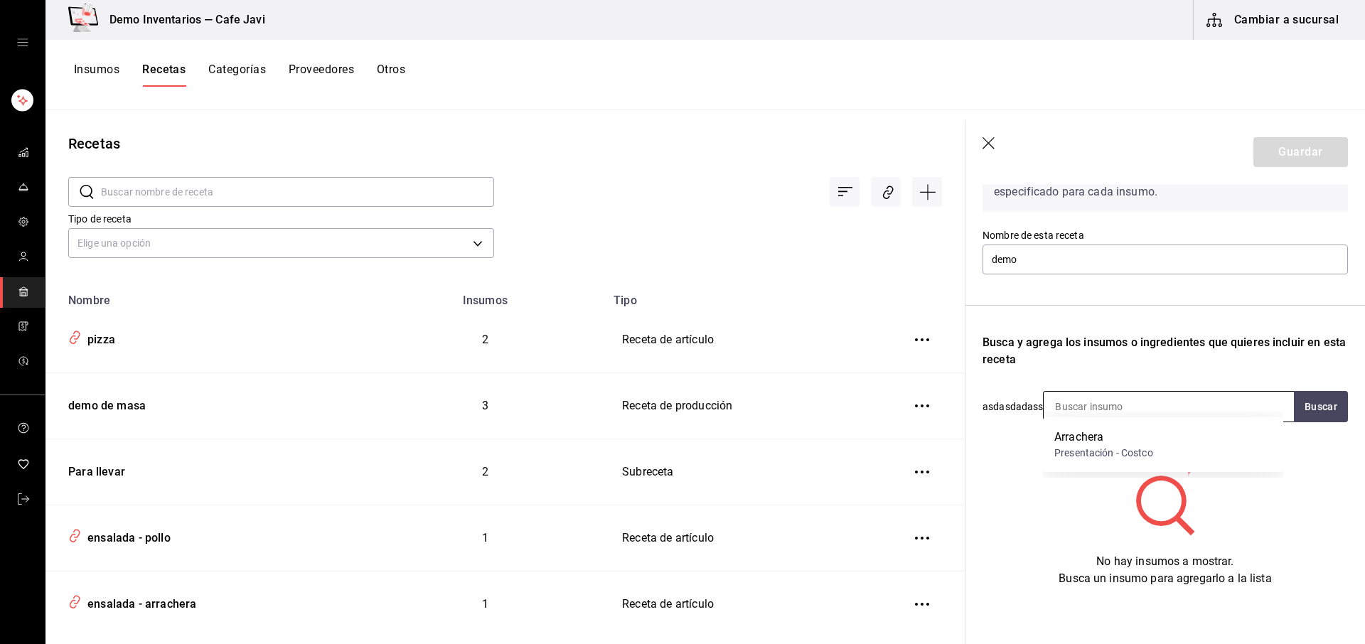
scroll to position [95, 0]
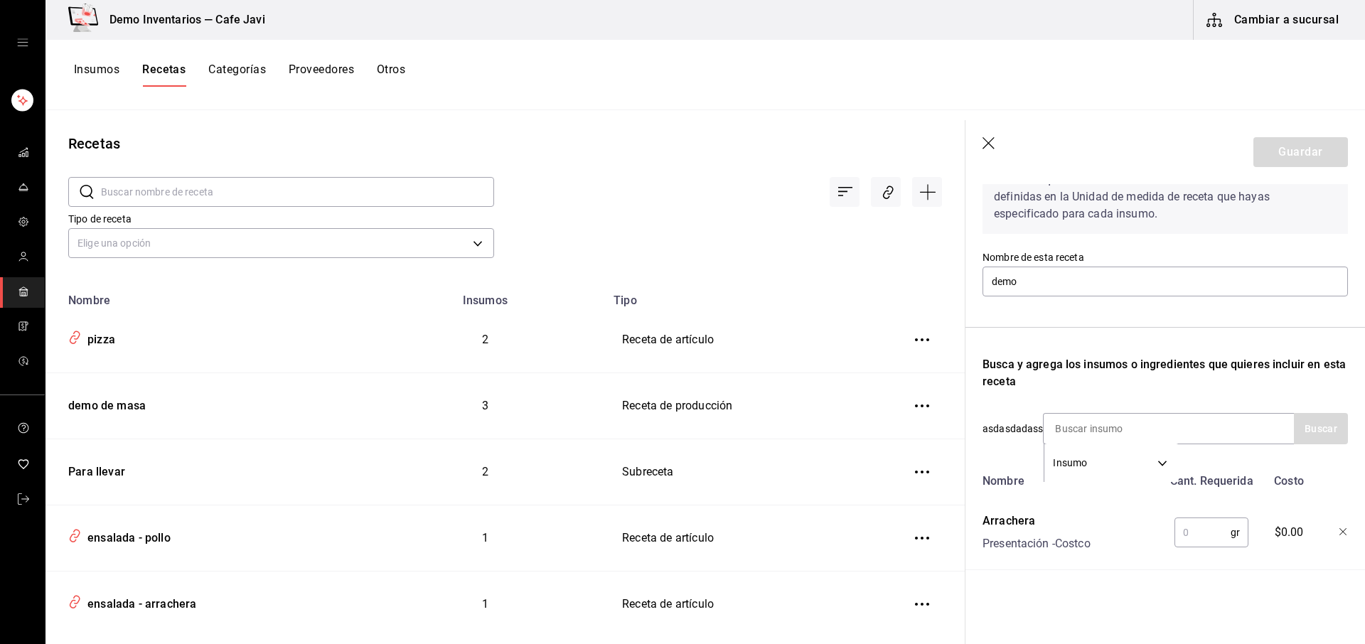
click at [1189, 525] on input "text" at bounding box center [1202, 532] width 56 height 28
type input "5,000"
click at [1287, 146] on button "Guardar" at bounding box center [1300, 152] width 95 height 30
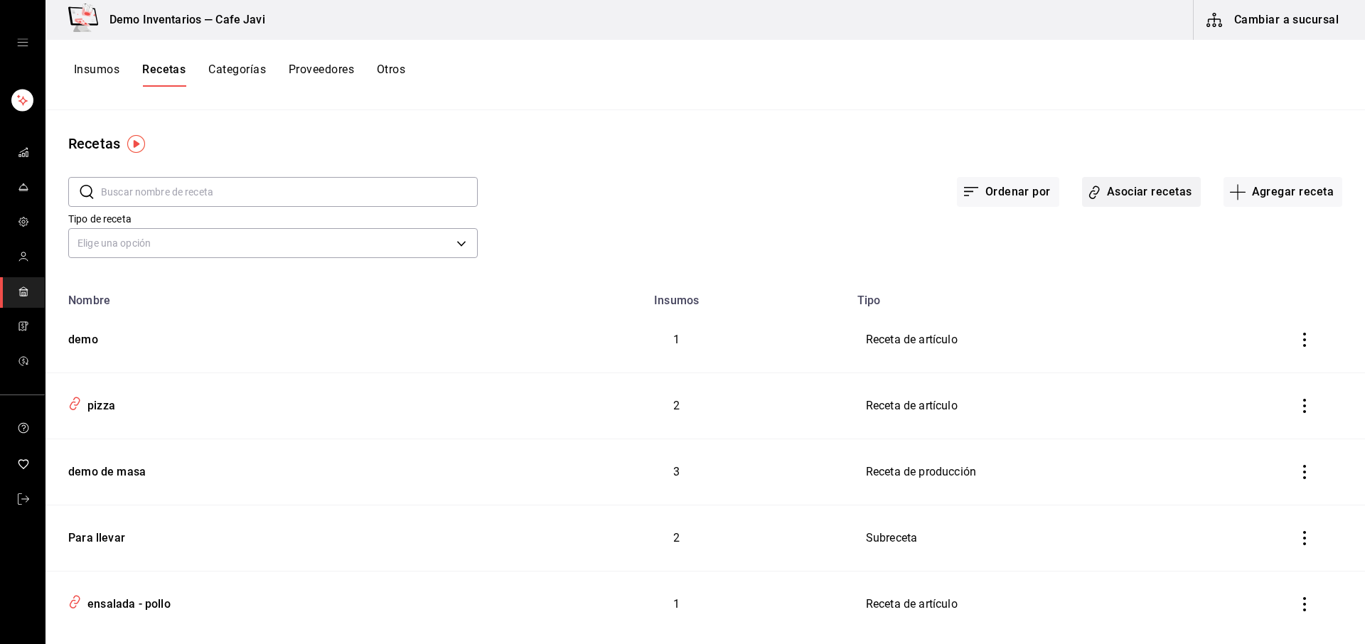
click at [1144, 193] on button "Asociar recetas" at bounding box center [1141, 192] width 119 height 30
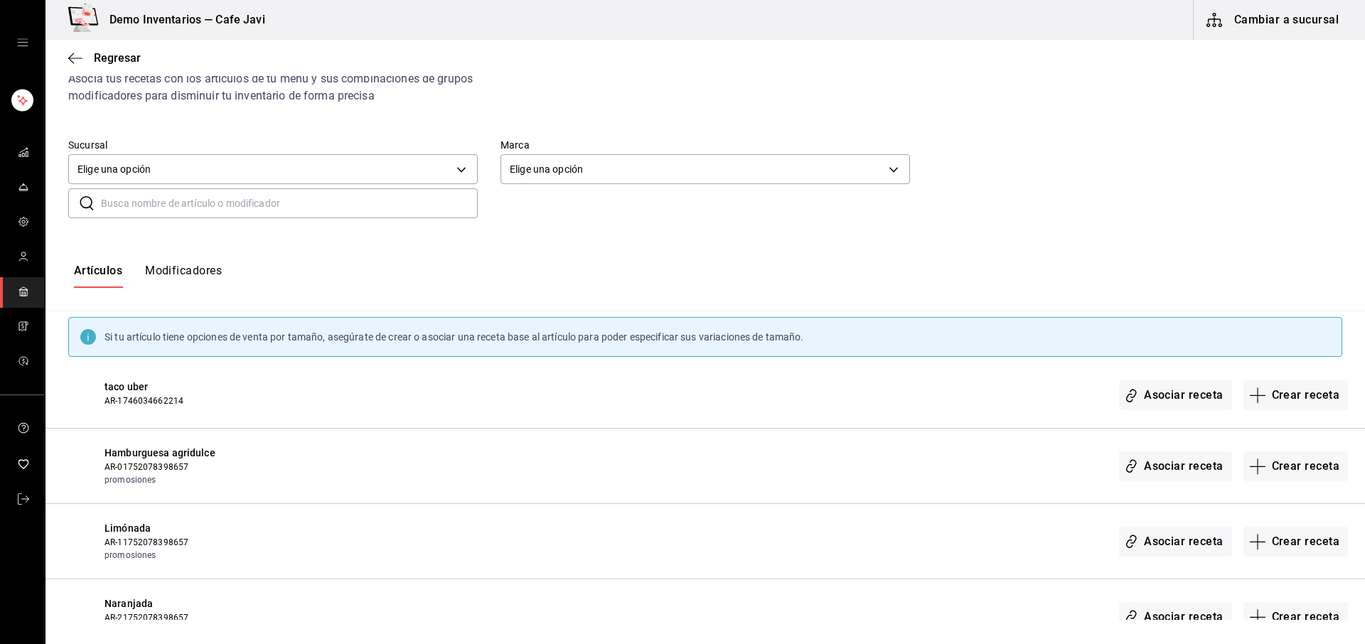
scroll to position [55, 0]
click at [1161, 402] on button "Asociar receta" at bounding box center [1175, 394] width 112 height 30
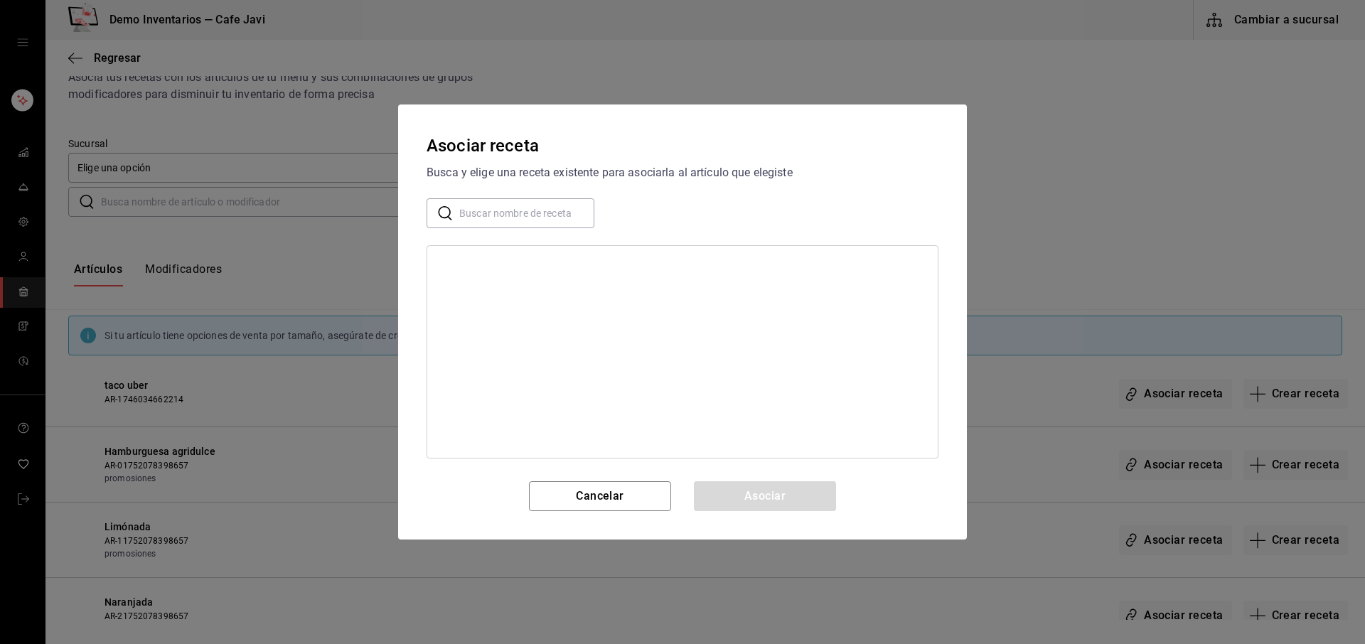
click at [524, 208] on input "text" at bounding box center [526, 213] width 135 height 28
type input "demo"
click at [464, 255] on div "demo" at bounding box center [682, 265] width 510 height 26
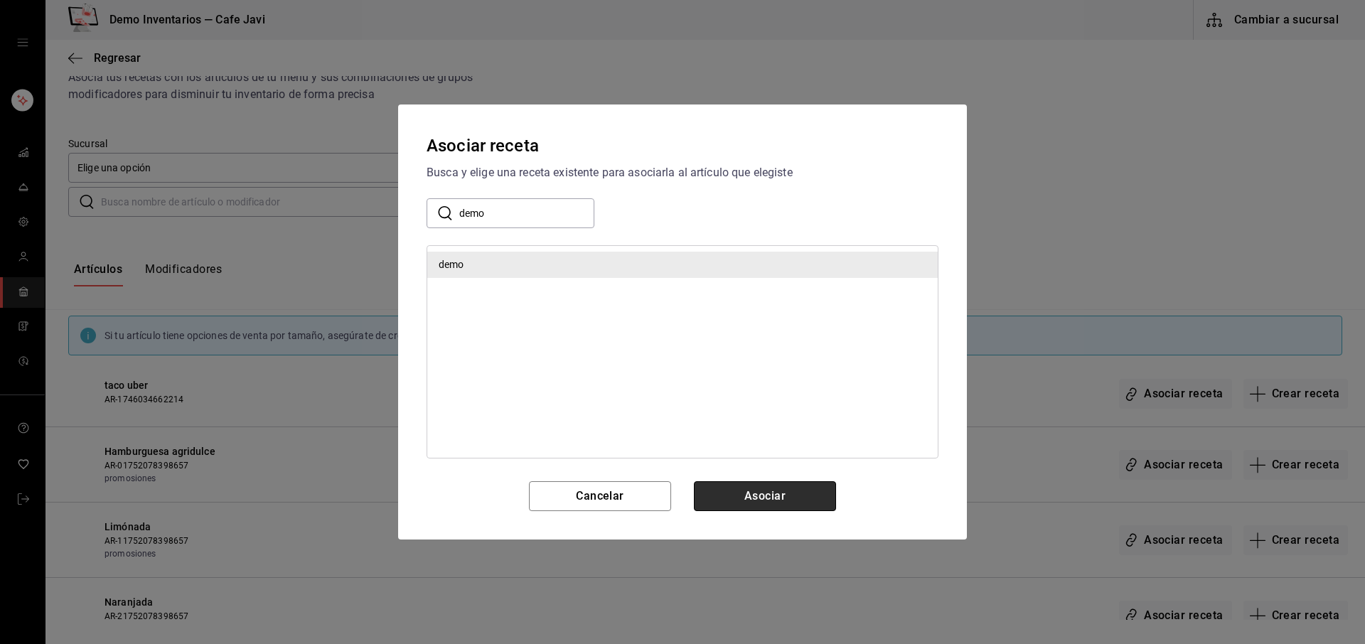
click at [793, 489] on button "Asociar" at bounding box center [765, 496] width 142 height 30
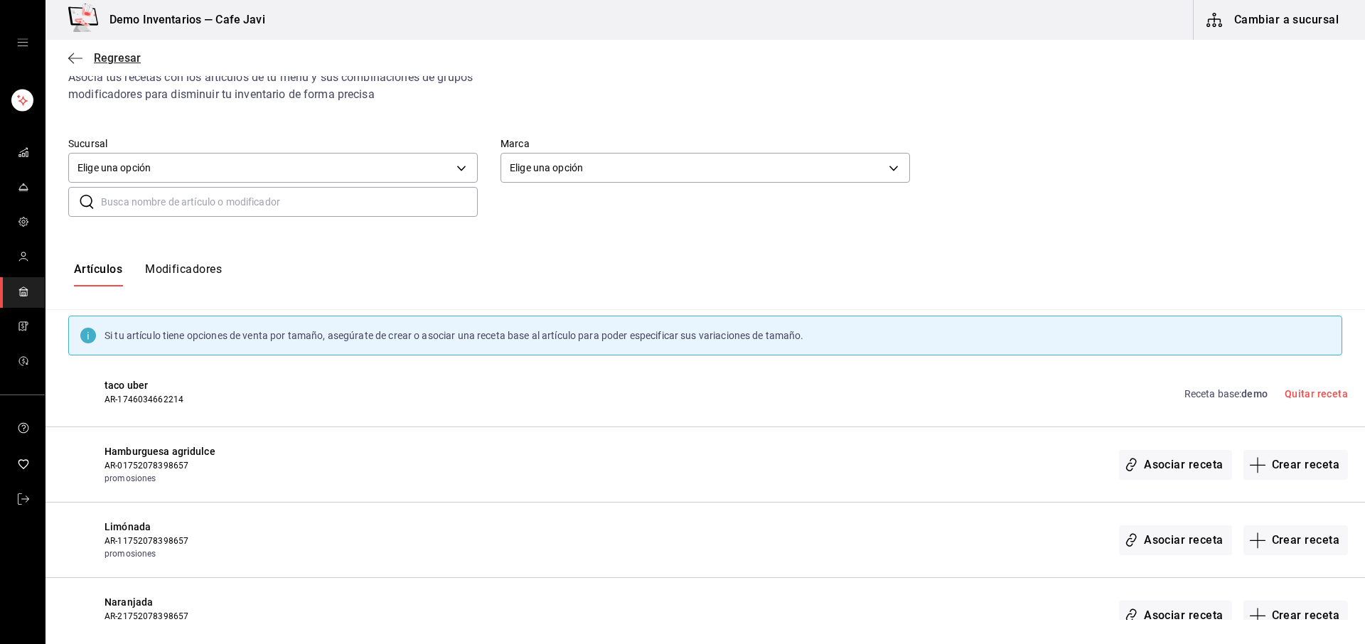
click at [116, 52] on span "Regresar" at bounding box center [117, 58] width 47 height 14
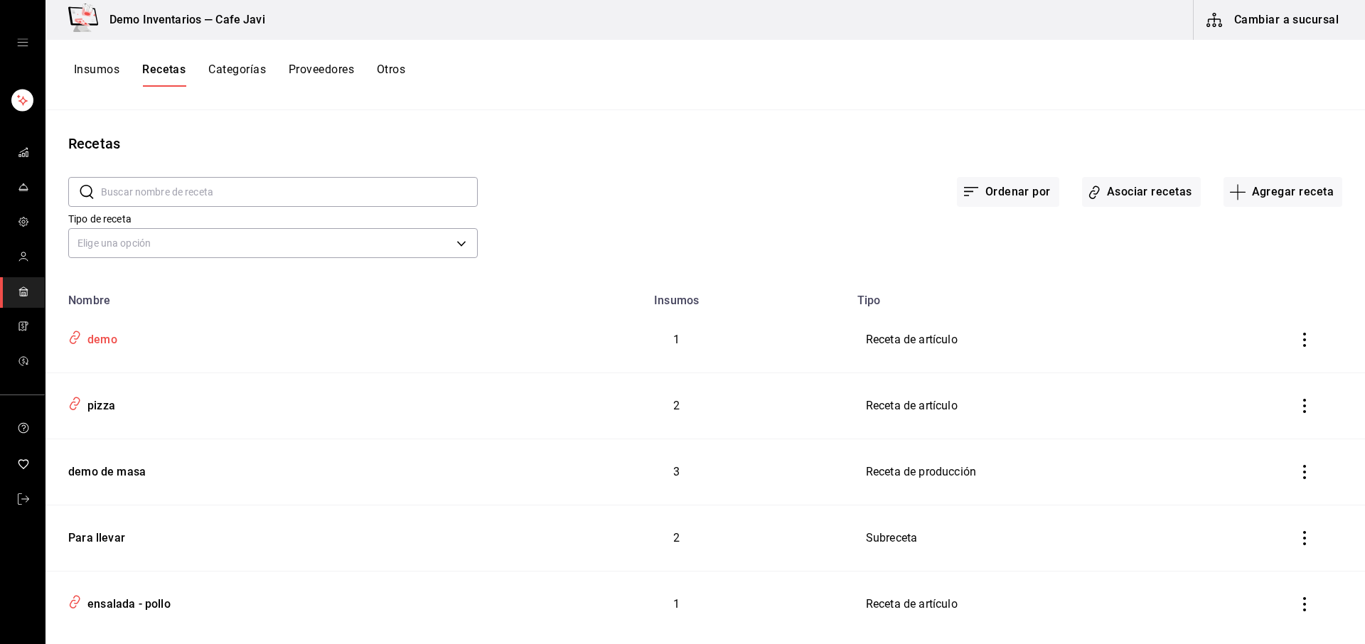
scroll to position [296, 0]
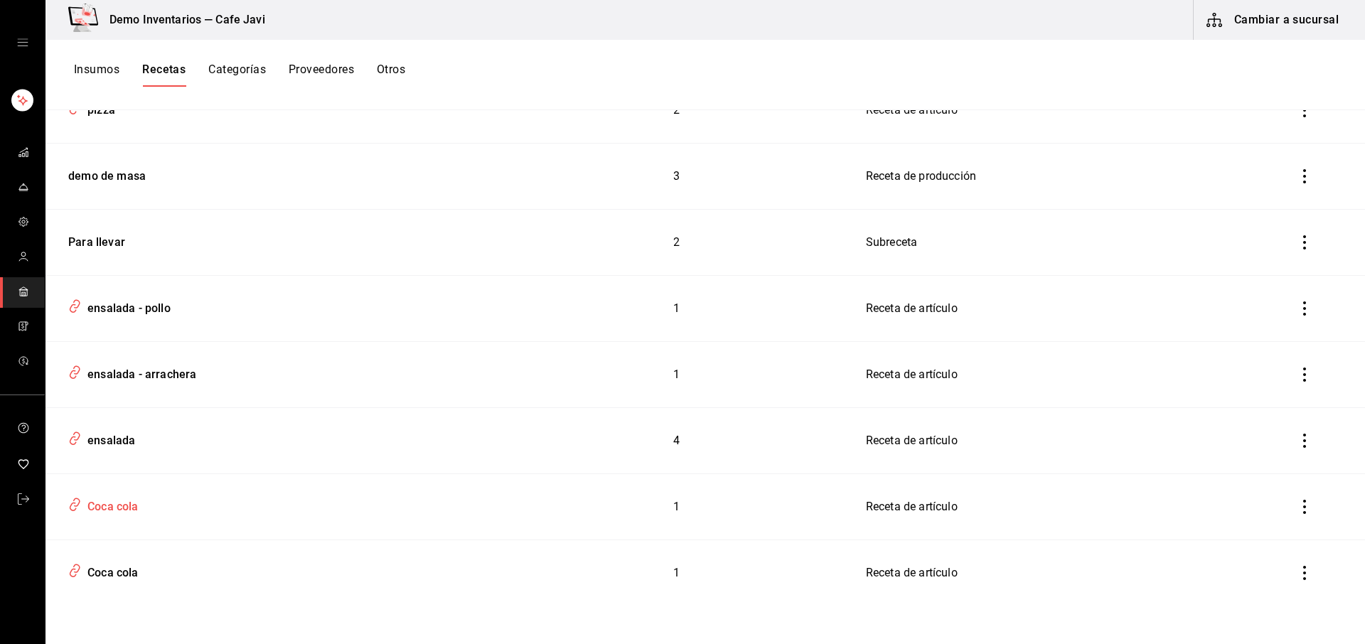
click at [112, 513] on div "Coca cola" at bounding box center [110, 504] width 57 height 22
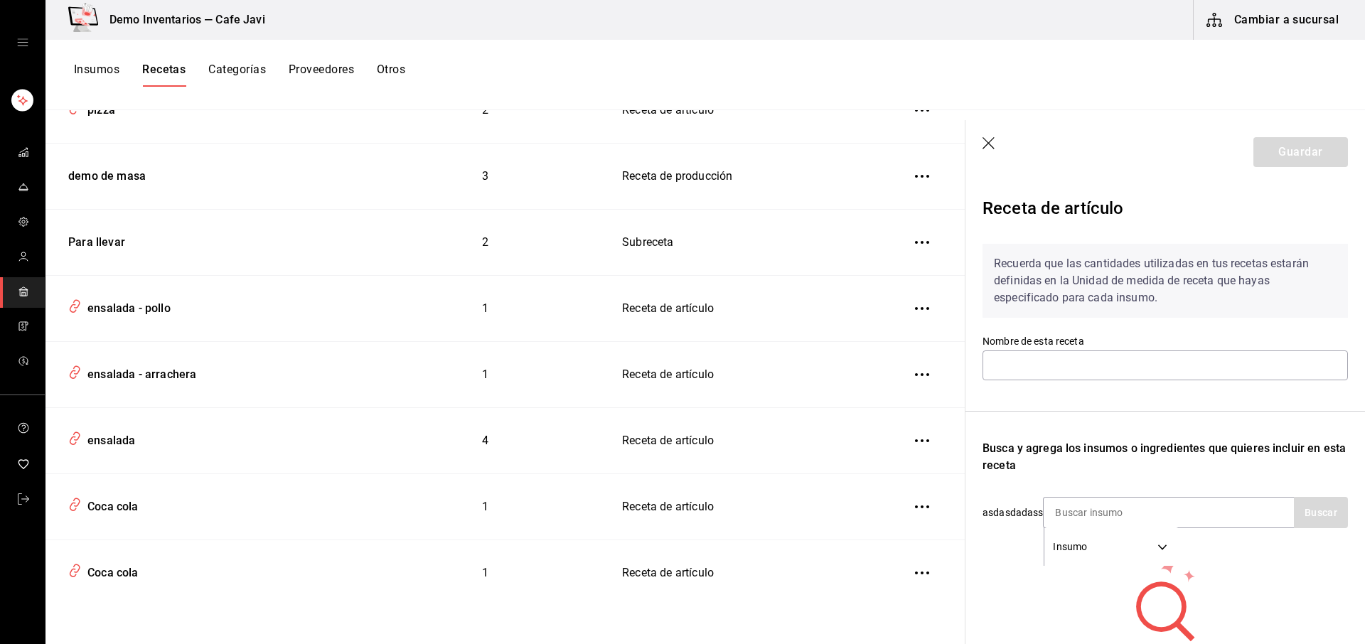
type input "Coca cola"
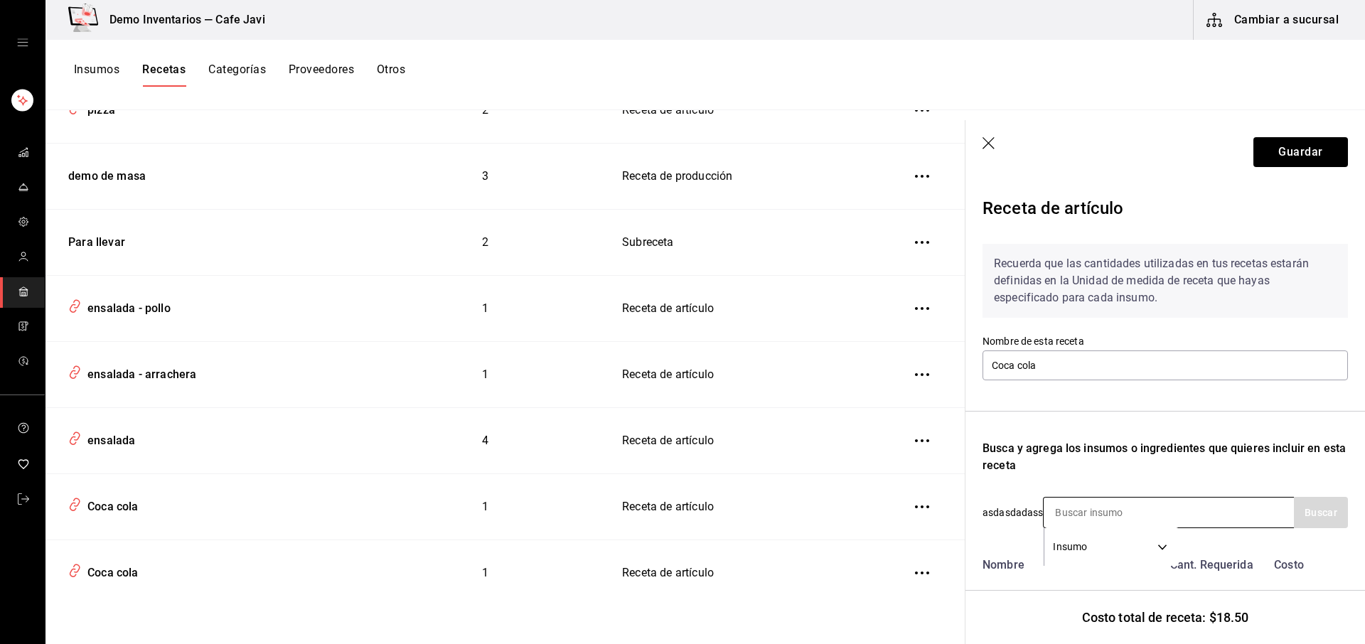
scroll to position [95, 0]
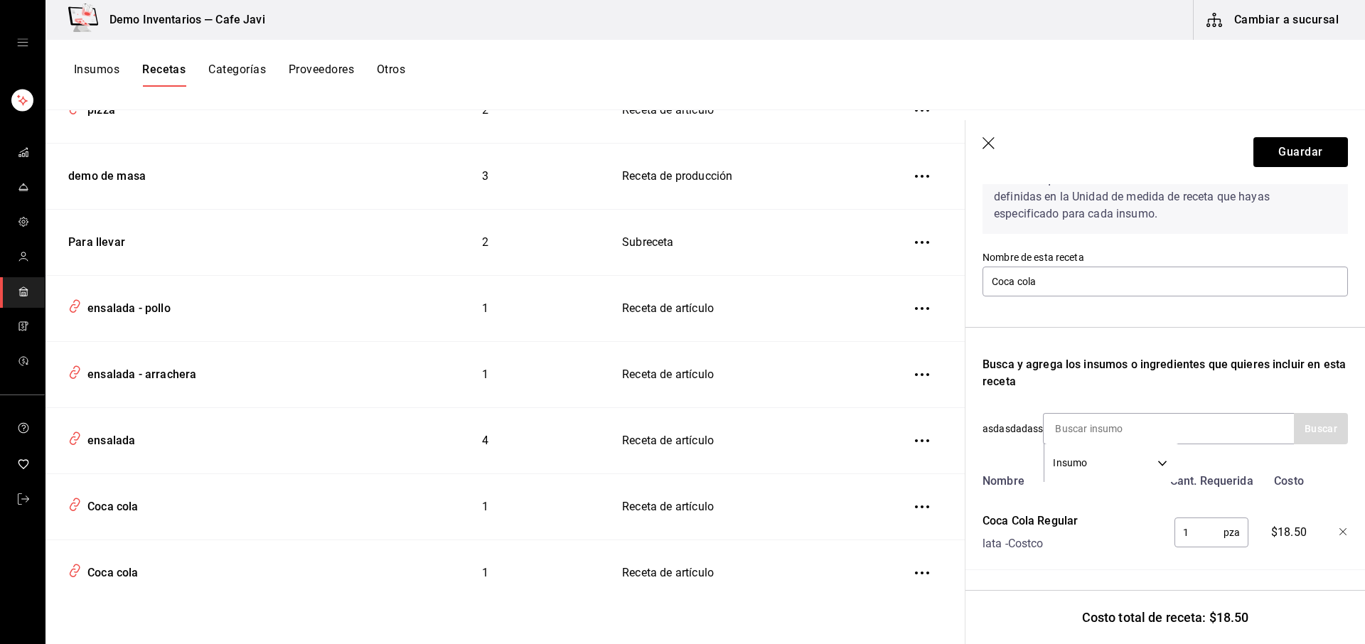
click at [1185, 528] on input "1" at bounding box center [1198, 532] width 49 height 28
type input "."
type input "1"
click at [87, 67] on button "Insumos" at bounding box center [96, 75] width 45 height 24
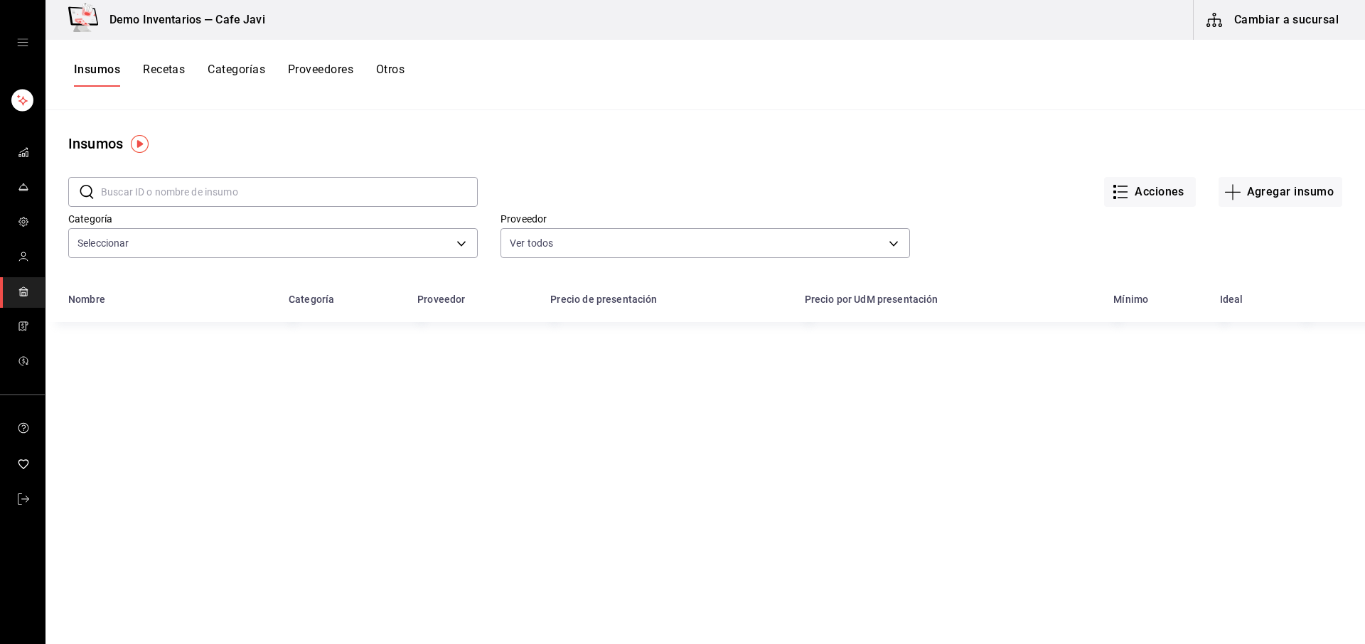
type input "5d1bb020-008a-4b6f-b370-9739a1c19184,704e164b-83c7-4e03-a661-fa6f19d480c6,b474e…"
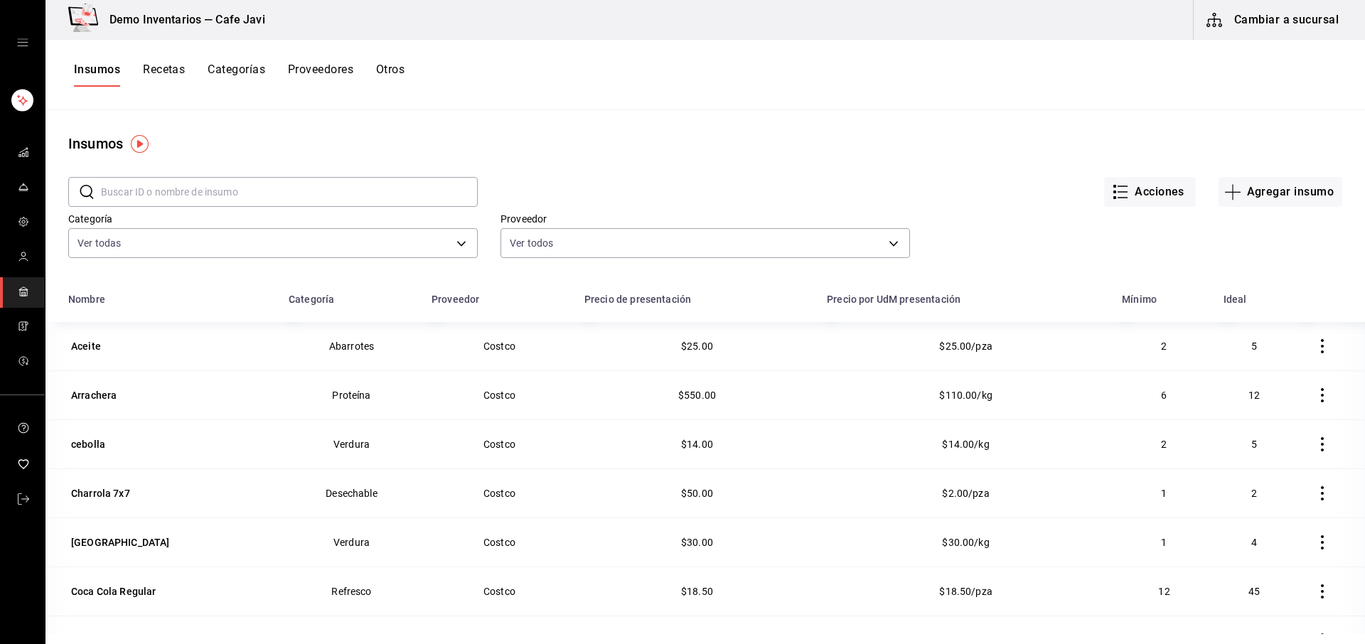
click at [249, 195] on input "text" at bounding box center [289, 192] width 377 height 28
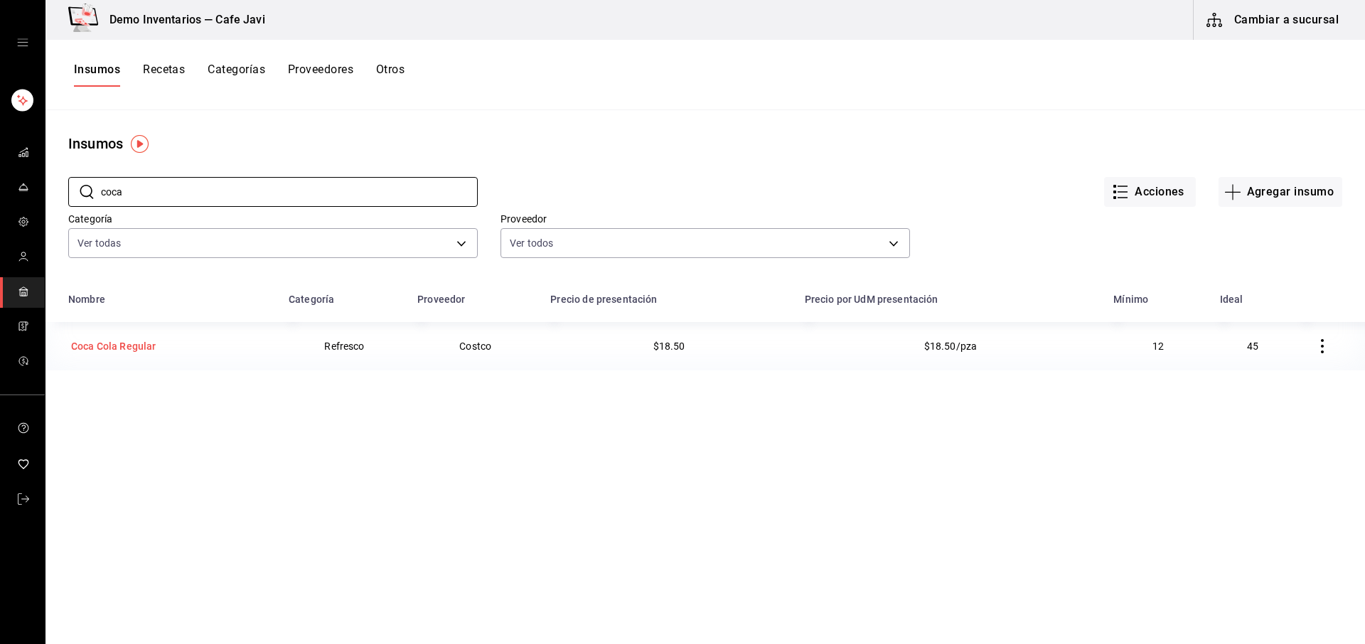
type input "coca"
click at [129, 342] on div "Coca Cola Regular" at bounding box center [113, 346] width 85 height 14
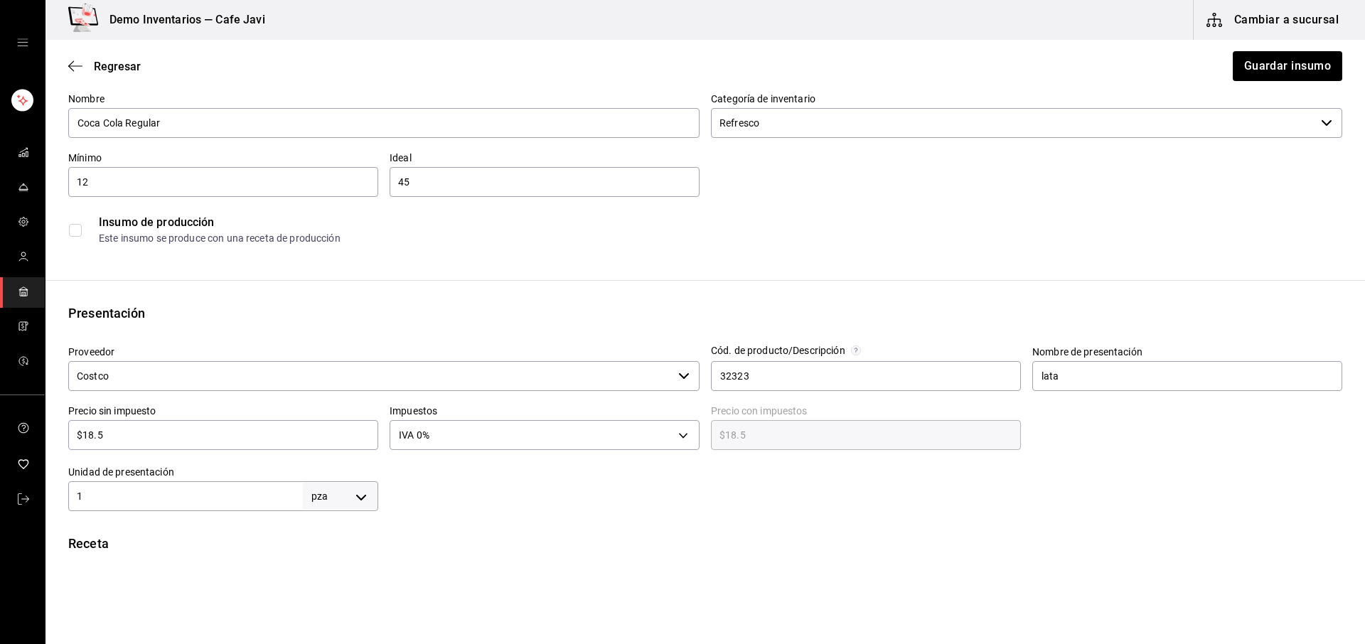
scroll to position [91, 0]
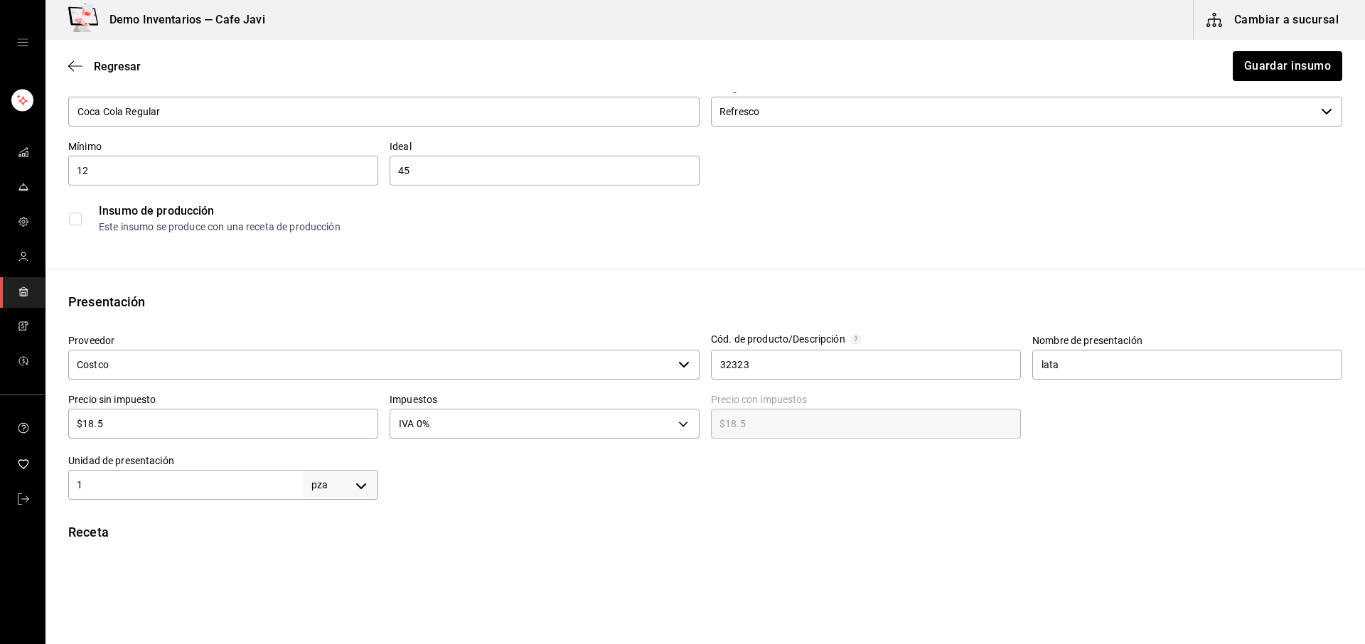
click at [91, 421] on input "$18.5" at bounding box center [223, 423] width 310 height 17
type input "$1.5"
type input "$1.50"
type input "$13.5"
type input "$13.50"
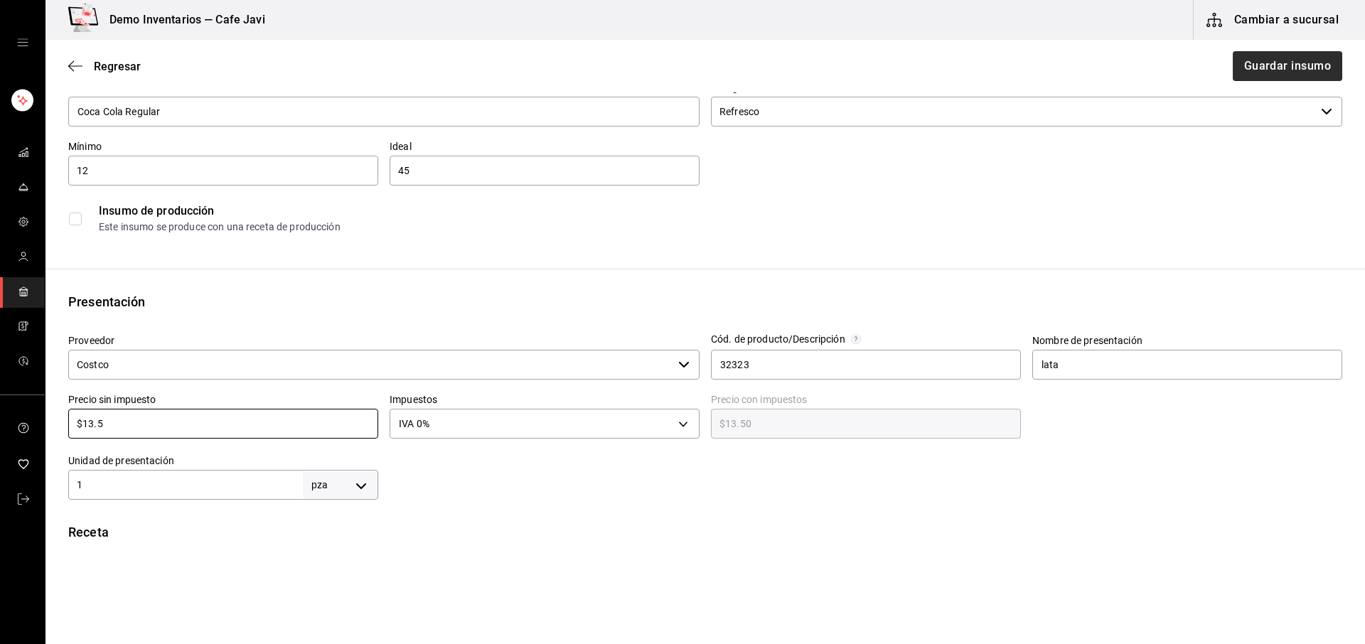
type input "$13.5"
click at [1259, 63] on button "Guardar insumo" at bounding box center [1286, 66] width 111 height 30
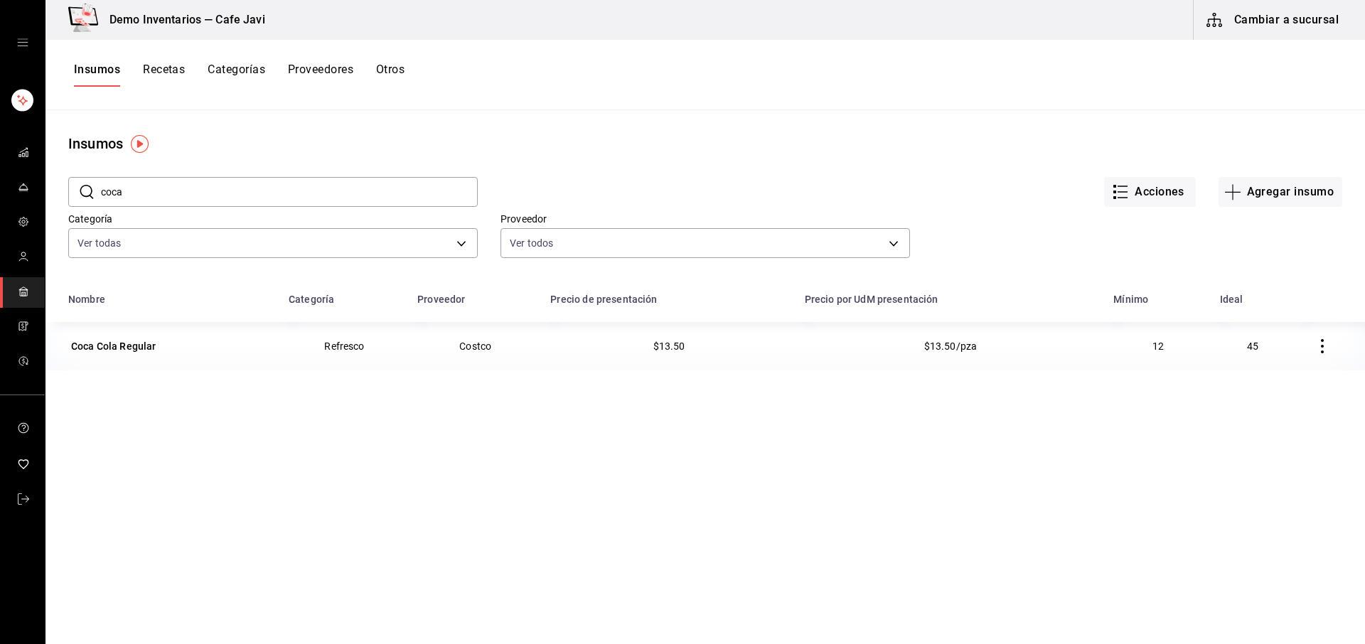
click at [159, 71] on button "Recetas" at bounding box center [164, 75] width 42 height 24
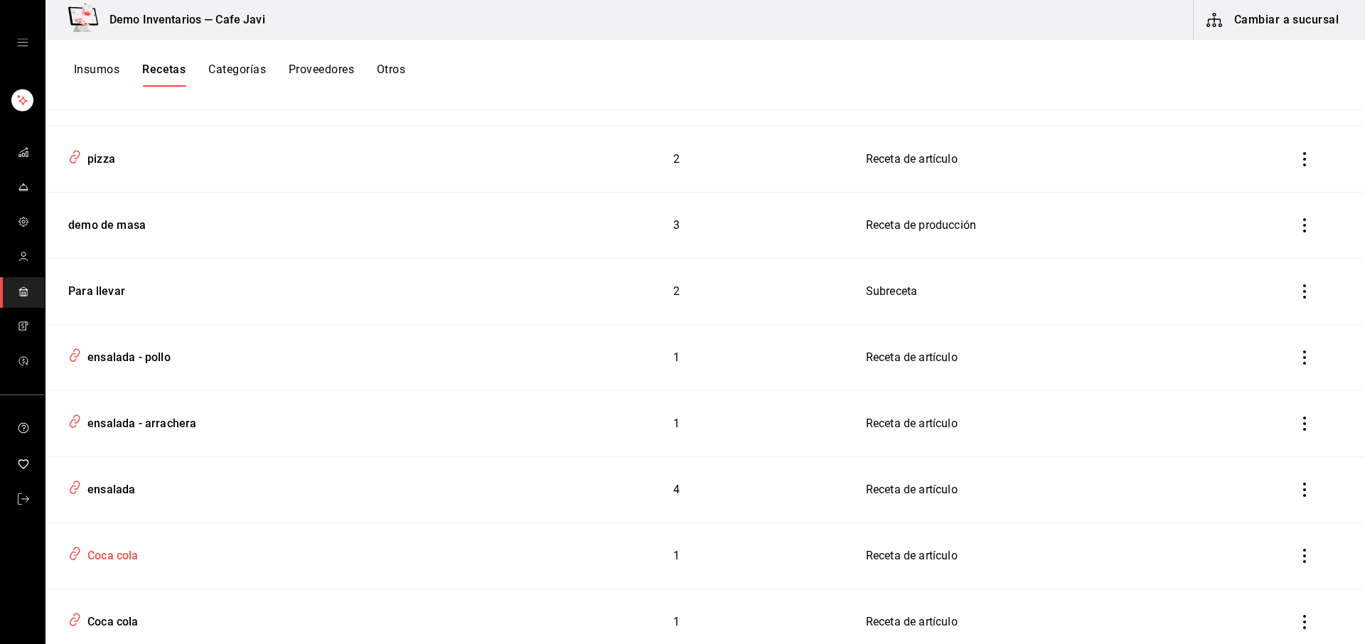
scroll to position [296, 0]
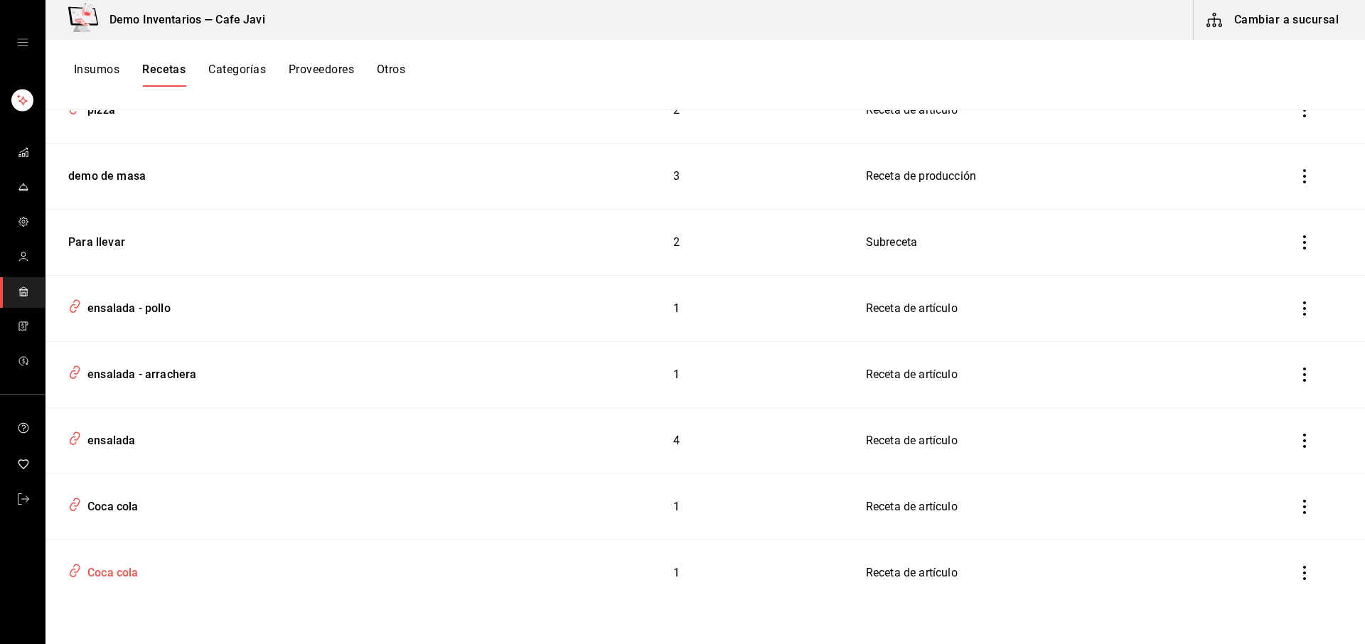
click at [133, 562] on div "Coca cola" at bounding box center [110, 570] width 57 height 22
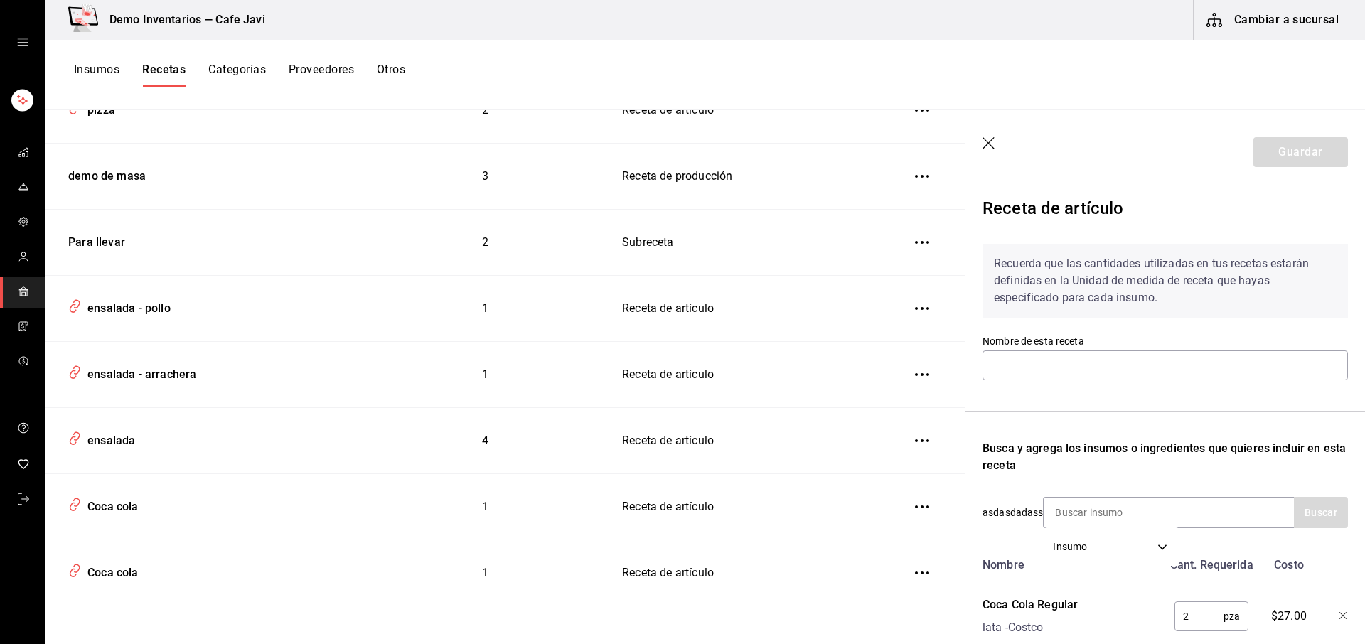
type input "Coca cola"
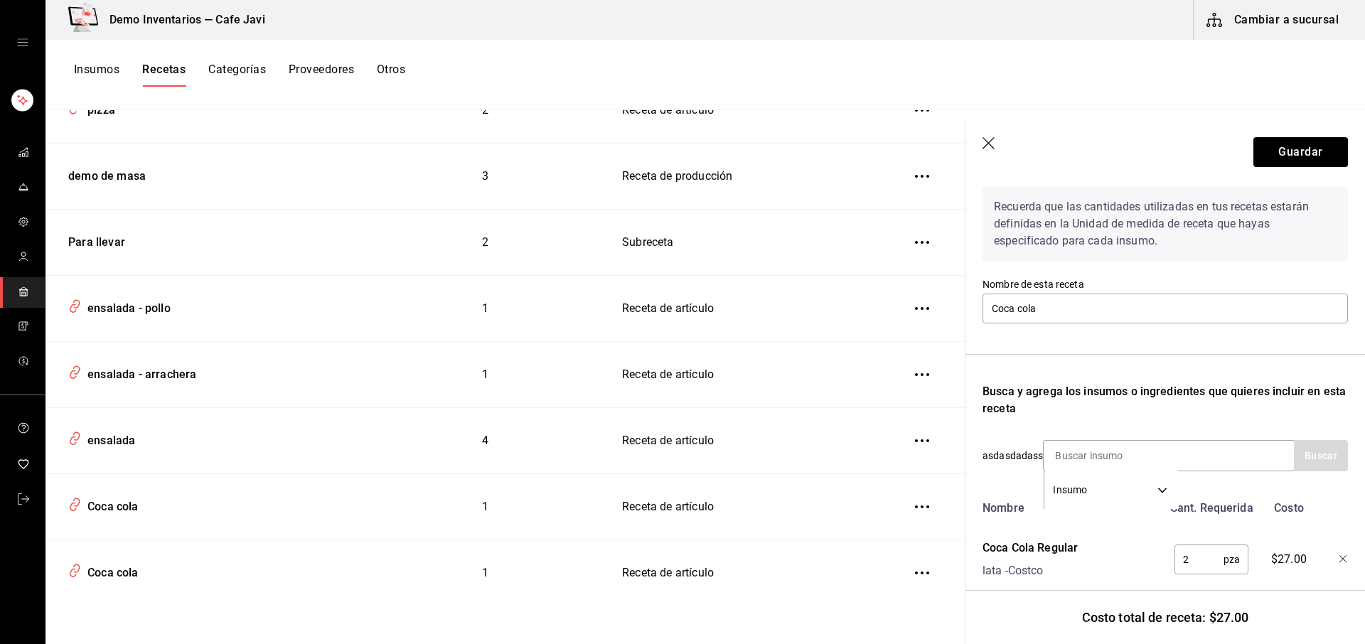
scroll to position [95, 0]
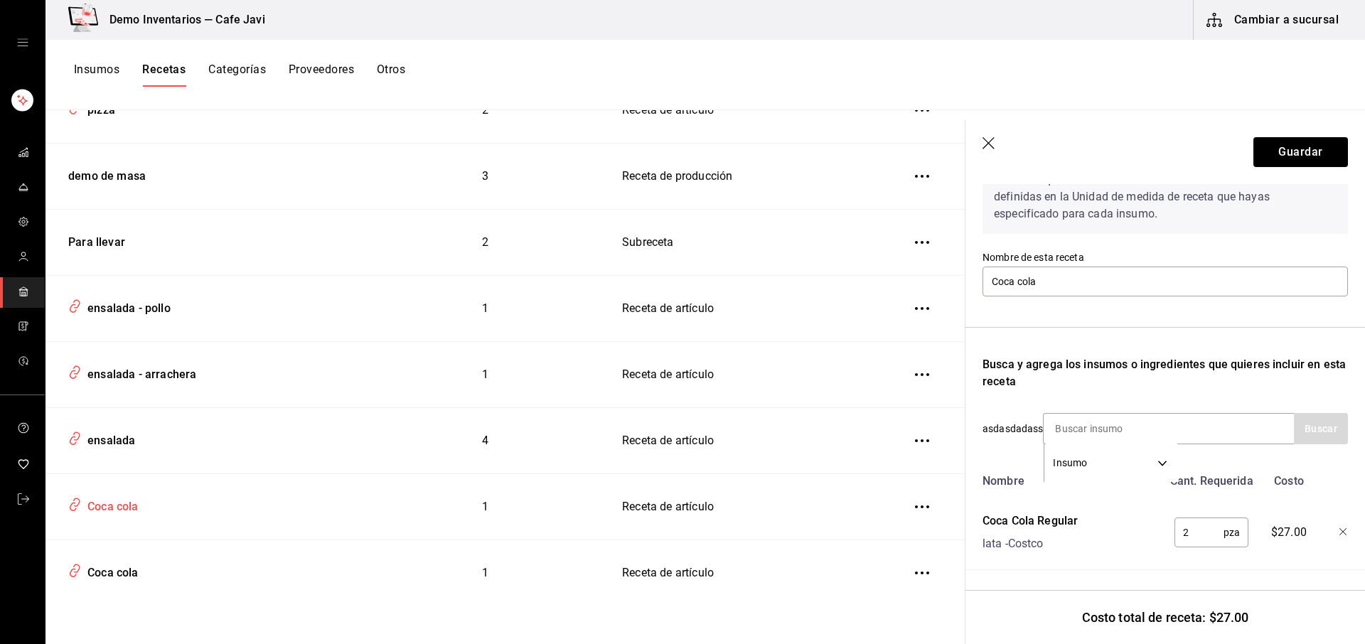
click at [135, 515] on div "Coca cola" at bounding box center [206, 503] width 286 height 27
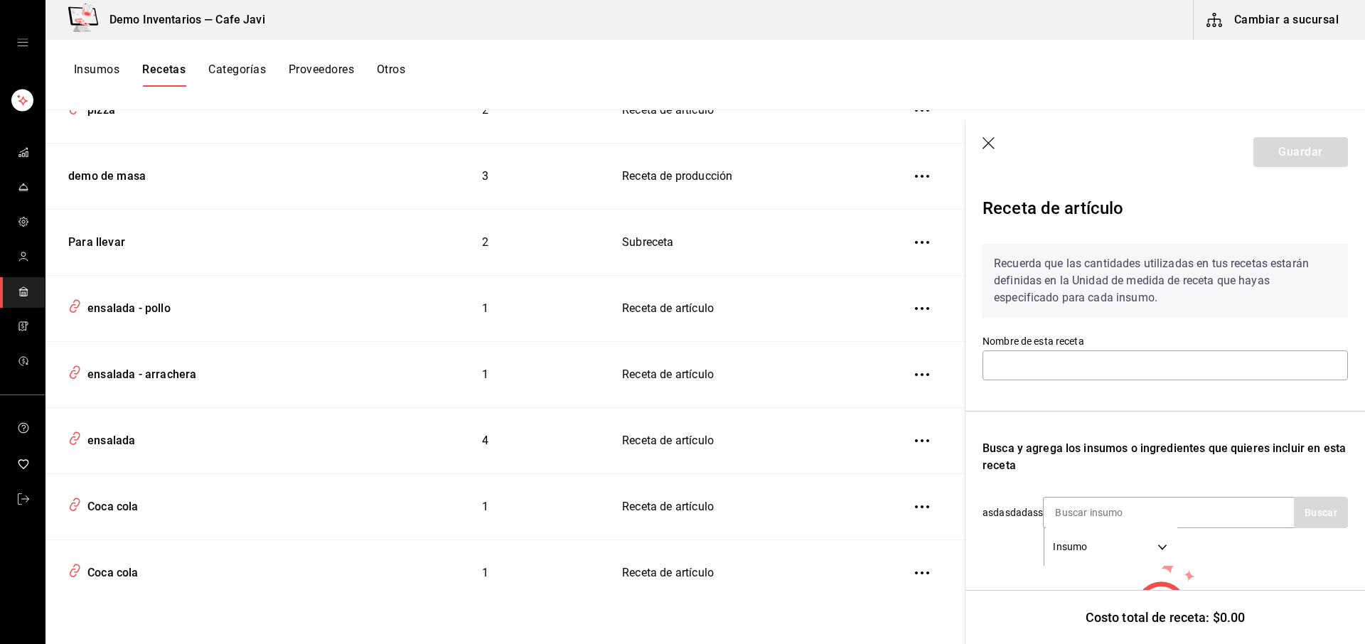
type input "Coca cola"
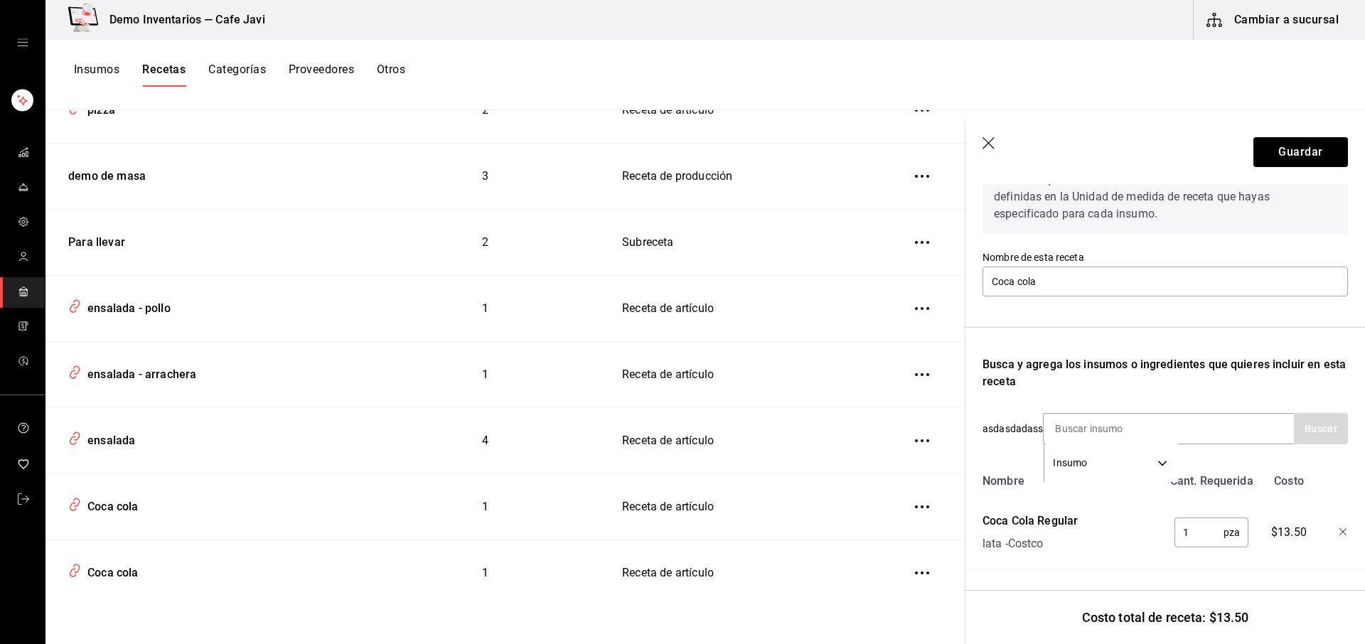
scroll to position [95, 0]
click at [97, 70] on button "Insumos" at bounding box center [96, 75] width 45 height 24
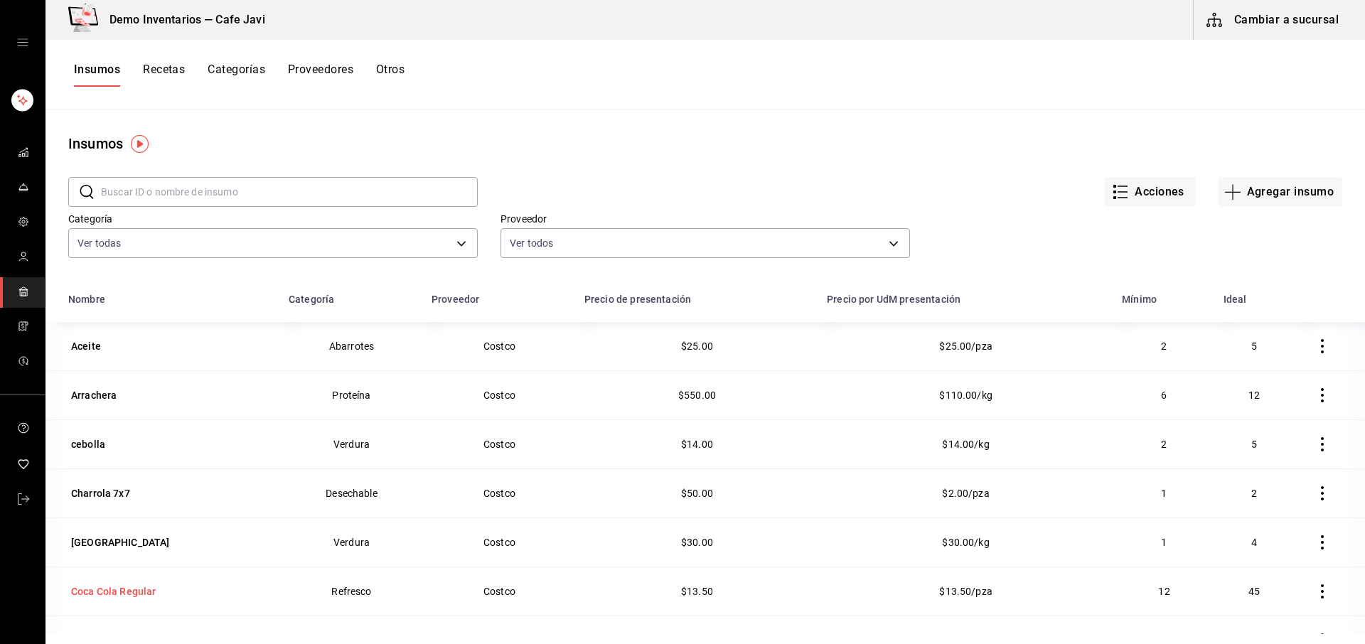
click at [122, 594] on div "Coca Cola Regular" at bounding box center [113, 591] width 85 height 14
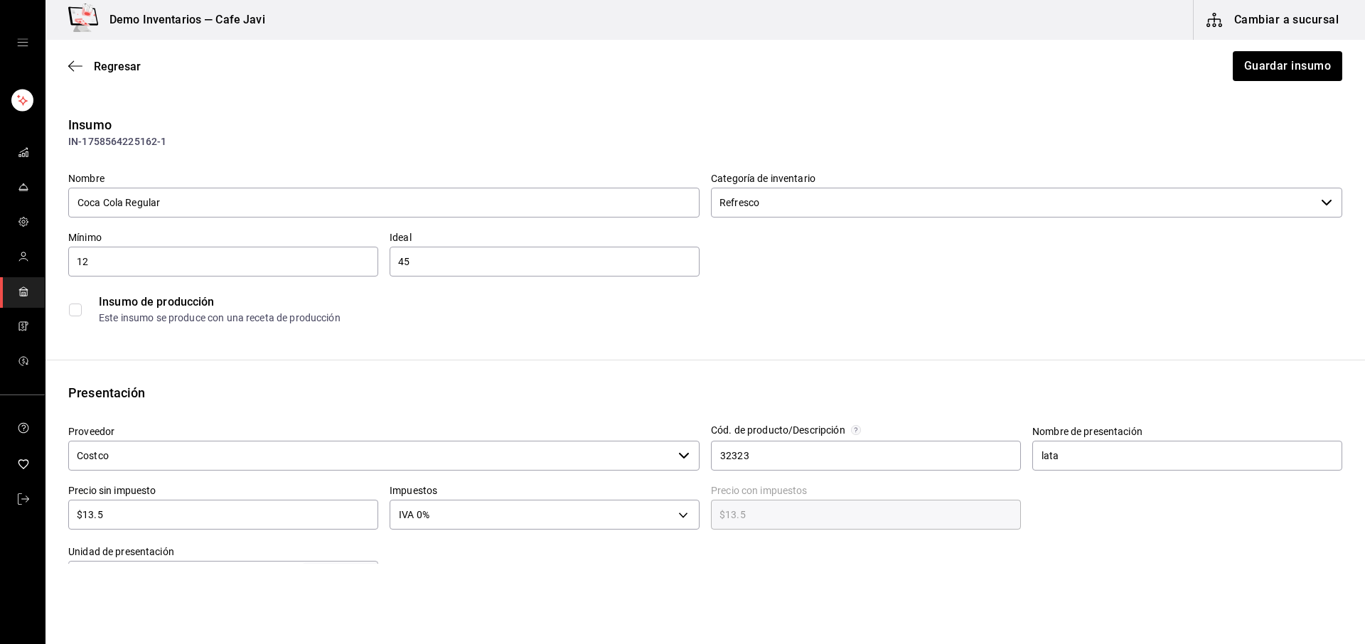
scroll to position [442, 0]
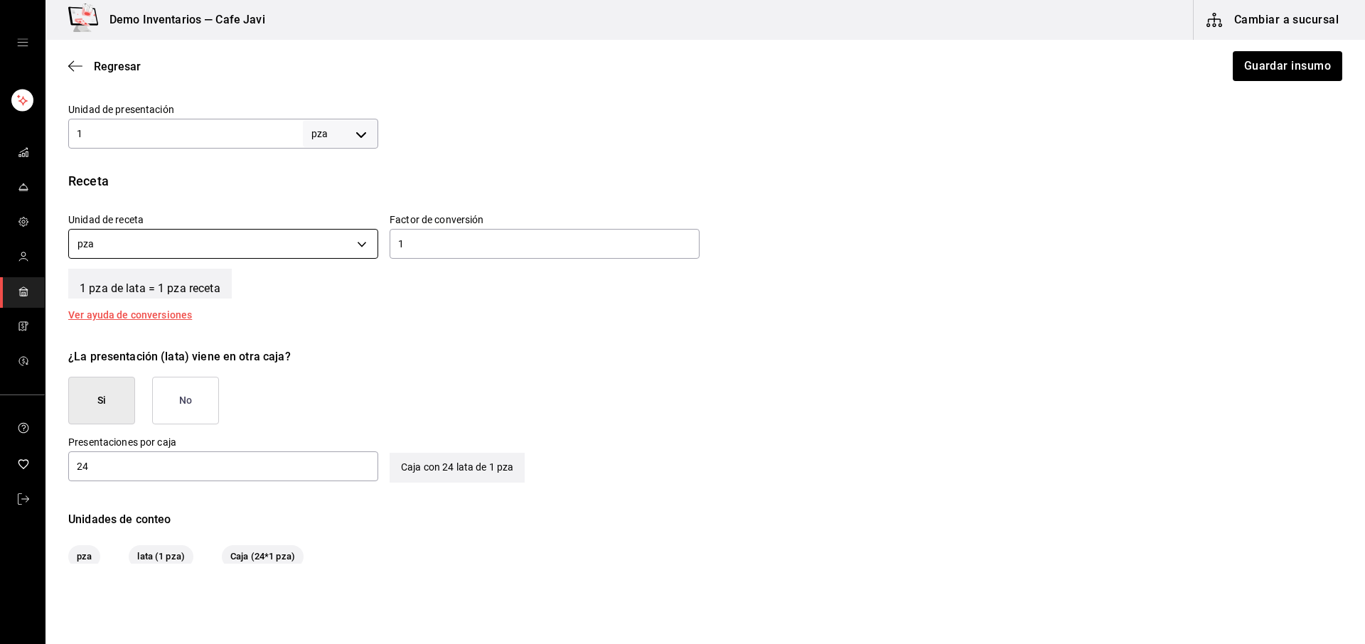
click at [353, 246] on body "Demo Inventarios — Cafe Javi Cambiar a sucursal Regresar Guardar insumo Insumo …" at bounding box center [682, 282] width 1365 height 564
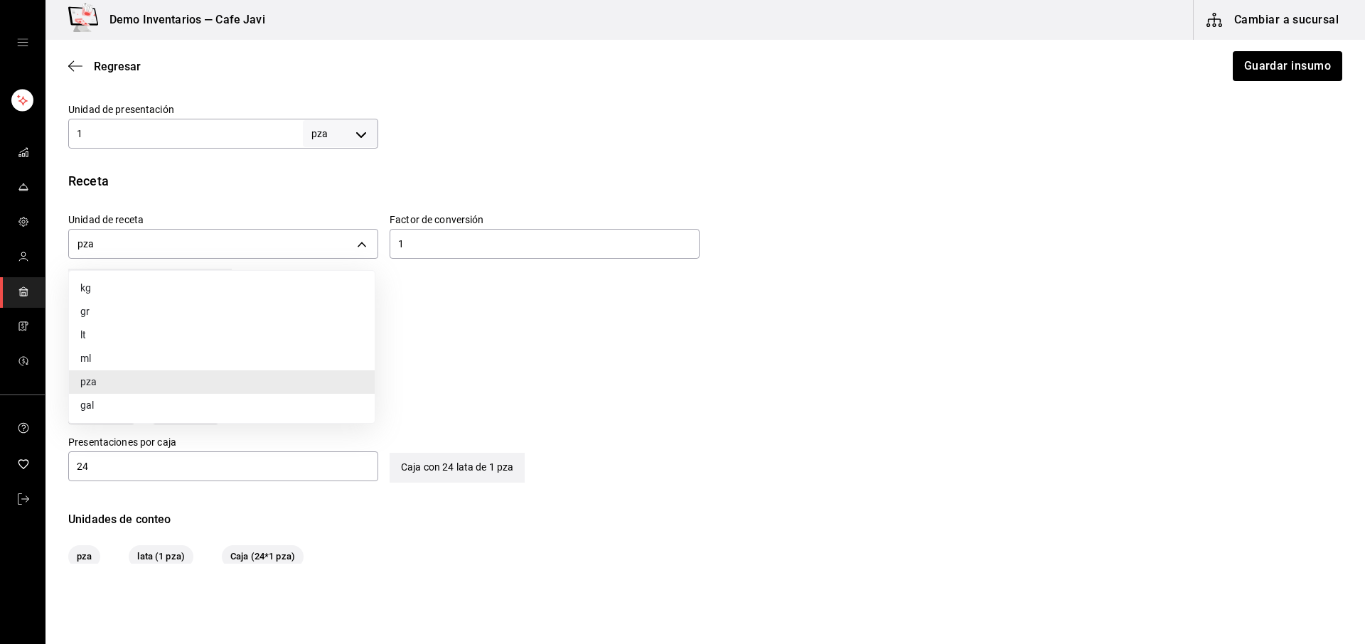
click at [92, 338] on li "lt" at bounding box center [222, 334] width 306 height 23
type input "LITER"
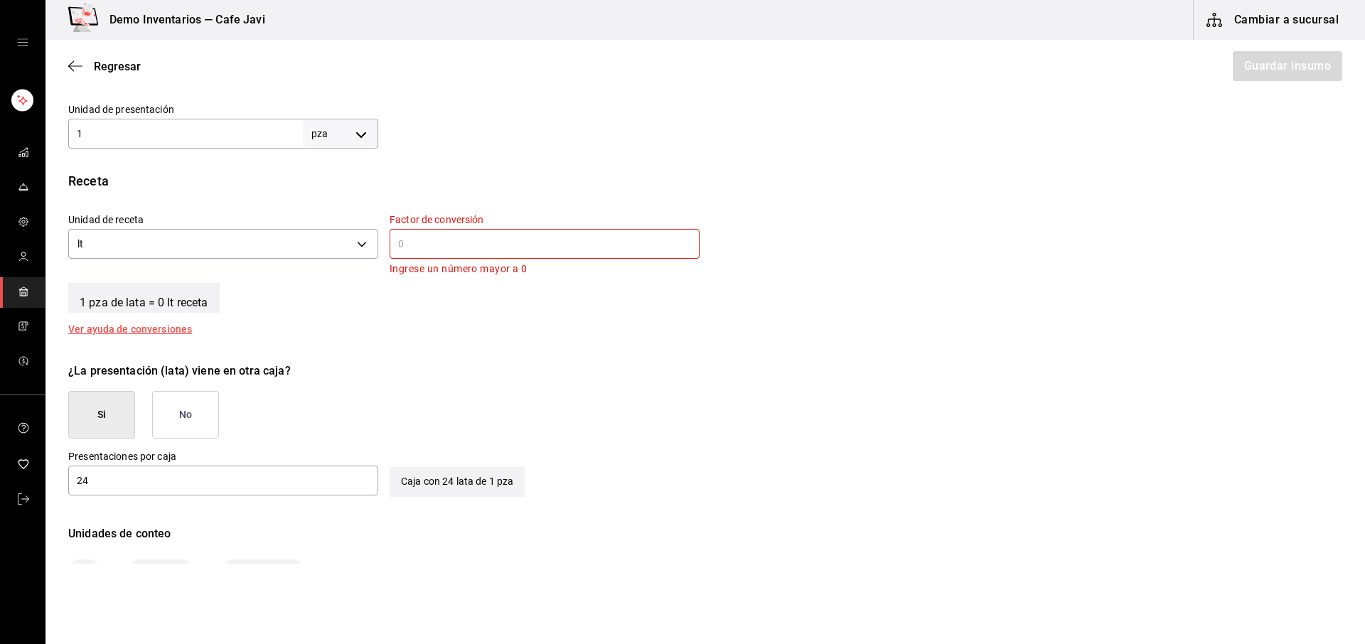
click at [431, 245] on input "text" at bounding box center [545, 243] width 310 height 17
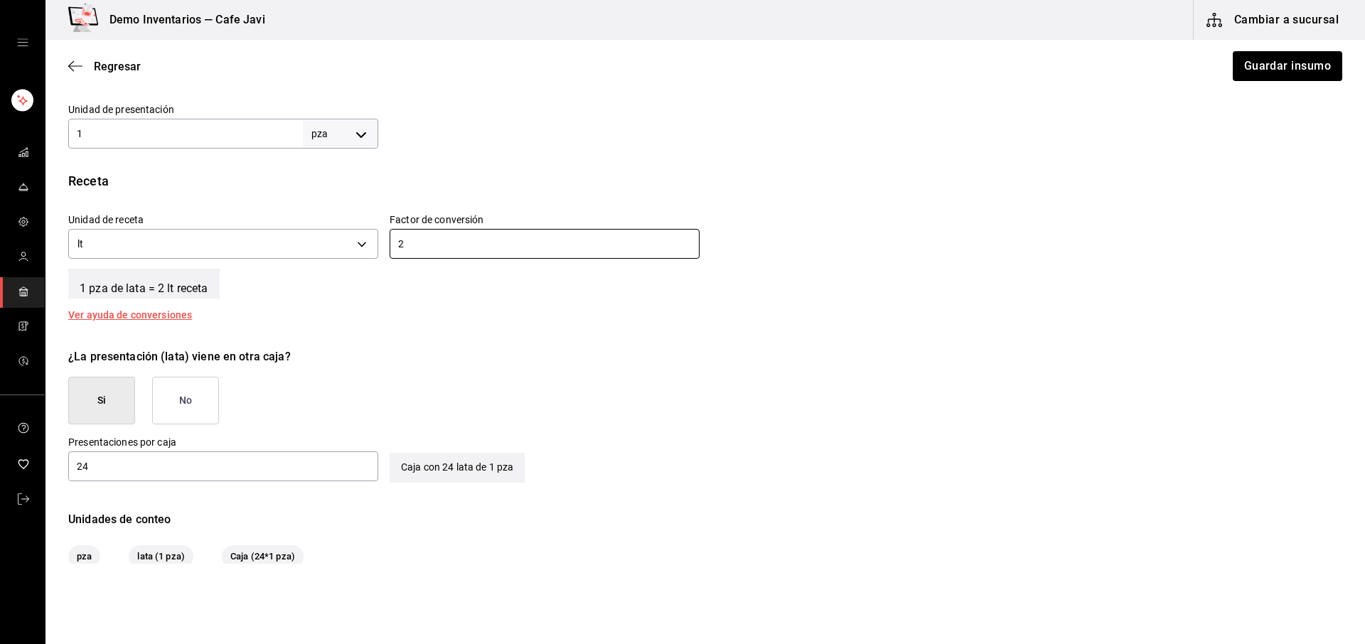
type input "2"
click at [847, 332] on div "Insumo IN-1758564225162-1 Nombre Coca Cola Regular Categoría de inventario Refr…" at bounding box center [704, 120] width 1319 height 895
click at [1284, 73] on button "Guardar insumo" at bounding box center [1286, 66] width 111 height 30
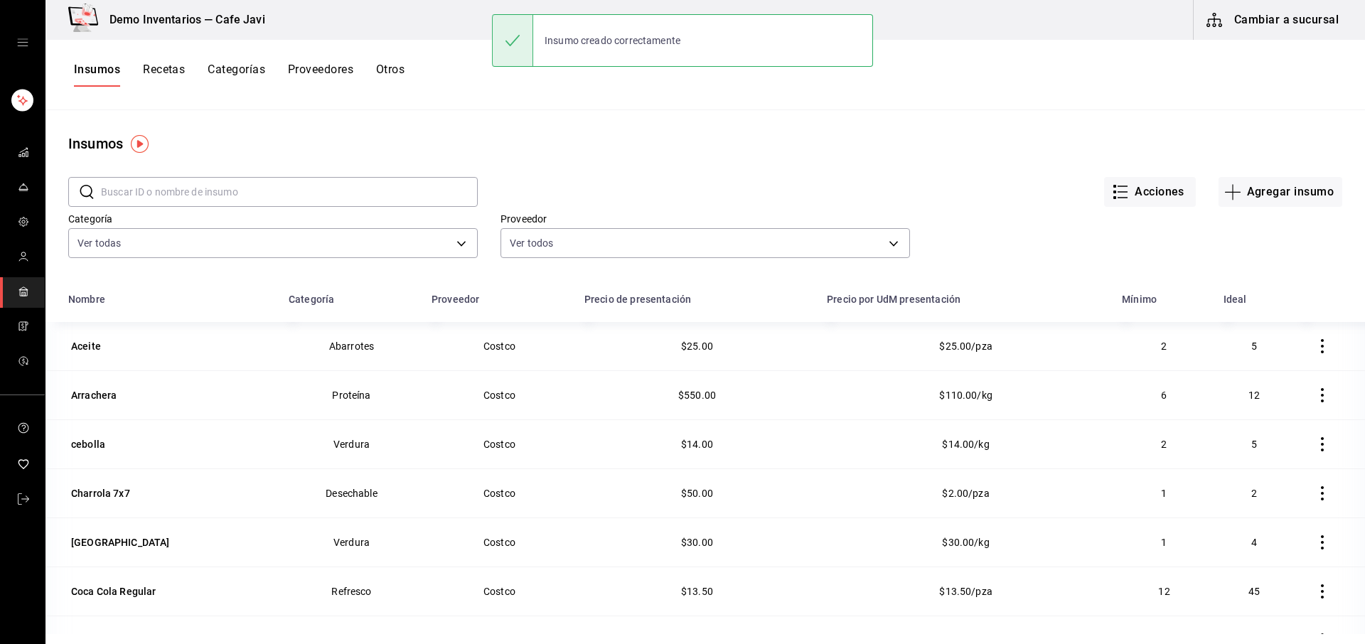
click at [161, 69] on button "Recetas" at bounding box center [164, 75] width 42 height 24
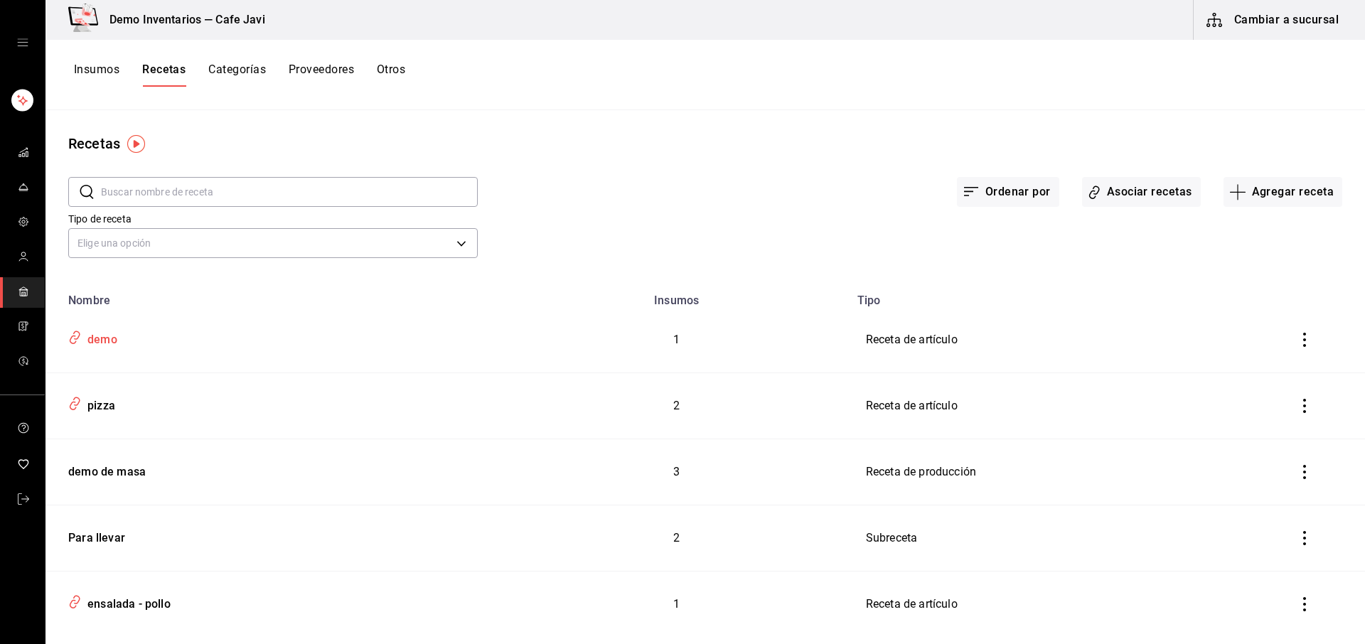
scroll to position [296, 0]
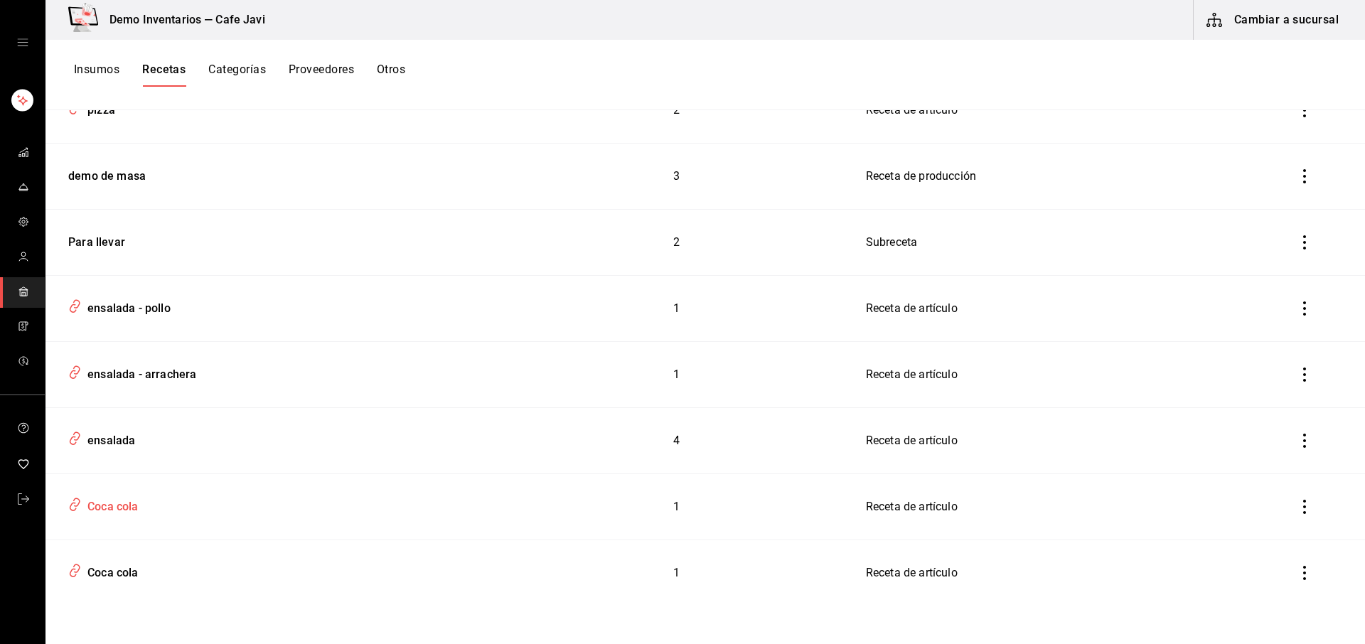
click at [119, 504] on div "Coca cola" at bounding box center [110, 504] width 57 height 22
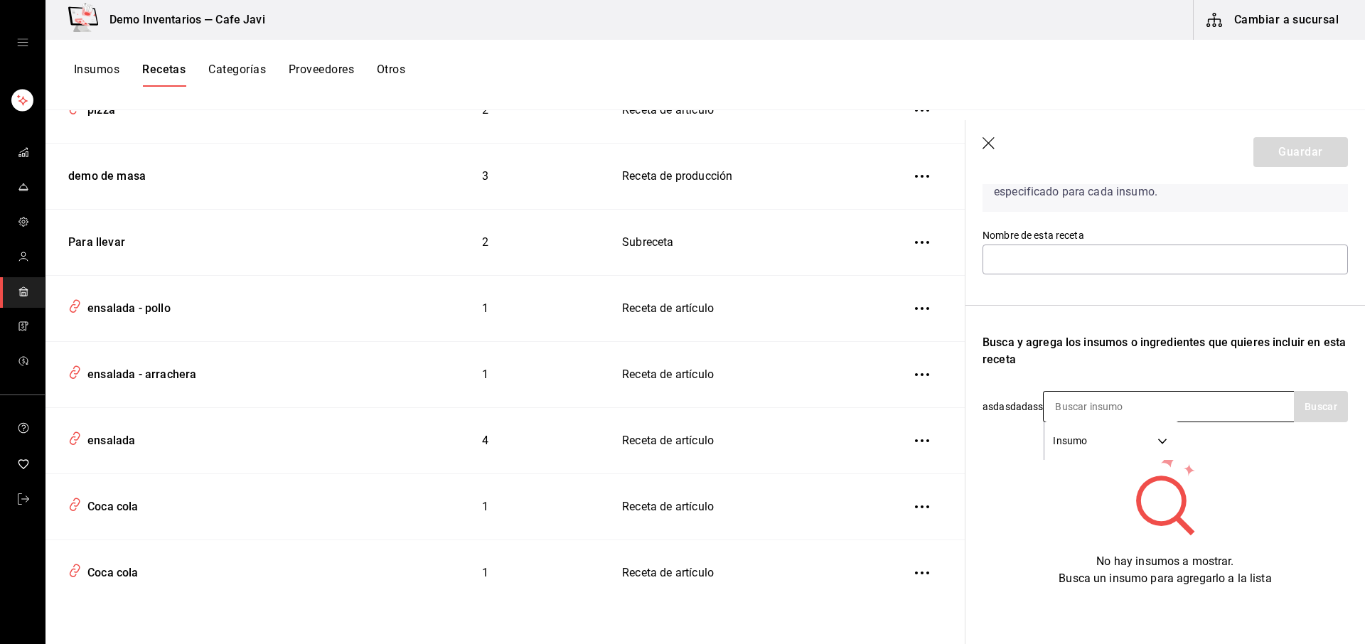
type input "Coca cola"
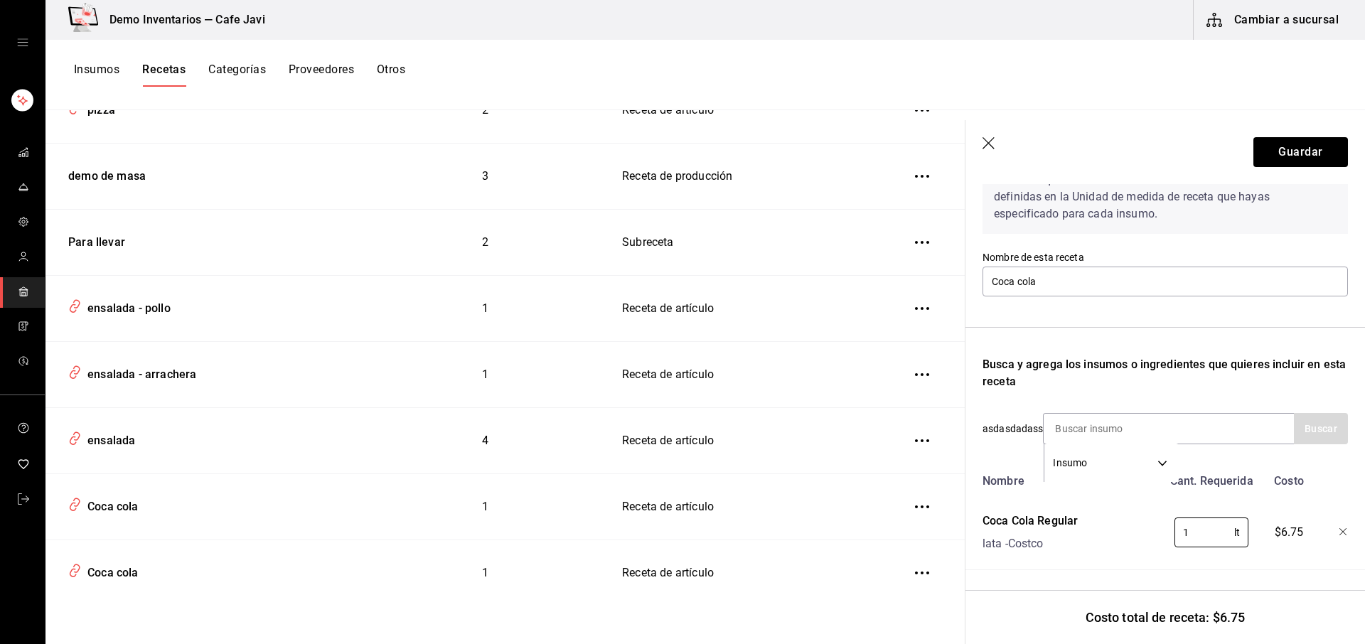
drag, startPoint x: 1208, startPoint y: 523, endPoint x: 1159, endPoint y: 524, distance: 49.0
click at [1162, 524] on div "1 lt ​" at bounding box center [1208, 529] width 93 height 45
click at [88, 75] on button "Insumos" at bounding box center [96, 75] width 45 height 24
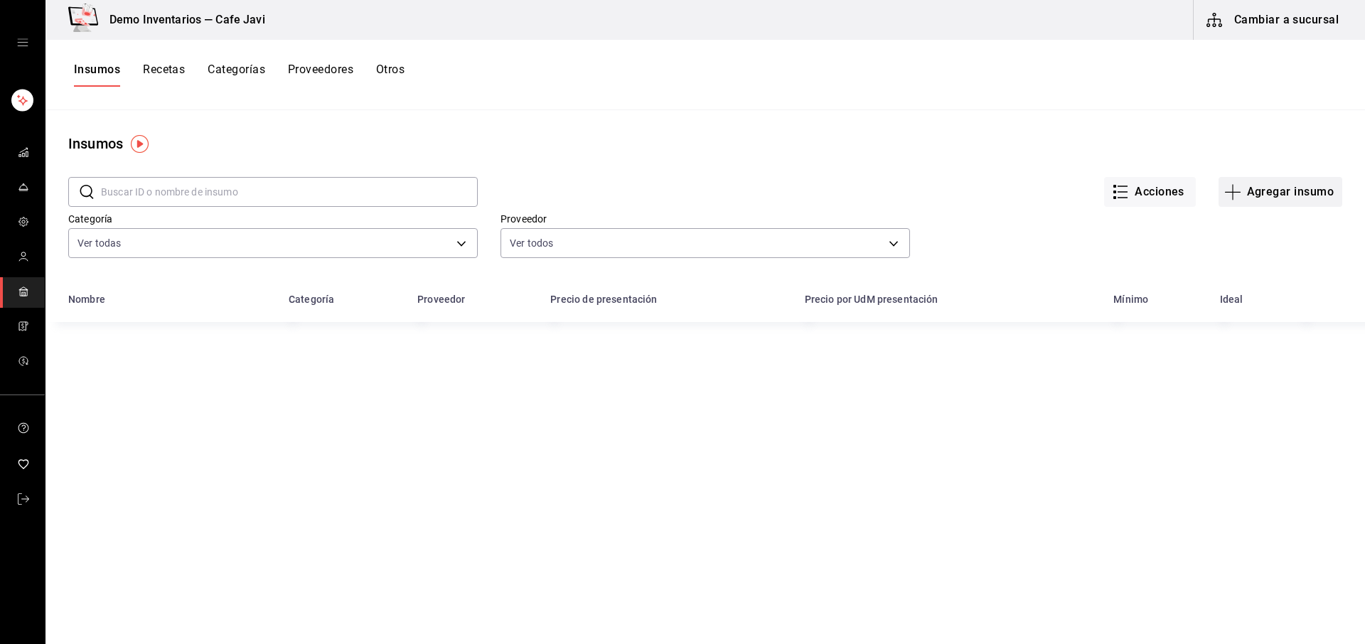
click at [1259, 190] on button "Agregar insumo" at bounding box center [1280, 192] width 124 height 30
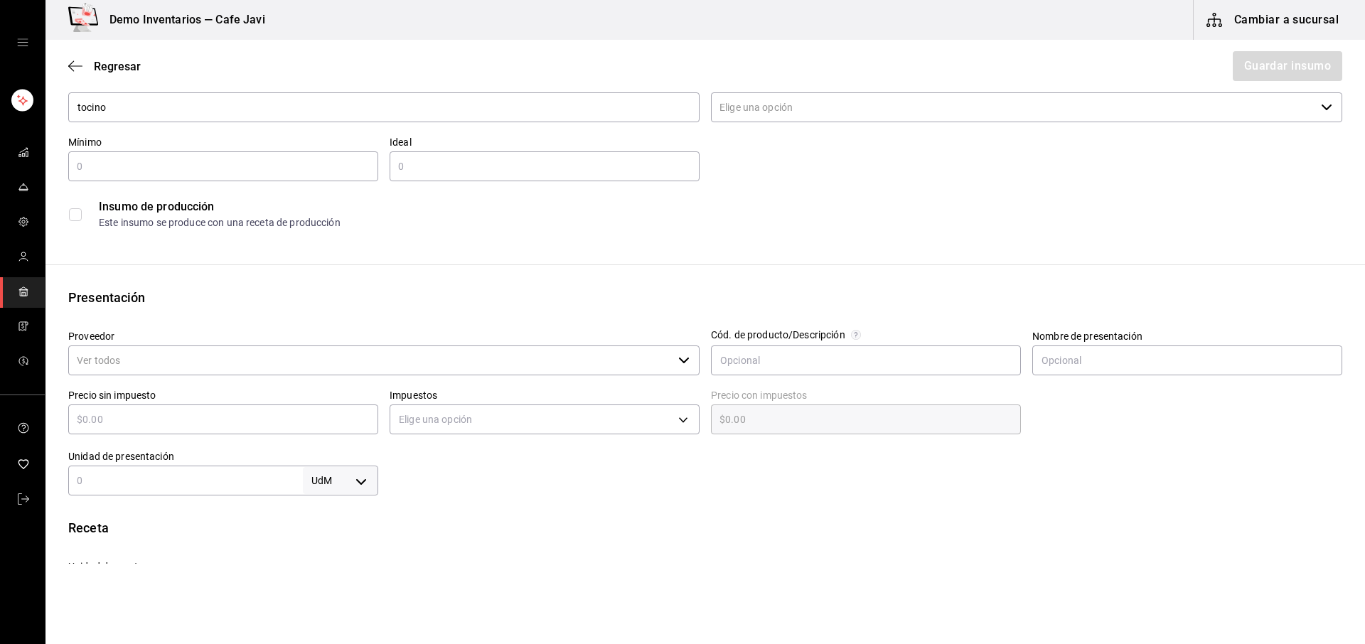
scroll to position [90, 0]
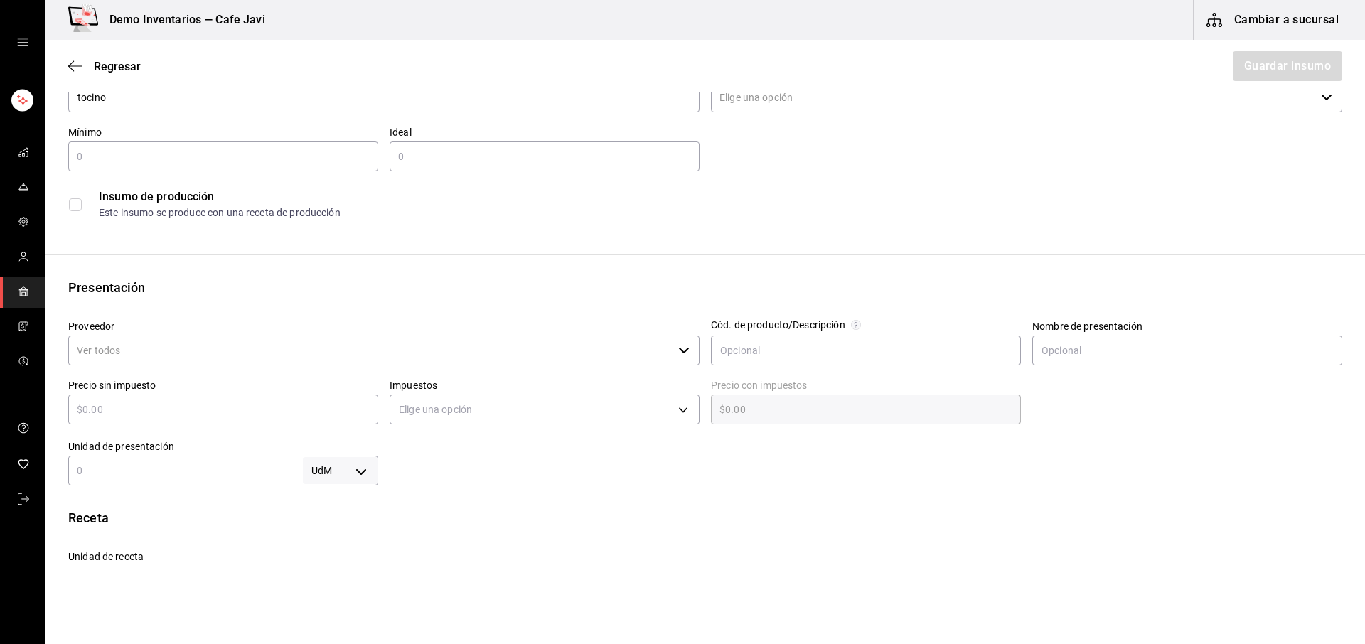
type input "tocino"
click at [122, 482] on div "UdM ​" at bounding box center [223, 471] width 310 height 30
click at [180, 409] on input "text" at bounding box center [223, 409] width 310 height 17
type input "$9"
type input "$9.00"
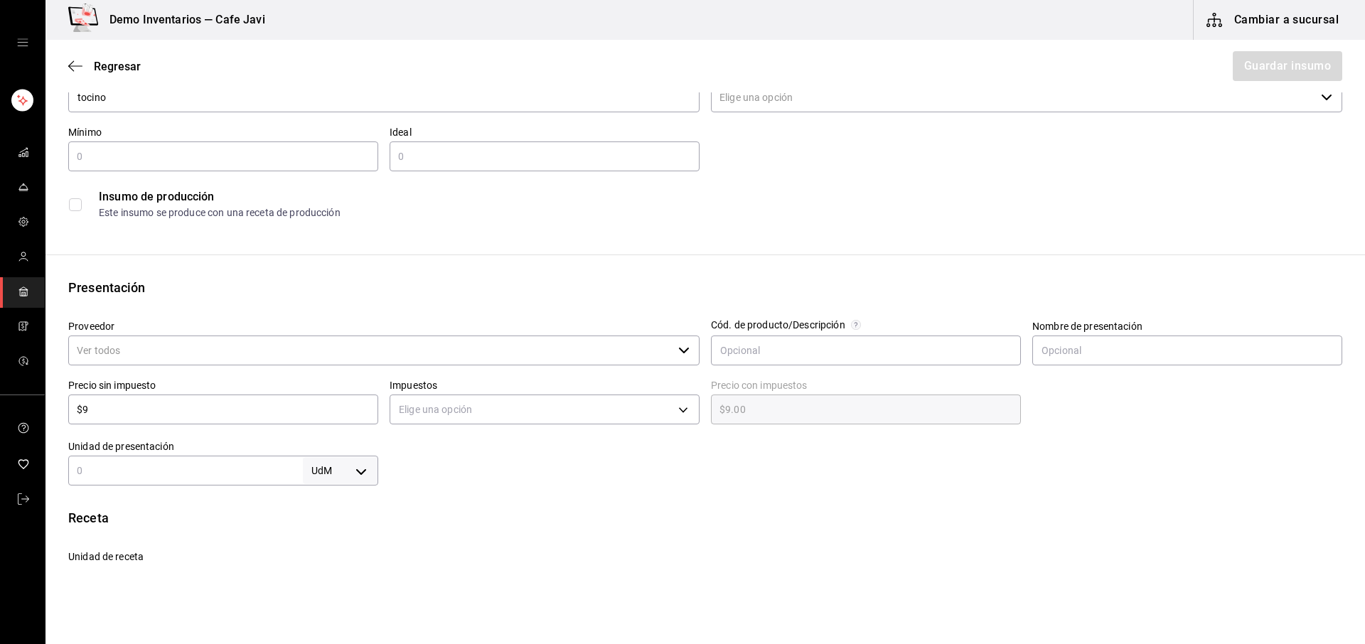
type input "$94"
type input "$94.00"
type input "$94.7"
type input "$94.70"
type input "$94.74"
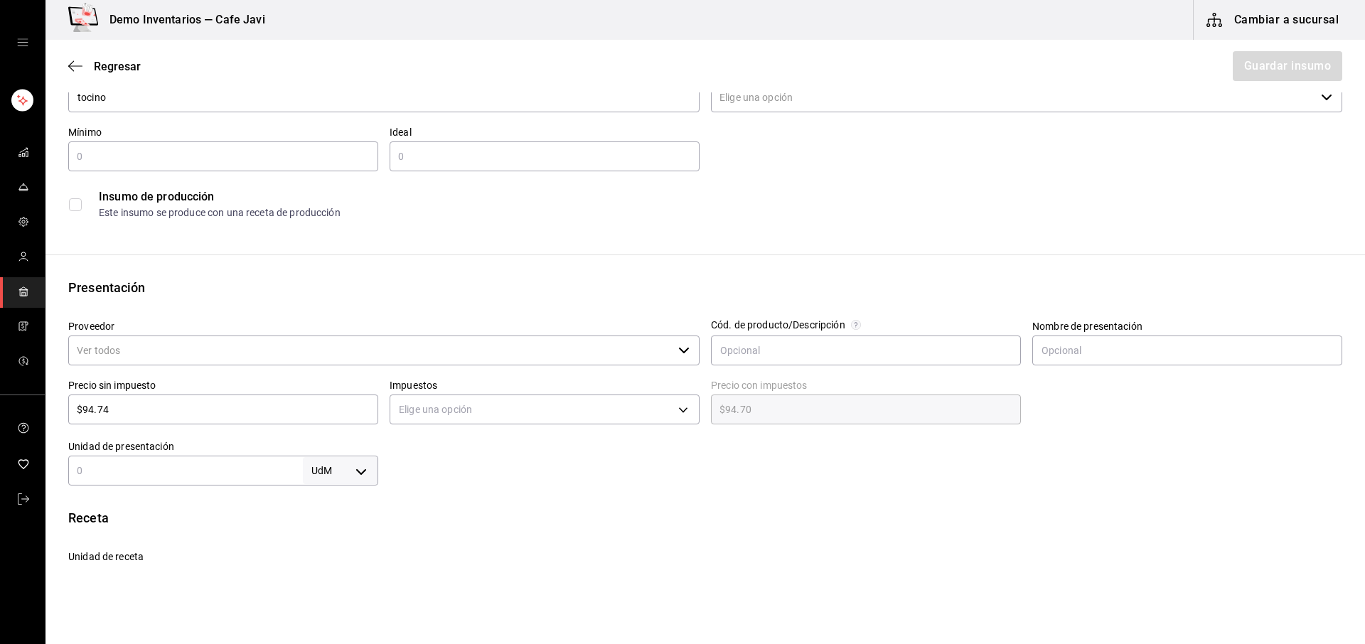
type input "$94.74"
type input "$94.7"
type input "$94.70"
type input "$94.75"
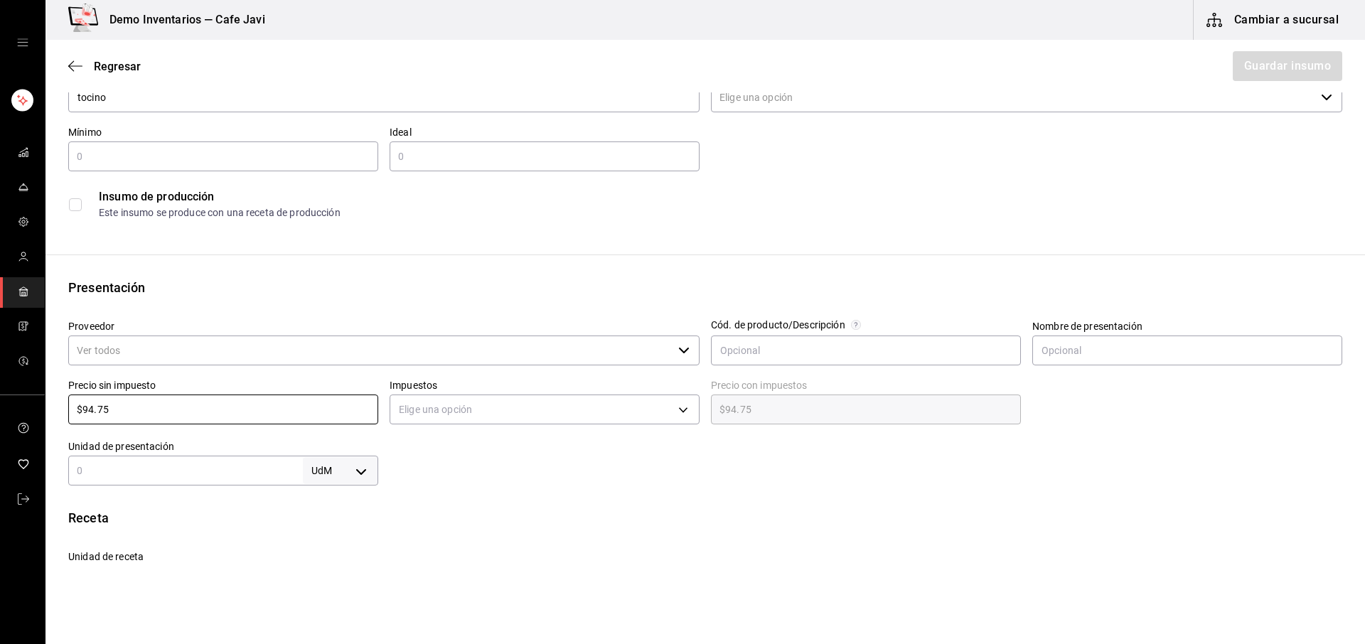
type input "$94.75"
click at [176, 469] on input "text" at bounding box center [185, 470] width 235 height 17
type input "1"
click at [330, 471] on body "Demo Inventarios — Cafe Javi Cambiar a sucursal Regresar Guardar insumo Insumo …" at bounding box center [682, 282] width 1365 height 564
click at [331, 606] on li "pza" at bounding box center [338, 602] width 74 height 23
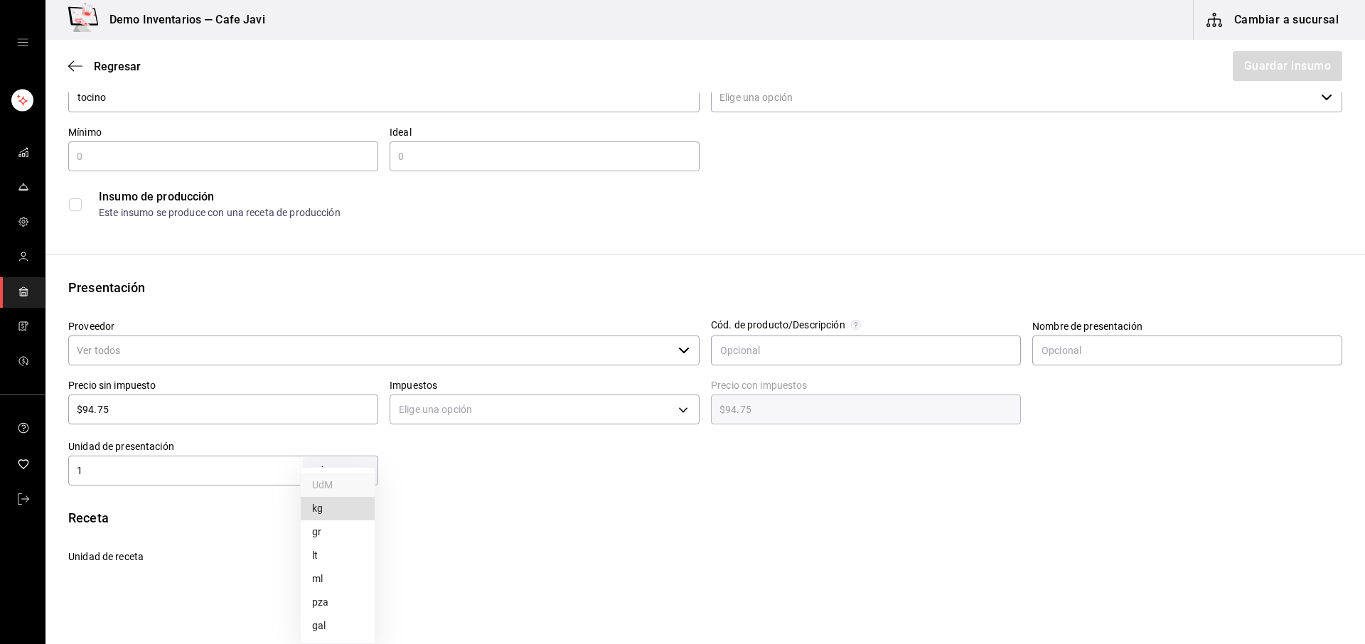
type input "UNIT"
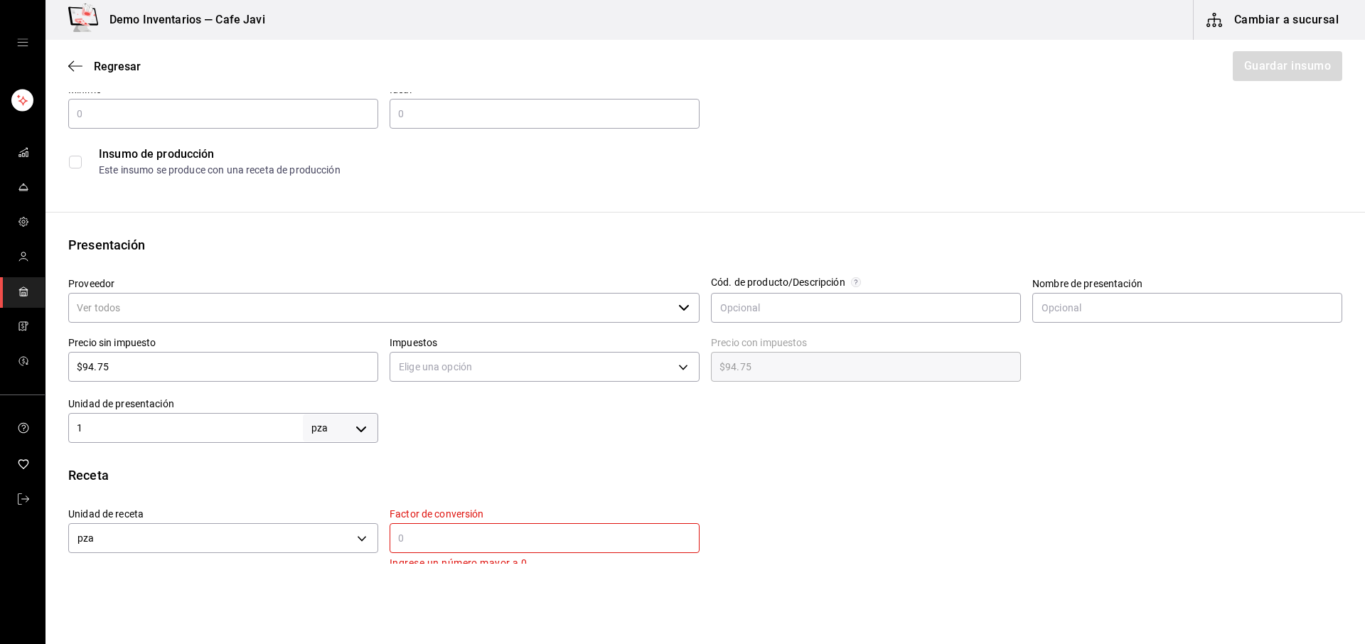
scroll to position [197, 0]
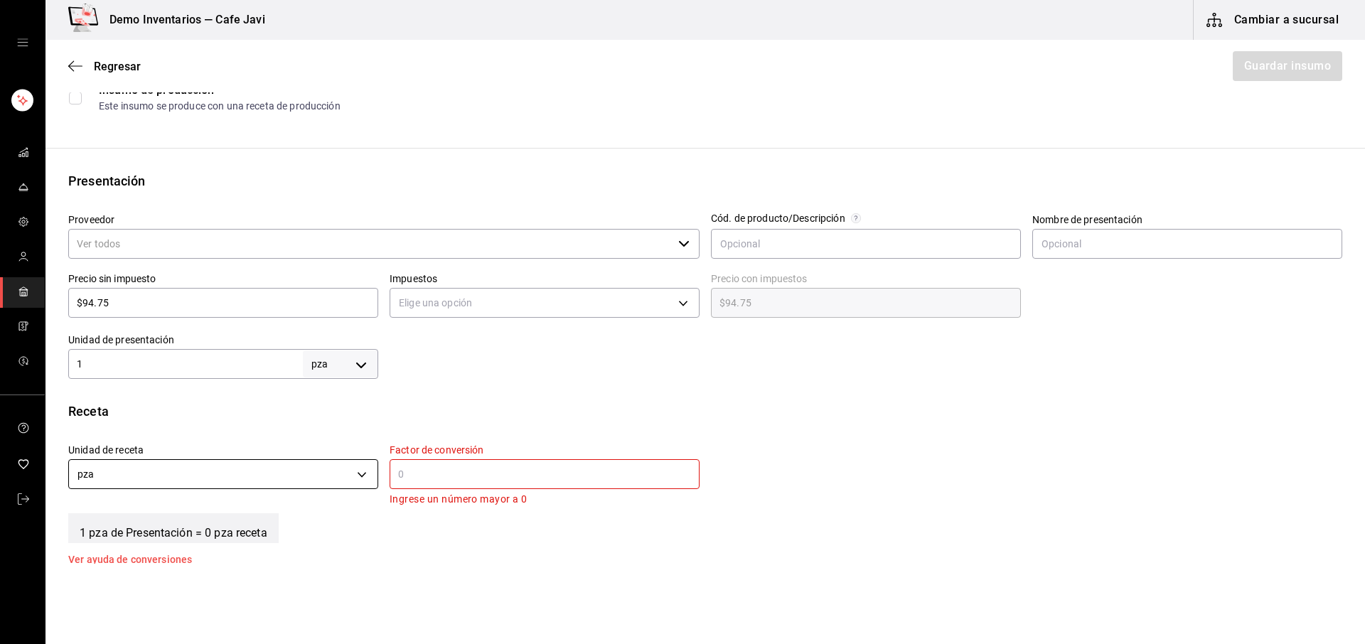
click at [362, 474] on body "Demo Inventarios — Cafe Javi Cambiar a sucursal Regresar Guardar insumo Insumo …" at bounding box center [682, 282] width 1365 height 564
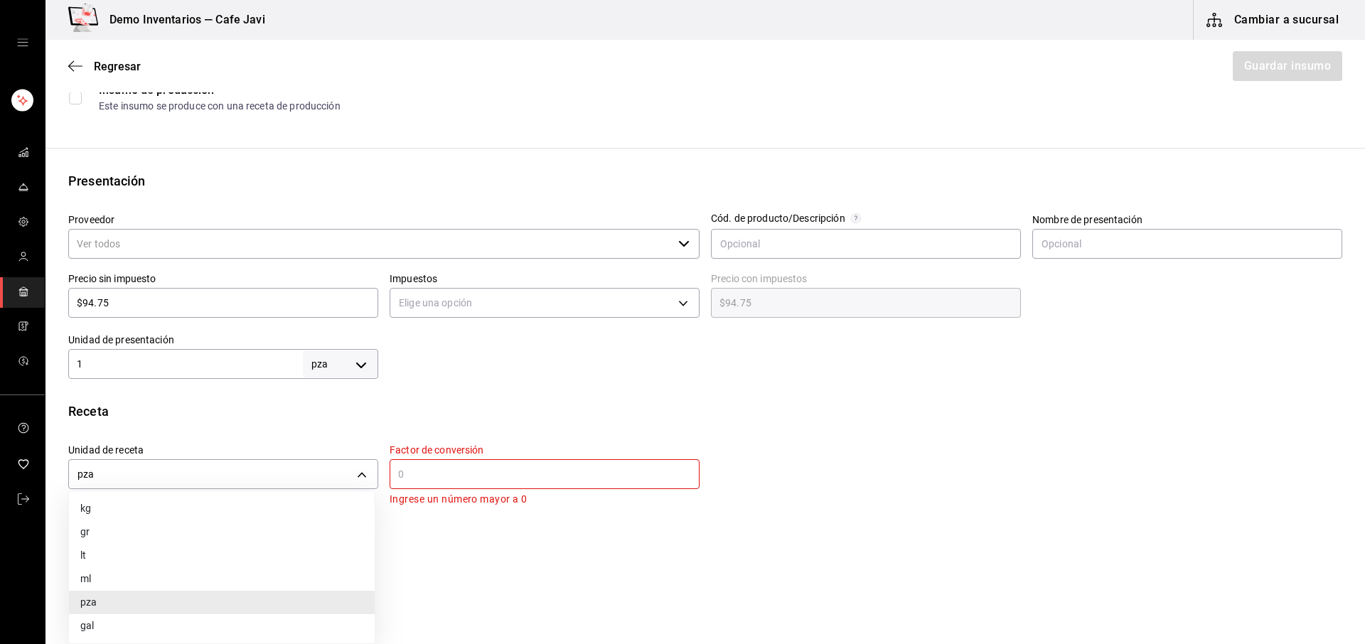
click at [103, 530] on li "gr" at bounding box center [222, 531] width 306 height 23
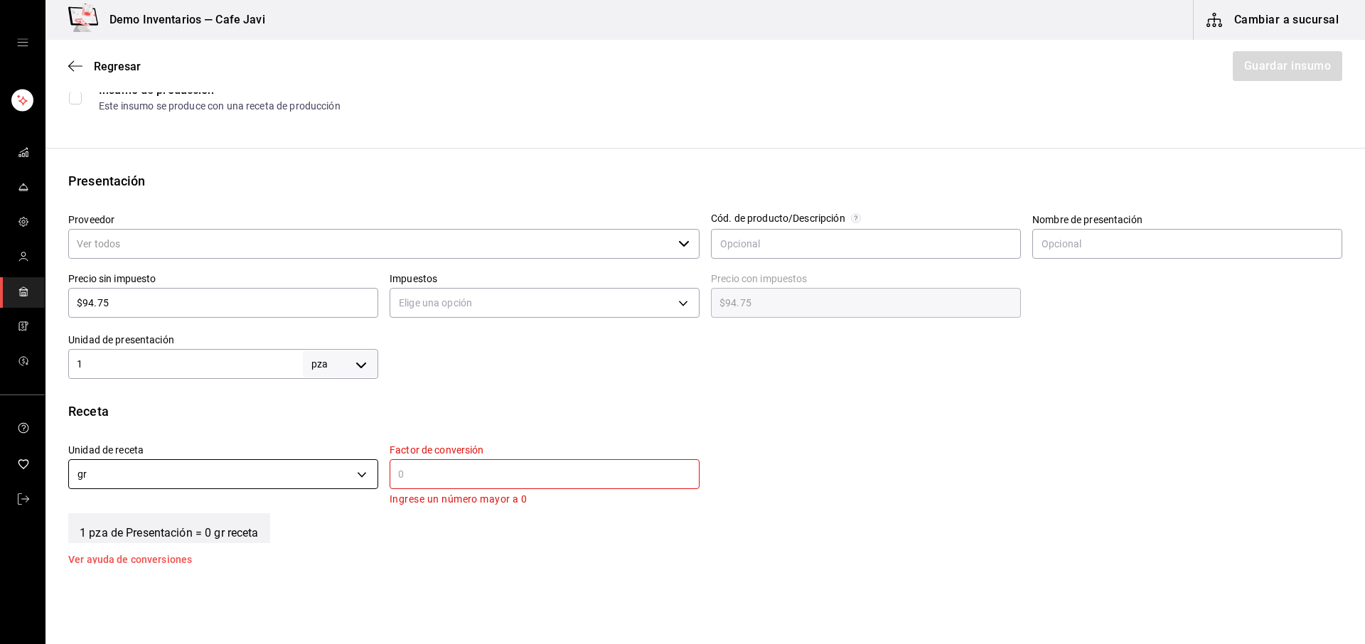
click at [358, 468] on body "Demo Inventarios — Cafe Javi Cambiar a sucursal Regresar Guardar insumo Insumo …" at bounding box center [682, 282] width 1365 height 564
click at [105, 596] on li "pza" at bounding box center [222, 602] width 306 height 23
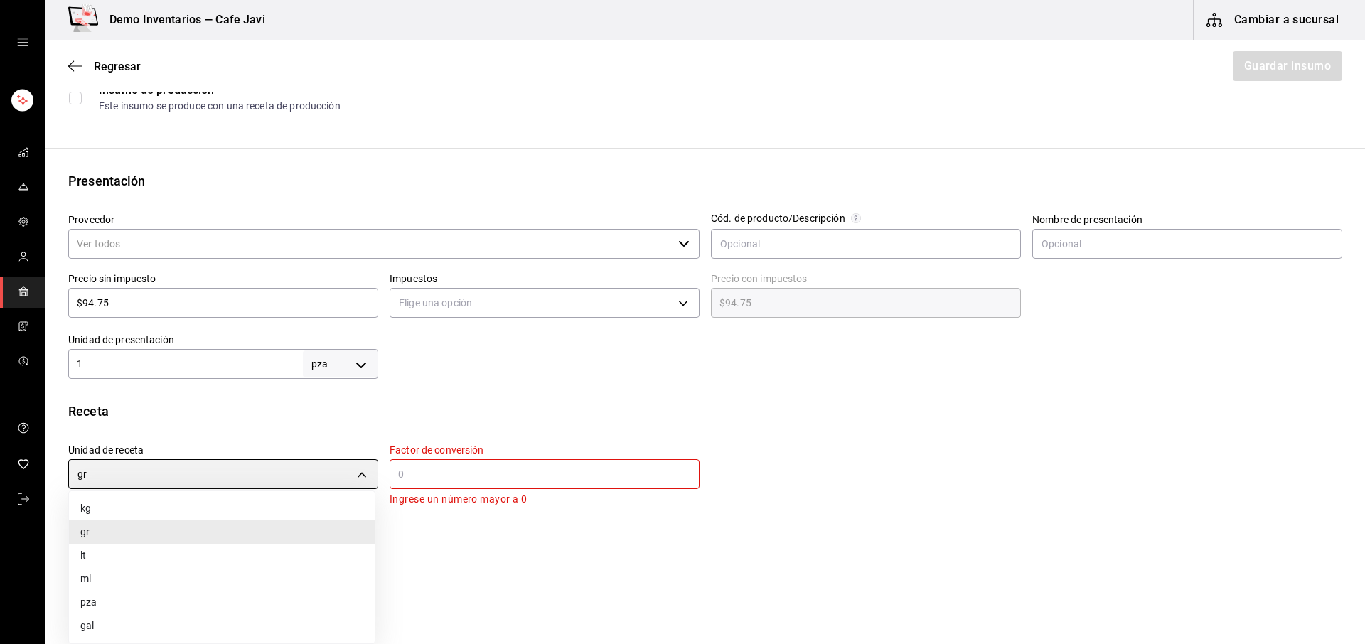
type input "UNIT"
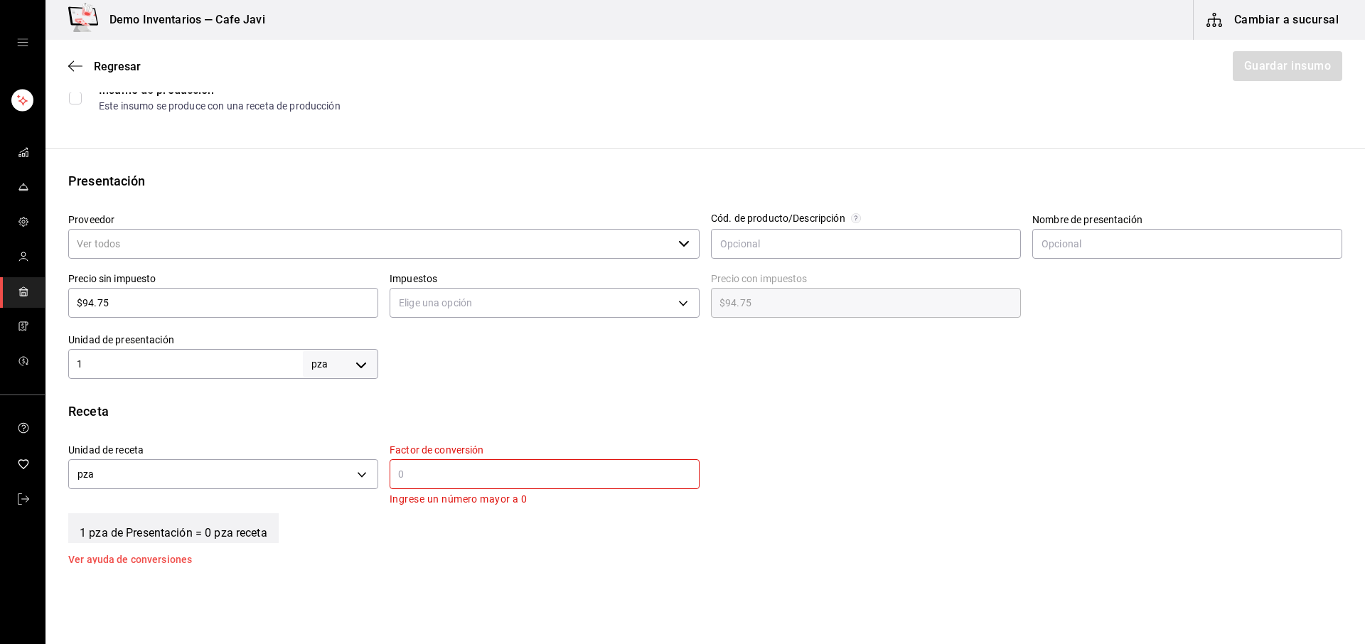
click at [463, 478] on input "text" at bounding box center [545, 474] width 310 height 17
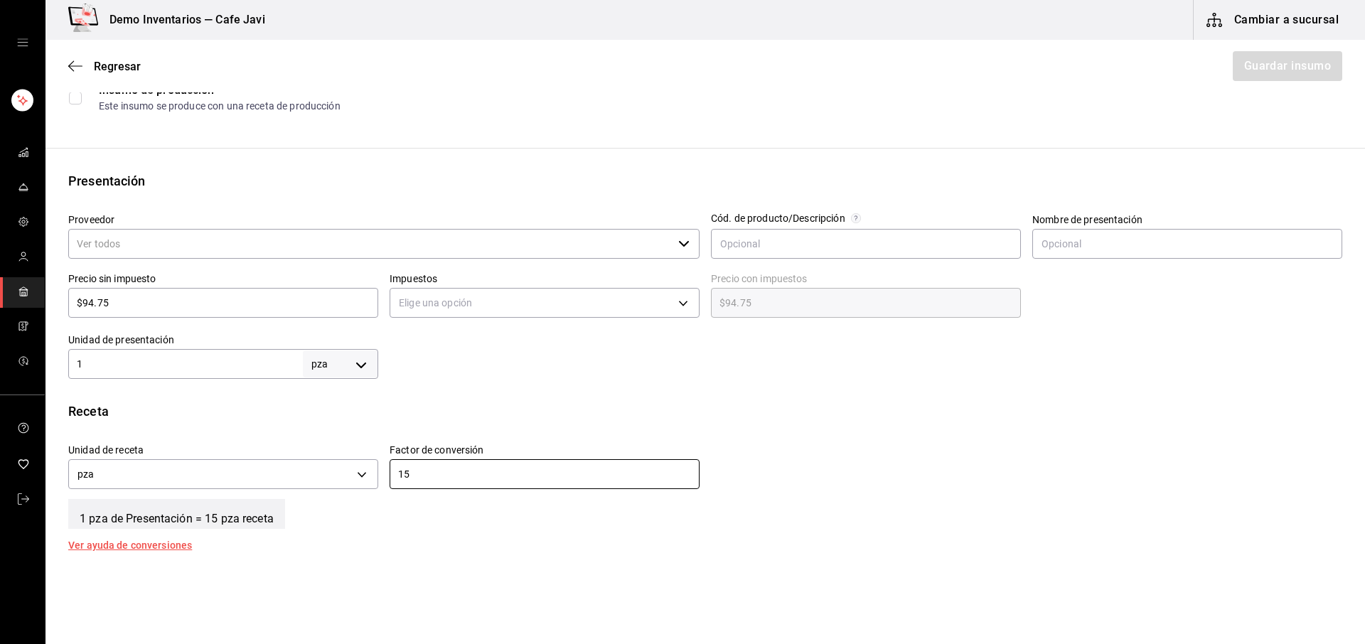
type input "15"
click at [434, 527] on div "1 pza de Presentación = 15 pza receta" at bounding box center [705, 511] width 1274 height 36
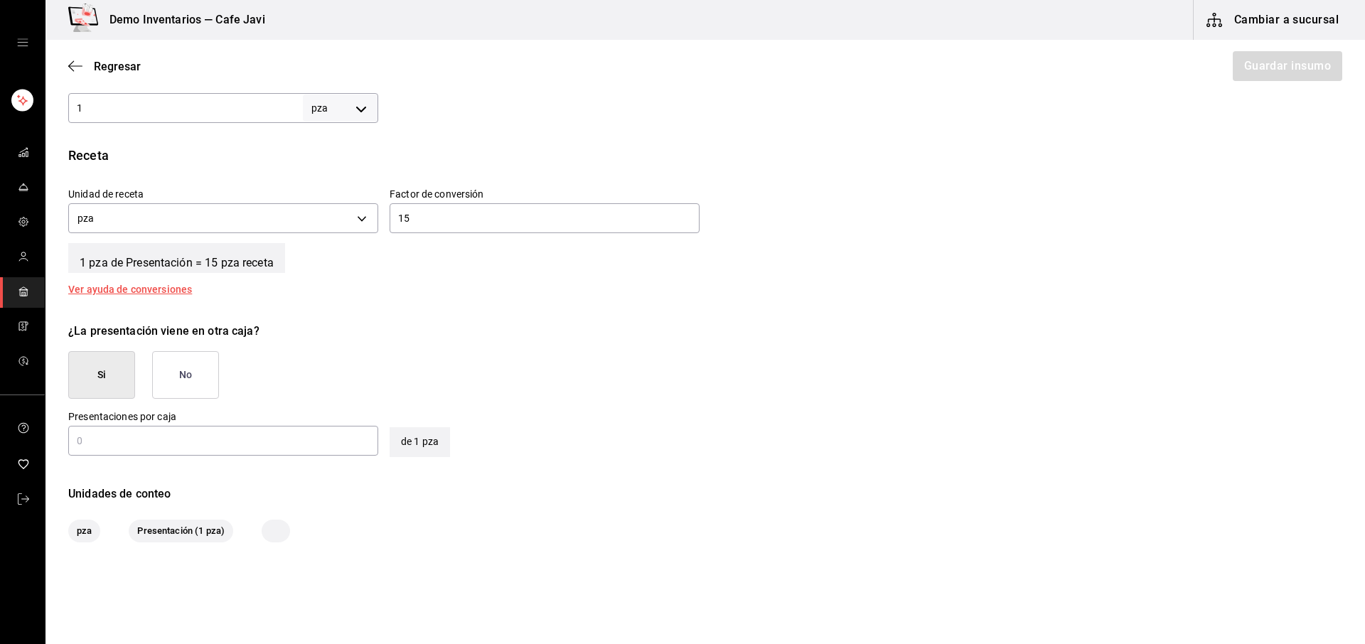
scroll to position [483, 0]
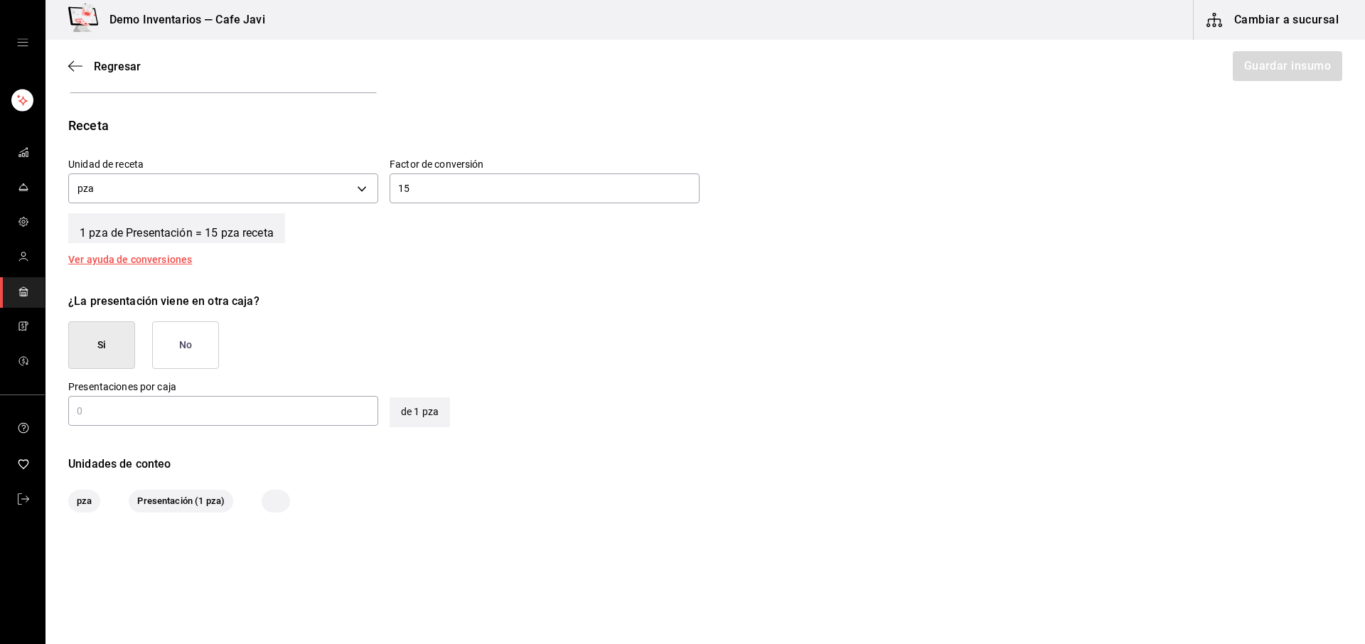
click at [142, 405] on input "text" at bounding box center [223, 410] width 310 height 17
type input "4"
click at [709, 453] on div "Insumo Nombre tocino Categoría de inventario ​ Mínimo ​ Ideal ​ Insumo de produ…" at bounding box center [704, 73] width 1319 height 880
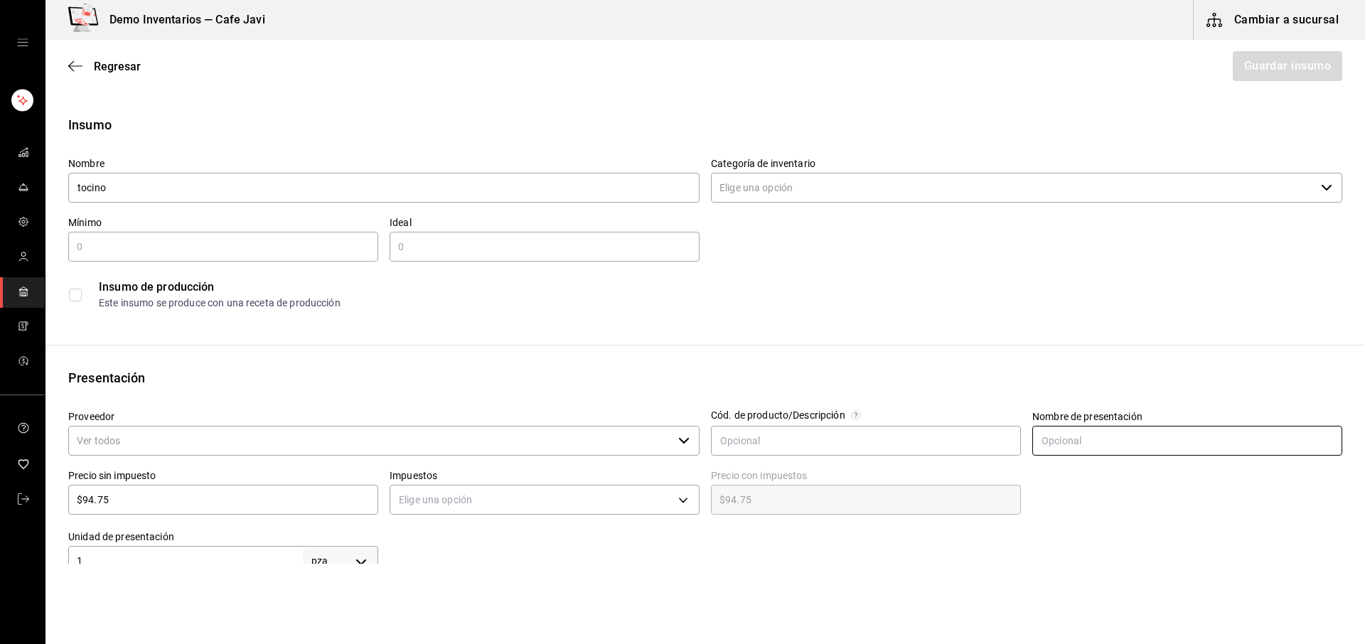
click at [1110, 442] on input "text" at bounding box center [1187, 441] width 310 height 30
type input "pequete"
click at [1150, 562] on div at bounding box center [860, 547] width 964 height 57
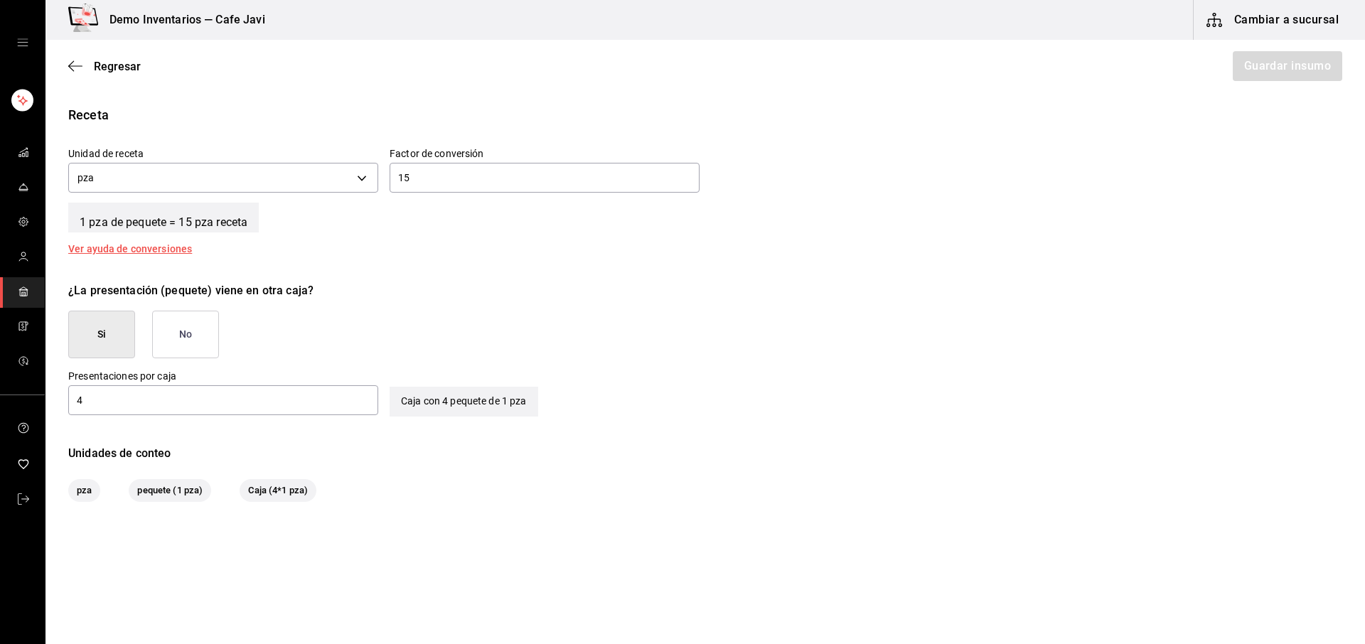
scroll to position [500, 0]
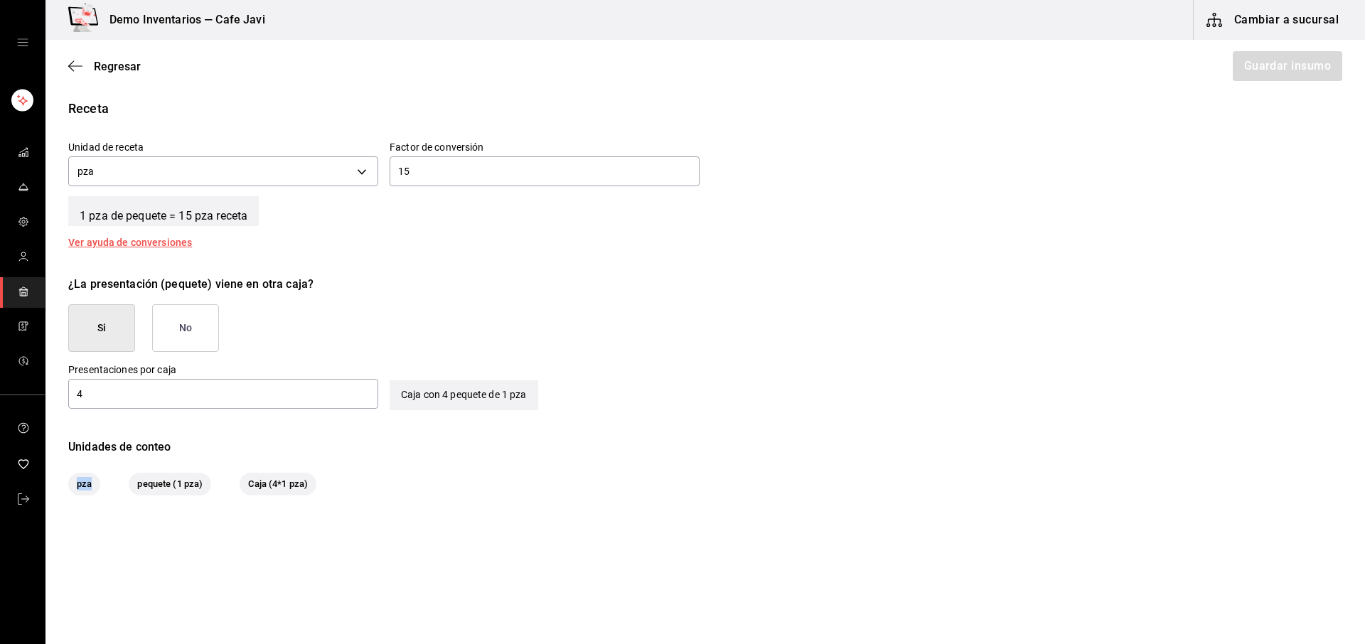
drag, startPoint x: 73, startPoint y: 482, endPoint x: 90, endPoint y: 482, distance: 17.1
click at [90, 482] on span "pza" at bounding box center [84, 484] width 32 height 14
drag, startPoint x: 131, startPoint y: 486, endPoint x: 237, endPoint y: 483, distance: 106.0
click at [225, 483] on div "pza pequete (1 pza) Caja (4*1 pza)" at bounding box center [705, 484] width 1274 height 23
drag, startPoint x: 245, startPoint y: 486, endPoint x: 335, endPoint y: 491, distance: 91.1
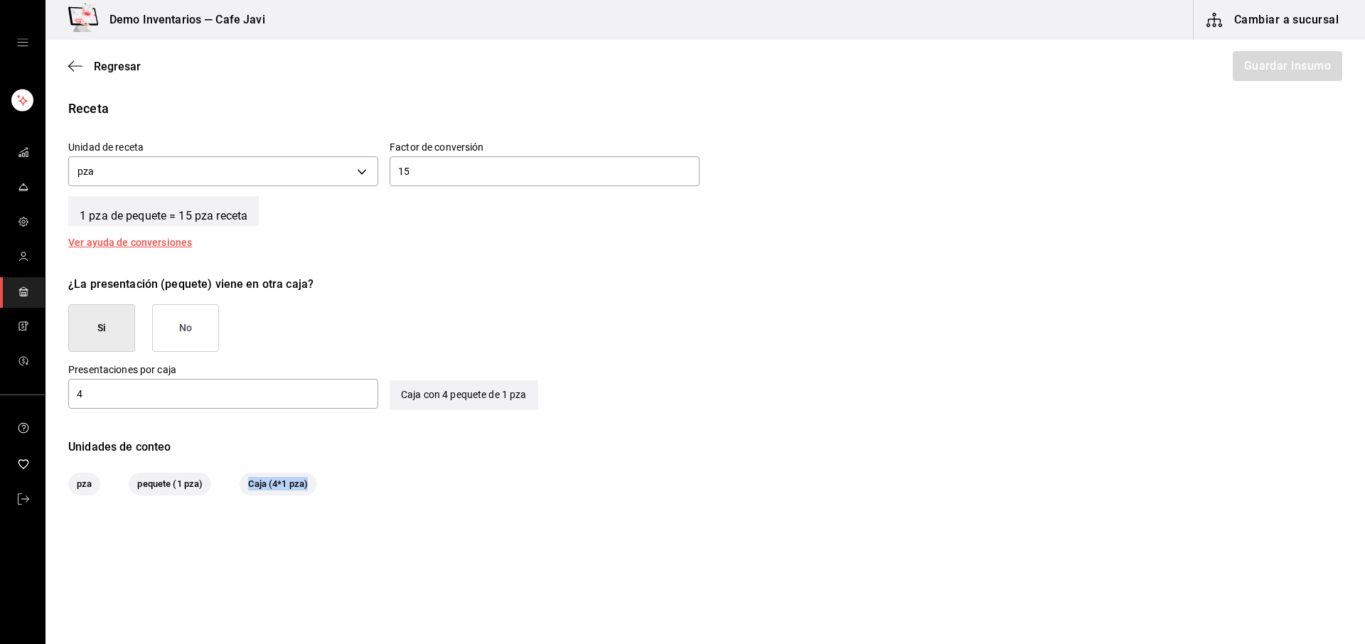
click at [335, 491] on div "pza pequete (1 pza) Caja (4*1 pza)" at bounding box center [705, 484] width 1274 height 23
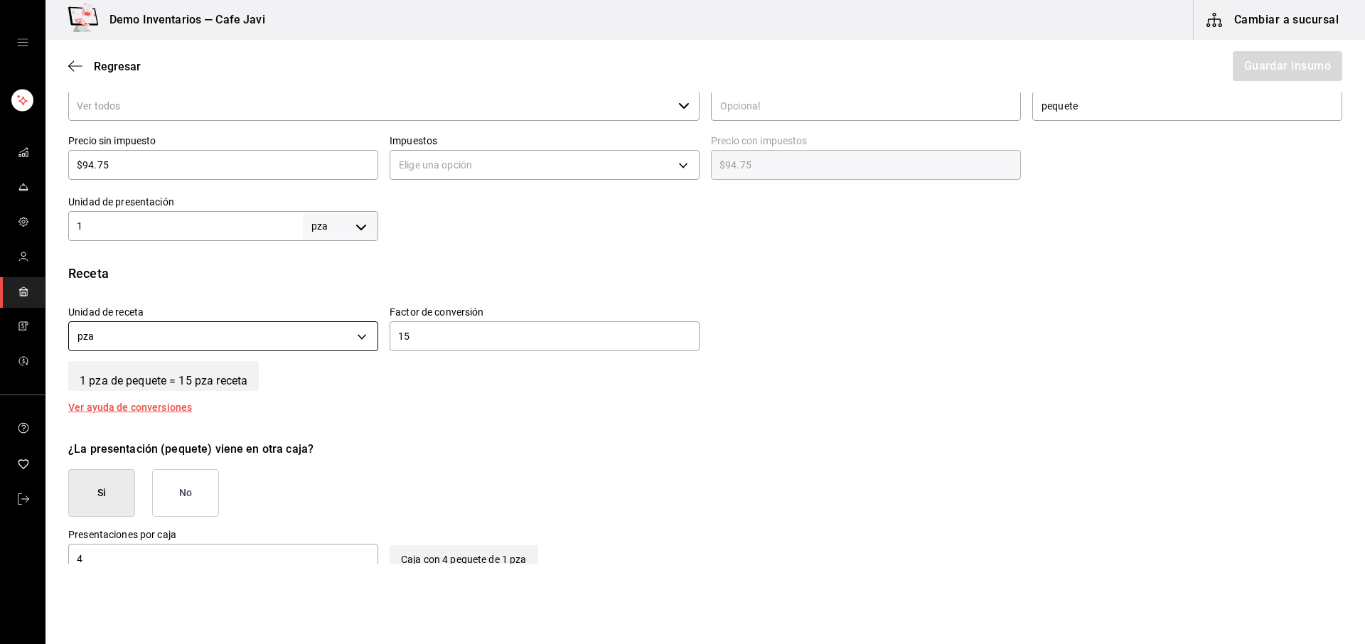
scroll to position [333, 0]
click at [202, 499] on button "No" at bounding box center [185, 495] width 67 height 48
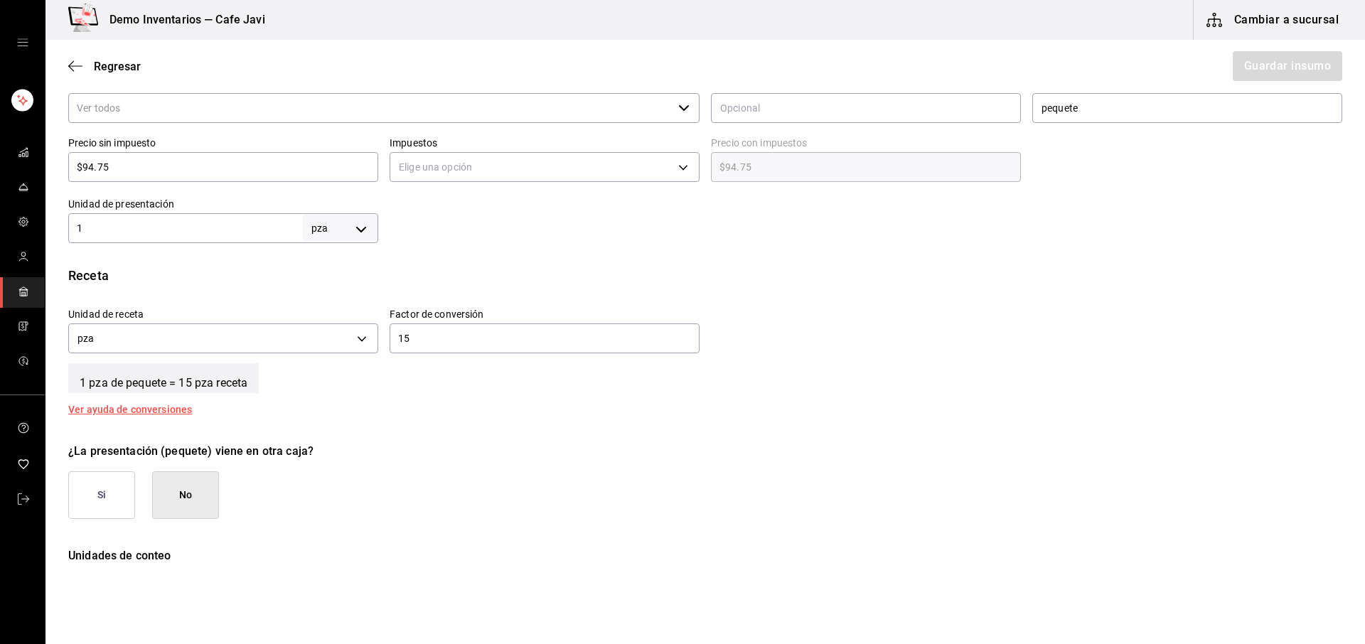
click at [140, 229] on input "1" at bounding box center [185, 228] width 235 height 17
click at [443, 338] on input "15" at bounding box center [545, 338] width 310 height 17
type input "60"
click at [392, 451] on div "¿La presentación (pequete) viene en otra caja?" at bounding box center [705, 451] width 1274 height 17
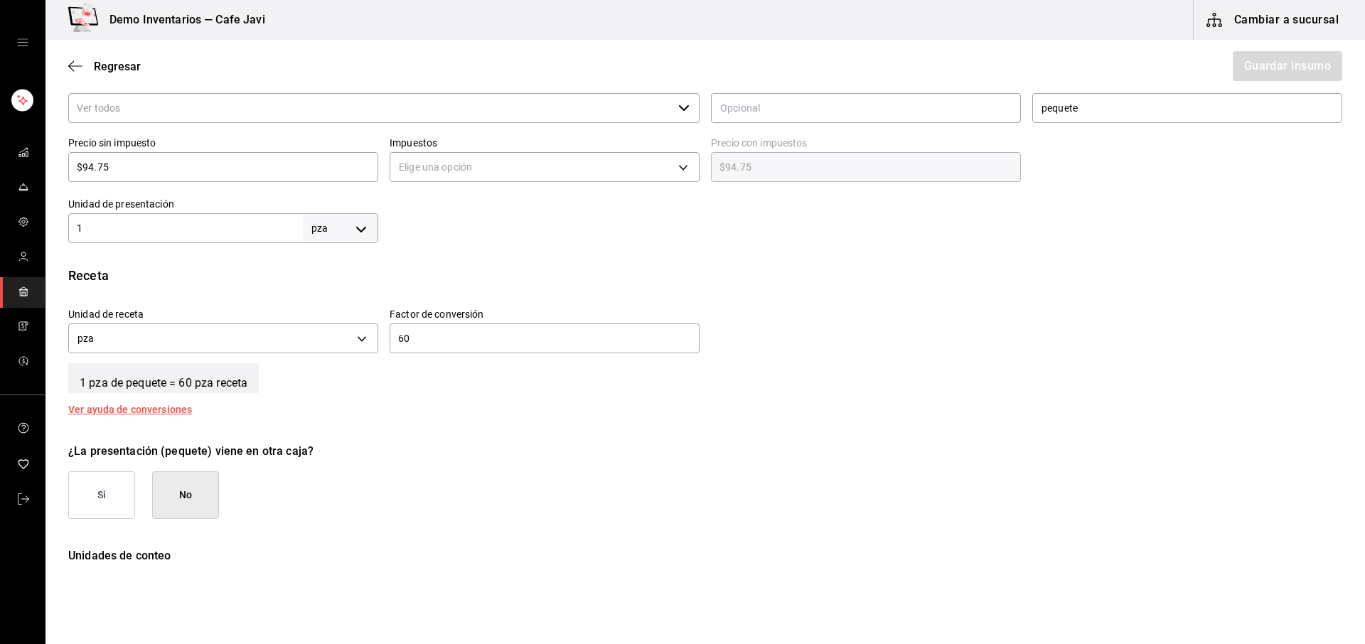
drag, startPoint x: 112, startPoint y: 173, endPoint x: 69, endPoint y: 173, distance: 42.6
click at [72, 173] on input "$94.75" at bounding box center [223, 167] width 310 height 17
click at [169, 164] on input "$94.75" at bounding box center [223, 167] width 310 height 17
type input "$3"
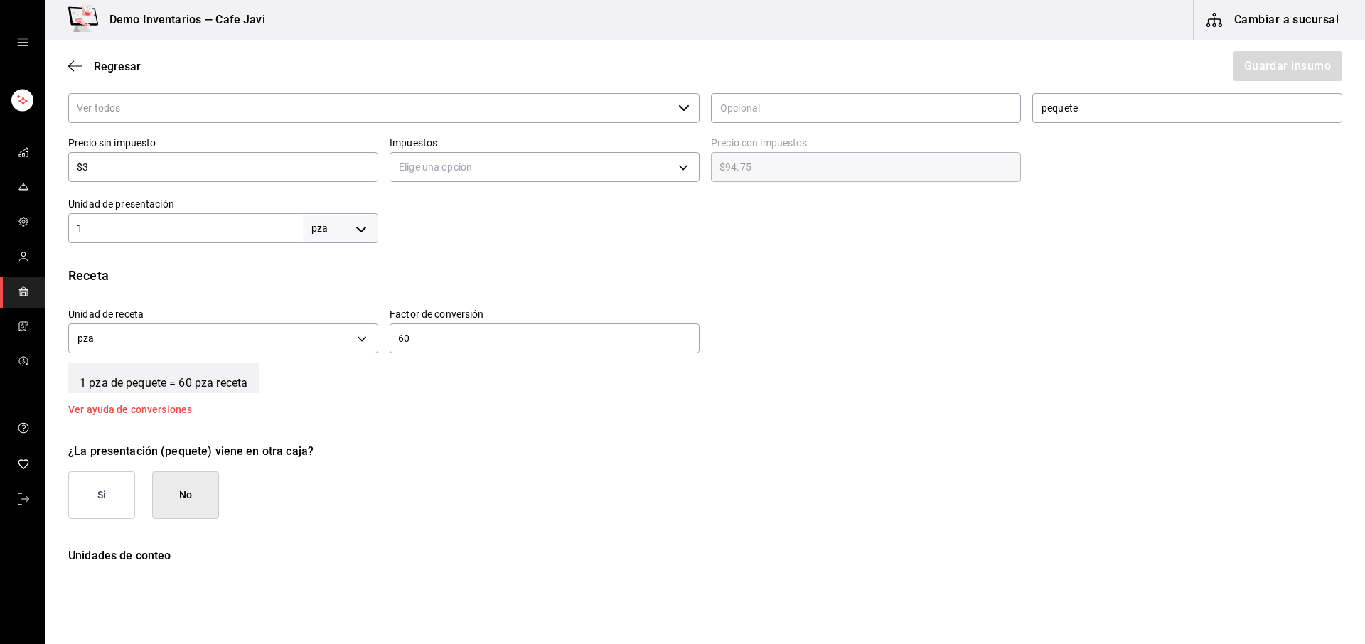
type input "$3.00"
type input "$37"
type input "$37.00"
type input "$379"
type input "$379.00"
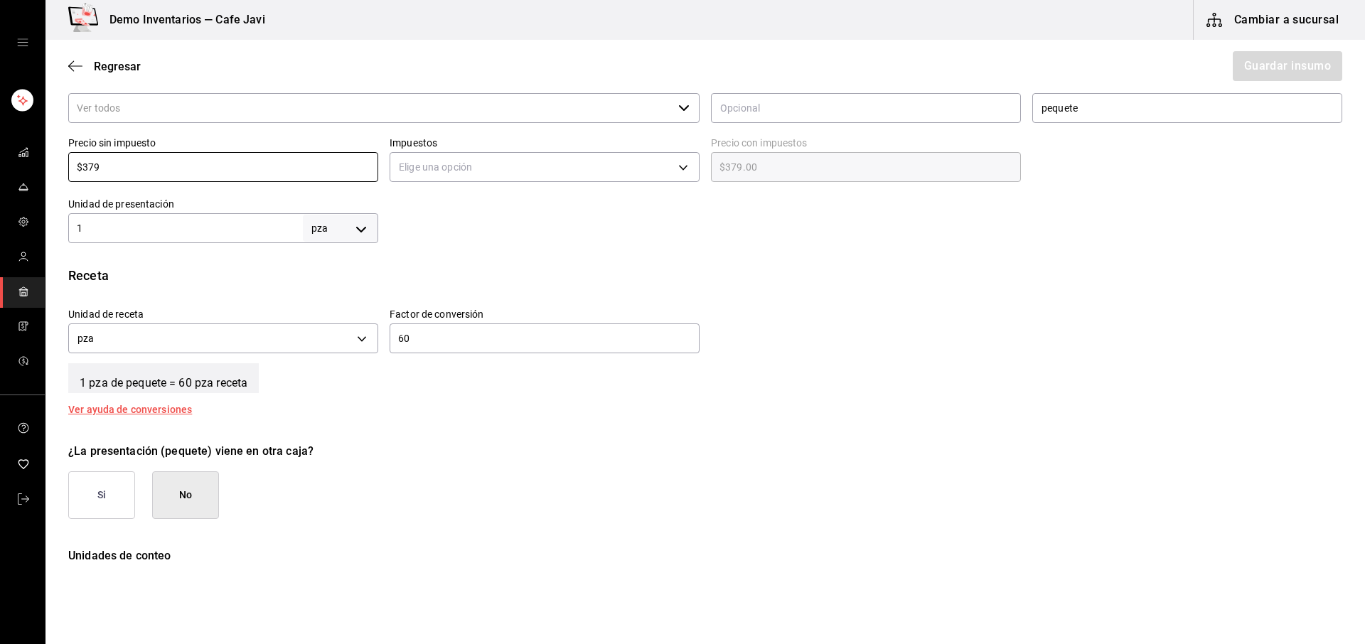
type input "$379"
click at [530, 254] on div "Insumo Nombre tocino Categoría de inventario ​ Mínimo ​ Ideal ​ Insumo de produ…" at bounding box center [704, 194] width 1319 height 822
click at [1142, 107] on input "pequete" at bounding box center [1187, 108] width 310 height 30
type input "pequete de 4 charolas"
click at [1220, 242] on div at bounding box center [860, 214] width 964 height 57
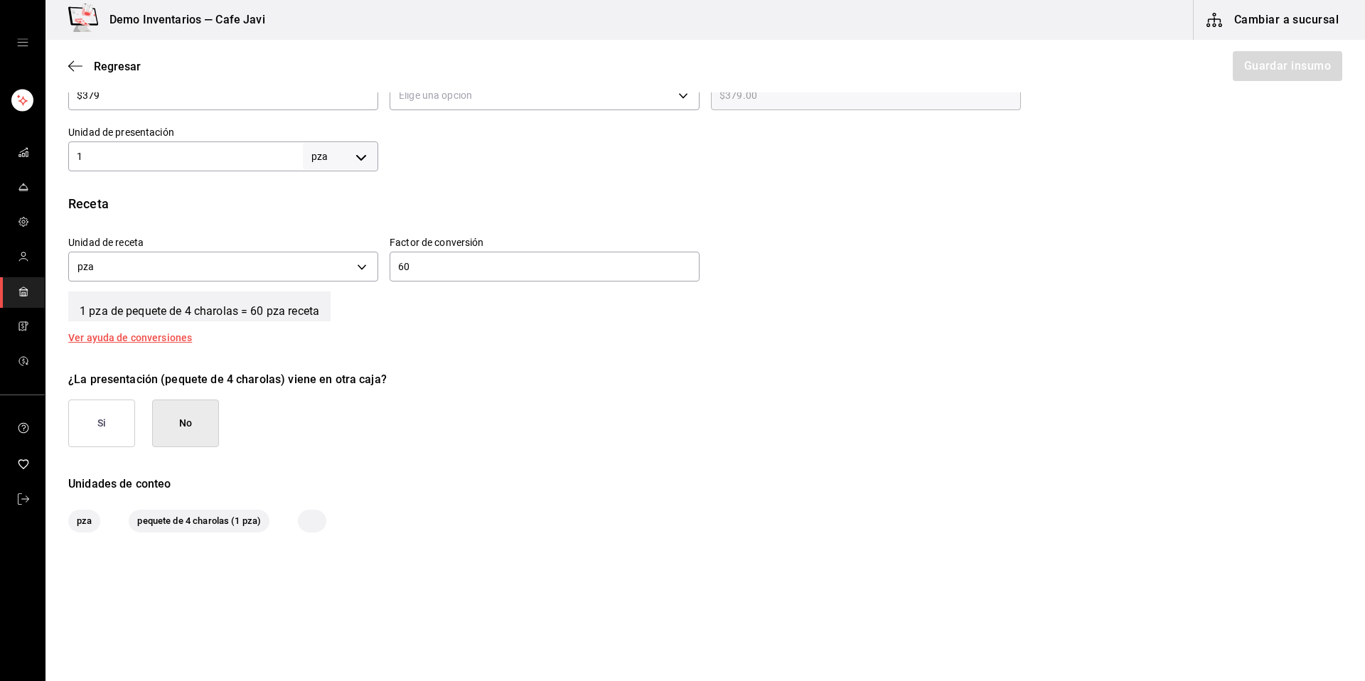
scroll to position [404, 0]
click at [121, 69] on span "Regresar" at bounding box center [117, 67] width 47 height 14
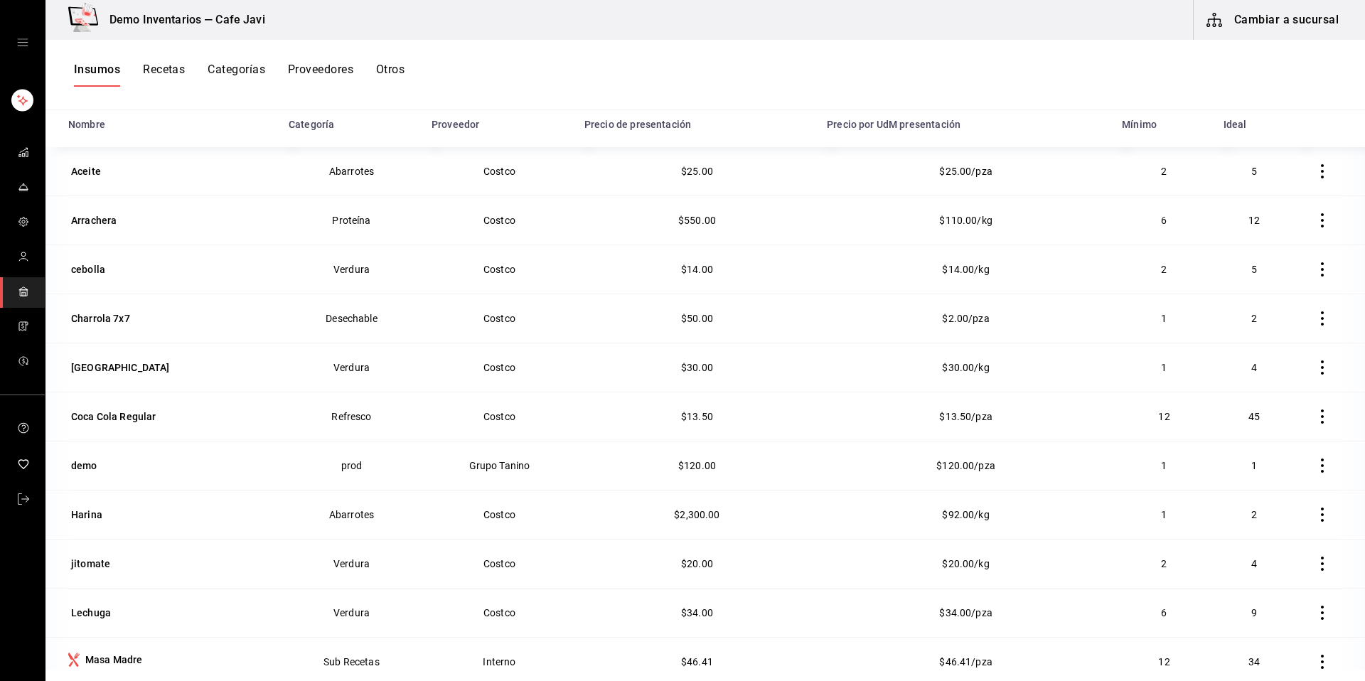
click at [168, 82] on button "Recetas" at bounding box center [164, 75] width 42 height 24
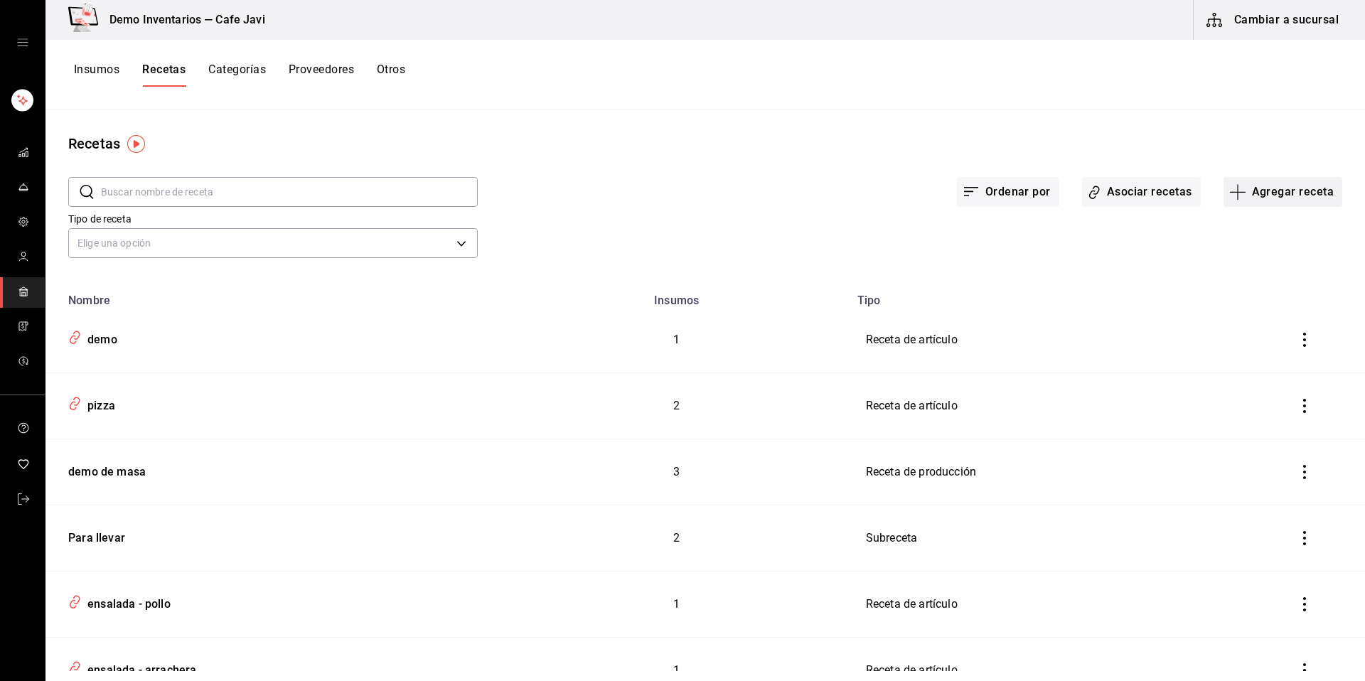
click at [1257, 204] on button "Agregar receta" at bounding box center [1282, 192] width 119 height 30
click at [1257, 306] on span "Receta de producción" at bounding box center [1272, 306] width 119 height 15
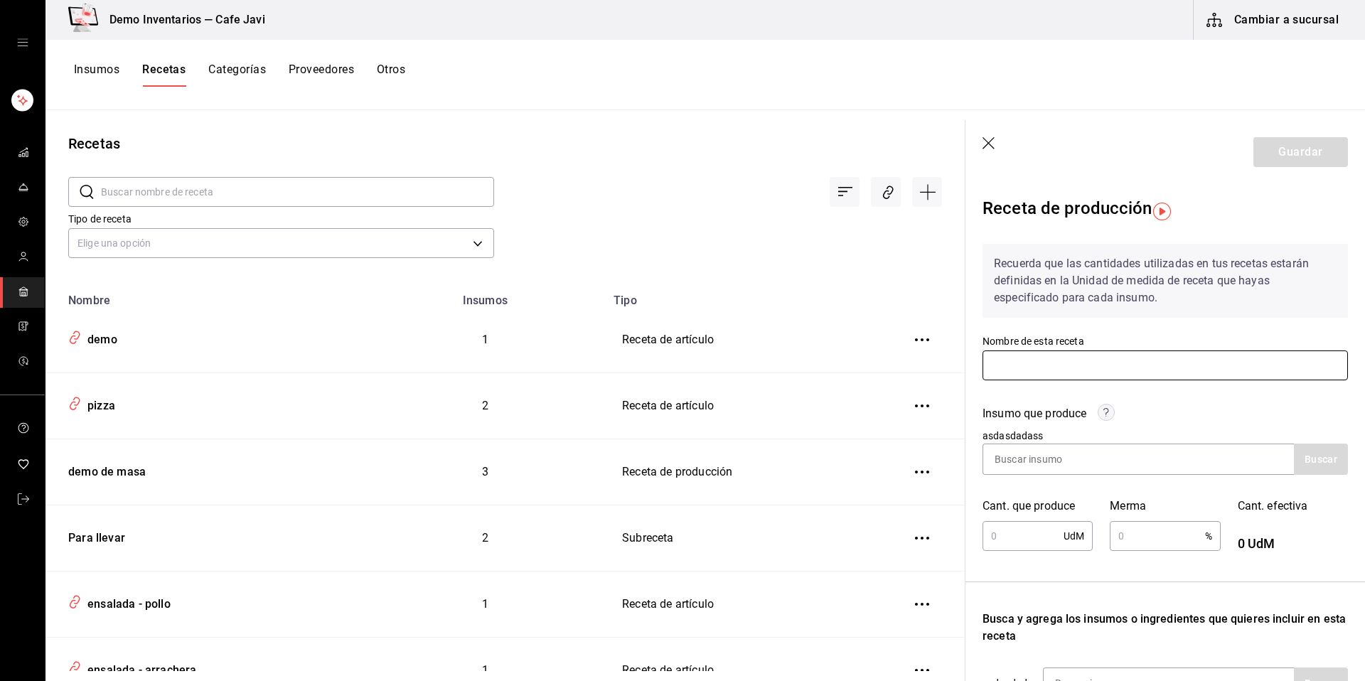
click at [1050, 365] on input "text" at bounding box center [1164, 365] width 365 height 30
click at [1116, 375] on input "tostado" at bounding box center [1164, 365] width 365 height 30
type input "tostado"
click at [1065, 464] on input at bounding box center [1054, 459] width 142 height 30
type input "sal"
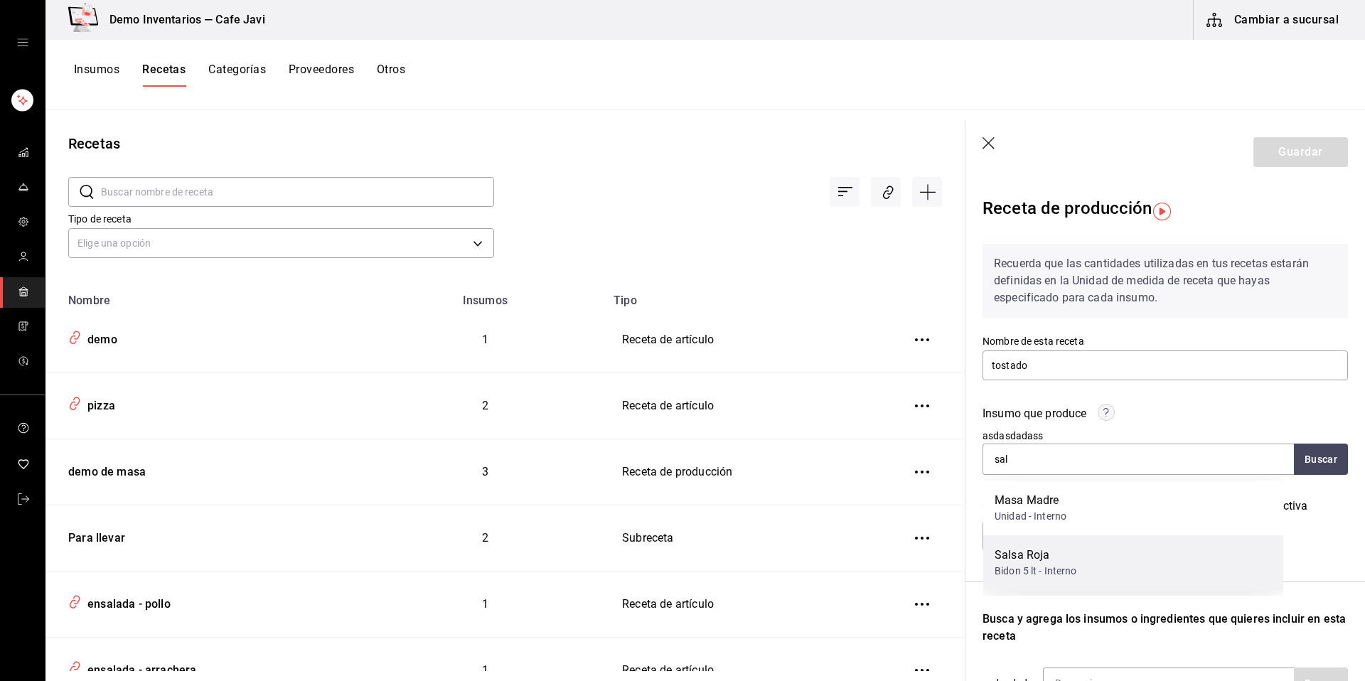
click at [1051, 559] on div "Salsa Roja" at bounding box center [1035, 555] width 82 height 17
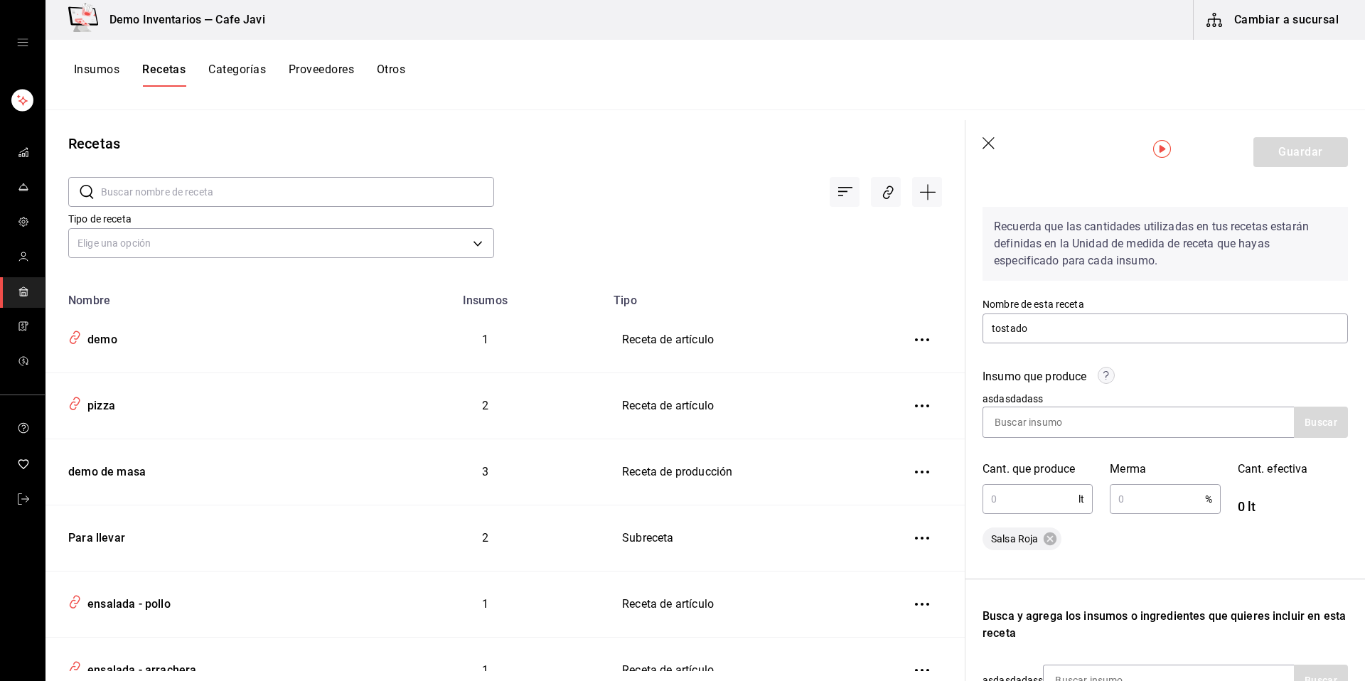
scroll to position [69, 0]
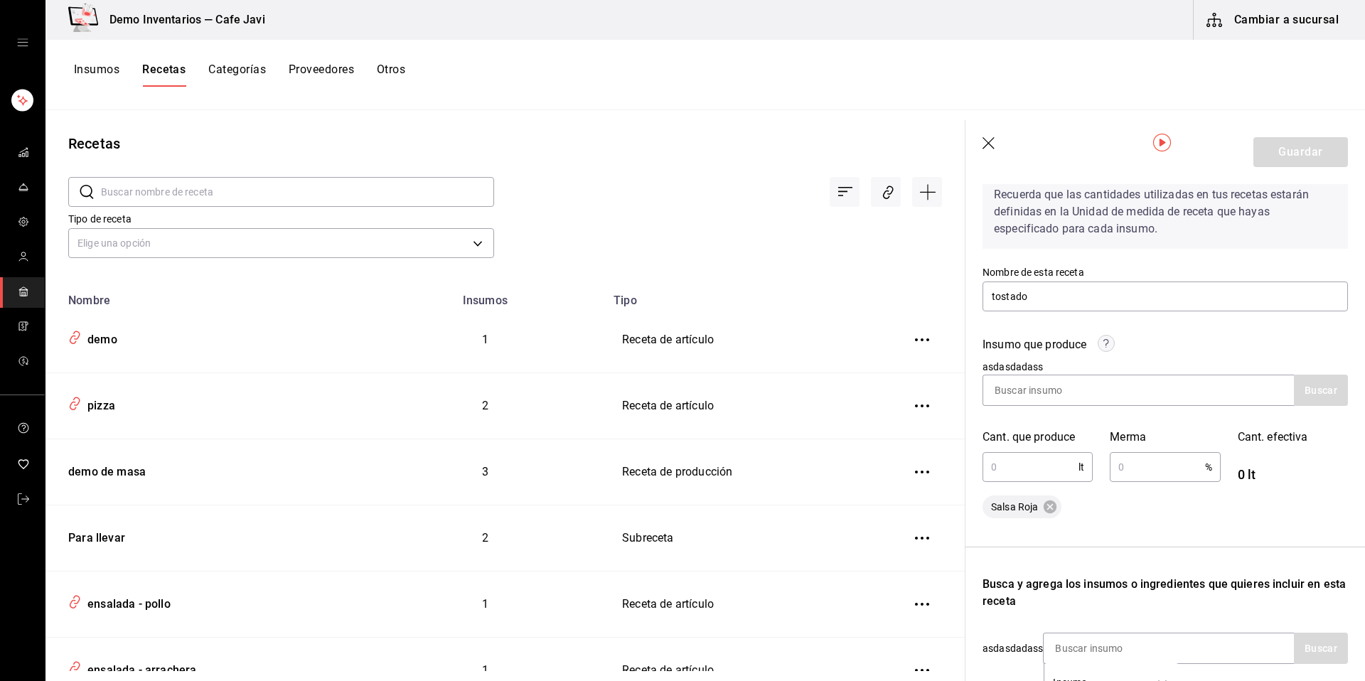
click at [1043, 470] on input "text" at bounding box center [1030, 467] width 96 height 28
type input "10"
click at [1106, 509] on div "Salsa Roja" at bounding box center [1164, 506] width 365 height 23
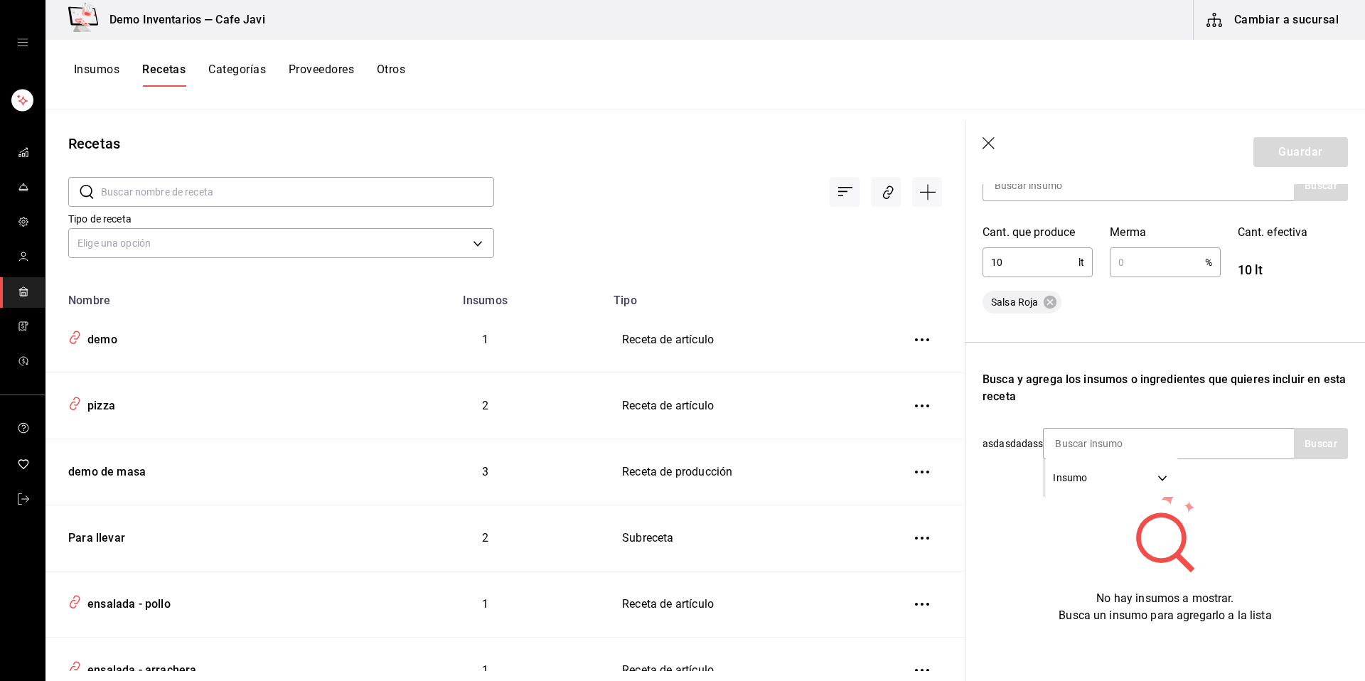
scroll to position [284, 0]
click at [1078, 429] on input at bounding box center [1114, 444] width 142 height 30
type input "sal"
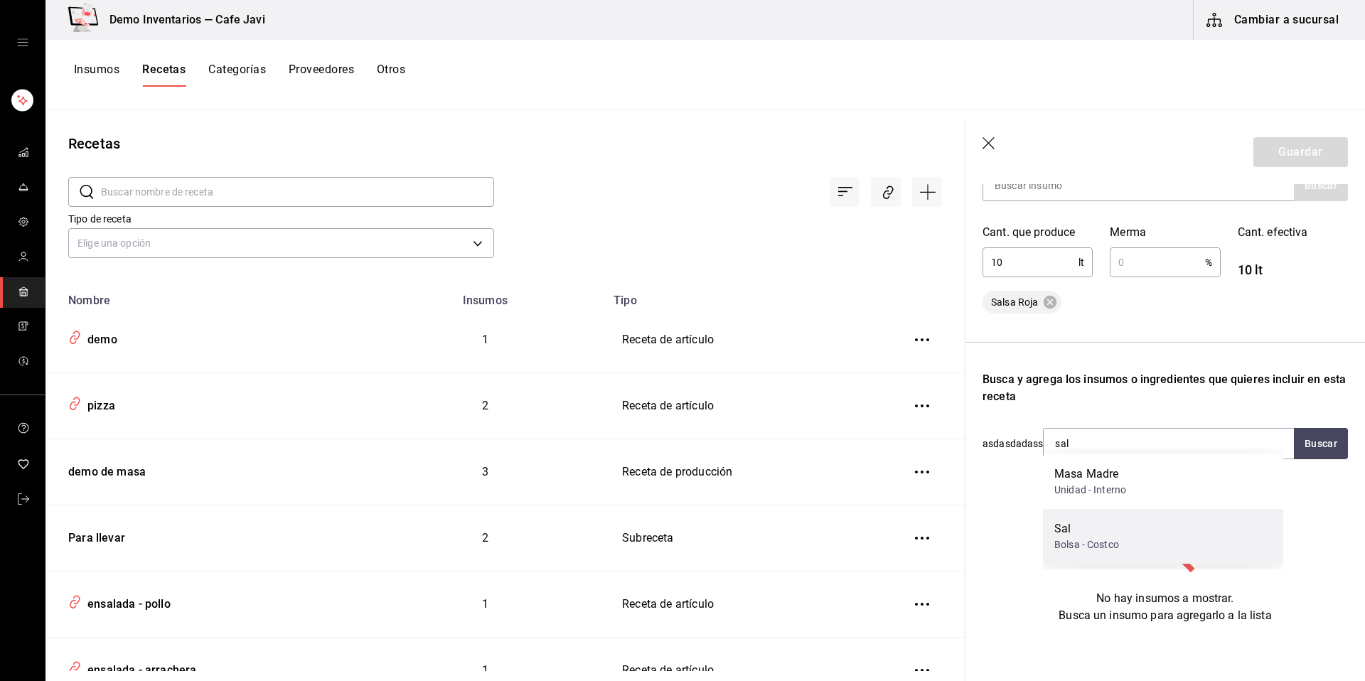
click at [1073, 528] on div "Sal" at bounding box center [1086, 528] width 65 height 17
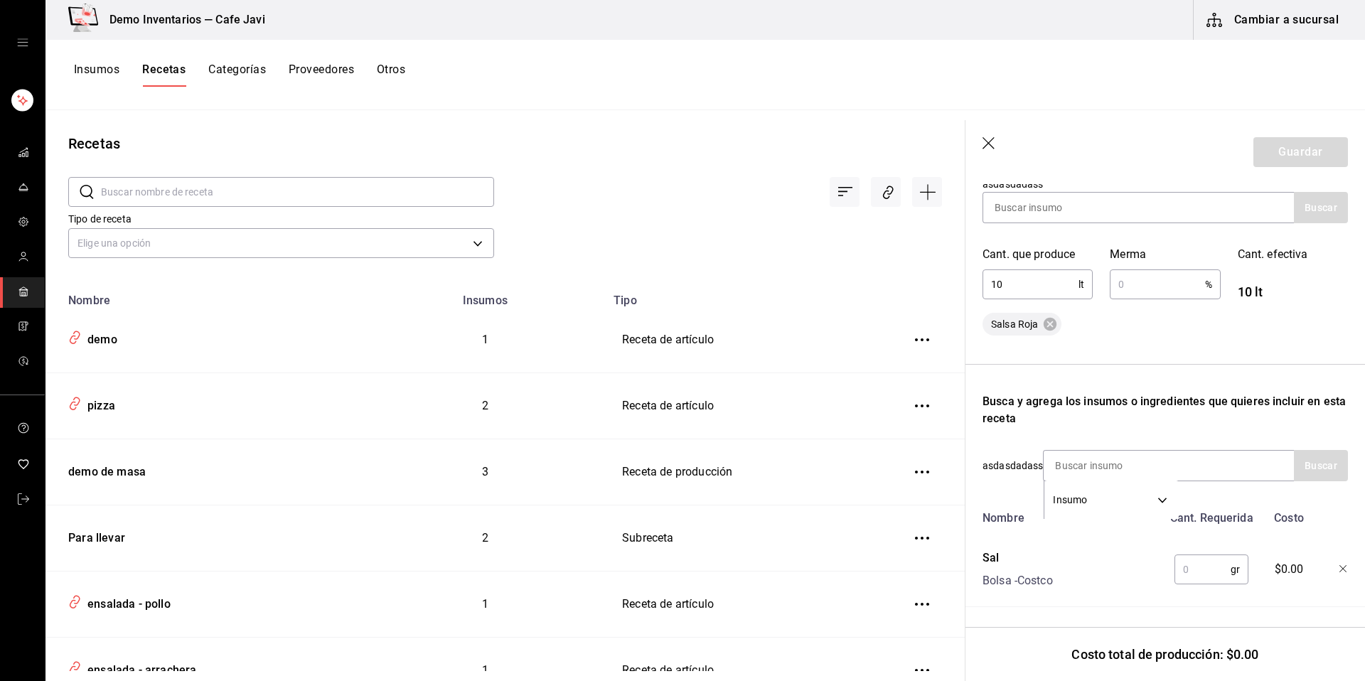
scroll to position [262, 0]
click at [1188, 596] on div "Receta de producción Recuerda que las cantidades utilizadas en tus recetas esta…" at bounding box center [1164, 306] width 399 height 748
click at [1242, 618] on div "Receta de producción Recuerda que las cantidades utilizadas en tus recetas esta…" at bounding box center [1164, 306] width 399 height 748
click at [1200, 624] on div "Receta de producción Recuerda que las cantidades utilizadas en tus recetas esta…" at bounding box center [1164, 306] width 399 height 748
click at [1187, 559] on input "text" at bounding box center [1202, 569] width 56 height 28
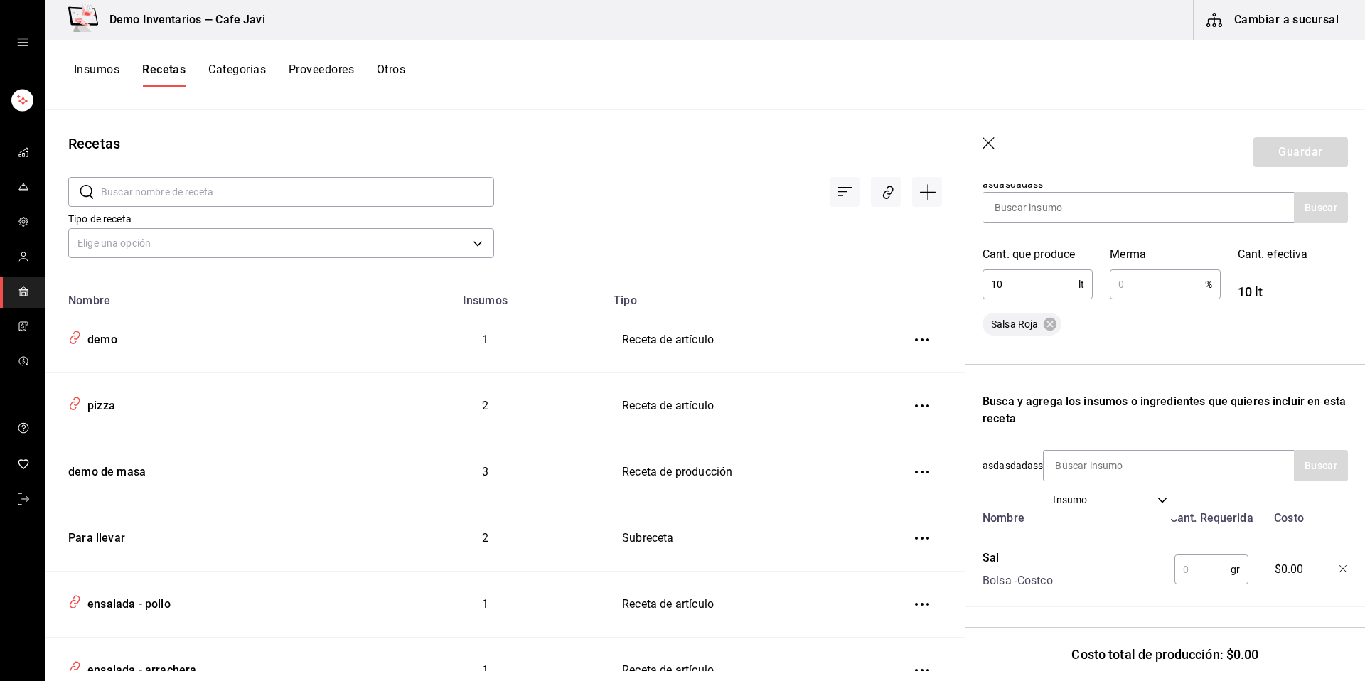
click at [1212, 557] on input "text" at bounding box center [1202, 569] width 56 height 28
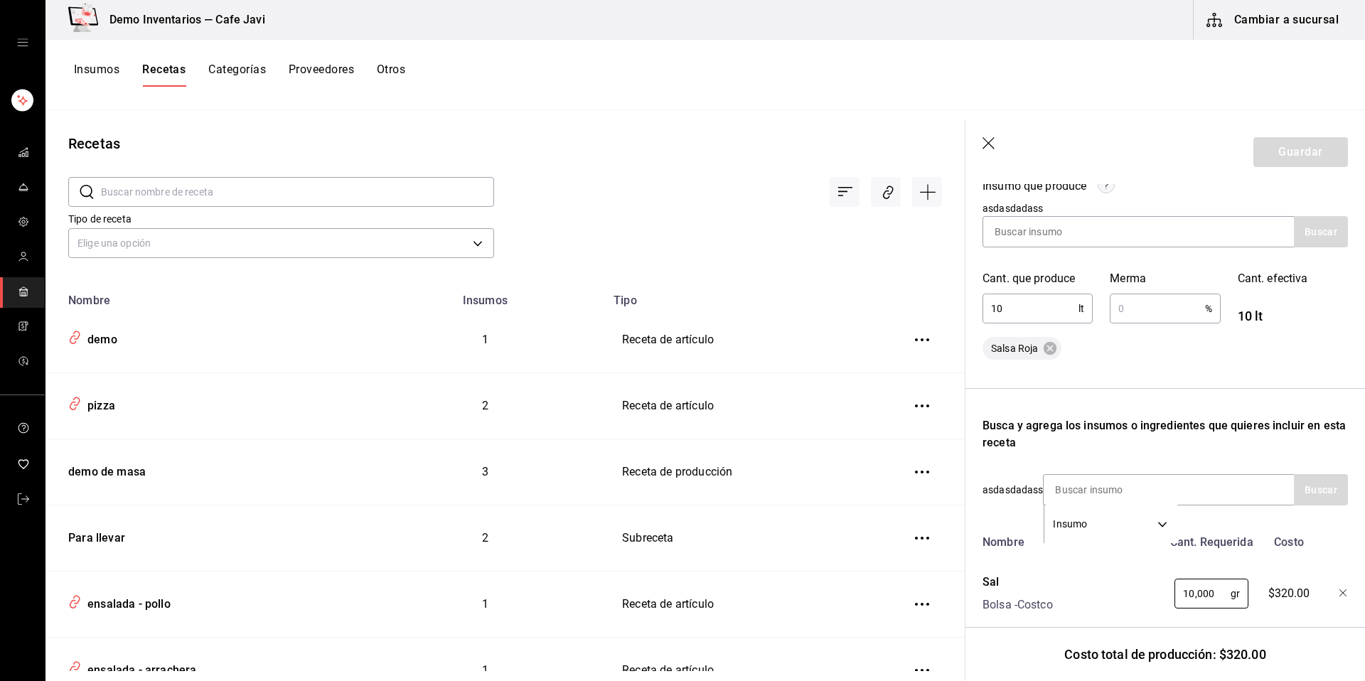
type input "10,000"
click at [1152, 312] on input "text" at bounding box center [1157, 308] width 95 height 28
type input "10"
click at [1281, 144] on button "Guardar" at bounding box center [1300, 152] width 95 height 30
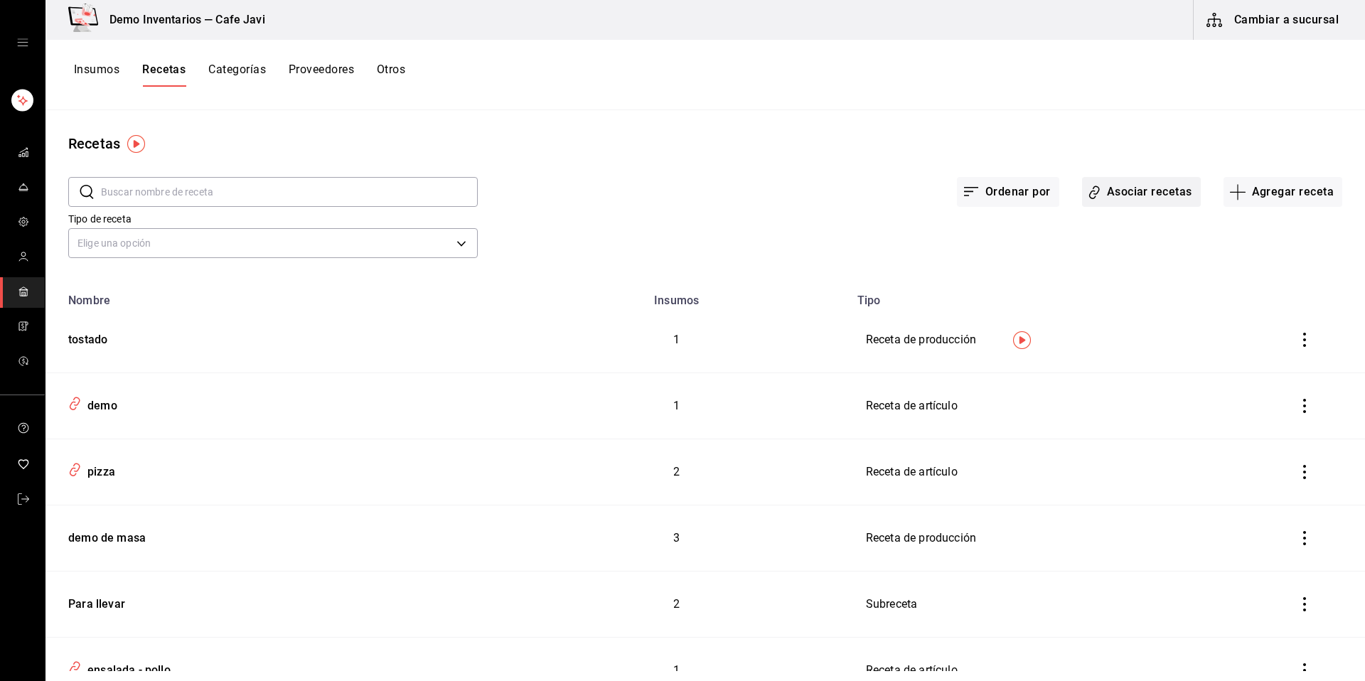
click at [1135, 193] on button "Asociar recetas" at bounding box center [1141, 192] width 119 height 30
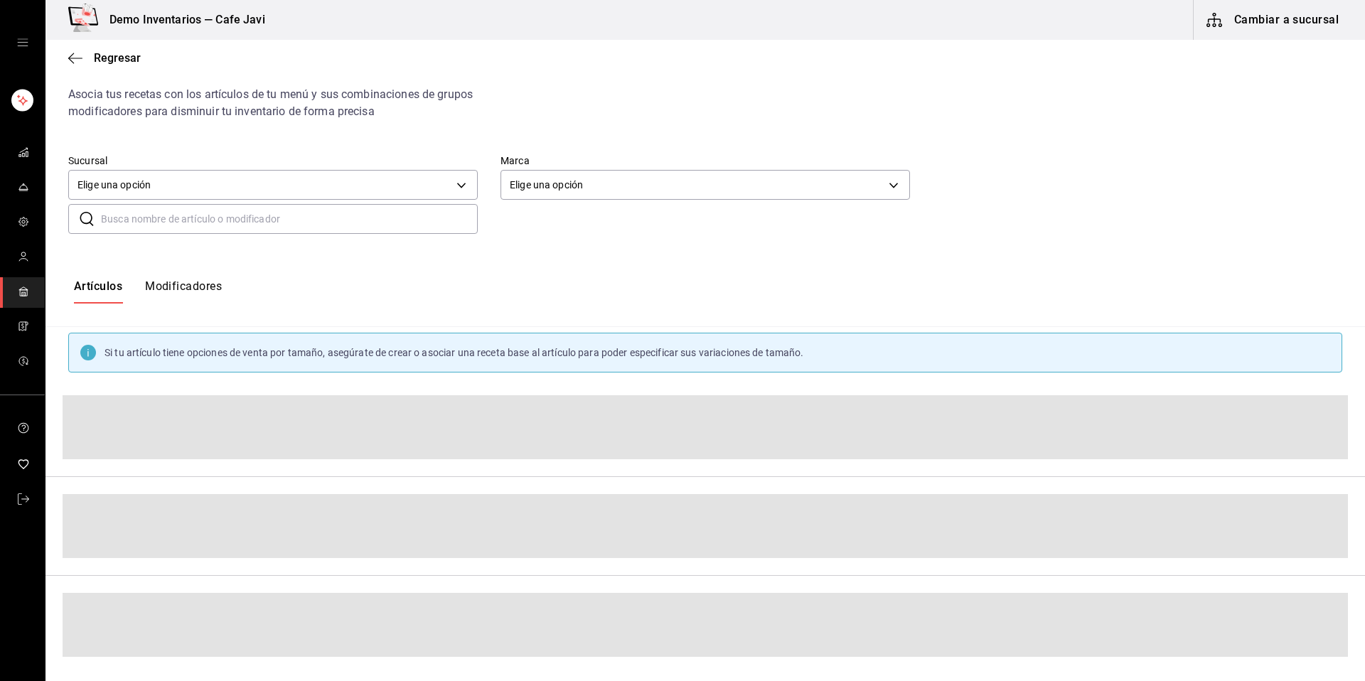
scroll to position [56, 0]
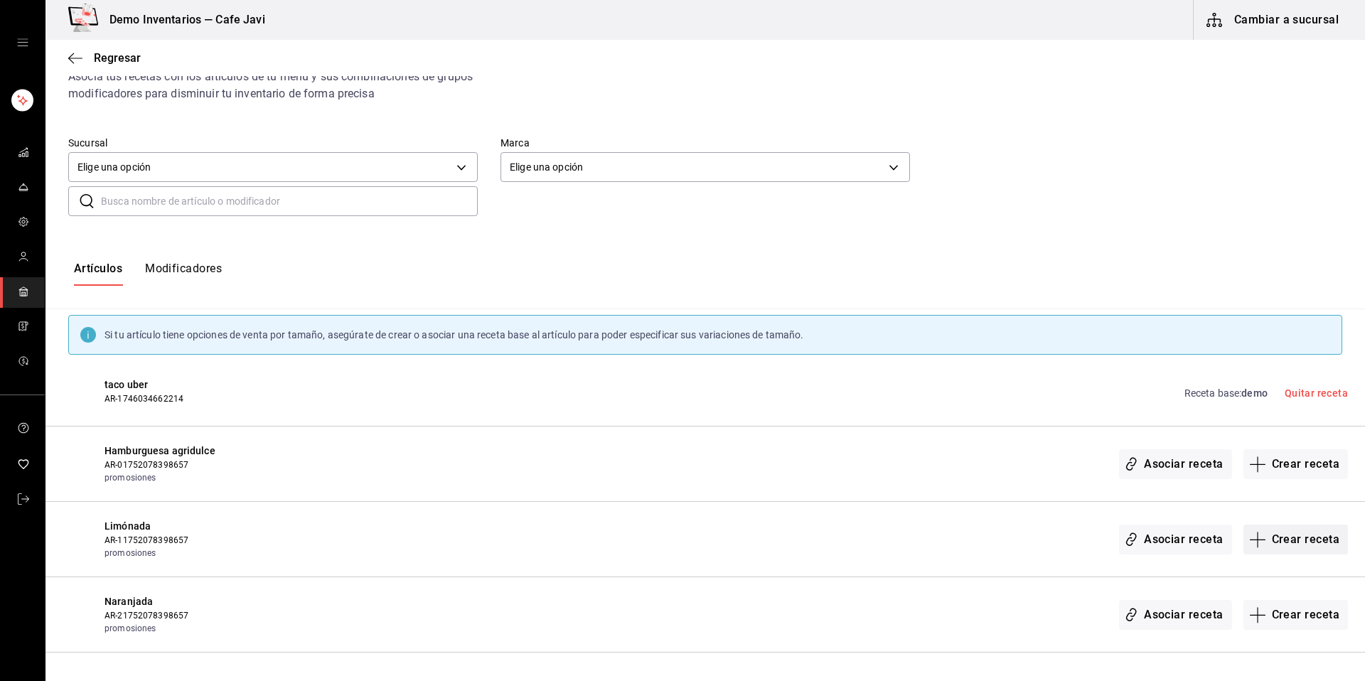
click at [1315, 539] on button "Crear receta" at bounding box center [1295, 540] width 105 height 30
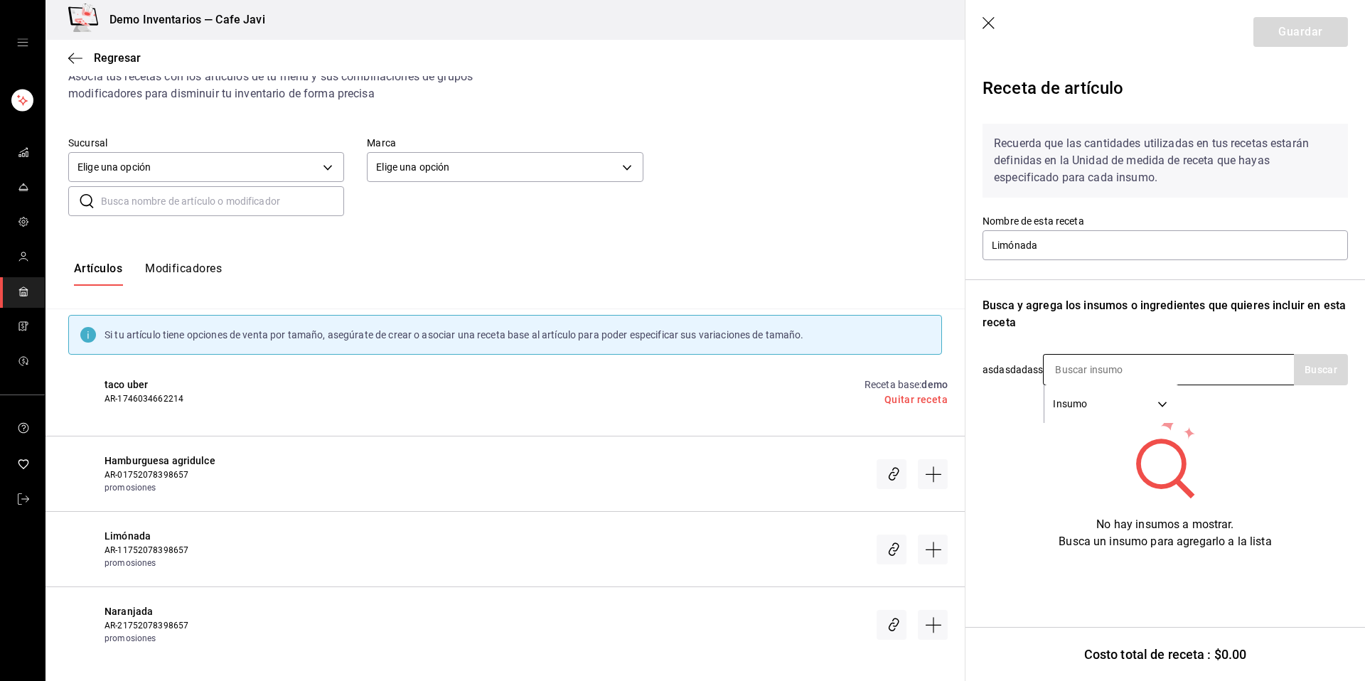
click at [1099, 370] on input at bounding box center [1114, 370] width 142 height 30
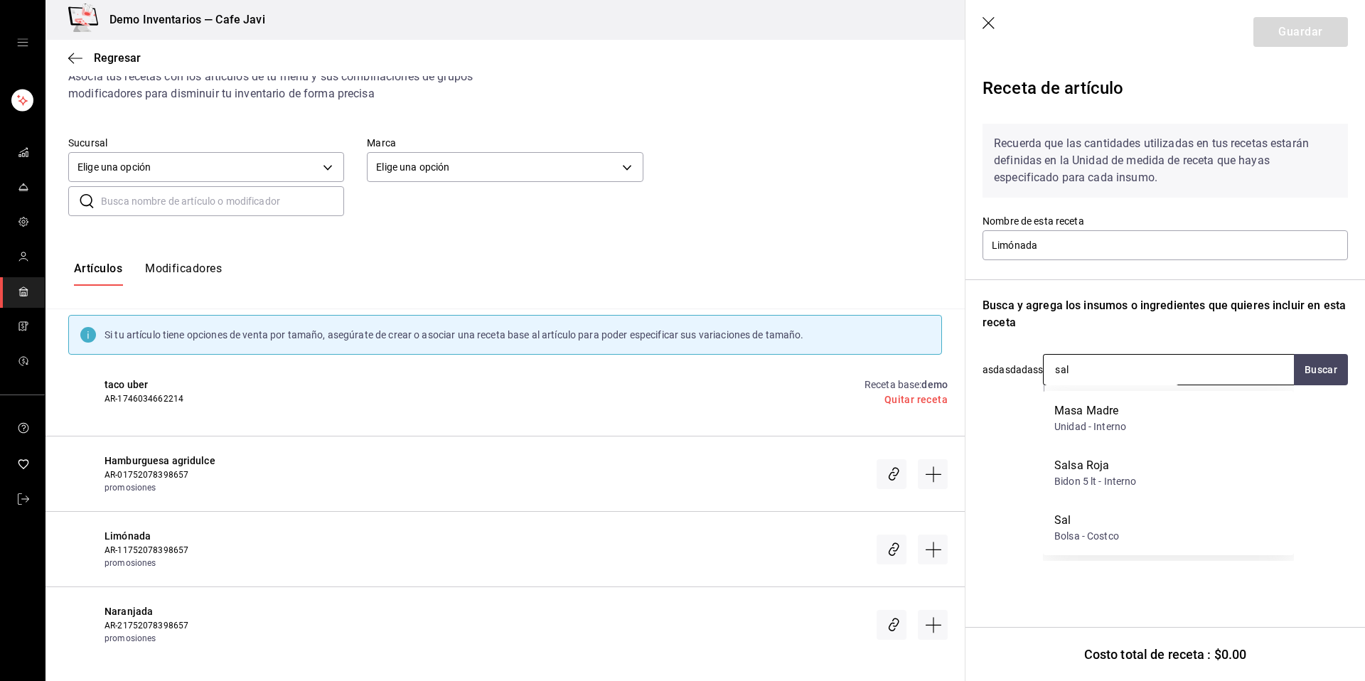
type input "sals"
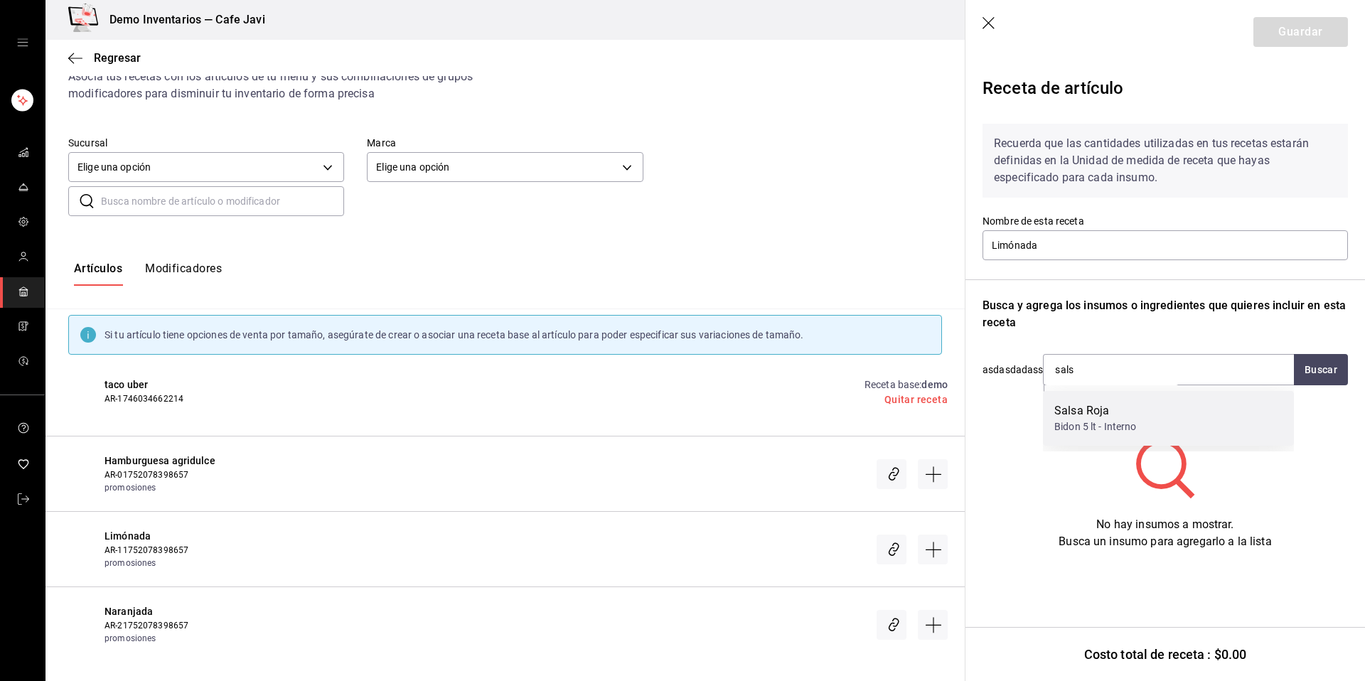
click at [1117, 410] on div "Salsa Roja" at bounding box center [1095, 410] width 82 height 17
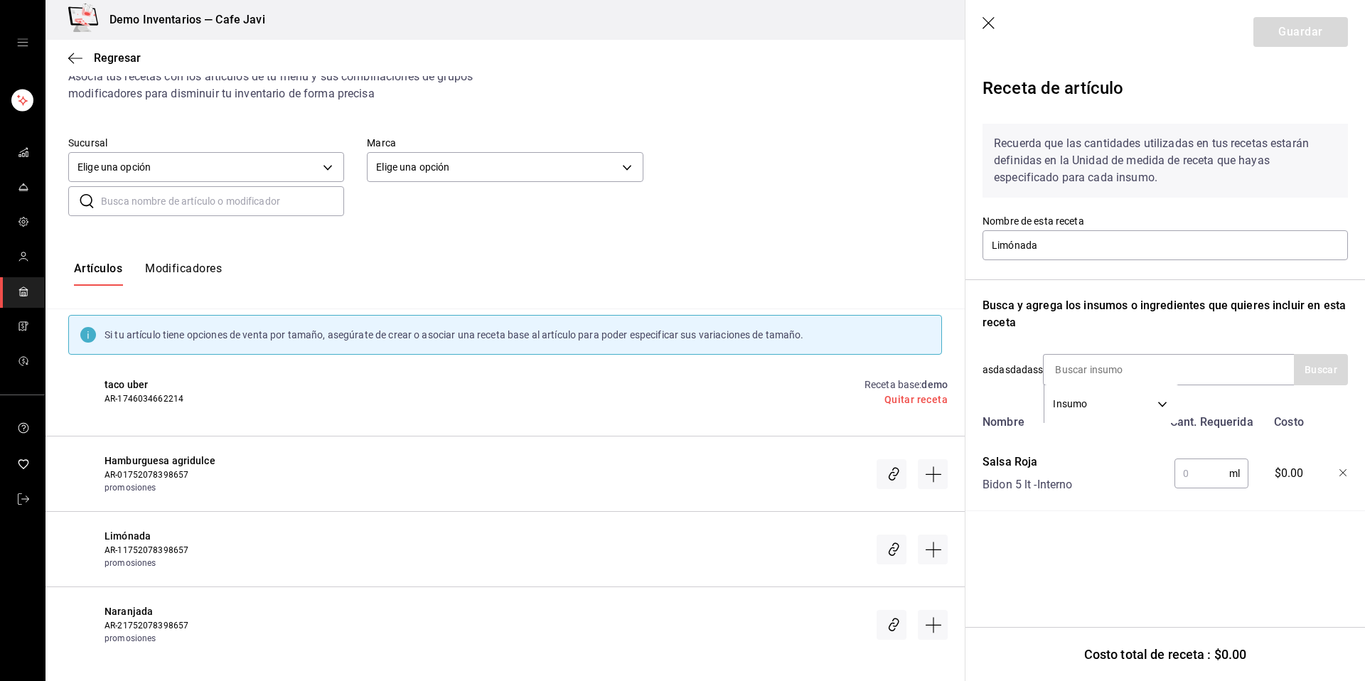
click at [1205, 477] on input "text" at bounding box center [1201, 473] width 55 height 28
type input "12"
click at [987, 31] on icon "button" at bounding box center [989, 24] width 14 height 14
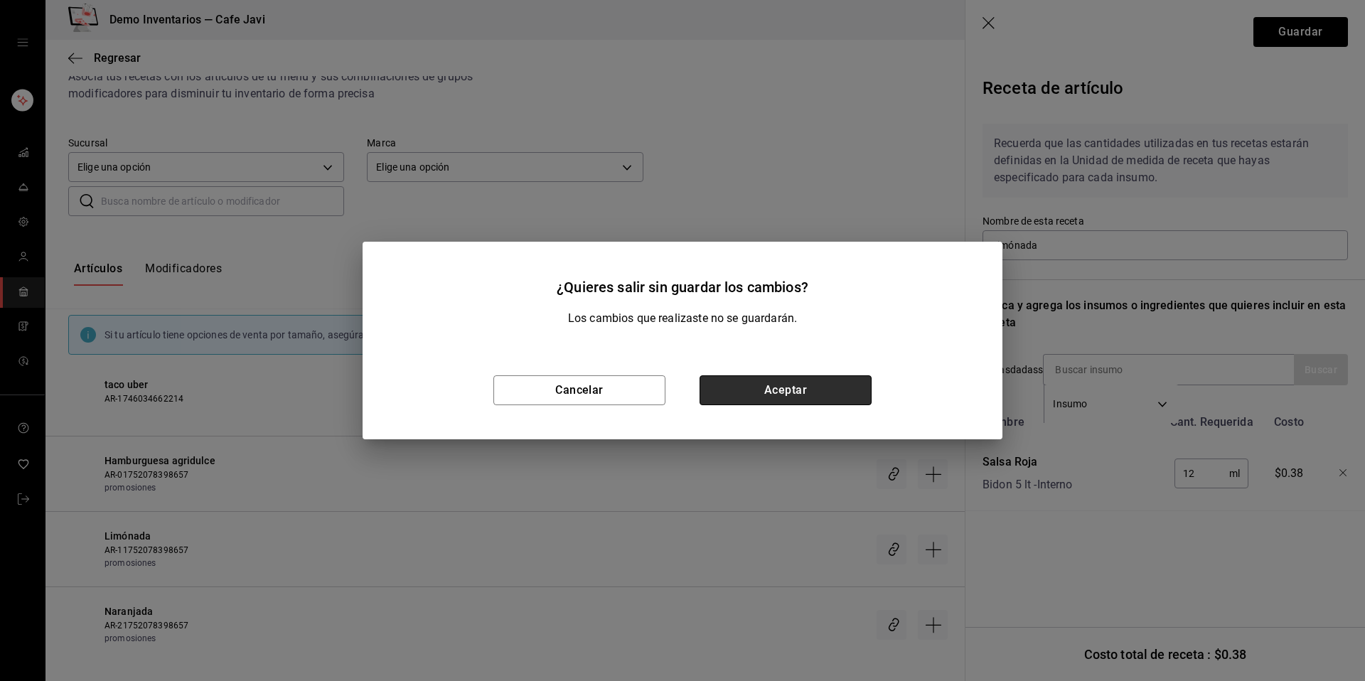
click at [811, 394] on button "Aceptar" at bounding box center [785, 390] width 172 height 30
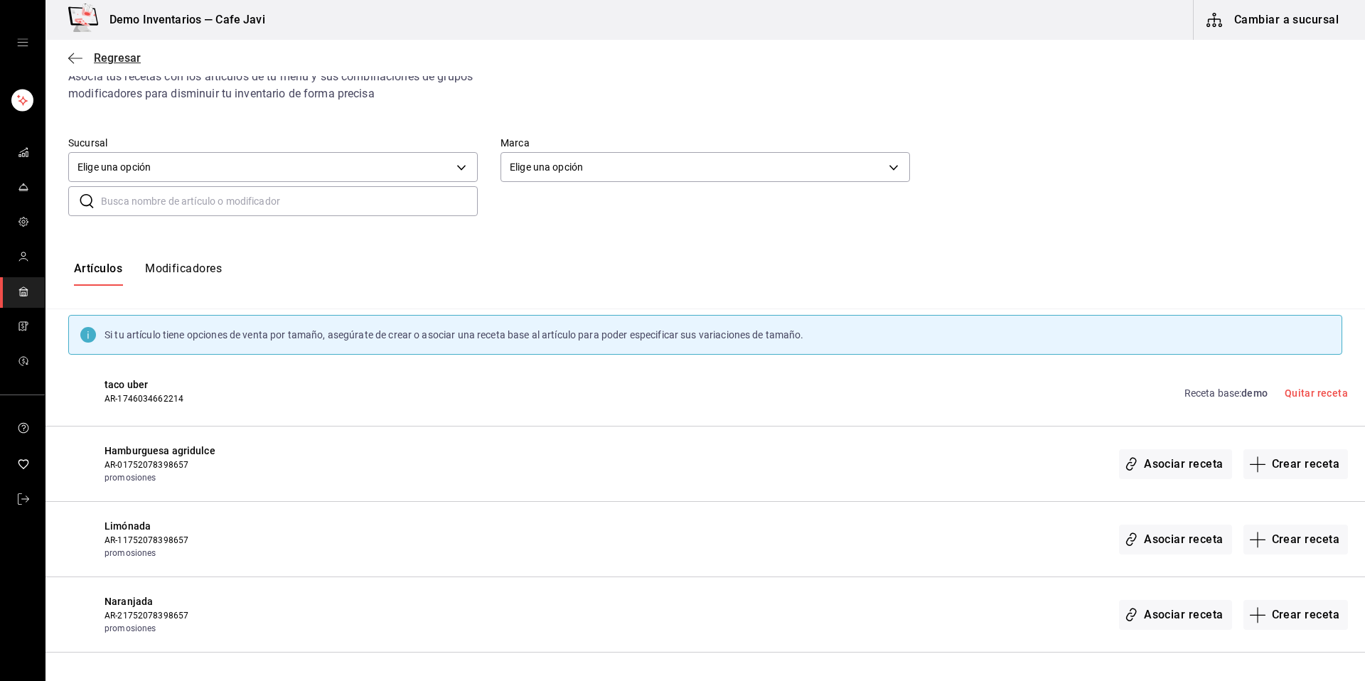
click at [104, 57] on span "Regresar" at bounding box center [117, 58] width 47 height 14
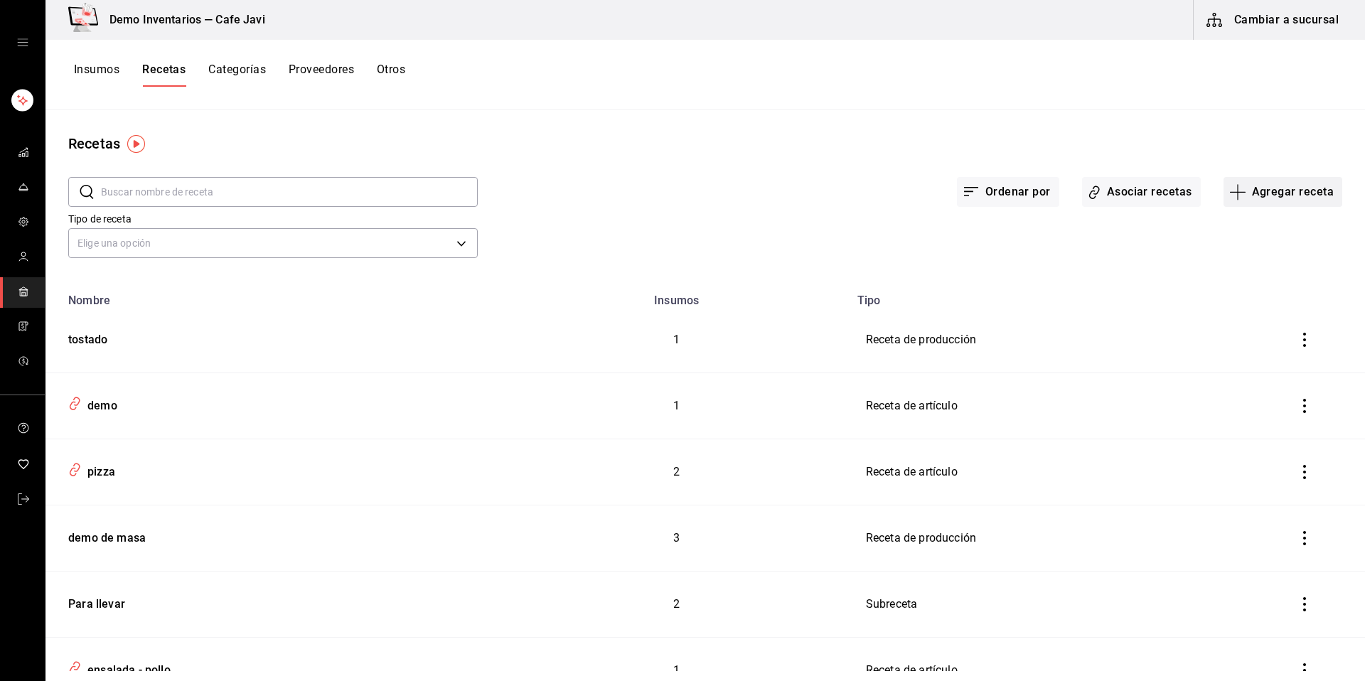
click at [1236, 199] on icon "button" at bounding box center [1237, 191] width 17 height 17
click at [1245, 266] on span "Subreceta" at bounding box center [1272, 269] width 119 height 15
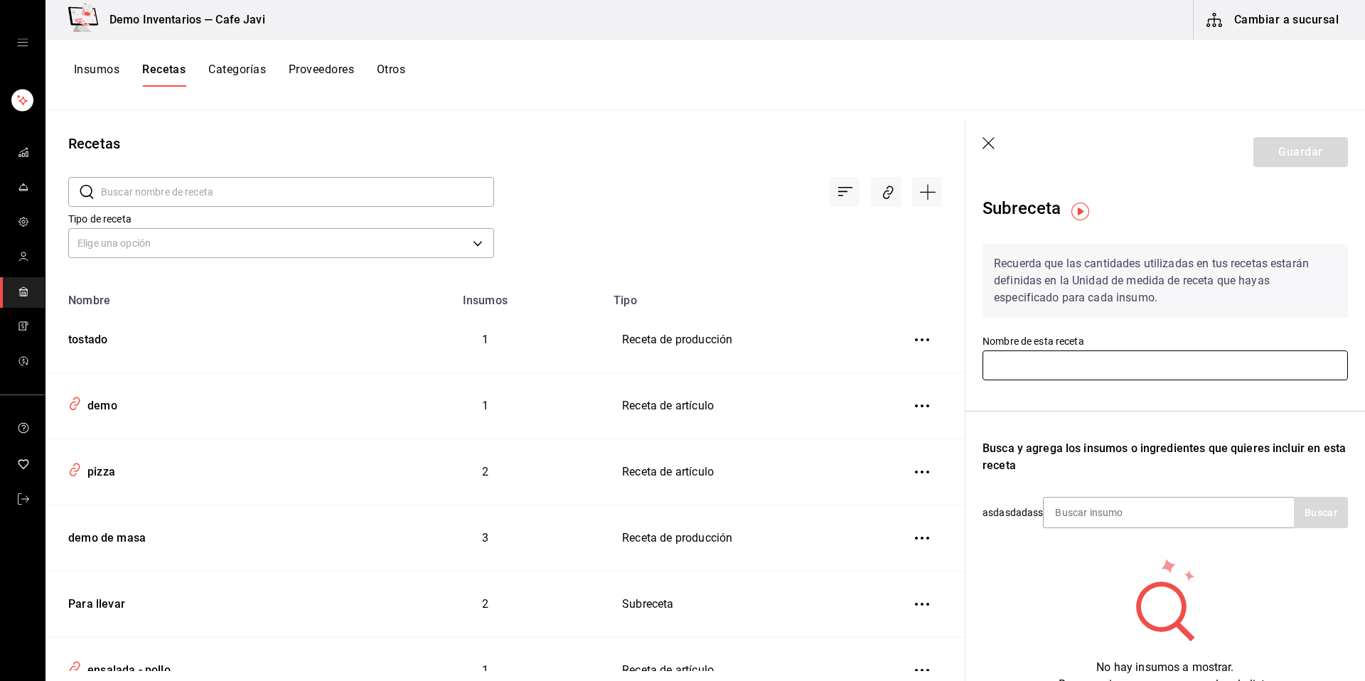
click at [997, 362] on input "text" at bounding box center [1164, 365] width 365 height 30
type input "base de café"
click at [1104, 525] on input at bounding box center [1114, 513] width 142 height 30
type input "sals"
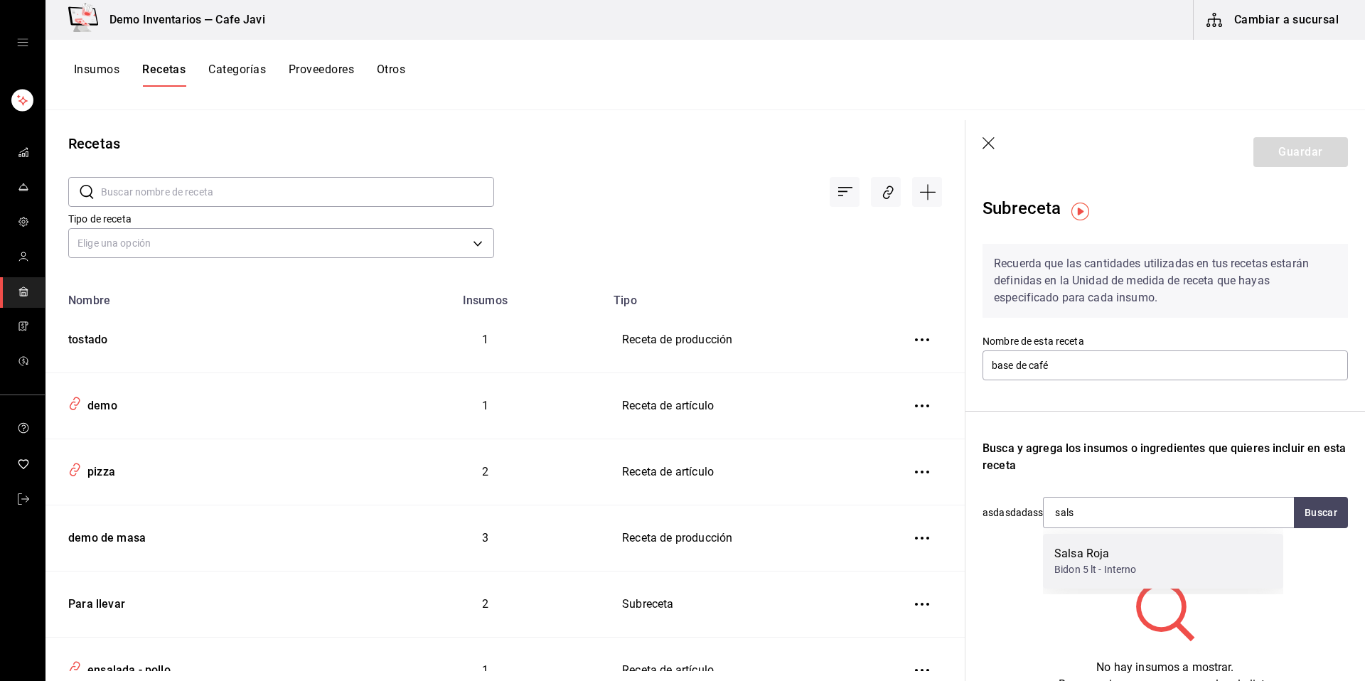
click at [1093, 547] on div "Salsa Roja" at bounding box center [1095, 553] width 82 height 17
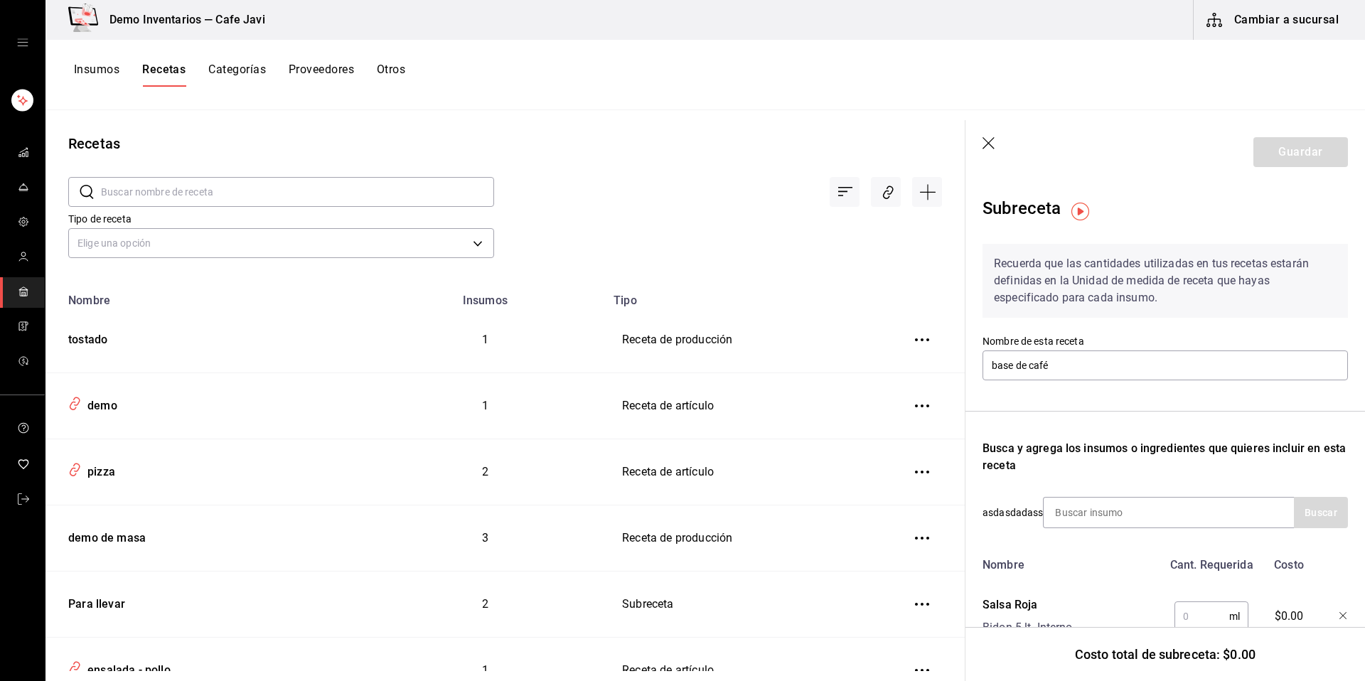
click at [1178, 615] on input "text" at bounding box center [1201, 616] width 55 height 28
type input "18"
click at [1274, 163] on button "Guardar" at bounding box center [1300, 152] width 95 height 30
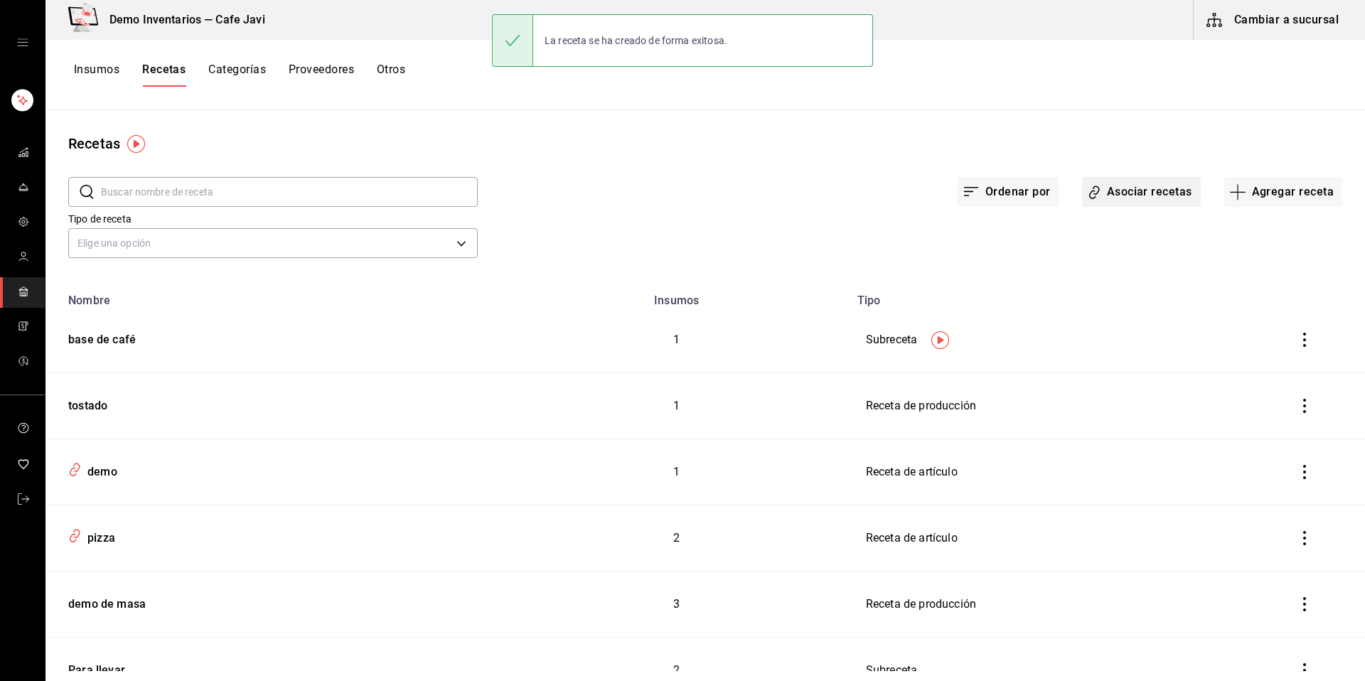
click at [1142, 187] on button "Asociar recetas" at bounding box center [1141, 192] width 119 height 30
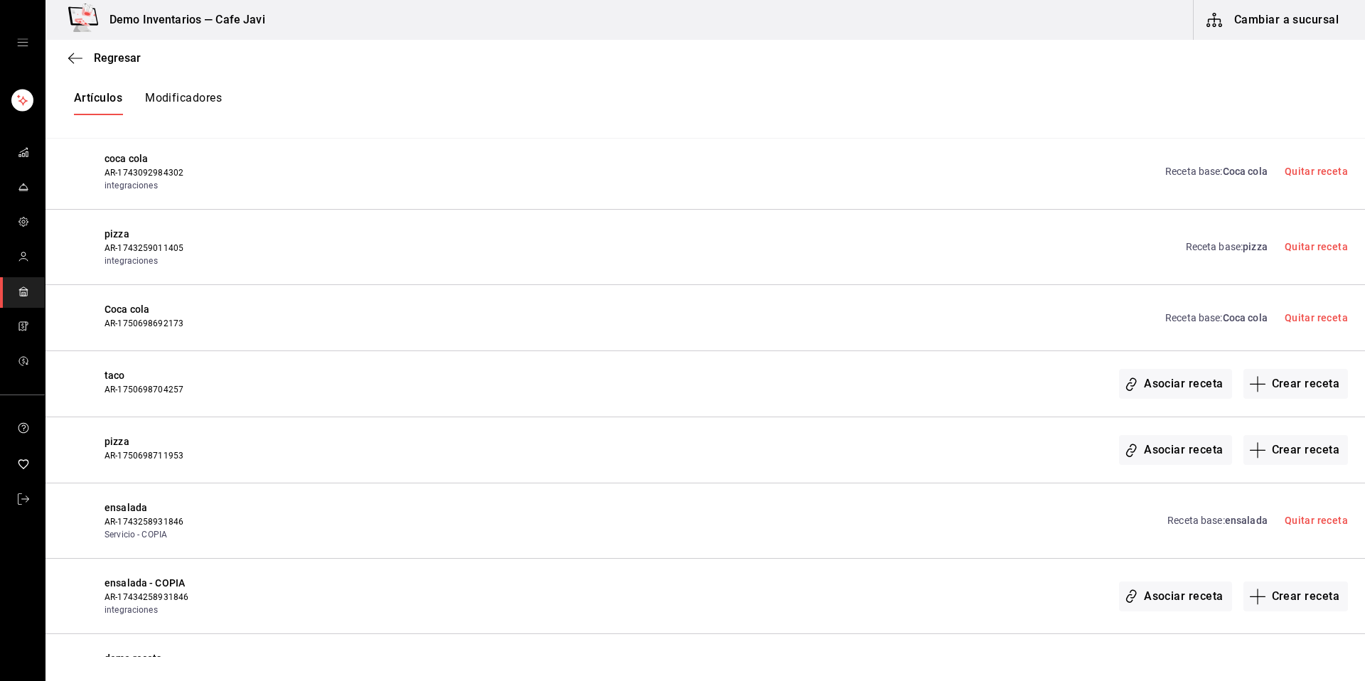
scroll to position [689, 0]
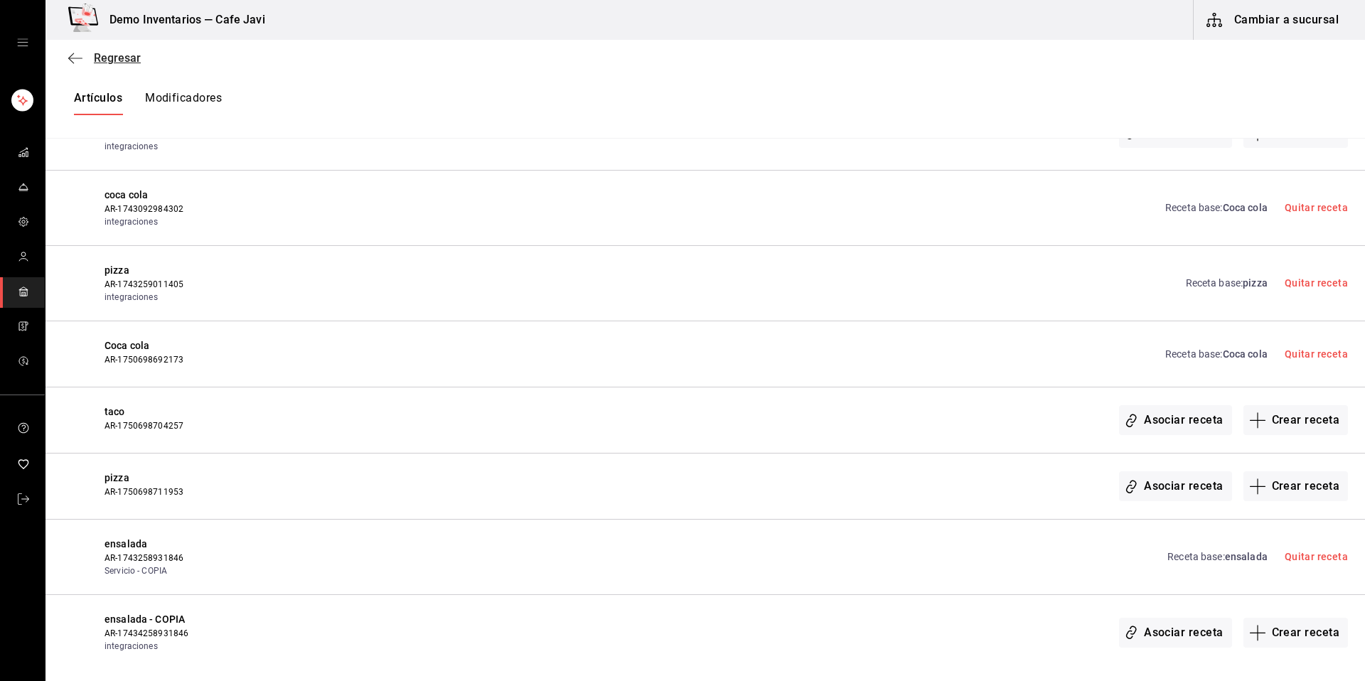
click at [105, 64] on span "Regresar" at bounding box center [117, 58] width 47 height 14
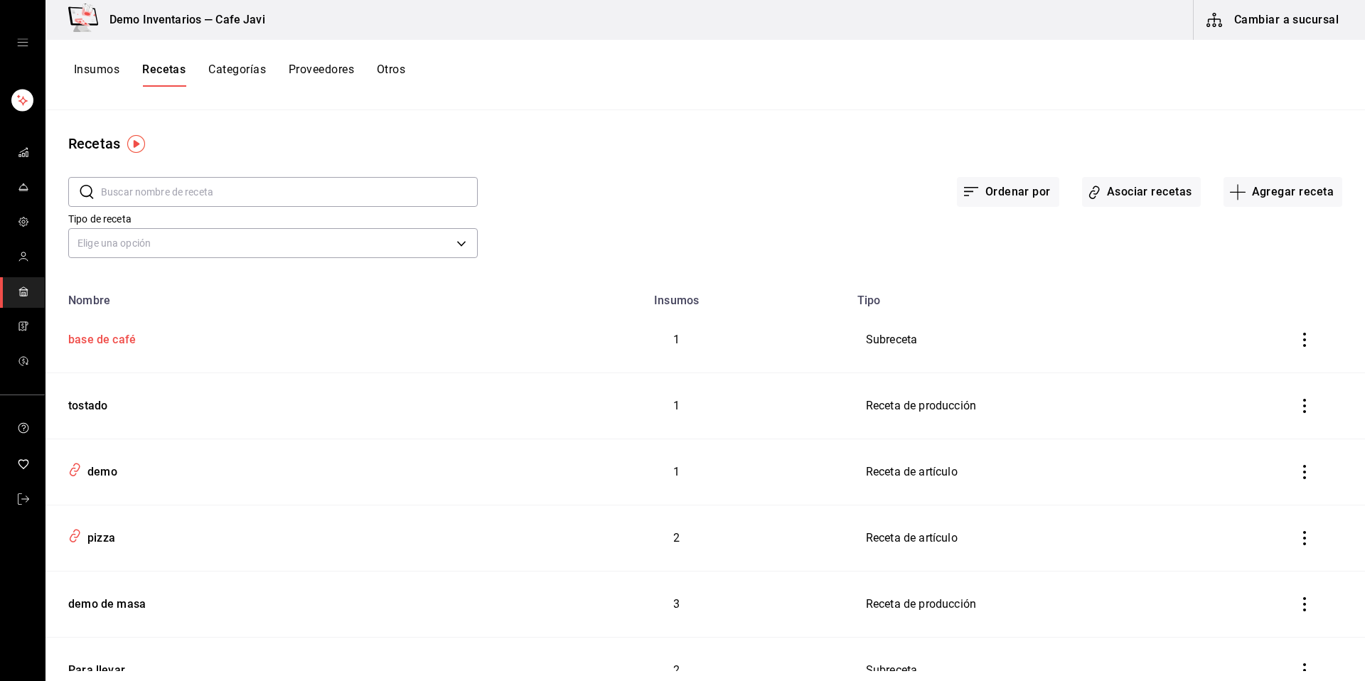
drag, startPoint x: 135, startPoint y: 334, endPoint x: 285, endPoint y: 348, distance: 150.6
click at [139, 334] on div "base de café" at bounding box center [275, 337] width 425 height 22
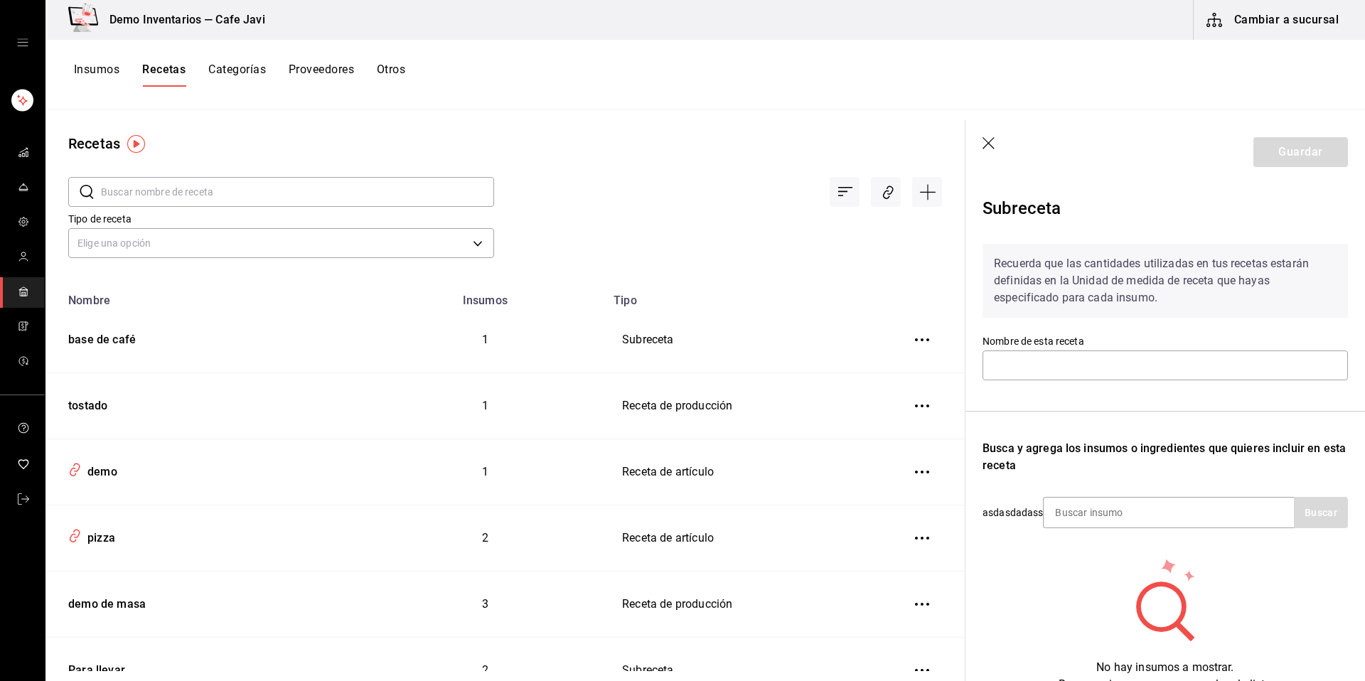
type input "base de café"
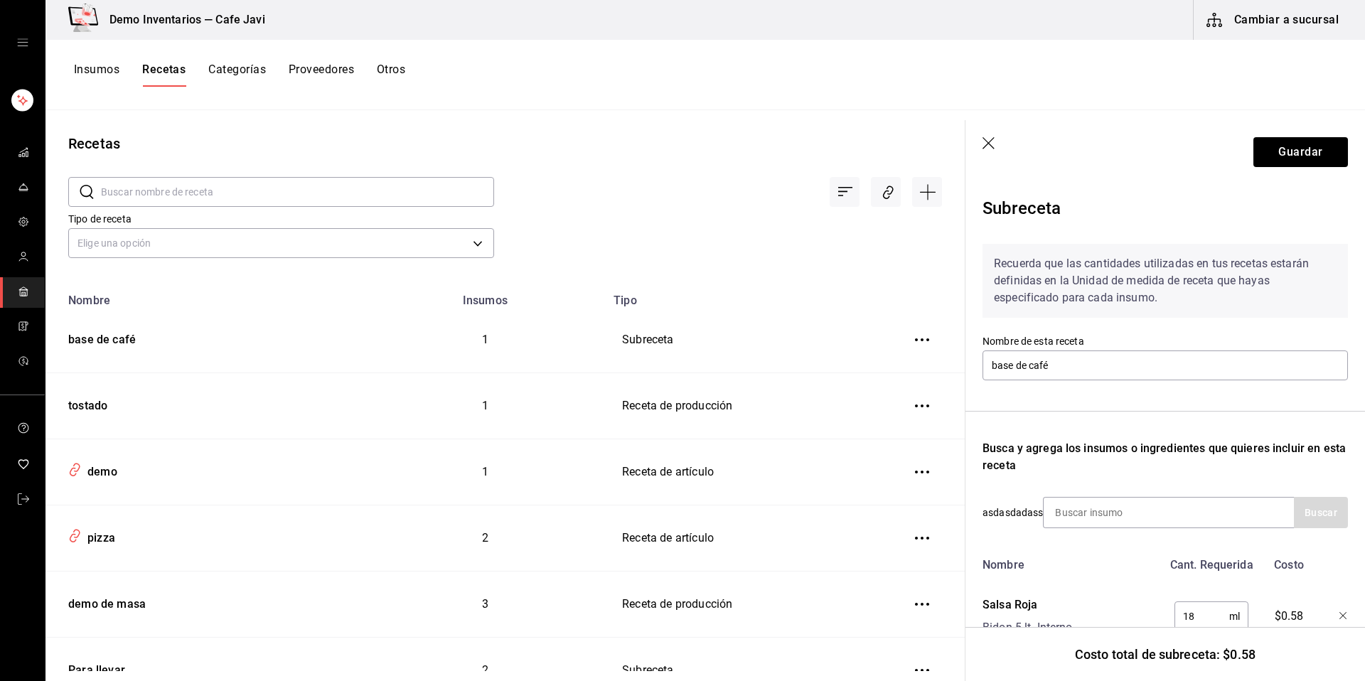
drag, startPoint x: 1204, startPoint y: 616, endPoint x: 1217, endPoint y: 618, distance: 12.9
click at [1217, 618] on input "18" at bounding box center [1201, 616] width 55 height 28
type input "1"
type input "23"
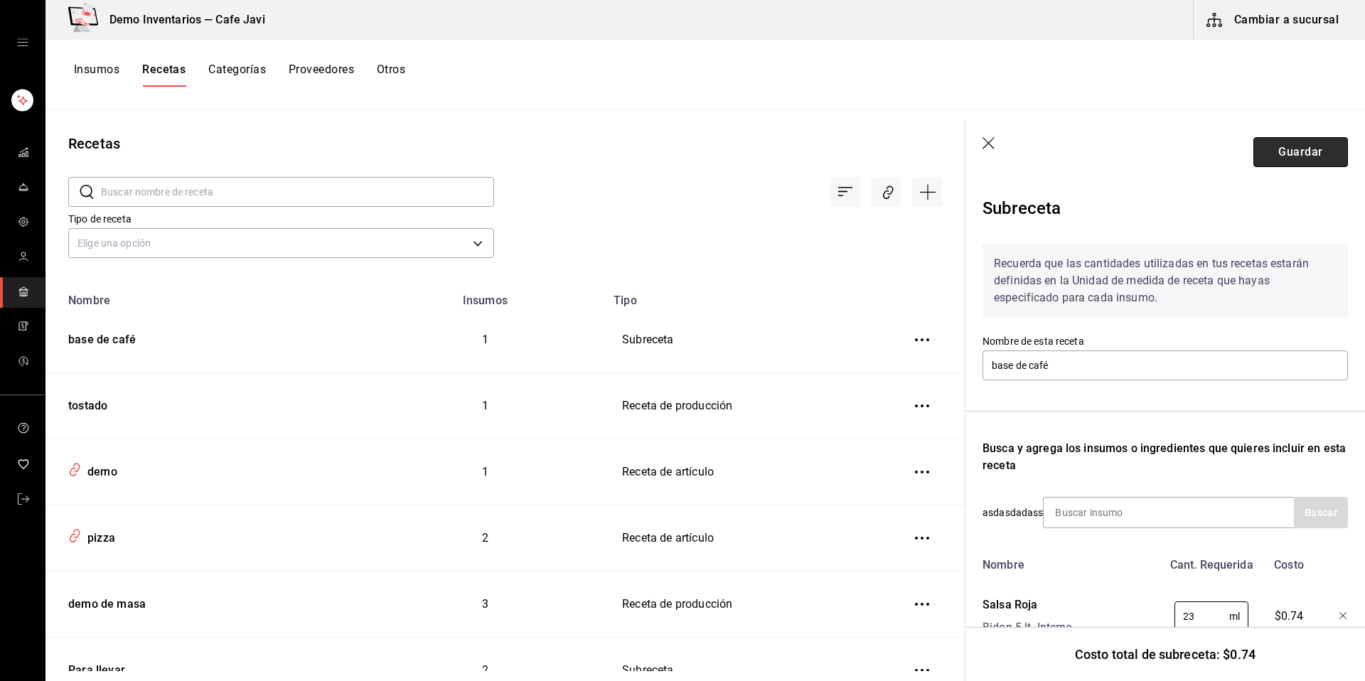
click at [1306, 151] on button "Guardar" at bounding box center [1300, 152] width 95 height 30
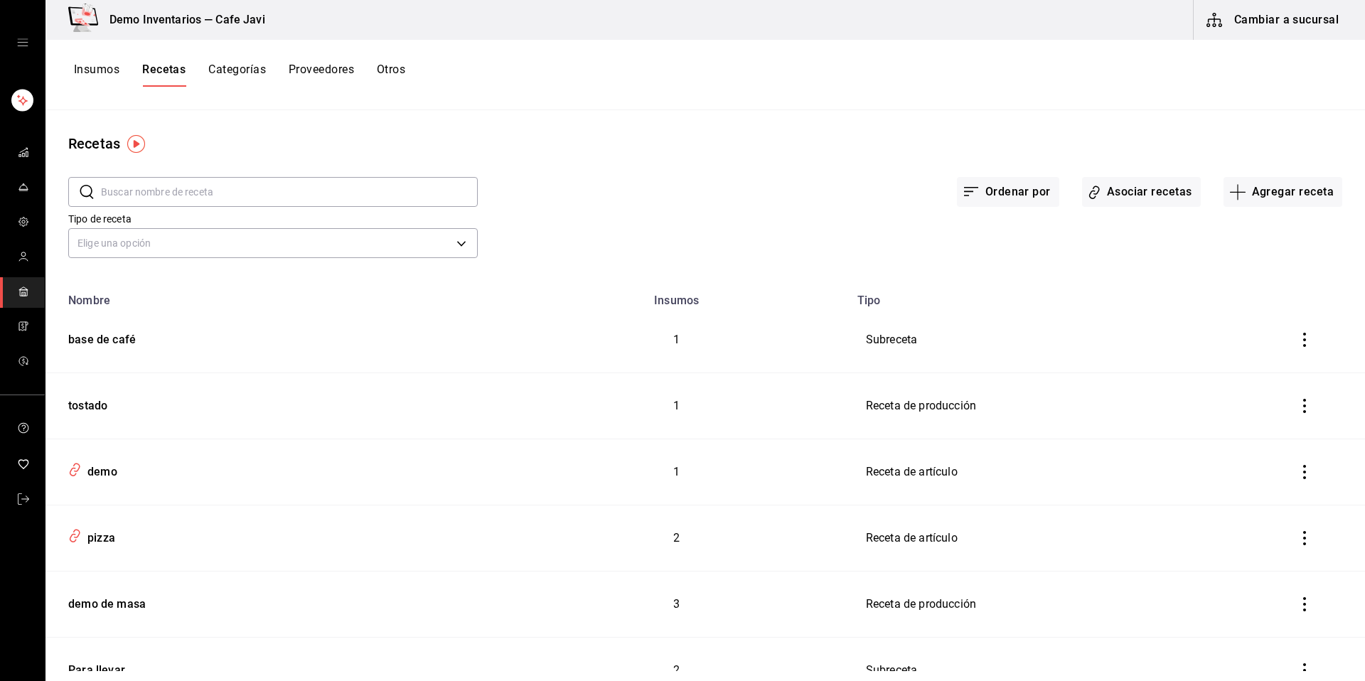
click at [90, 68] on button "Insumos" at bounding box center [96, 75] width 45 height 24
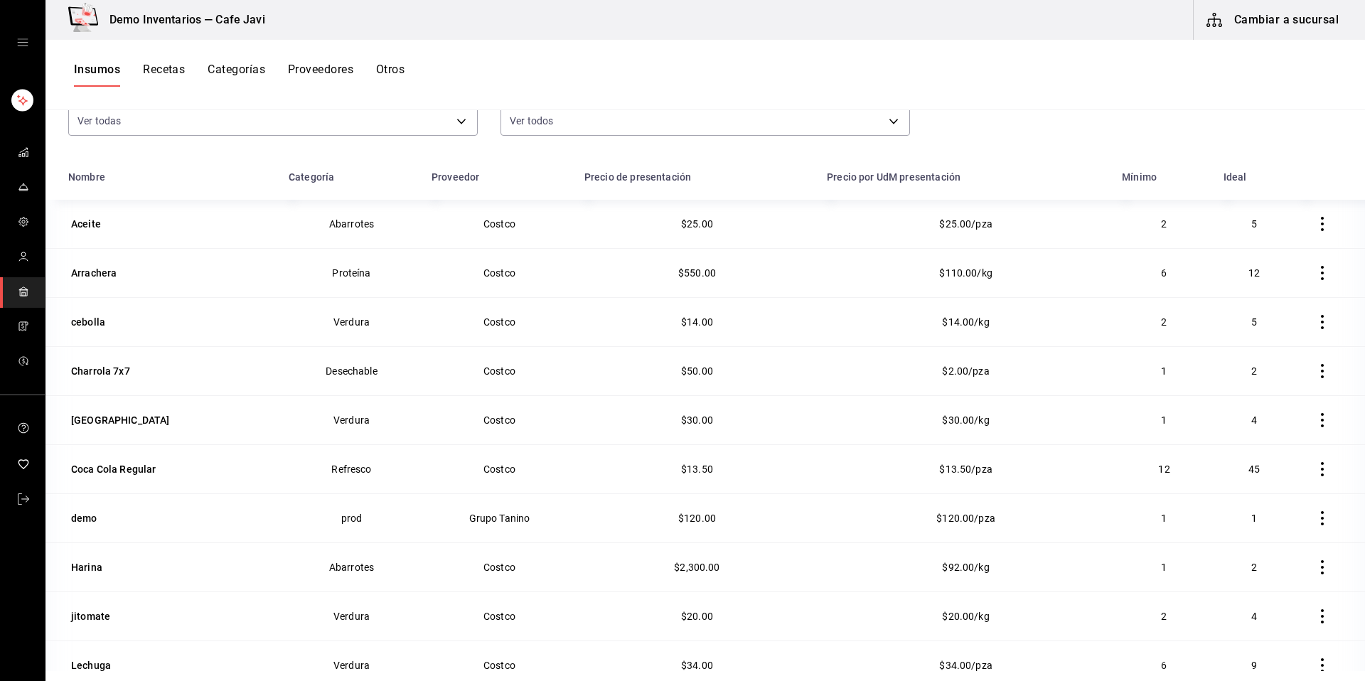
click at [168, 75] on button "Recetas" at bounding box center [164, 75] width 42 height 24
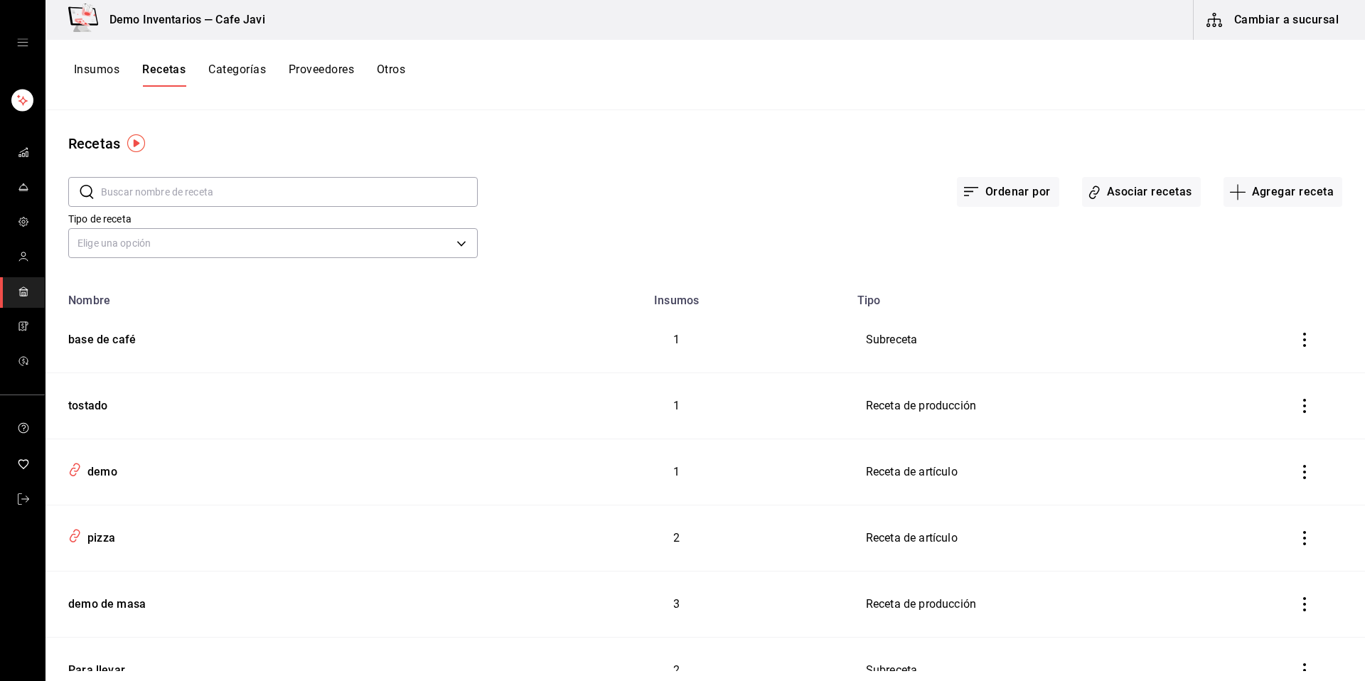
scroll to position [18, 0]
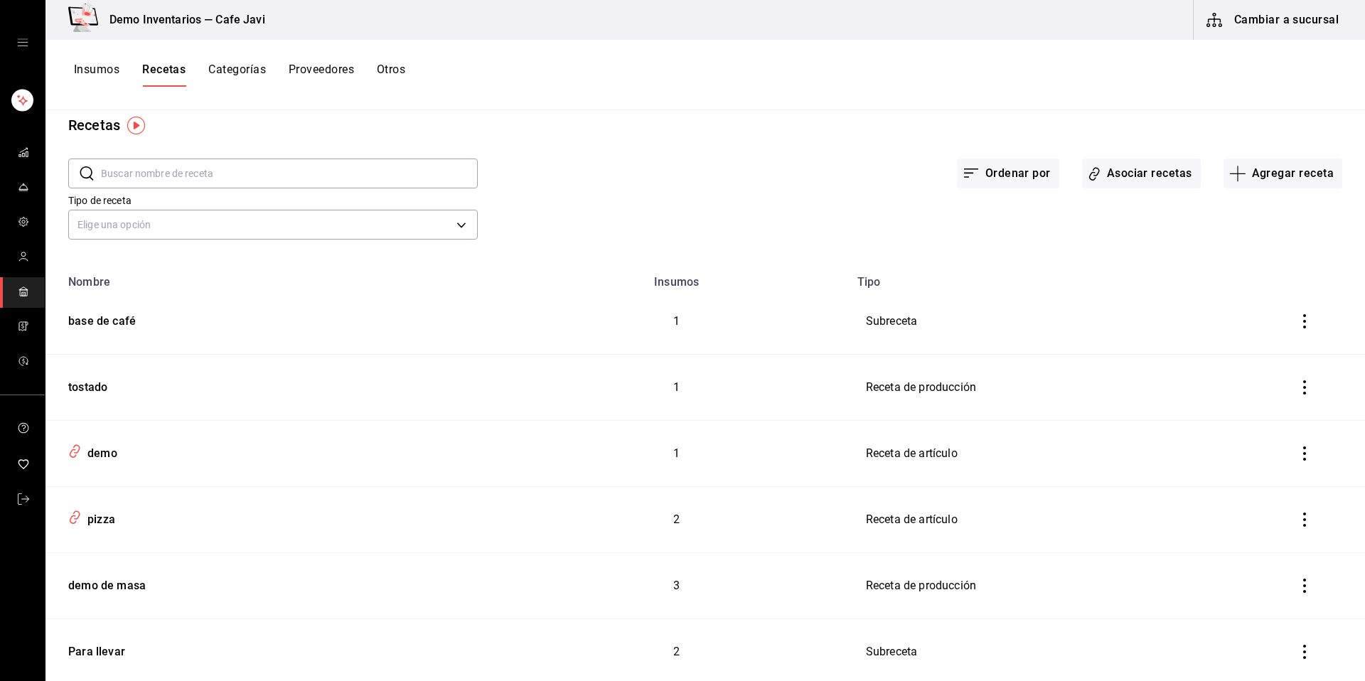
click at [1303, 586] on icon "inventoriesTable" at bounding box center [1304, 586] width 3 height 14
click at [1248, 603] on span "Eliminar" at bounding box center [1251, 605] width 36 height 11
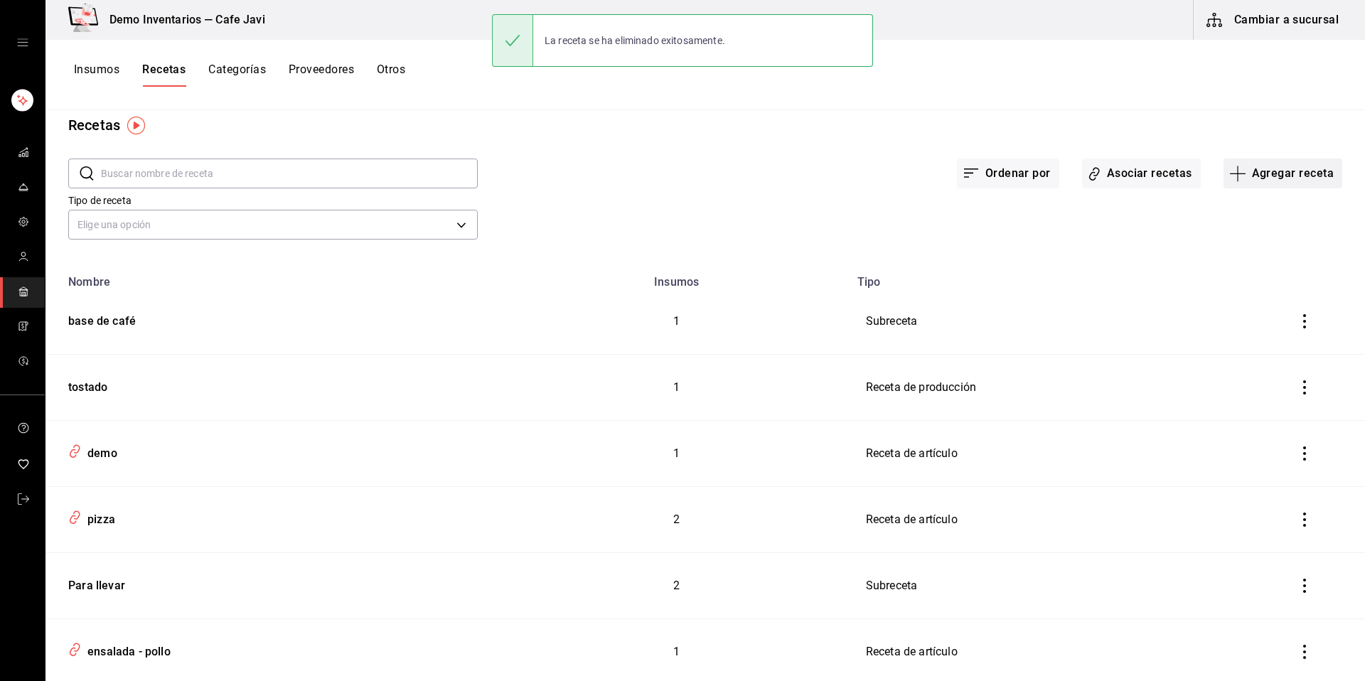
click at [1285, 166] on button "Agregar receta" at bounding box center [1282, 174] width 119 height 30
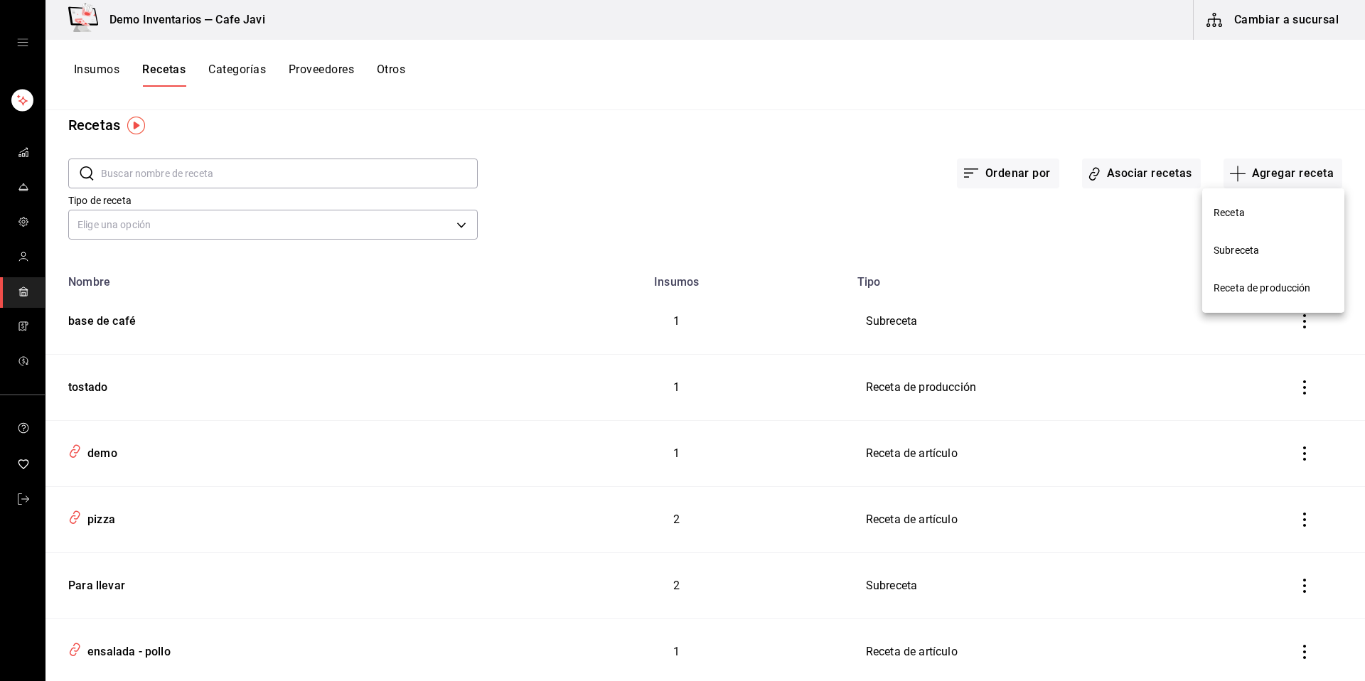
click at [1268, 294] on span "Receta de producción" at bounding box center [1272, 288] width 119 height 15
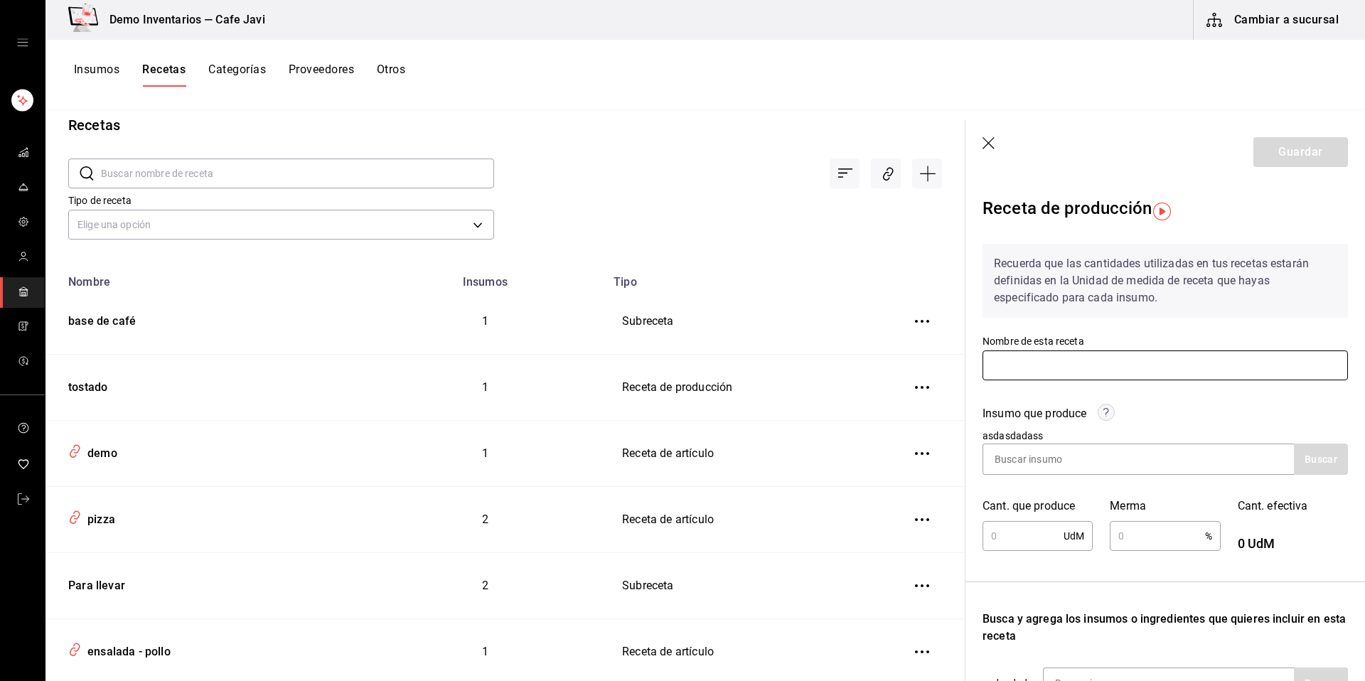
click at [1063, 355] on input "text" at bounding box center [1164, 365] width 365 height 30
type input "demo de masa"
click at [1018, 397] on div "Insumo que produce asdasdadass Buscar" at bounding box center [1156, 431] width 382 height 87
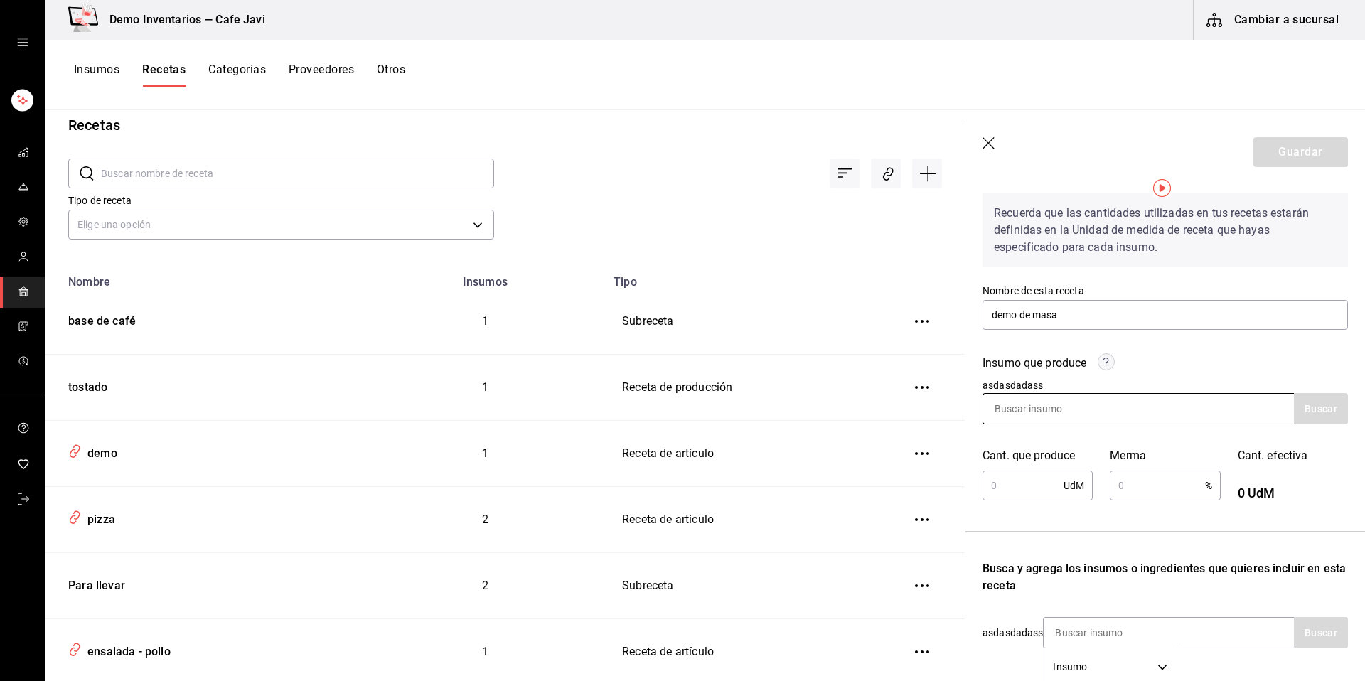
scroll to position [51, 0]
click at [1056, 407] on input at bounding box center [1054, 408] width 142 height 30
type input "masa"
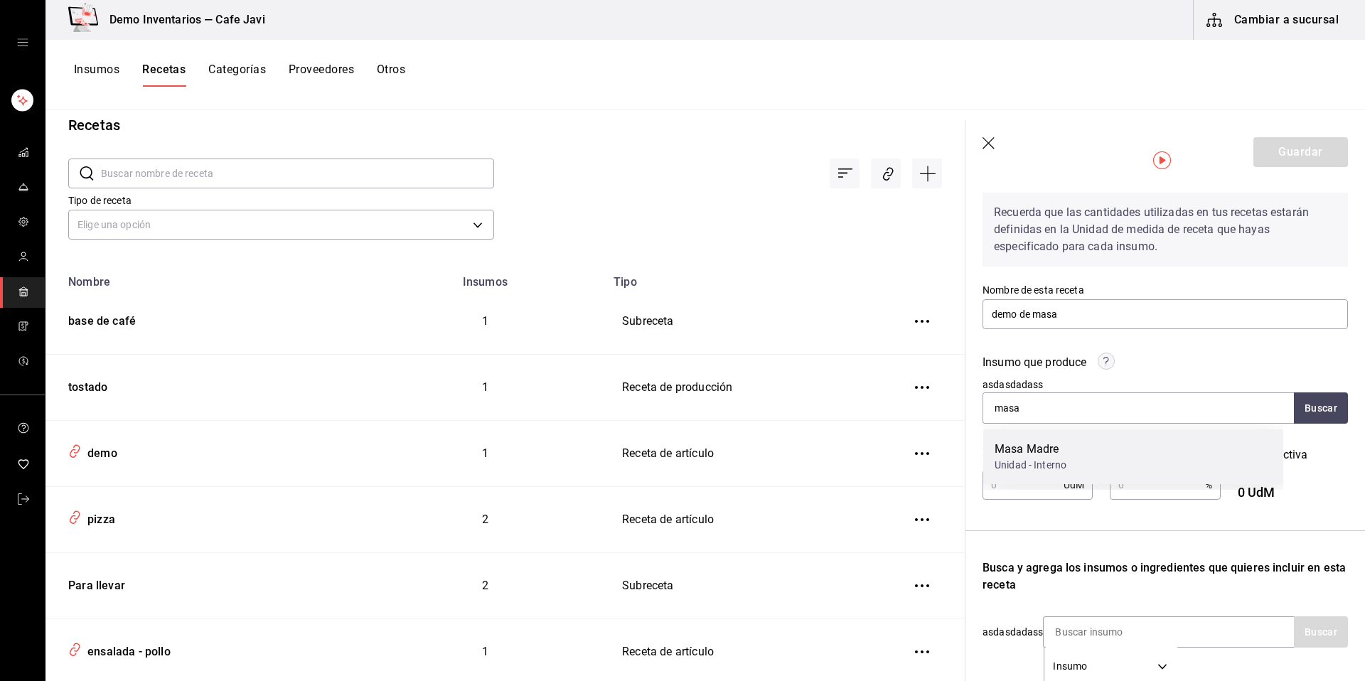
click at [1039, 449] on div "Masa Madre" at bounding box center [1030, 449] width 72 height 17
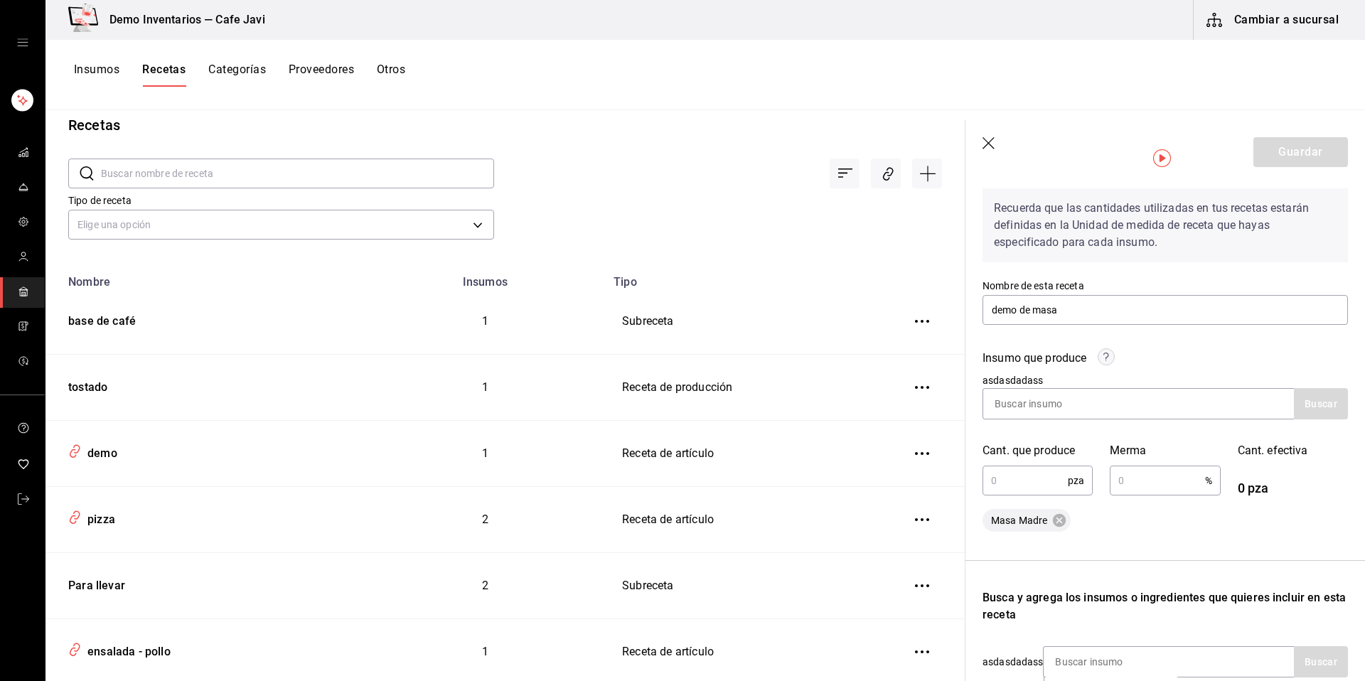
scroll to position [59, 0]
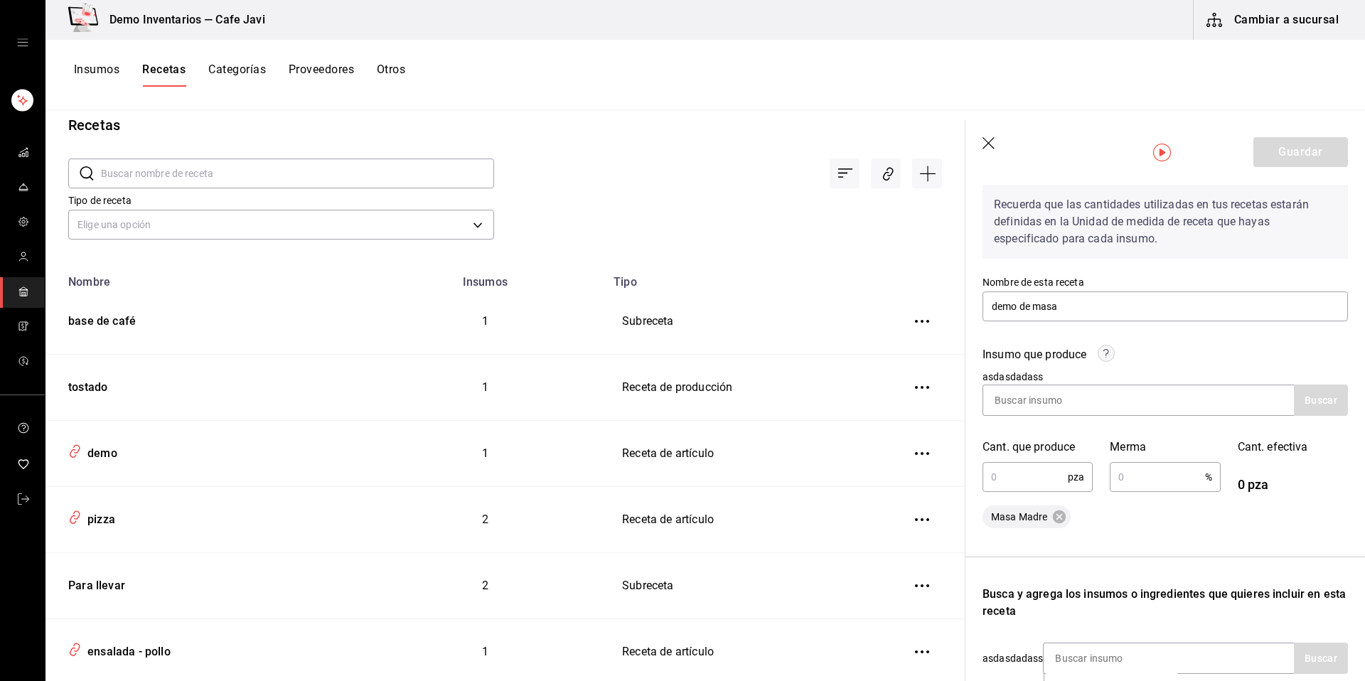
click at [1031, 485] on input "text" at bounding box center [1024, 477] width 85 height 28
type input "40"
click at [1117, 505] on div "Masa Madre" at bounding box center [1164, 516] width 365 height 23
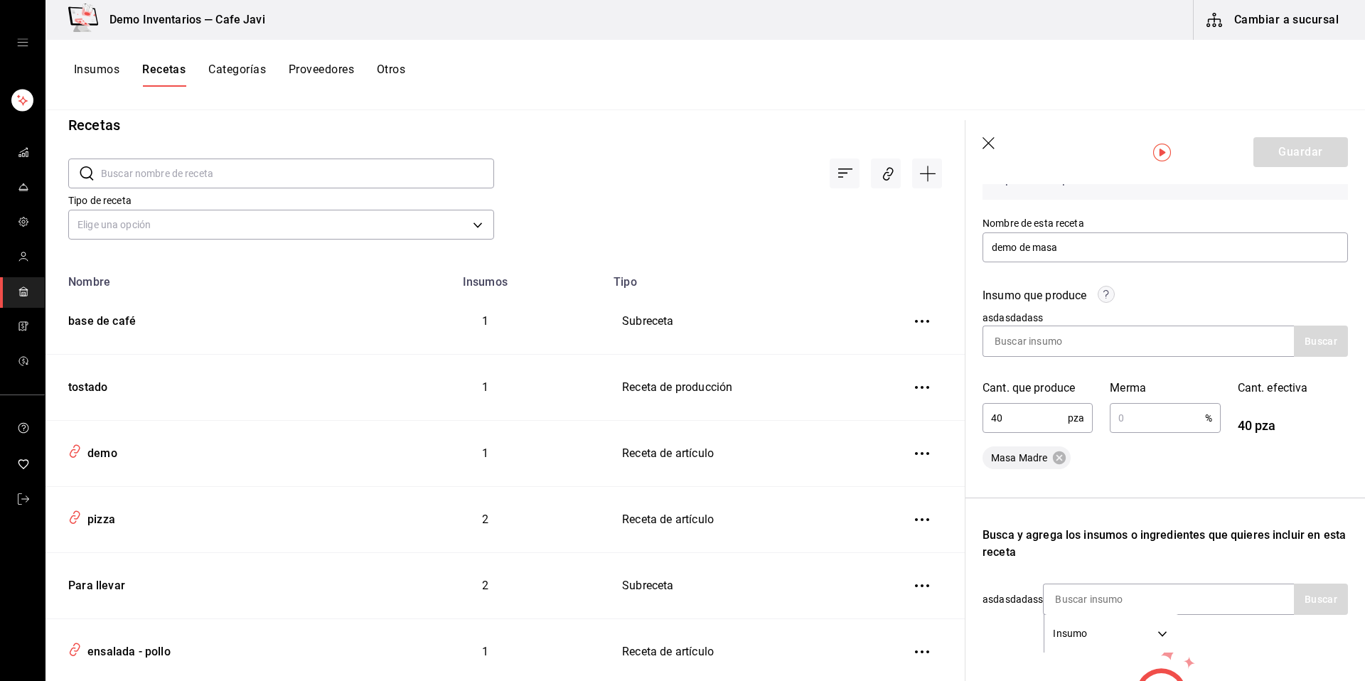
scroll to position [195, 0]
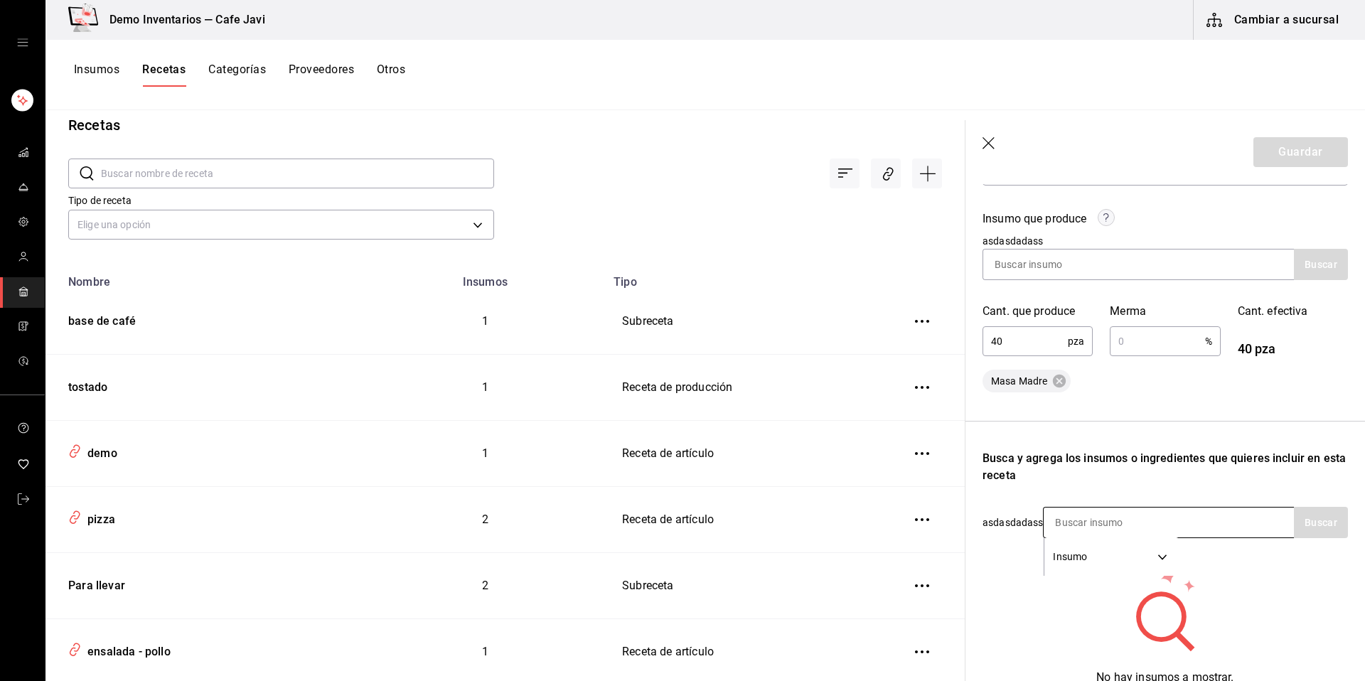
click at [1090, 528] on input at bounding box center [1114, 522] width 142 height 30
type input "har"
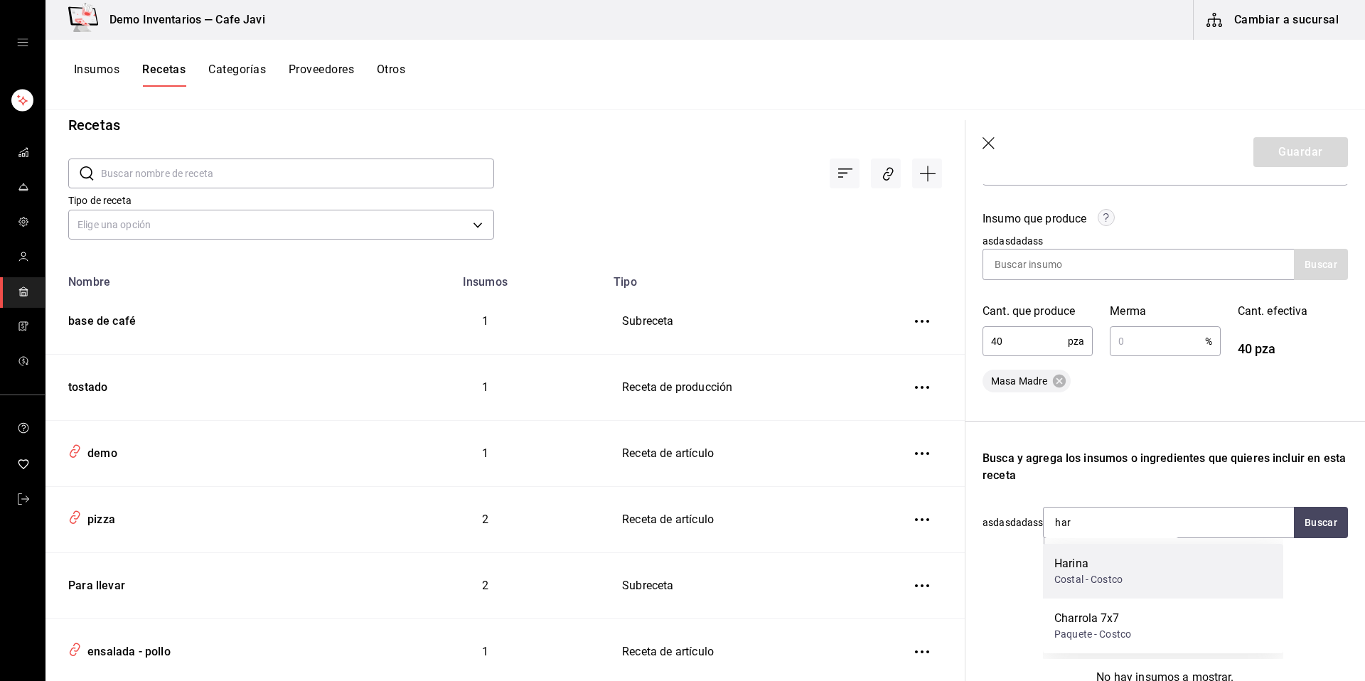
click at [1089, 578] on div "Costal - Costco" at bounding box center [1088, 579] width 68 height 15
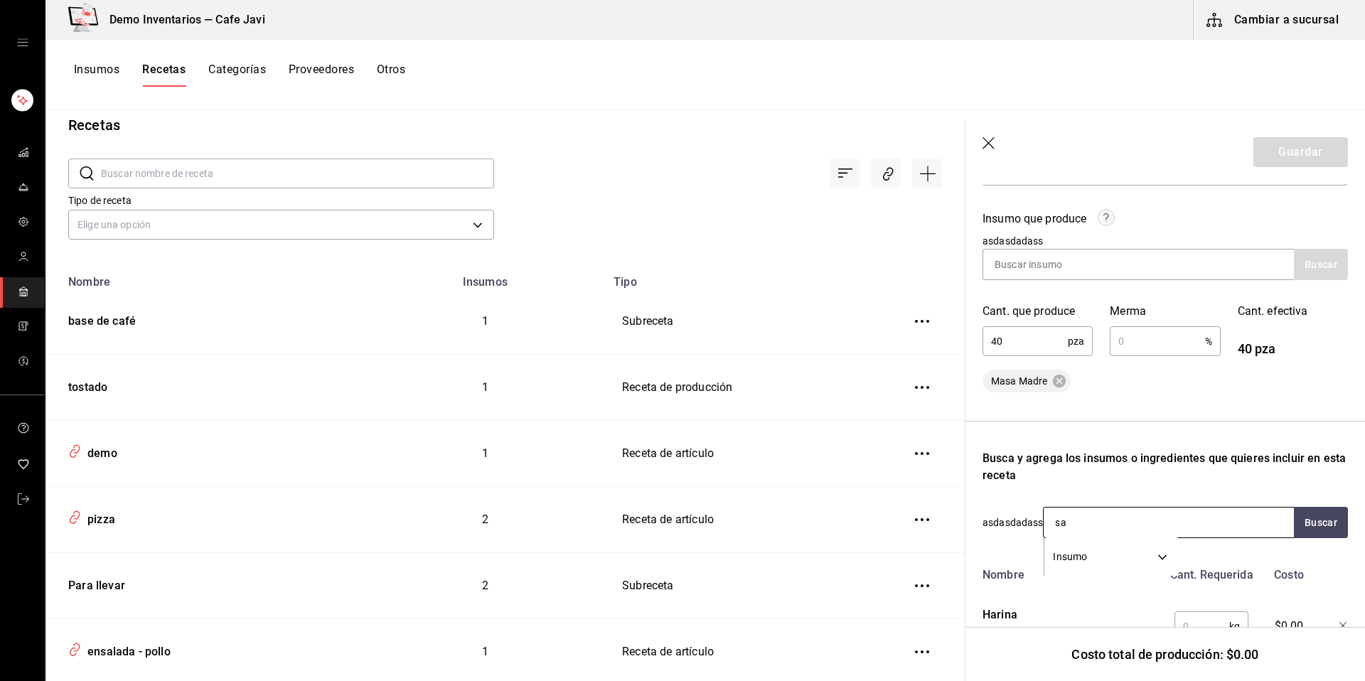
type input "sal"
click at [1069, 610] on div "Sal" at bounding box center [1086, 618] width 65 height 17
type input "ace"
click at [1080, 557] on div "Aceite" at bounding box center [1089, 563] width 70 height 17
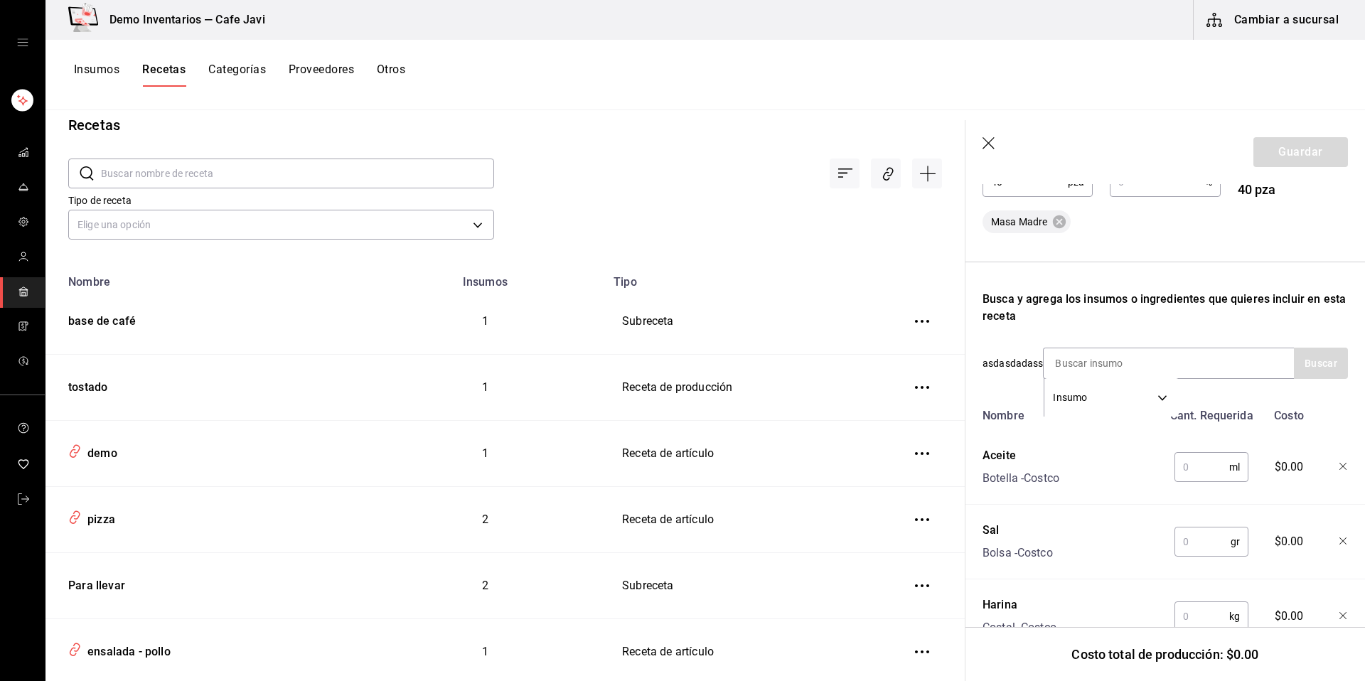
scroll to position [355, 0]
click at [1191, 624] on input "text" at bounding box center [1201, 615] width 55 height 28
type input "20"
click at [1212, 542] on input "text" at bounding box center [1202, 540] width 56 height 28
type input "250"
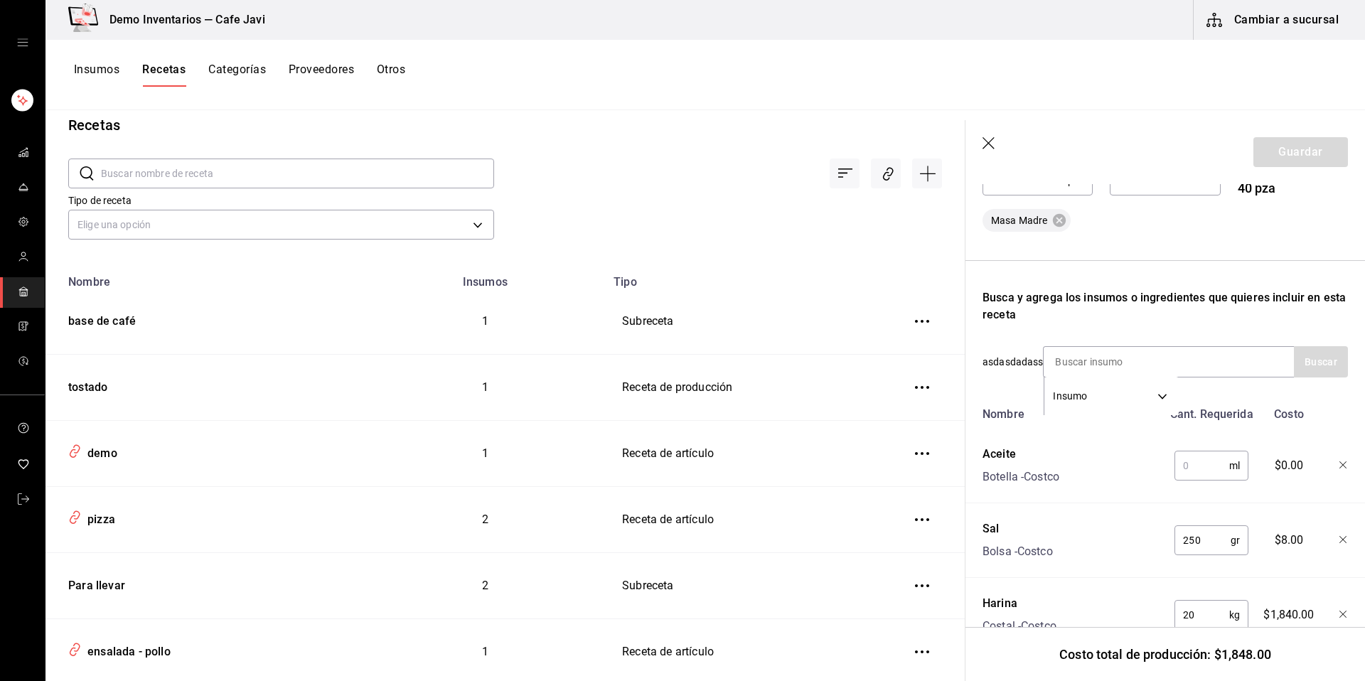
click at [1185, 473] on input "text" at bounding box center [1201, 465] width 55 height 28
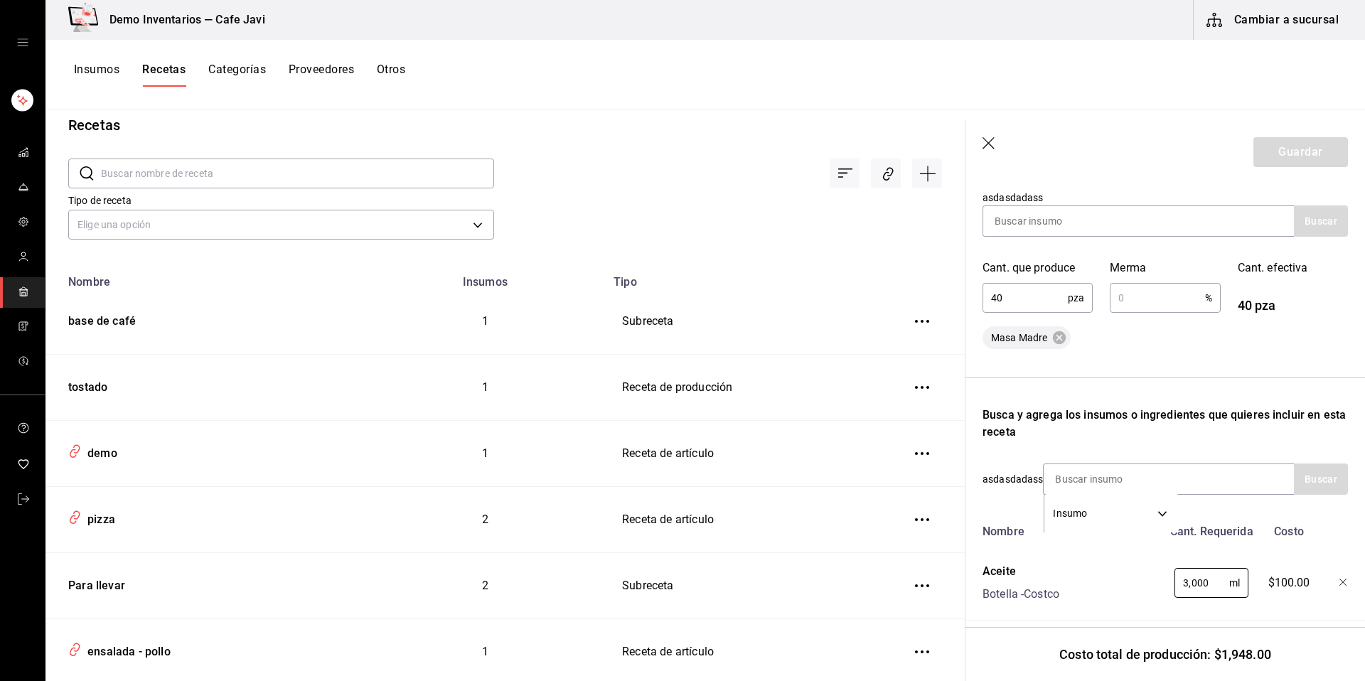
scroll to position [236, 0]
type input "3,000"
click at [1148, 289] on input "text" at bounding box center [1157, 300] width 95 height 28
click at [1285, 153] on button "Guardar" at bounding box center [1300, 152] width 95 height 30
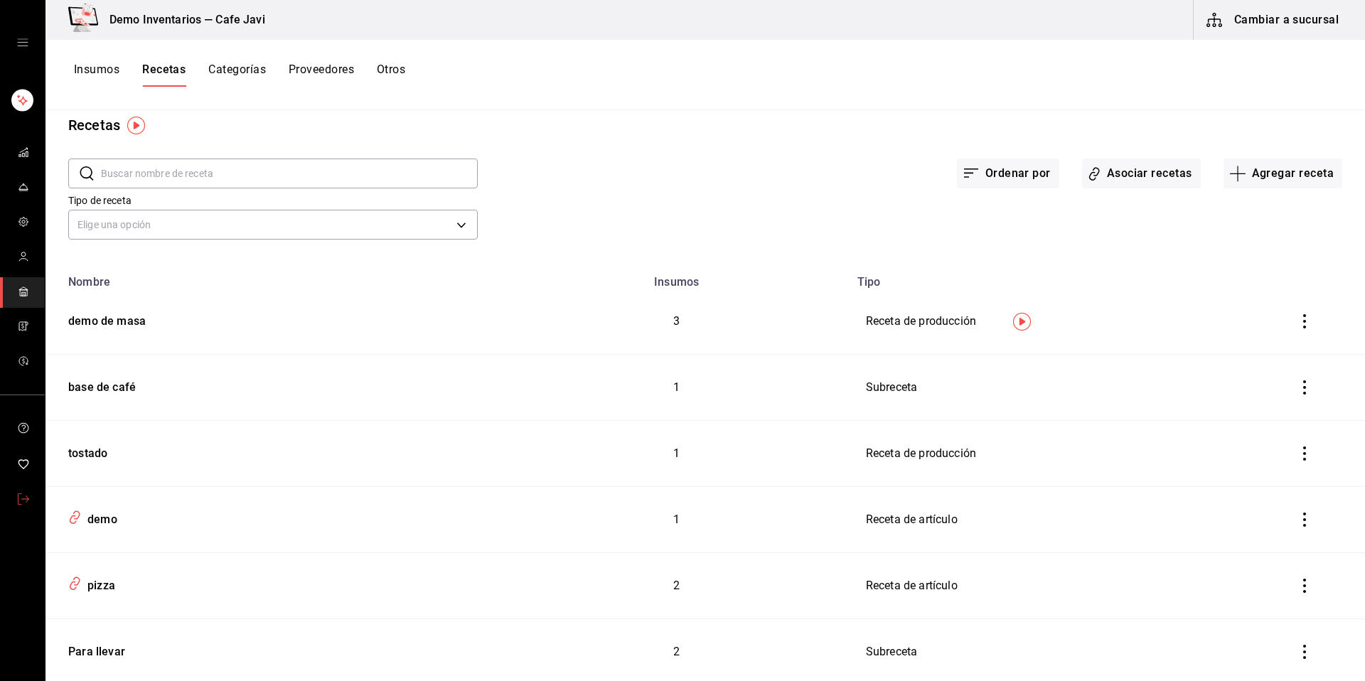
click at [28, 503] on icon "mailbox folders" at bounding box center [23, 498] width 11 height 11
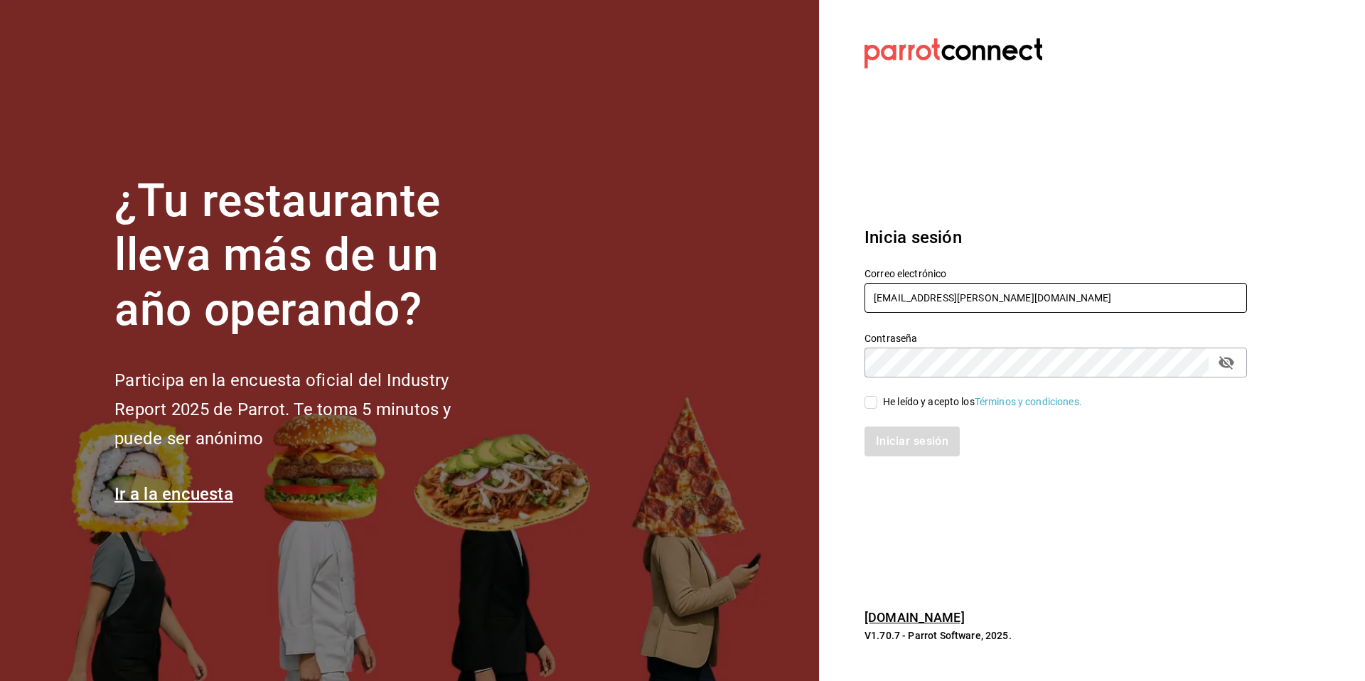
drag, startPoint x: 923, startPoint y: 290, endPoint x: 876, endPoint y: 288, distance: 47.0
click at [877, 288] on input "multiuser@javi.com" at bounding box center [1055, 298] width 382 height 30
type input "laca"
